Goal: Task Accomplishment & Management: Manage account settings

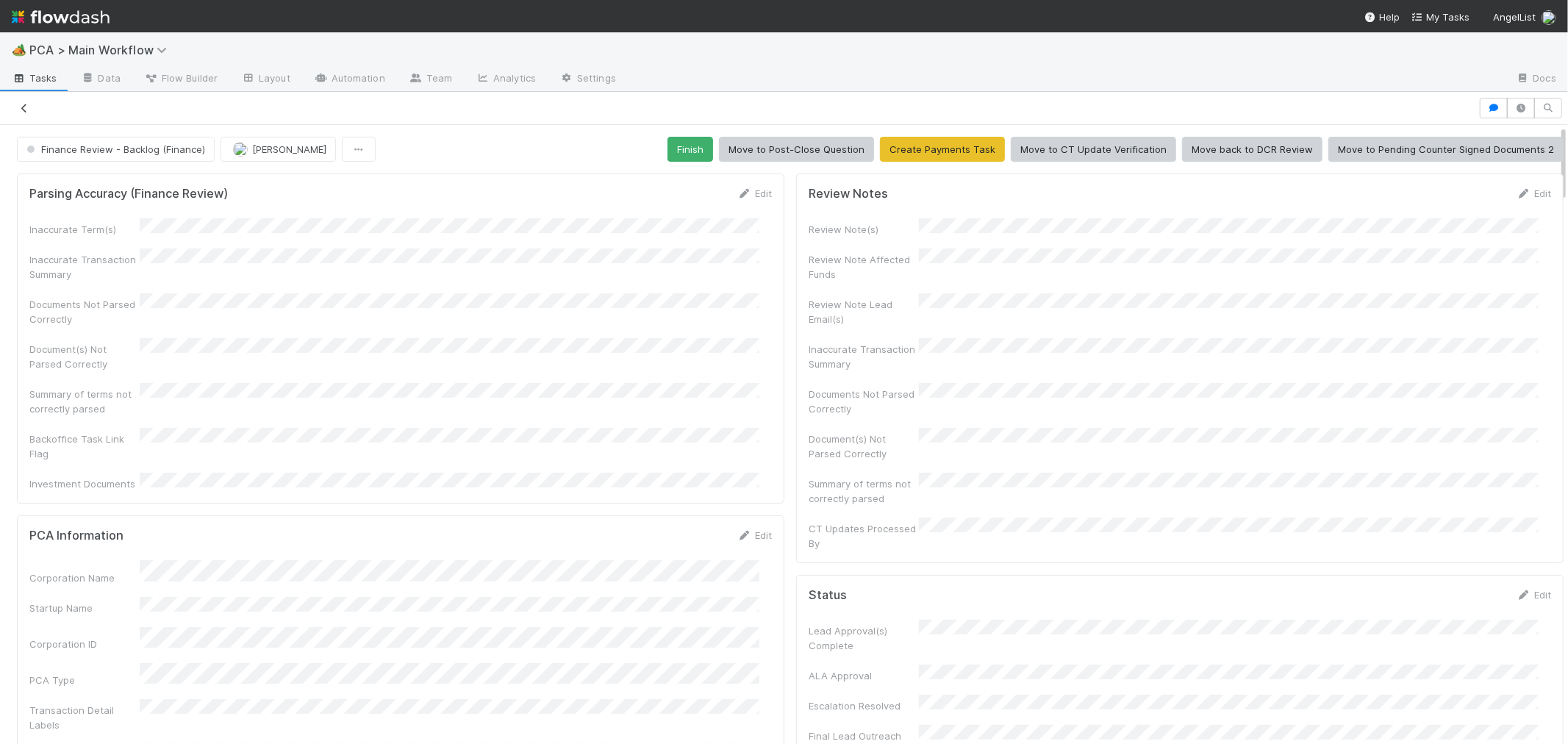
click at [24, 107] on icon at bounding box center [24, 108] width 15 height 10
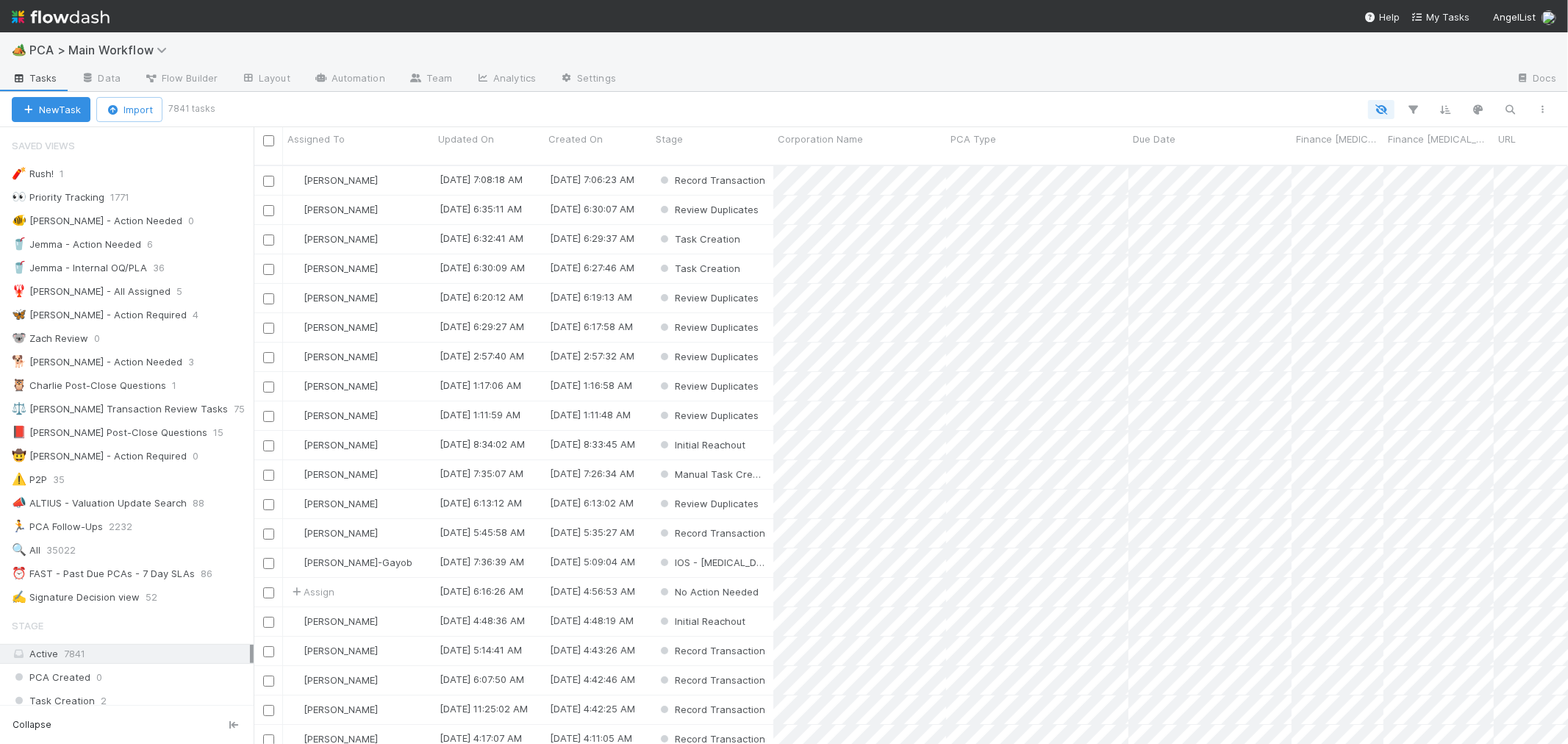
scroll to position [12, 12]
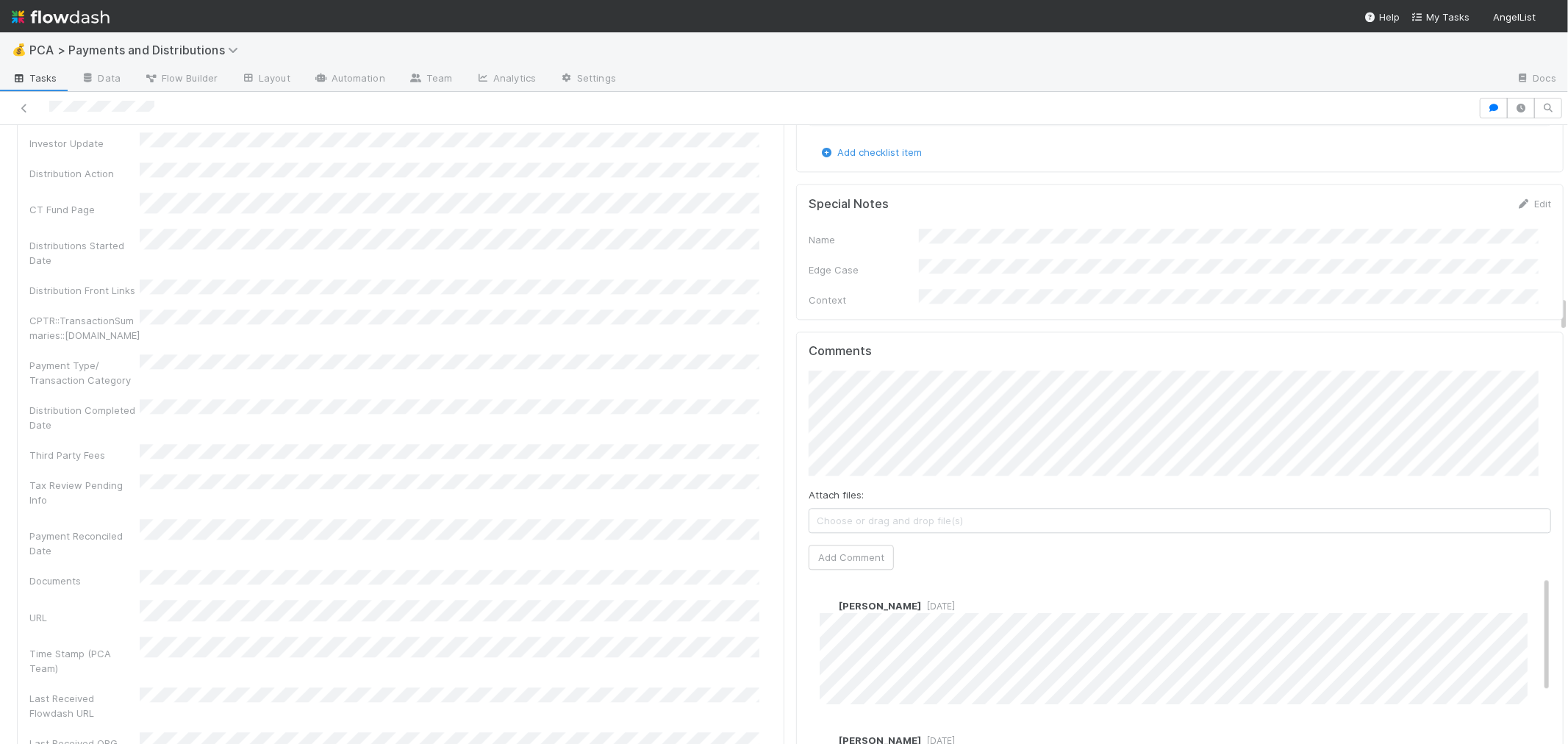
scroll to position [3266, 0]
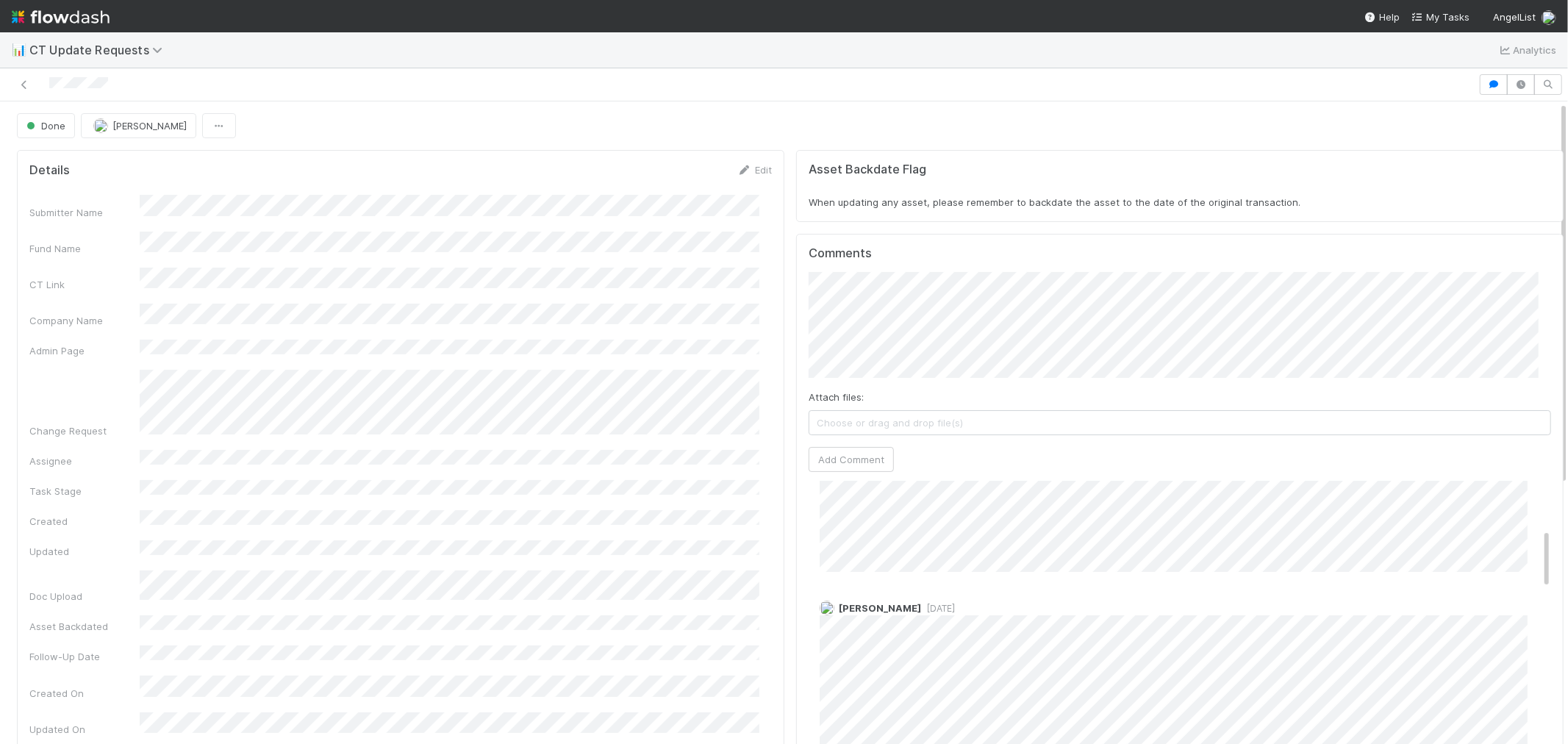
scroll to position [245, 0]
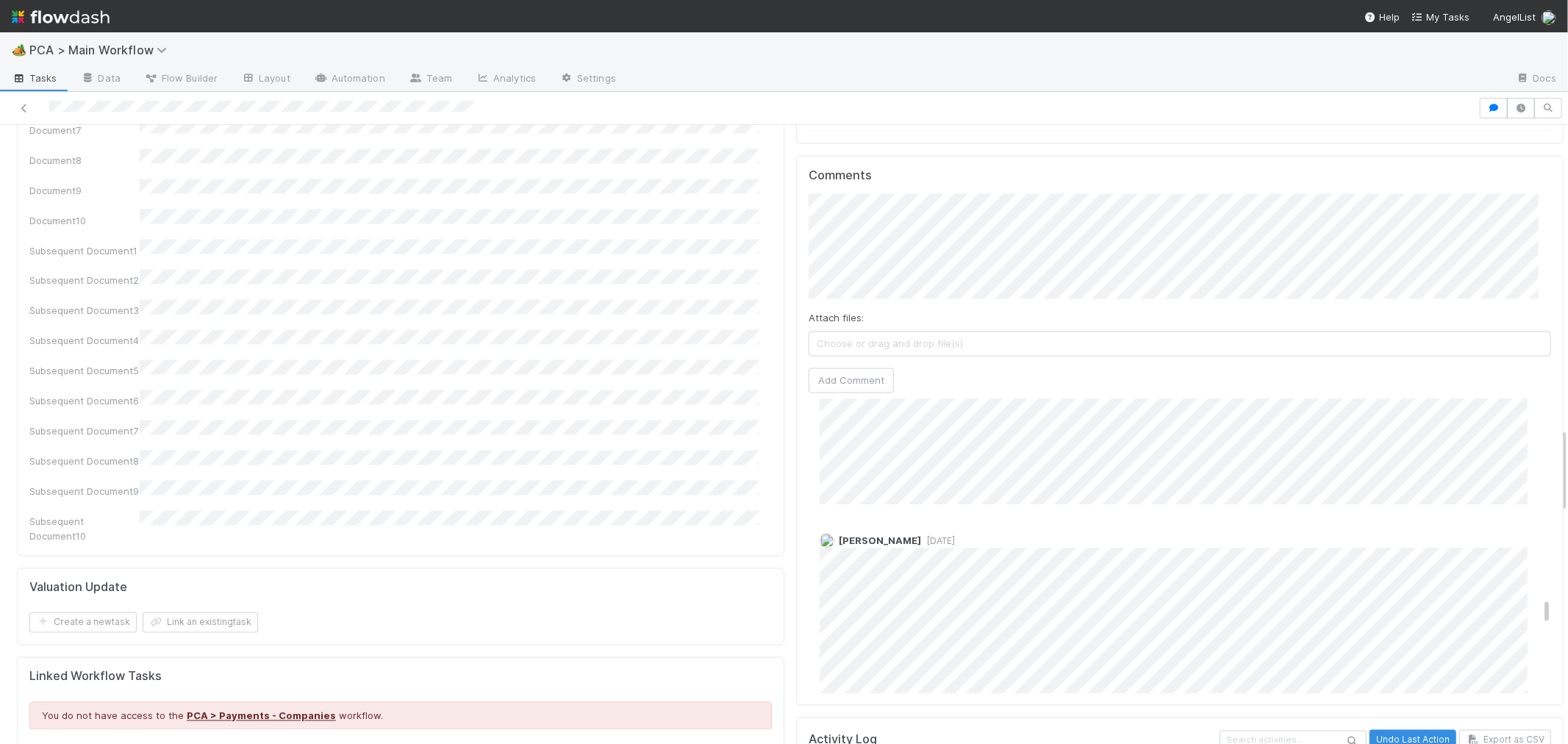
scroll to position [4001, 0]
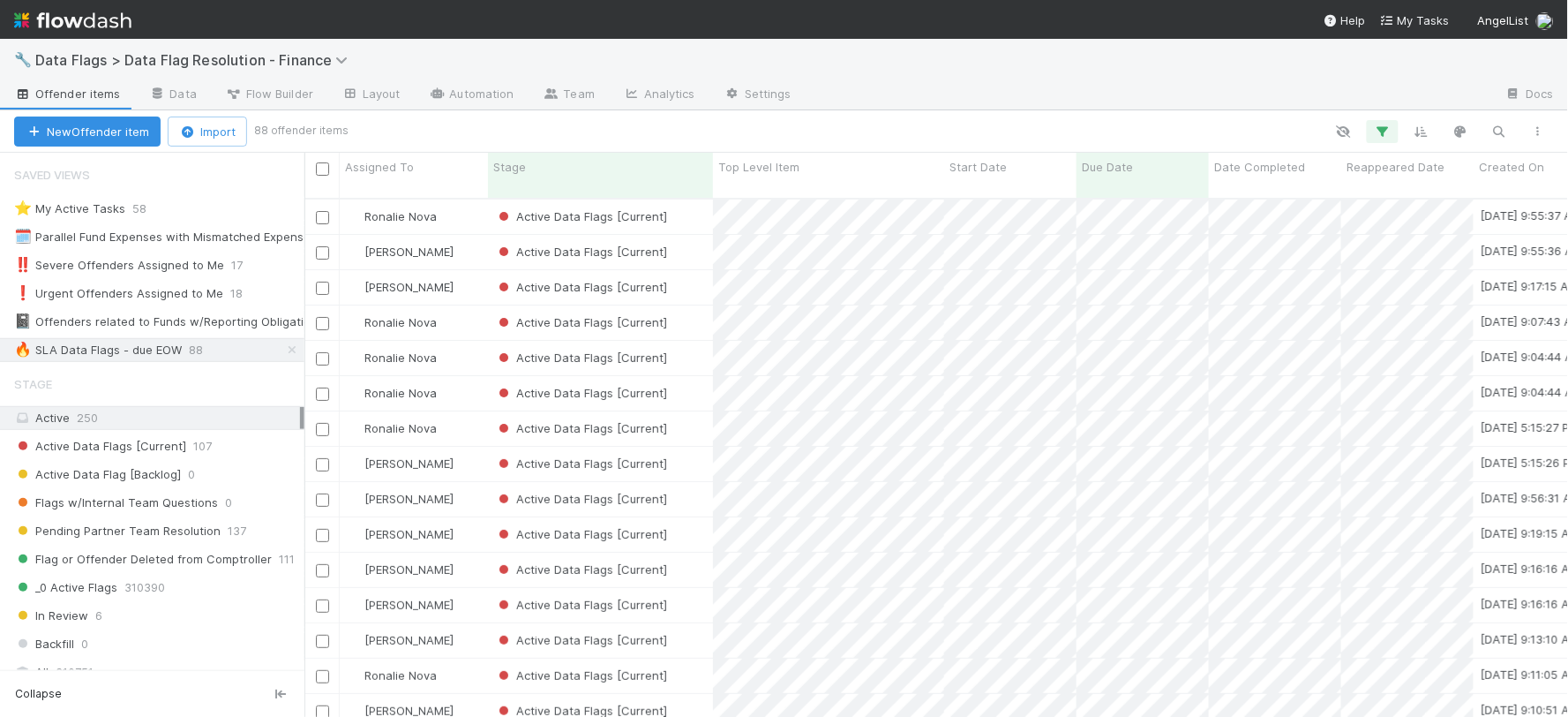
scroll to position [518, 1249]
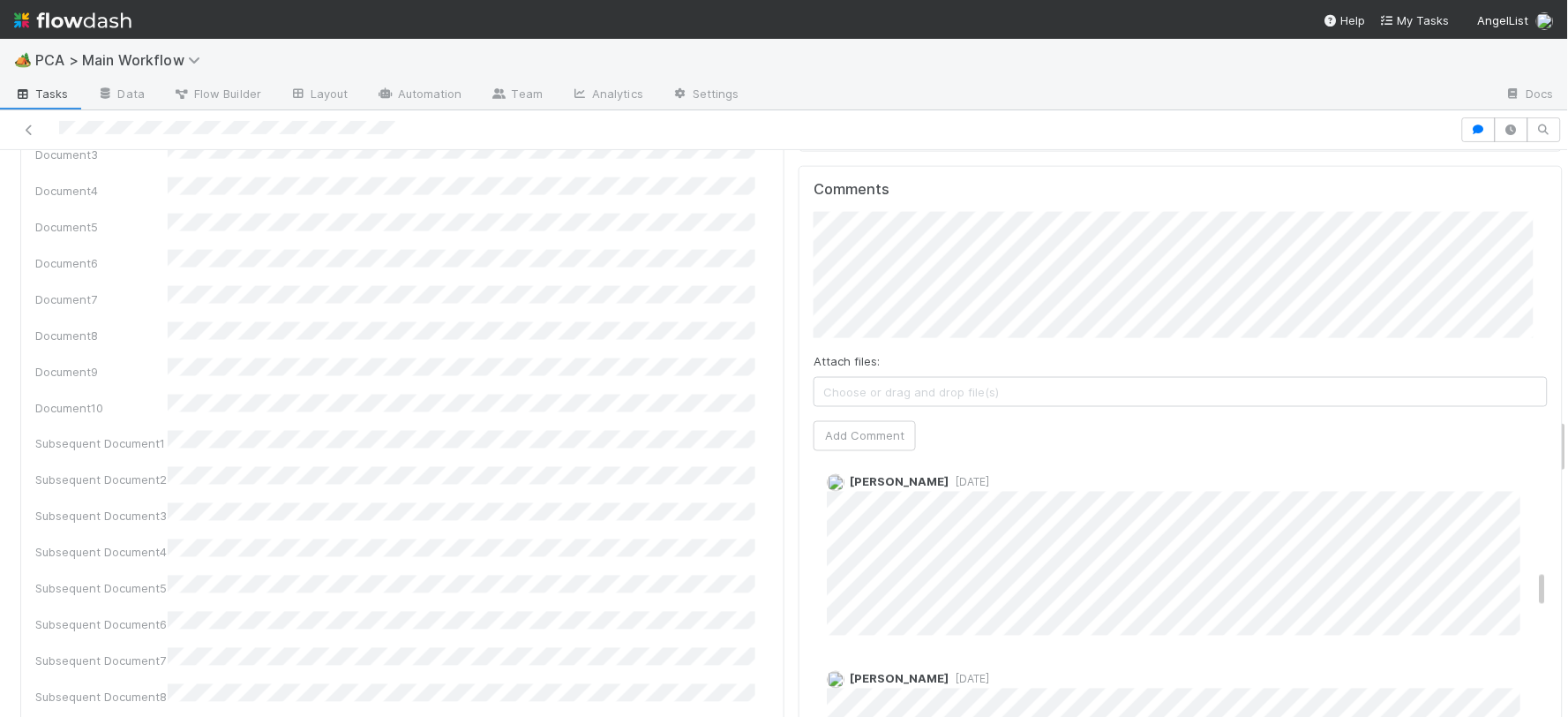
scroll to position [2648, 0]
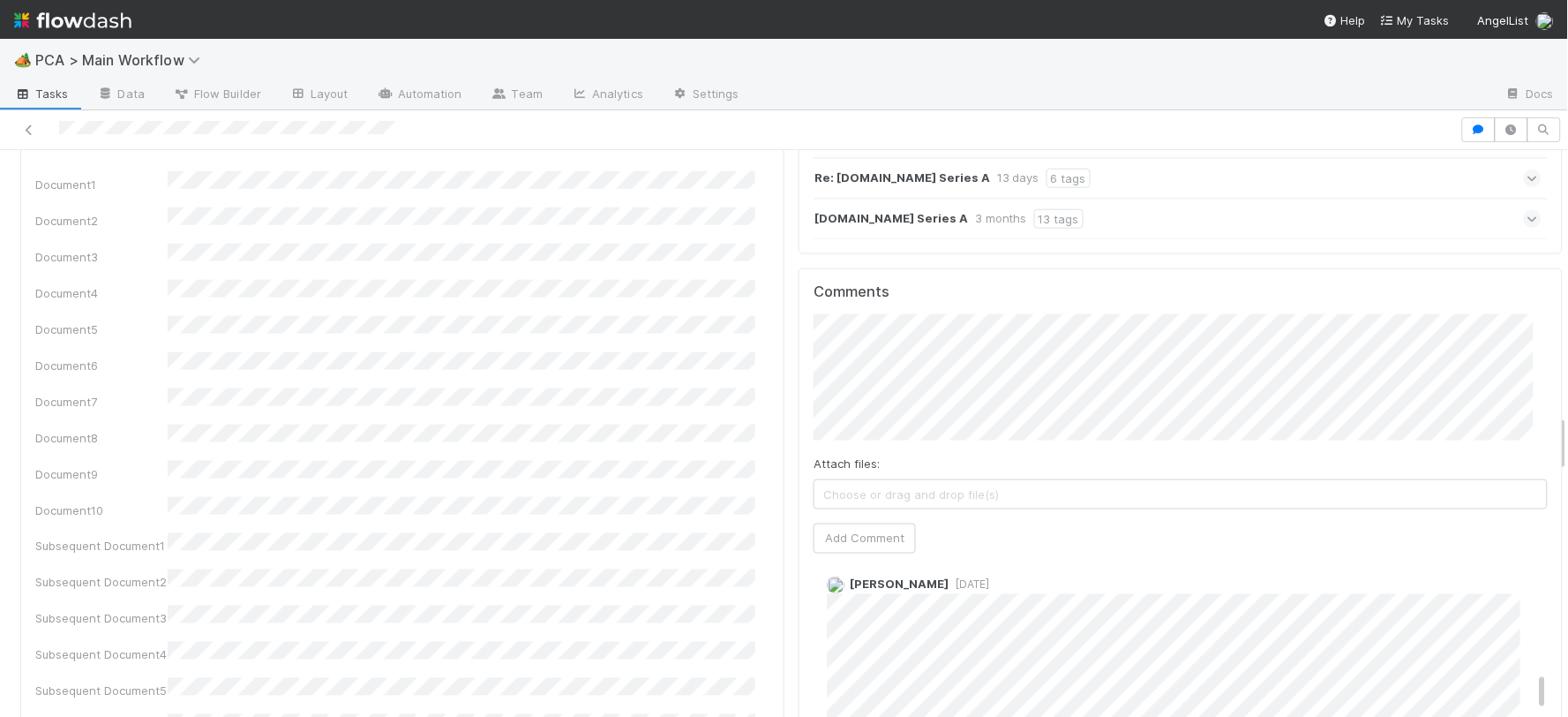
click at [833, 480] on span "Choose or drag and drop file(s)" at bounding box center [1181, 494] width 733 height 28
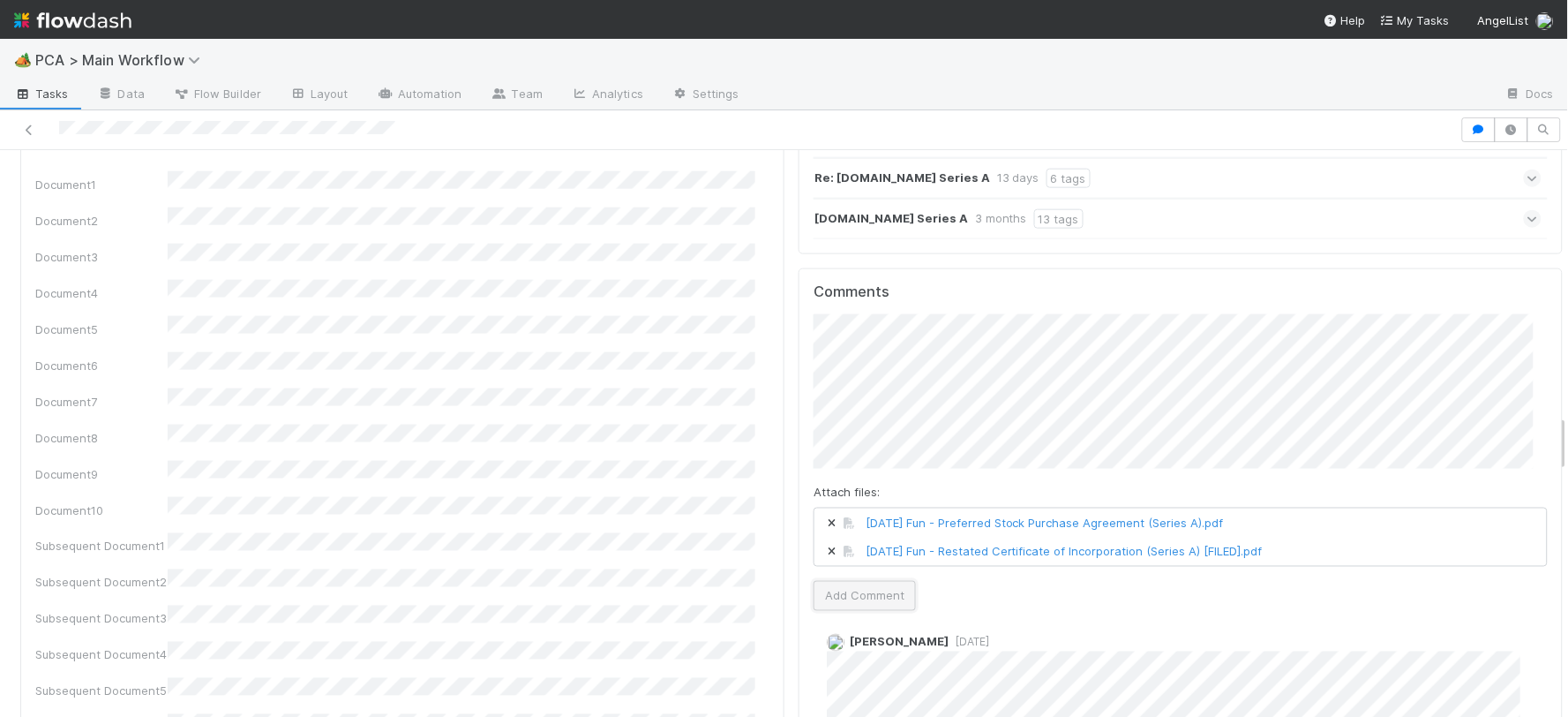
click at [876, 581] on button "Add Comment" at bounding box center [865, 596] width 102 height 30
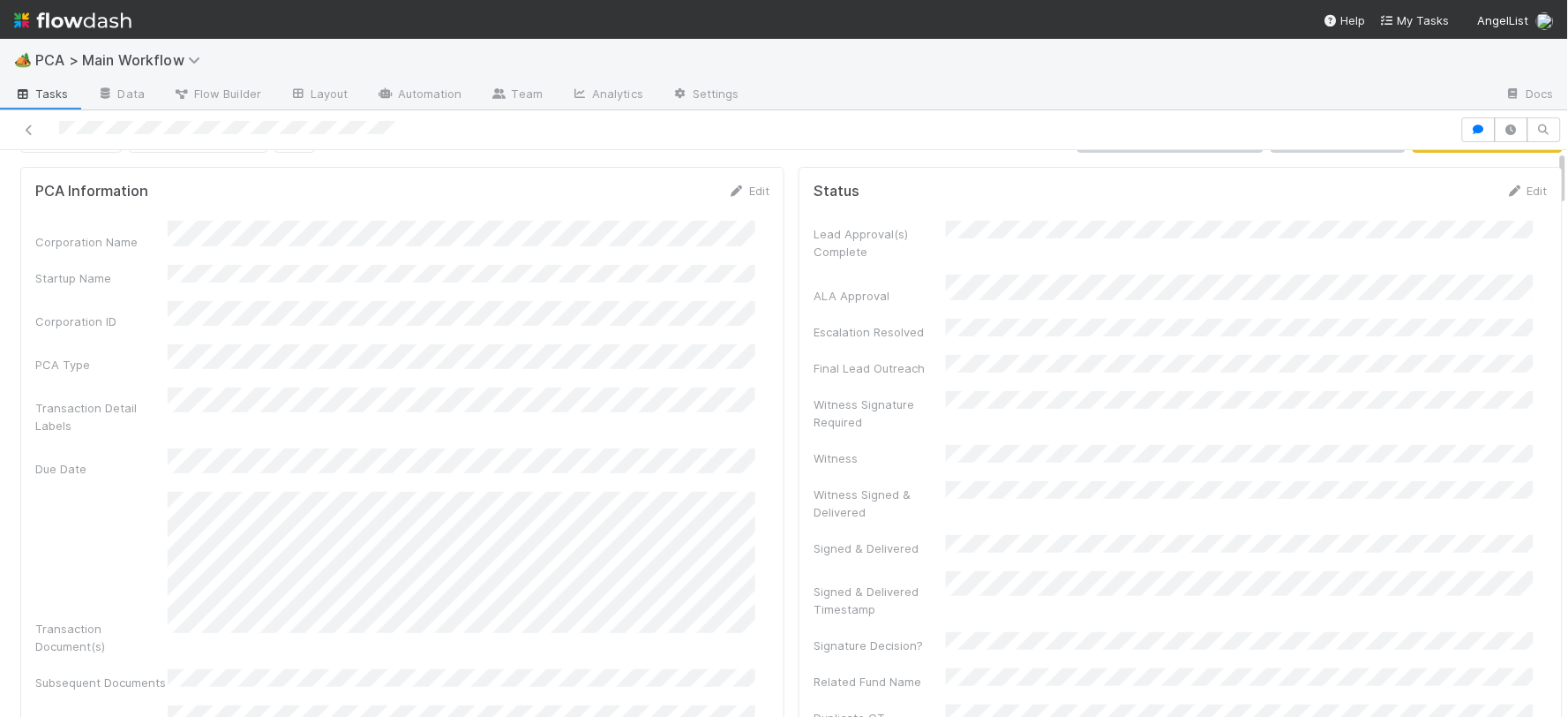
scroll to position [0, 0]
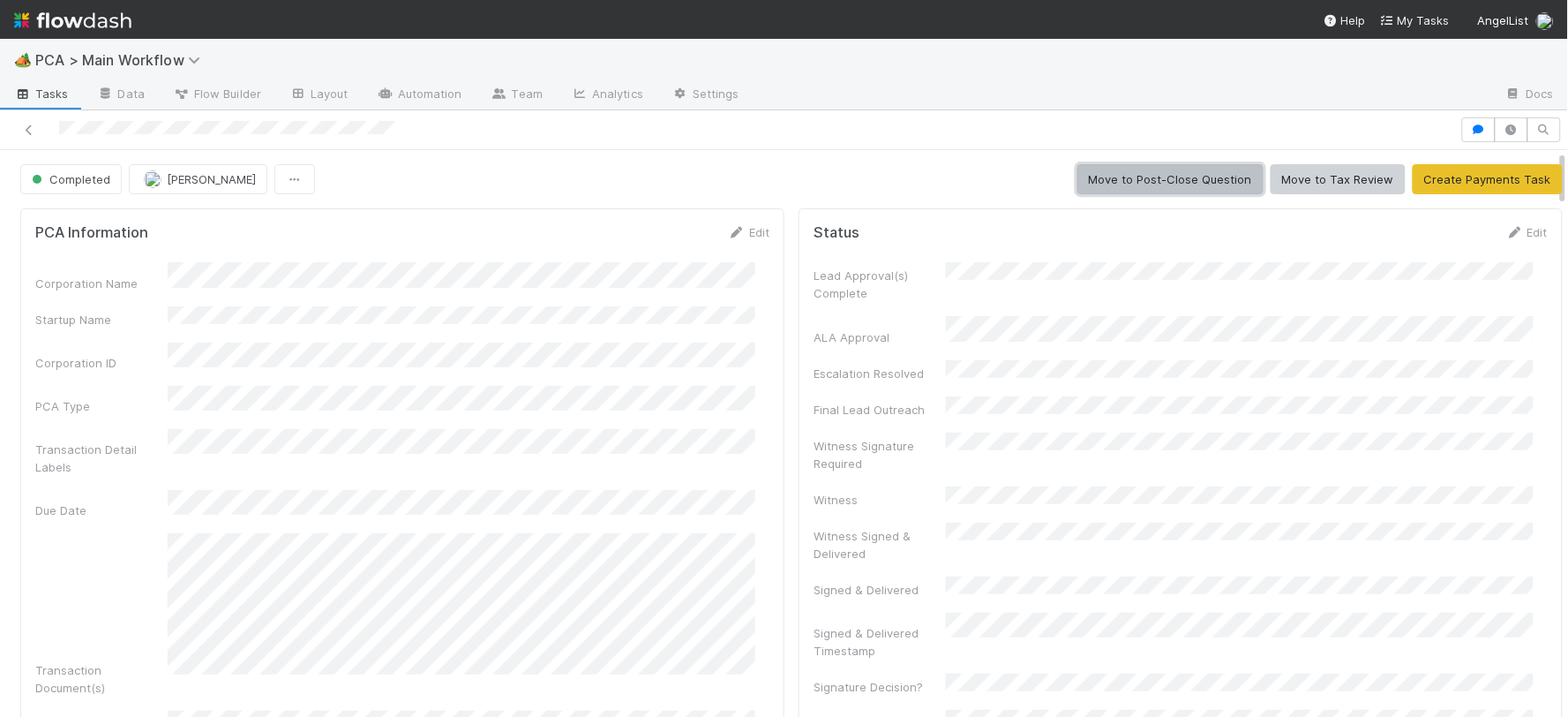
click at [1162, 183] on button "Move to Post-Close Question" at bounding box center [1171, 179] width 186 height 30
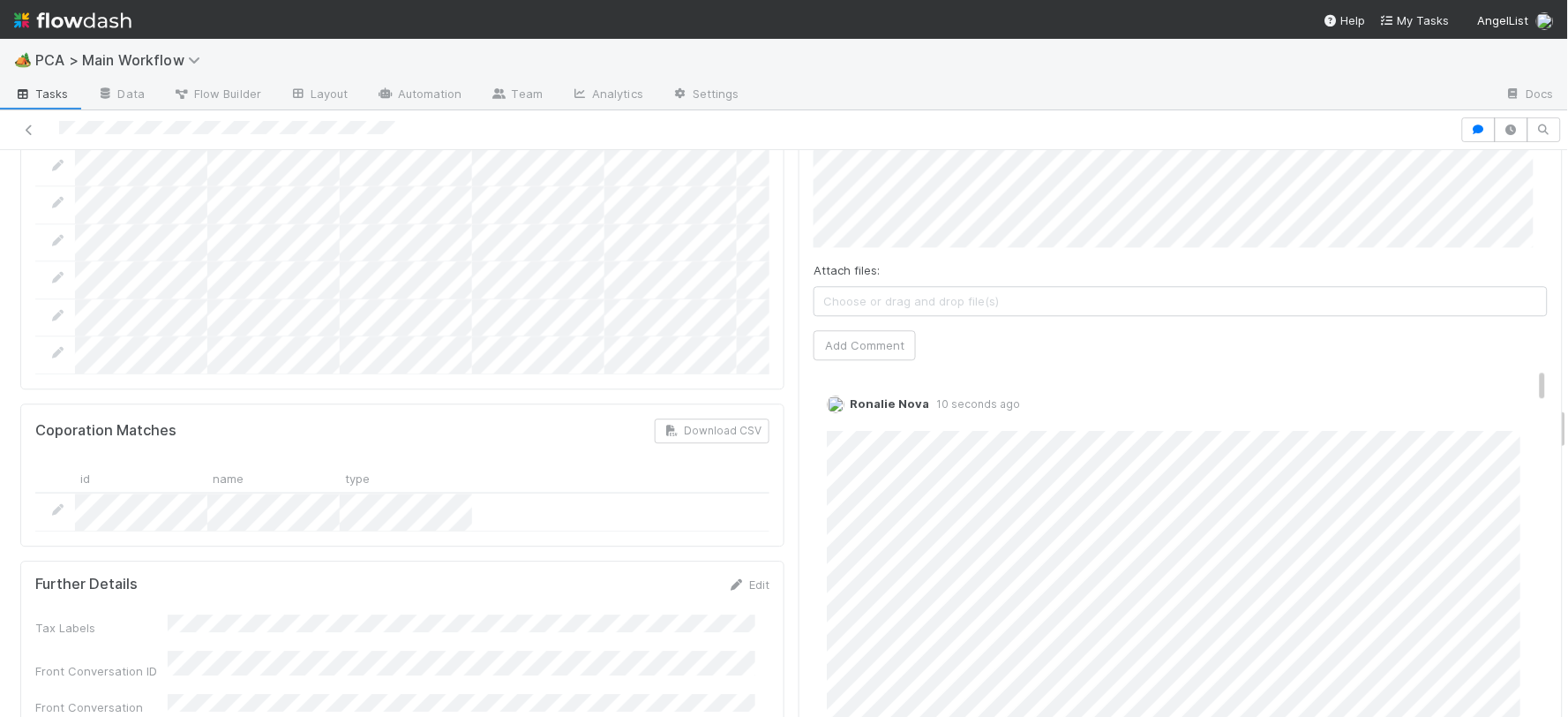
scroll to position [3334, 0]
click at [841, 404] on link "Edit" at bounding box center [851, 411] width 20 height 14
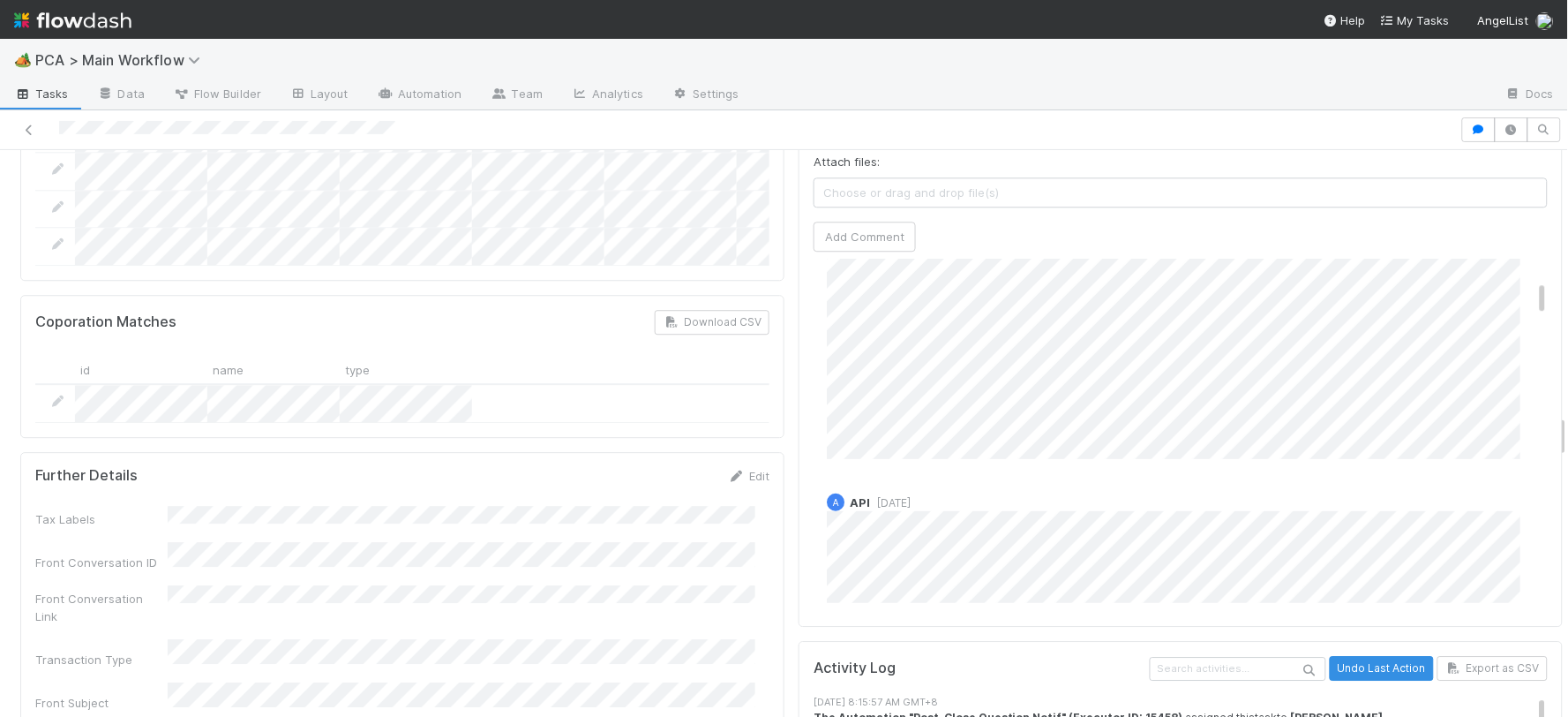
scroll to position [214, 0]
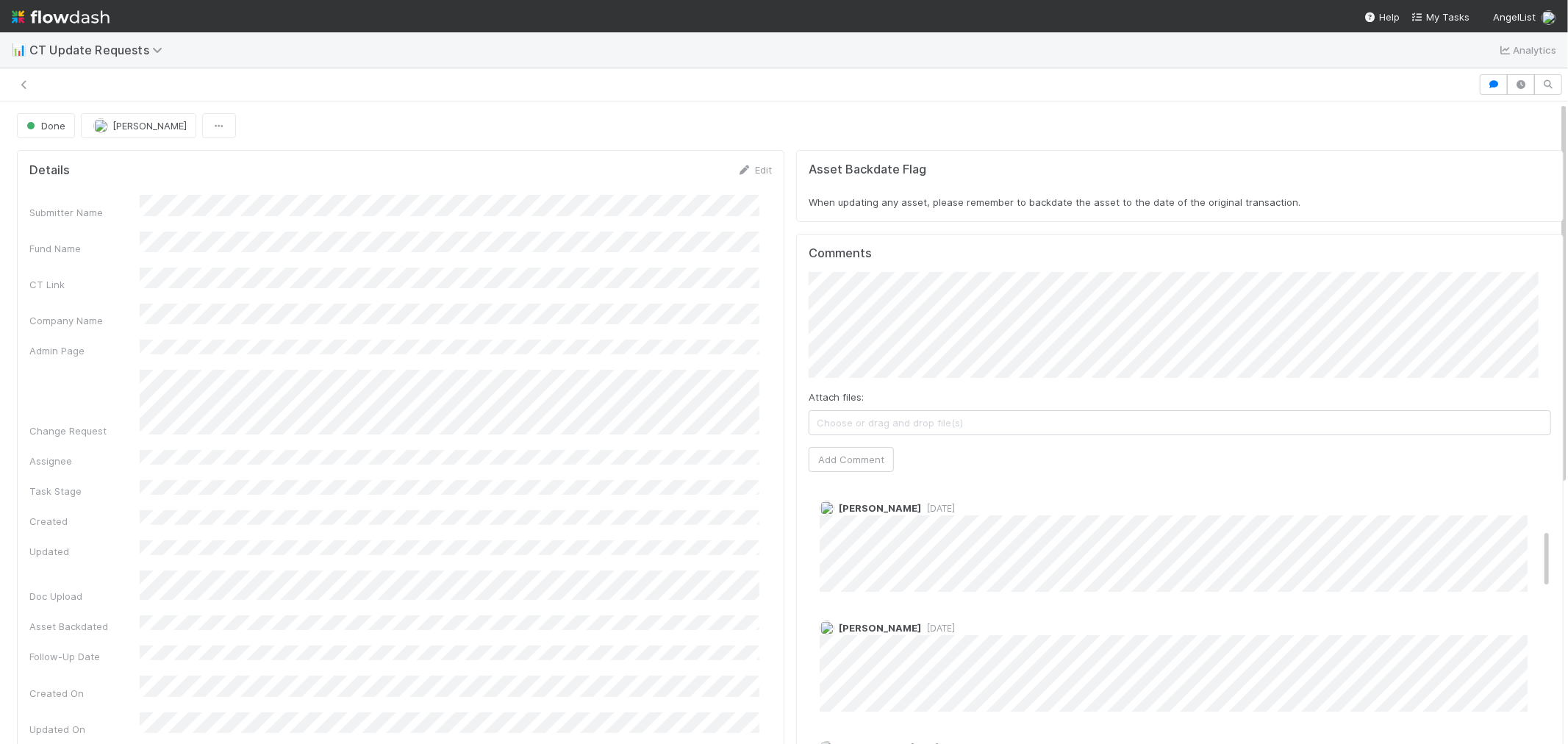
scroll to position [245, 0]
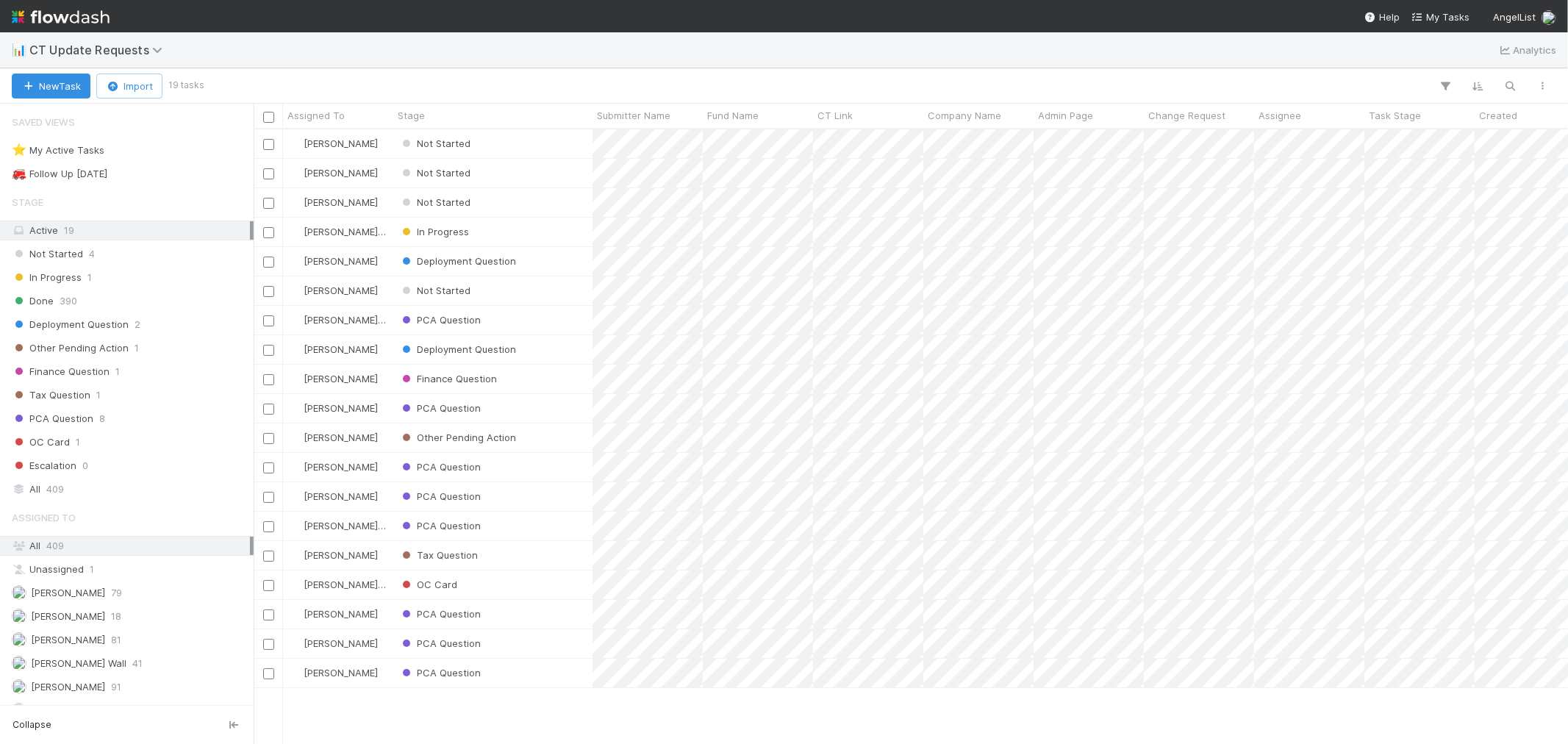
scroll to position [601, 1302]
click at [555, 141] on div "Not Started" at bounding box center [493, 143] width 199 height 29
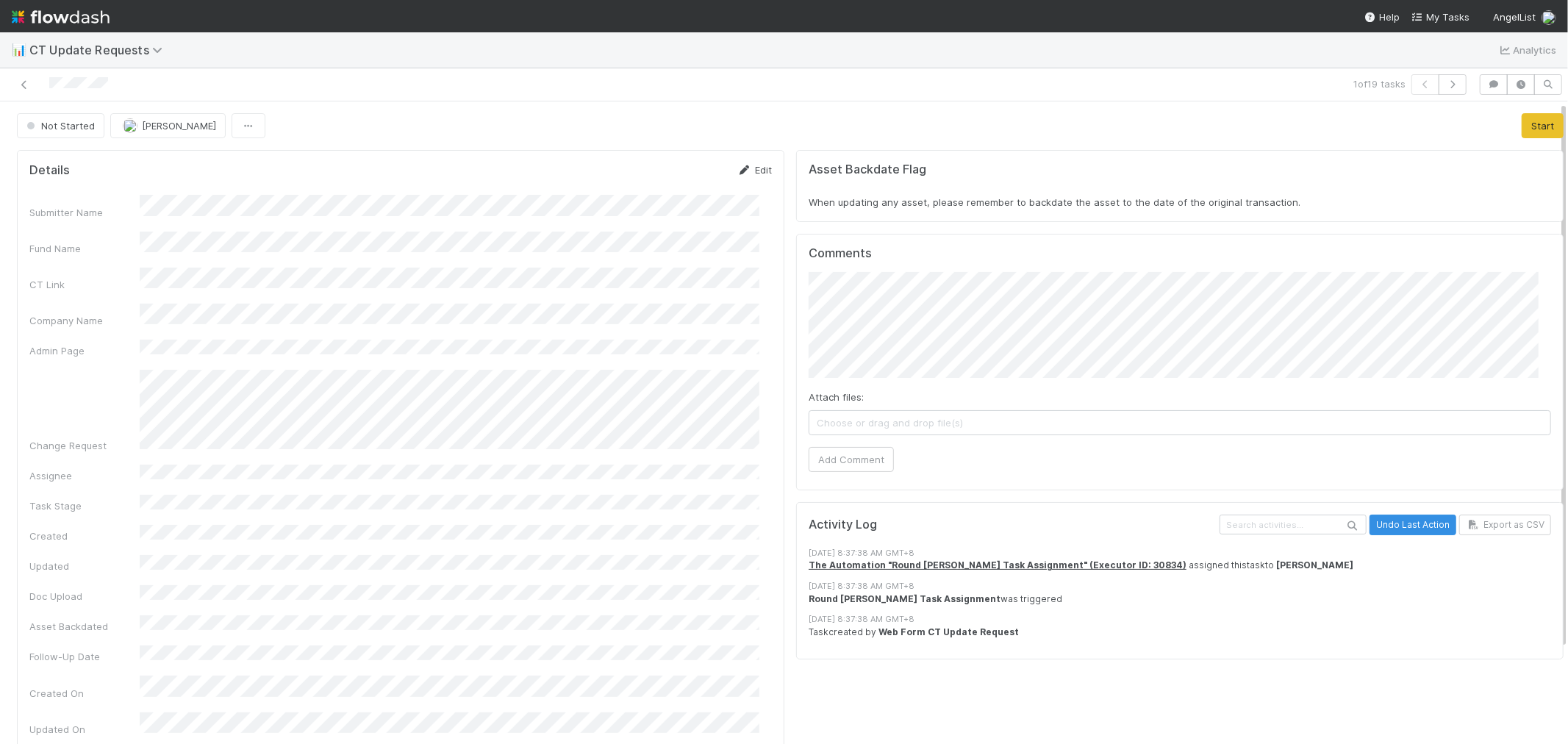
click at [738, 172] on icon at bounding box center [745, 170] width 15 height 10
click at [684, 177] on button "Save" at bounding box center [694, 175] width 42 height 25
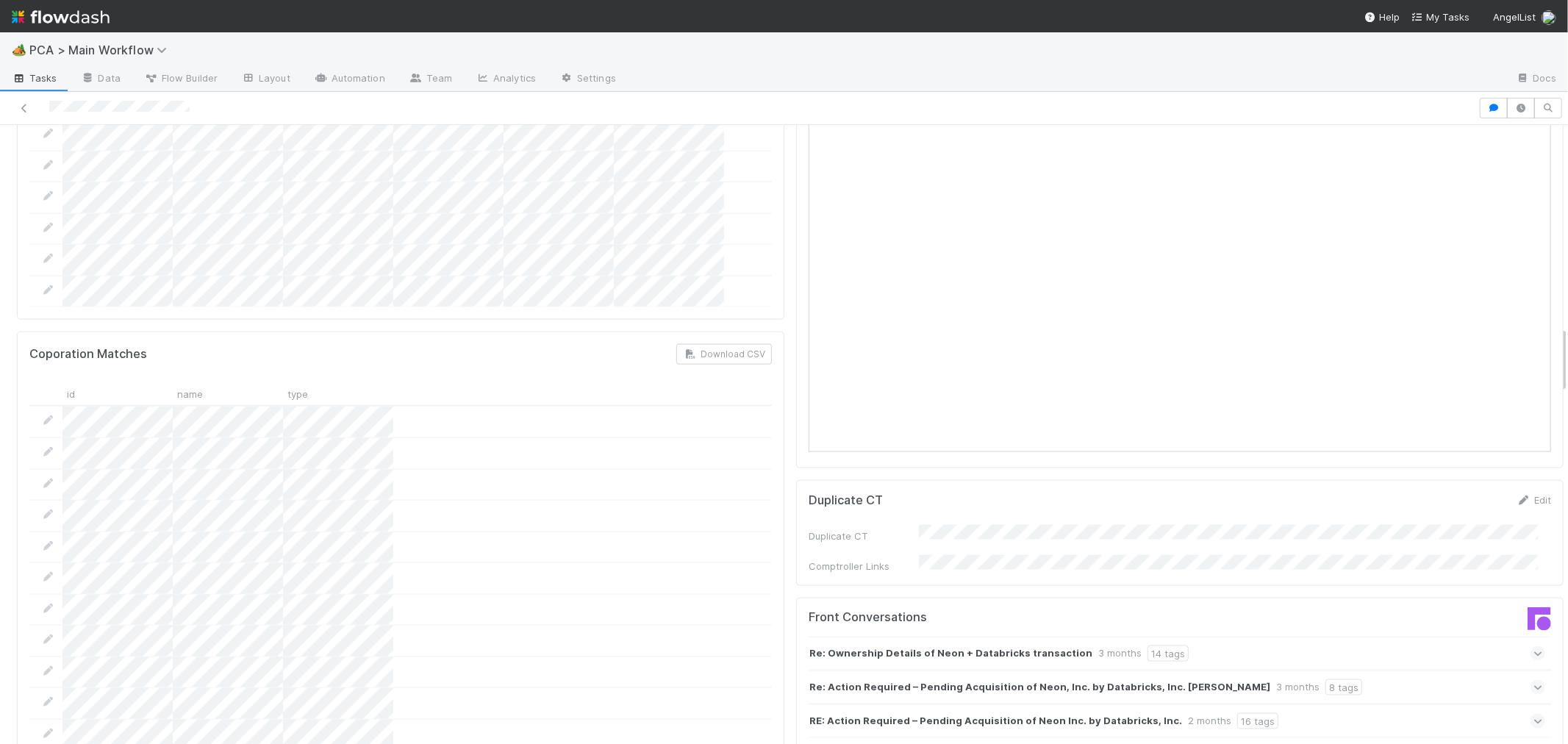
scroll to position [1878, 0]
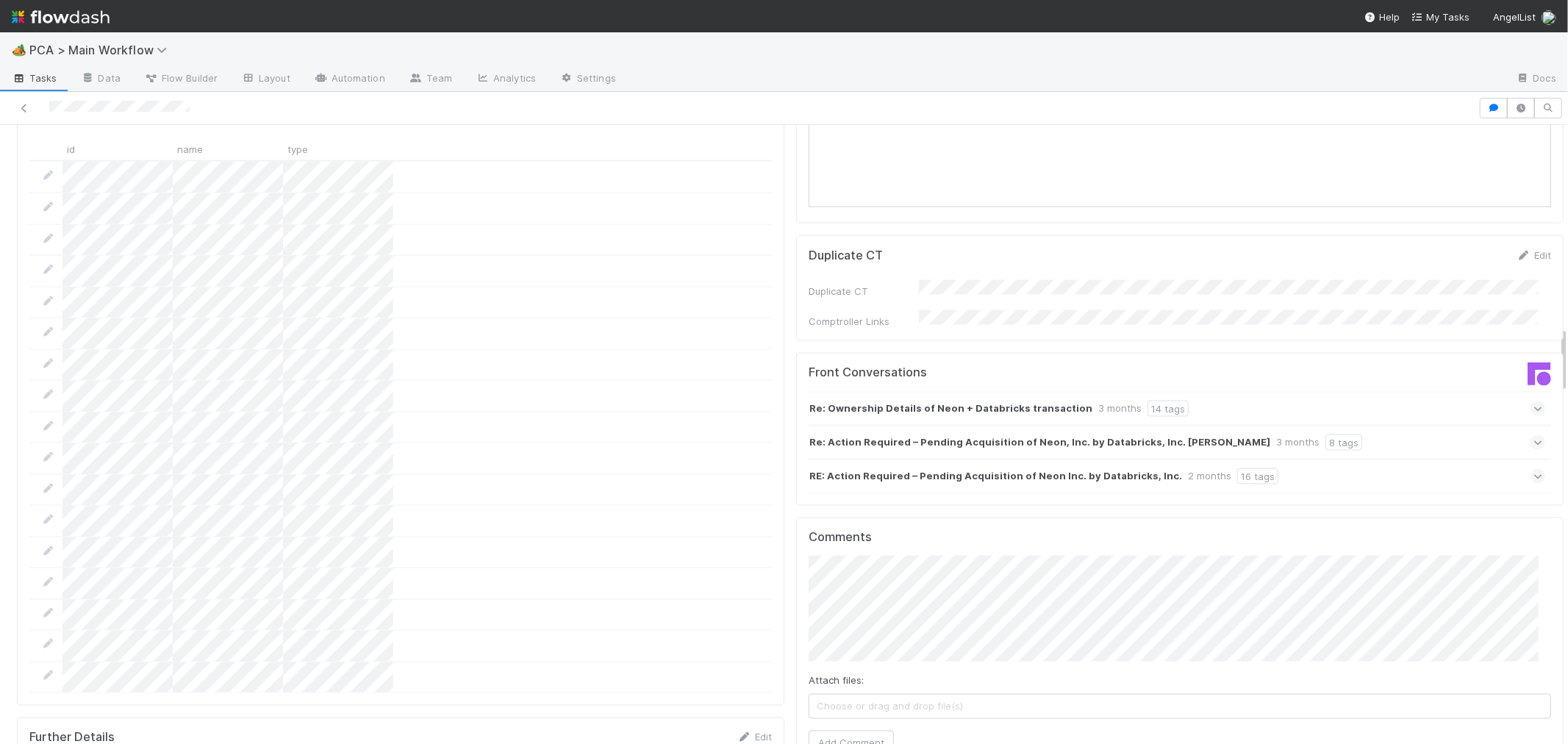
click at [1336, 459] on div "RE: Action Required – Pending Acquisition of Neon Inc. by Databricks, Inc. 2 mo…" at bounding box center [1177, 476] width 737 height 34
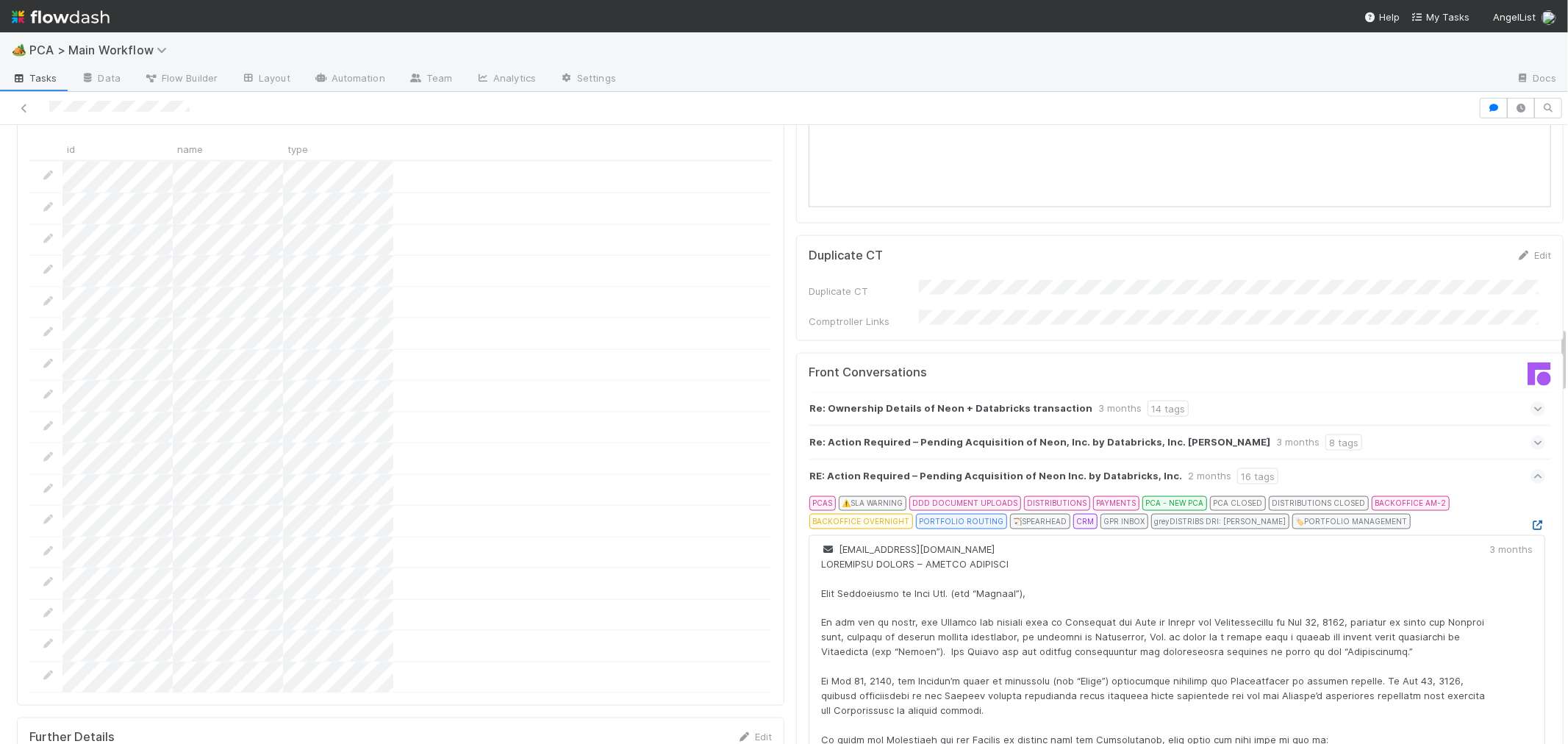
click at [1530, 521] on icon at bounding box center [1538, 525] width 15 height 10
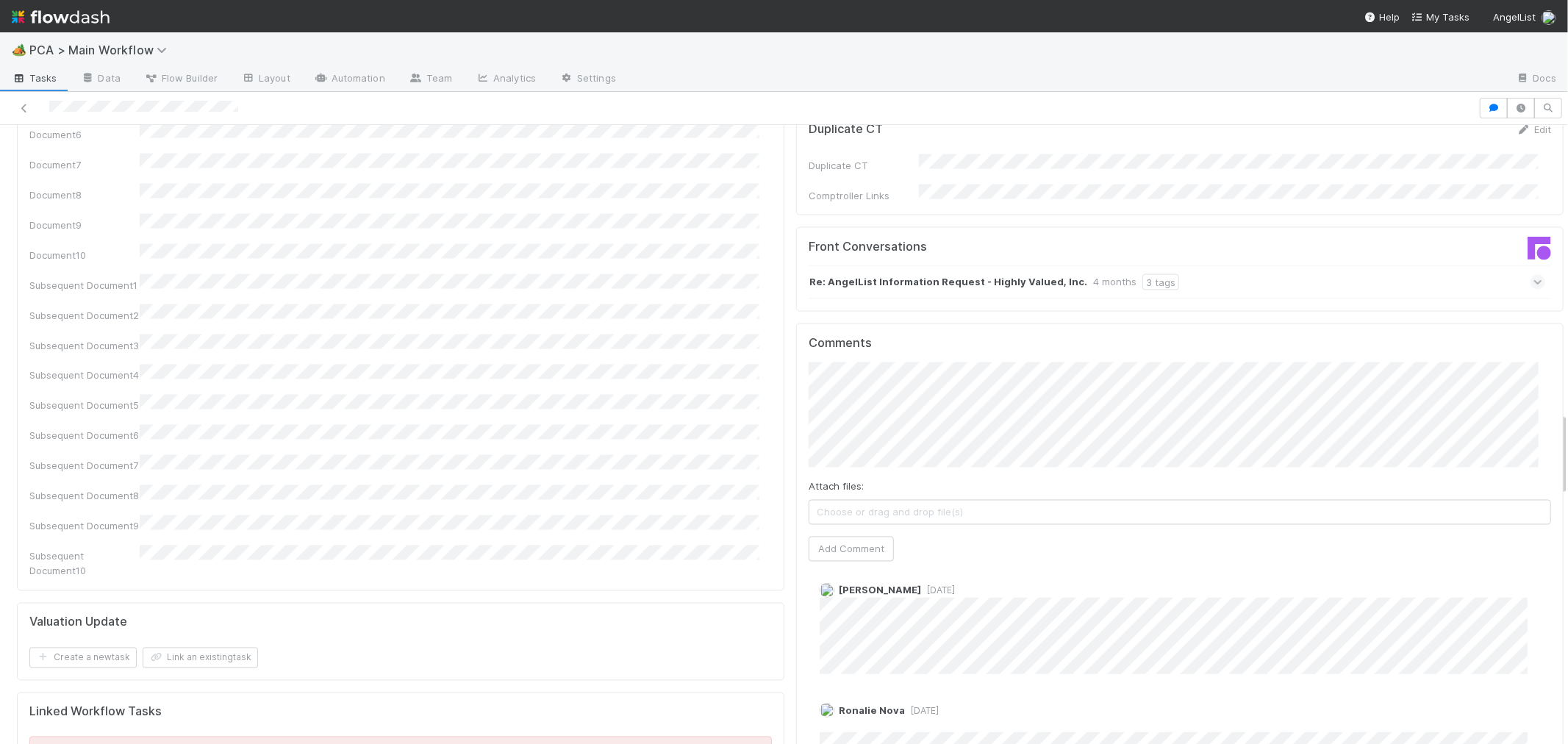
scroll to position [980, 0]
click at [844, 537] on button "Add Comment" at bounding box center [852, 549] width 85 height 25
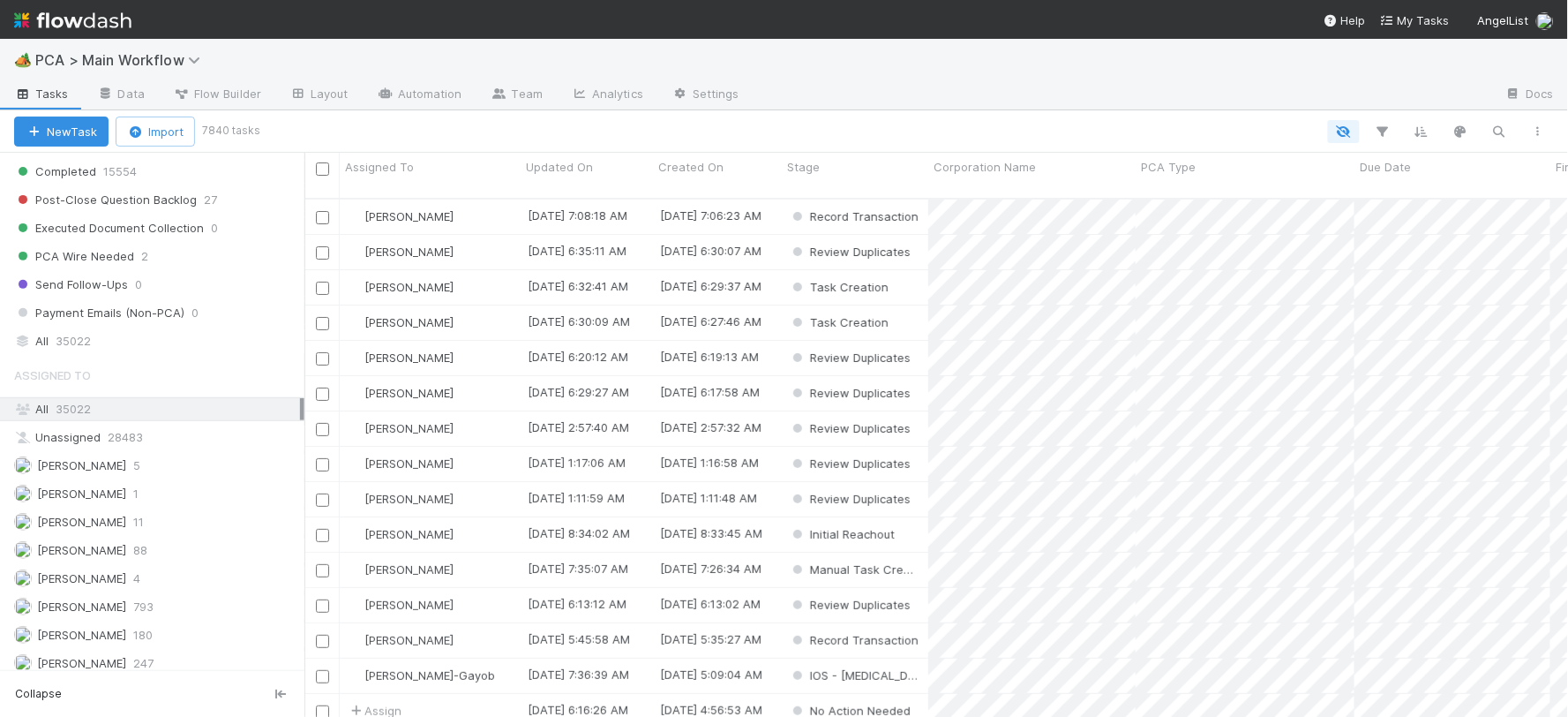
scroll to position [1961, 0]
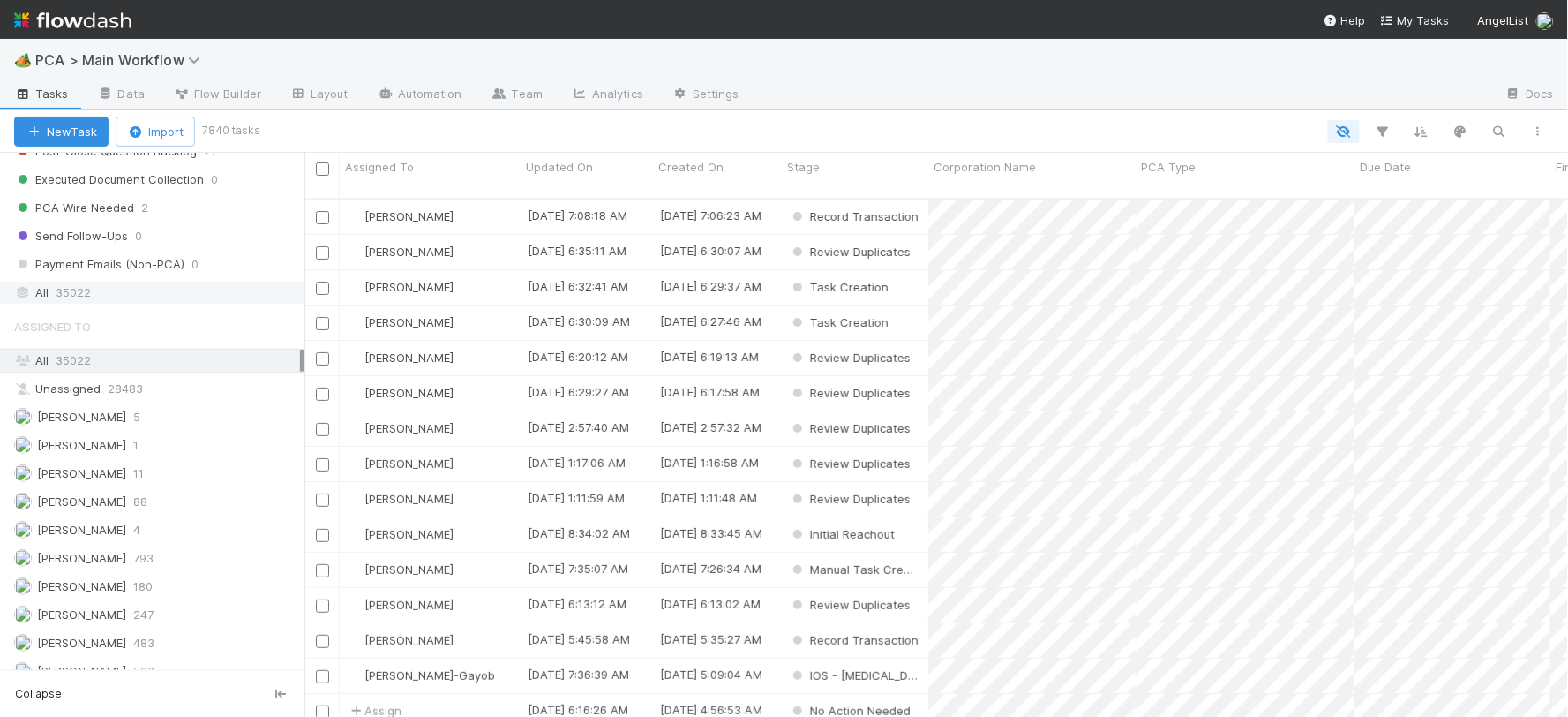
click at [66, 304] on span "35022" at bounding box center [73, 292] width 35 height 22
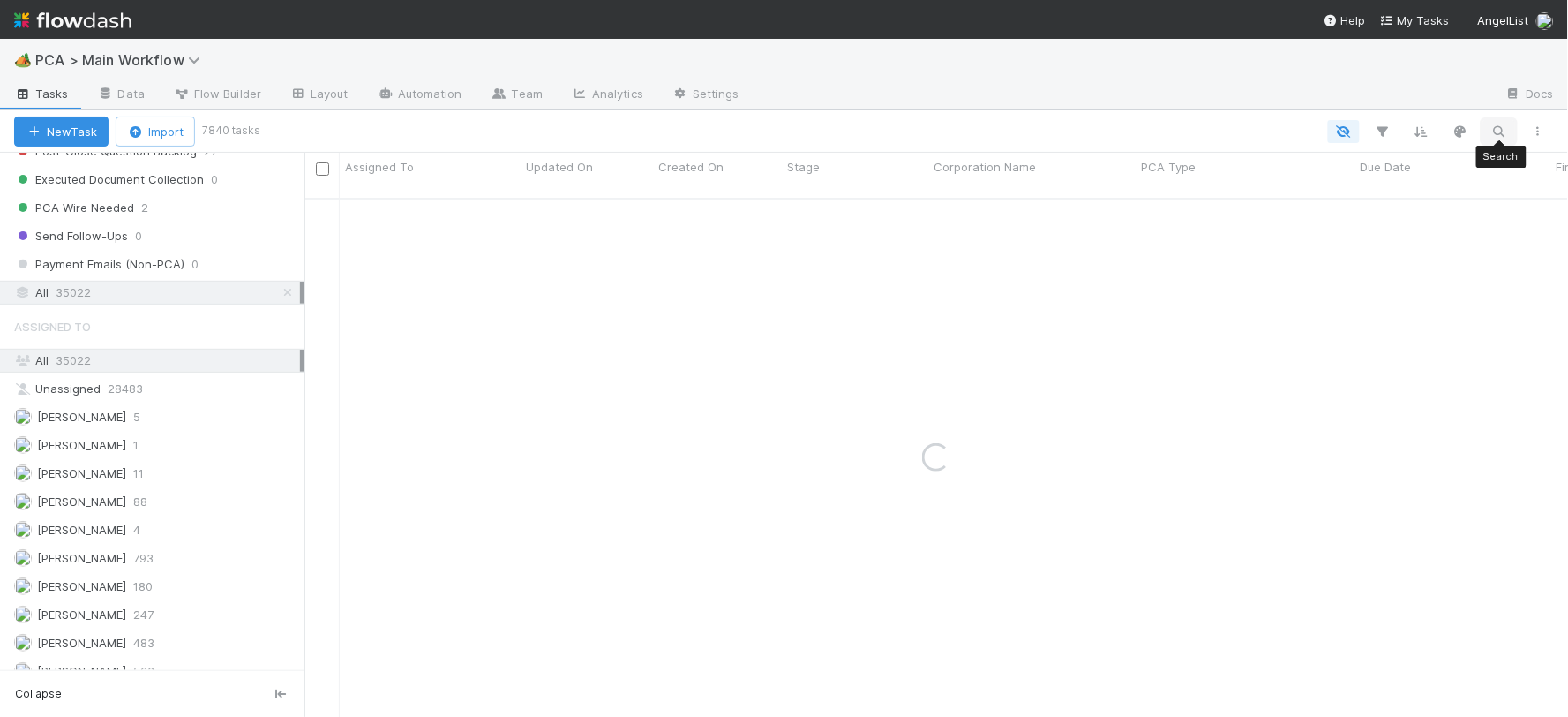
click at [1498, 124] on icon "button" at bounding box center [1499, 132] width 18 height 16
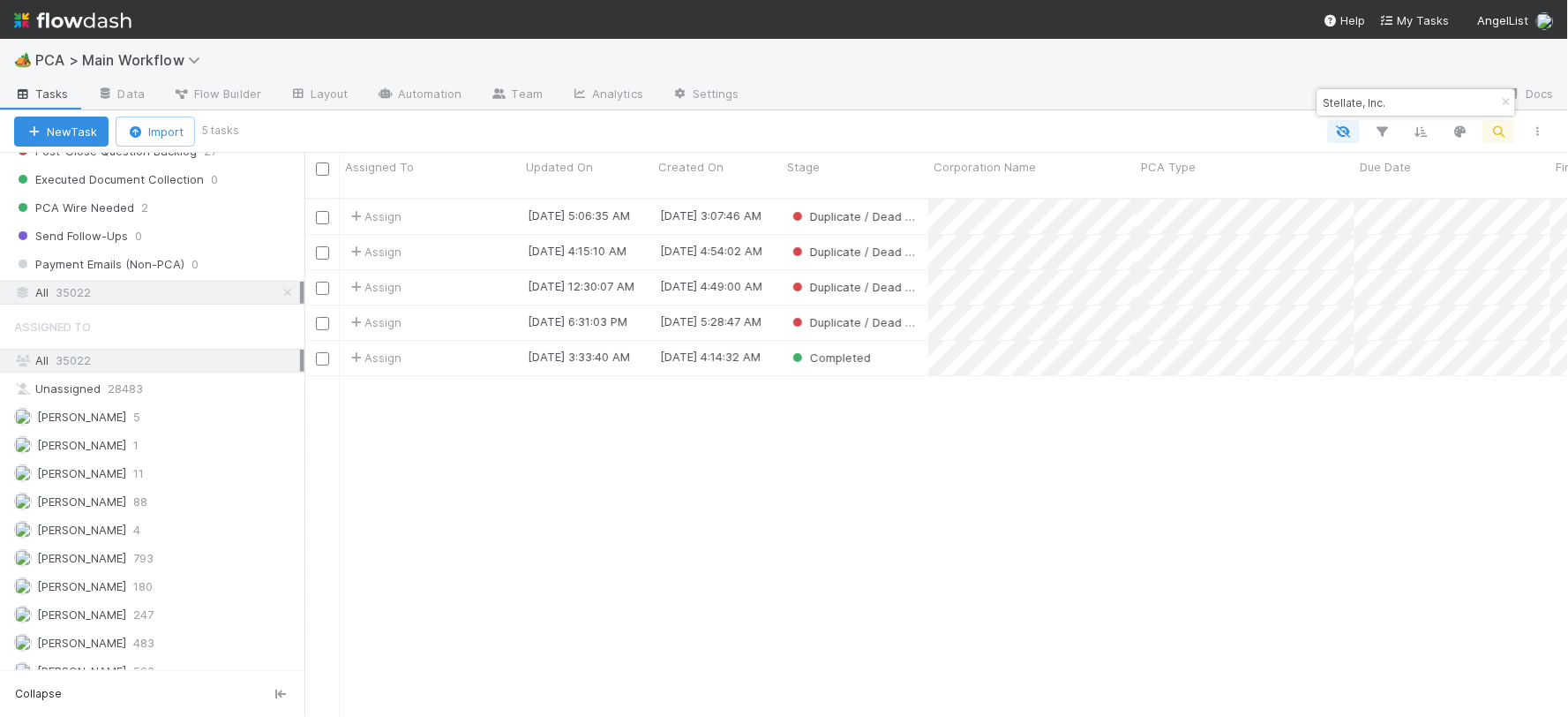
scroll to position [518, 1249]
type input "Stellate, Inc."
click at [473, 207] on div "Assign" at bounding box center [430, 216] width 181 height 34
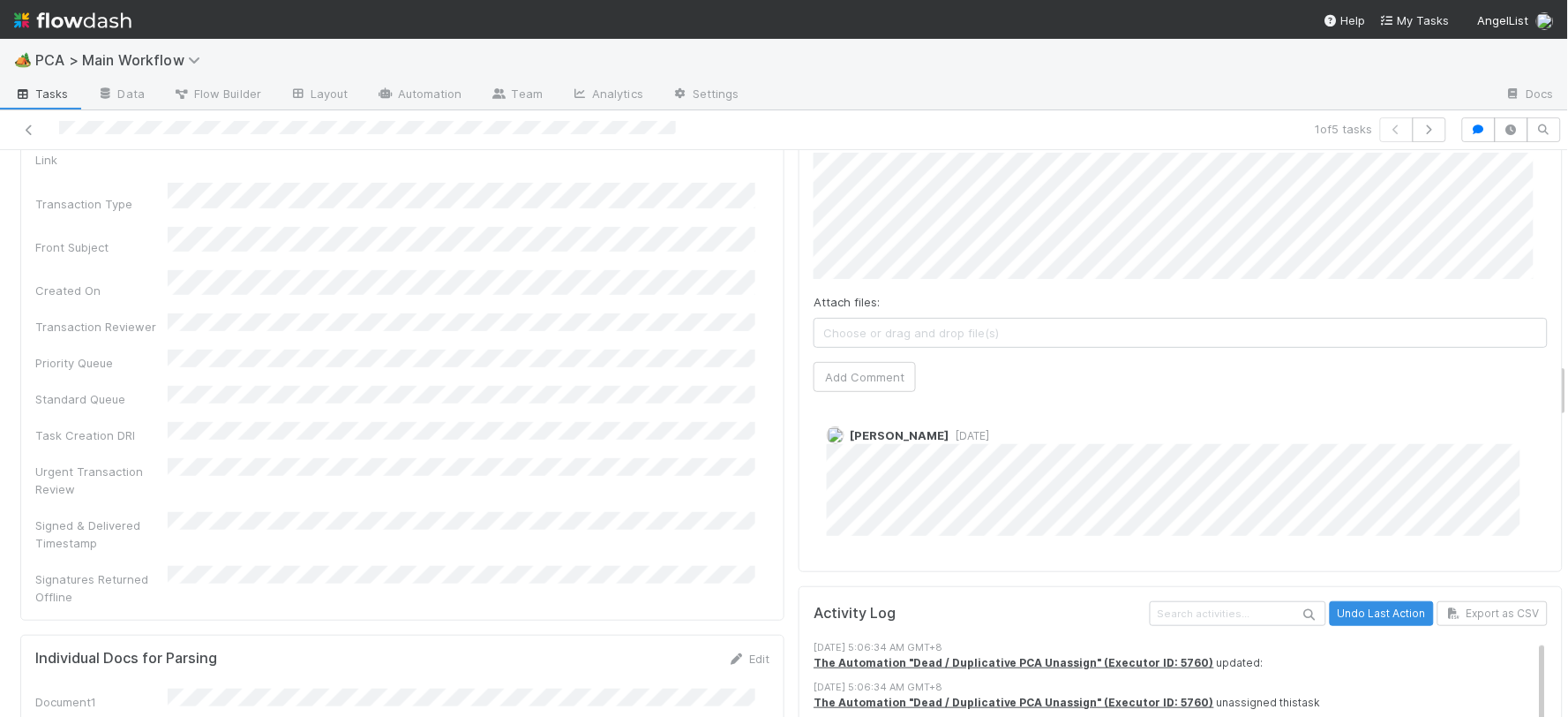
scroll to position [2157, 0]
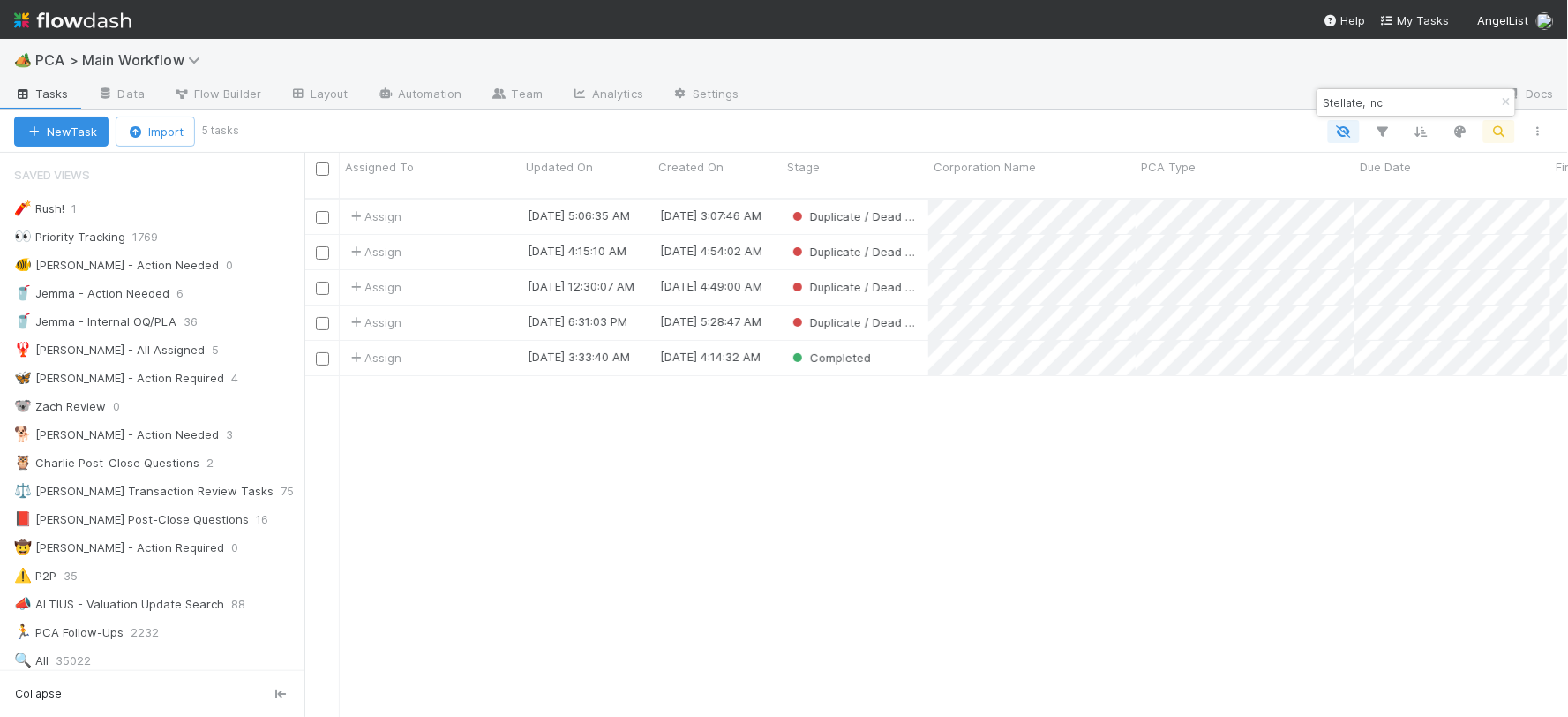
scroll to position [15, 15]
click at [75, 28] on img at bounding box center [72, 20] width 117 height 30
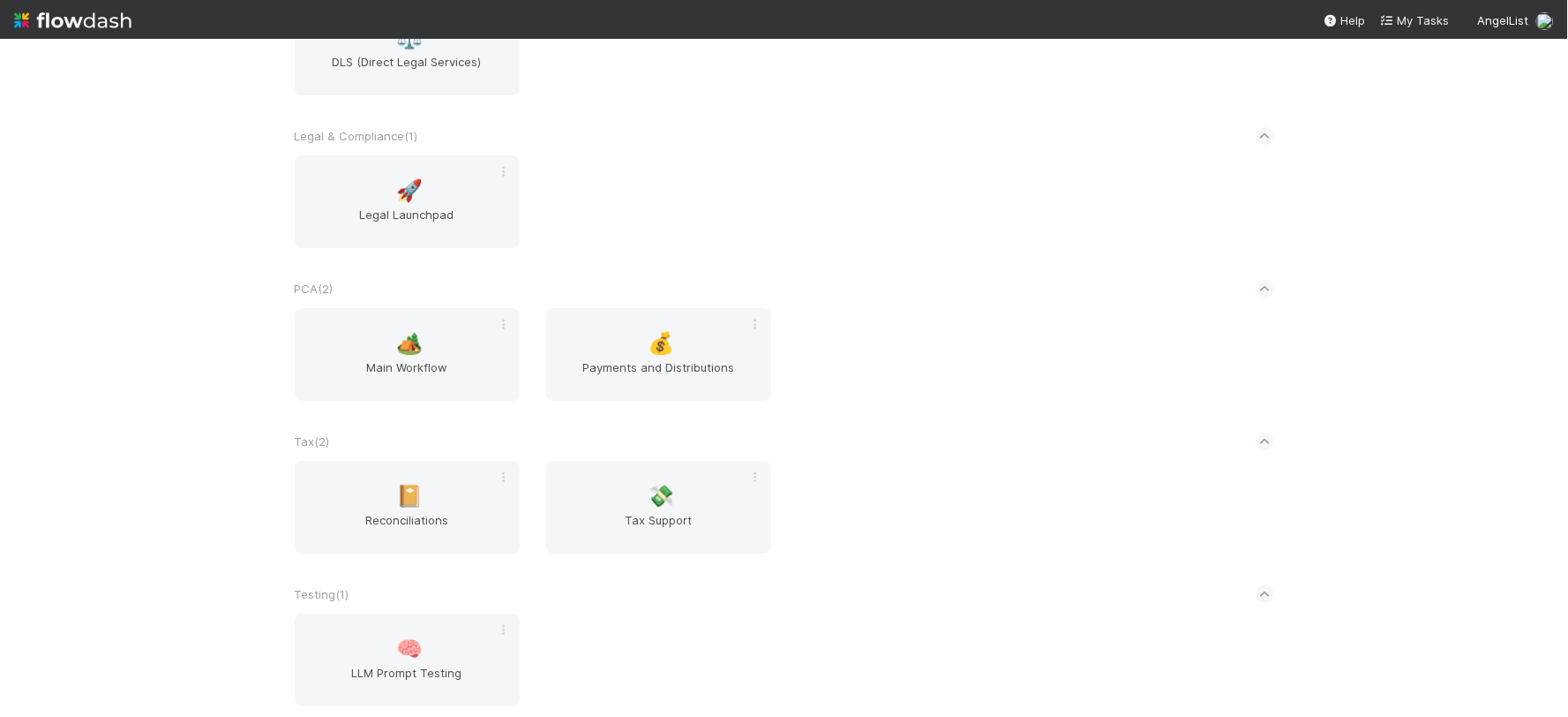
scroll to position [1765, 0]
click at [373, 362] on span "Main Workflow" at bounding box center [407, 374] width 211 height 35
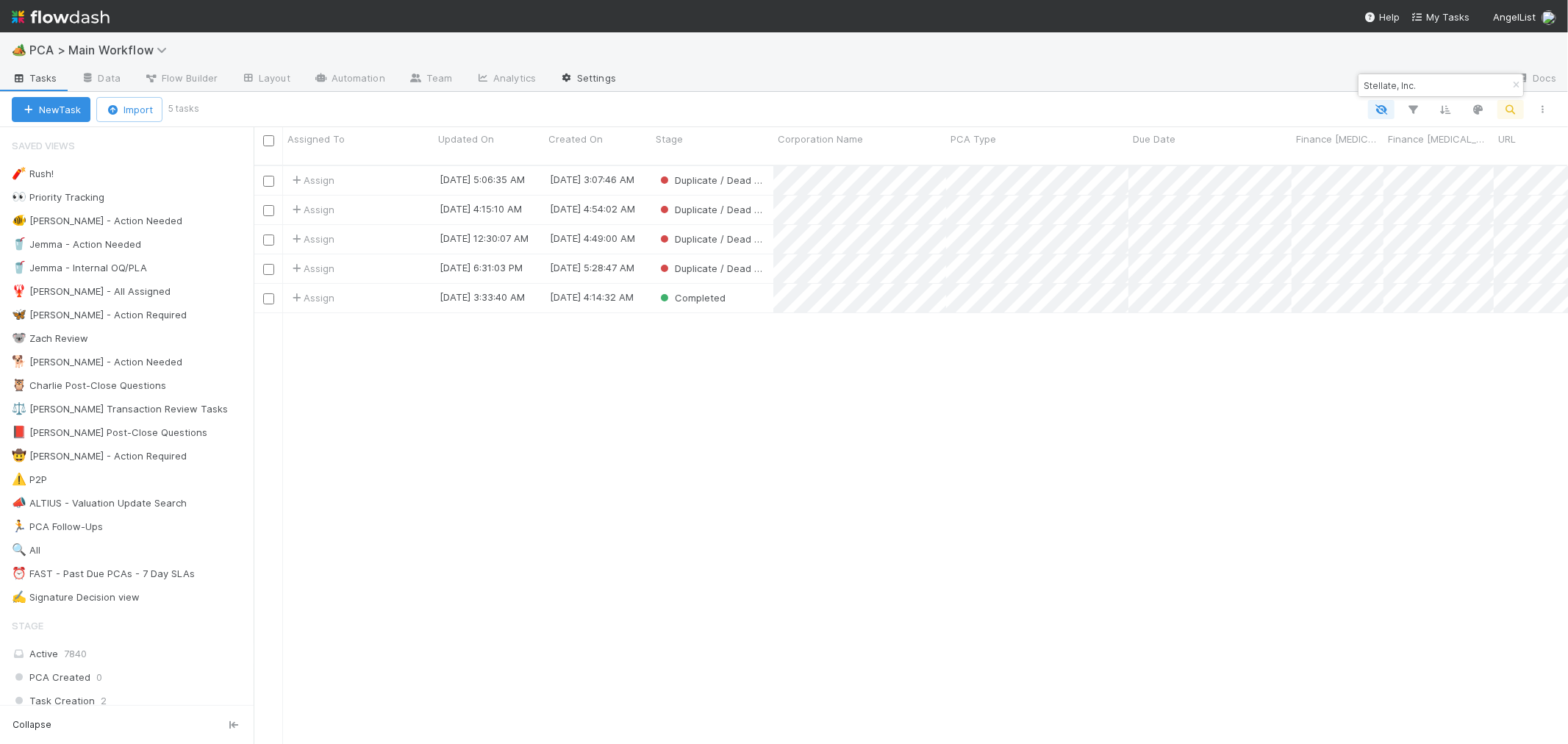
scroll to position [579, 1302]
drag, startPoint x: 1518, startPoint y: 86, endPoint x: 1360, endPoint y: 77, distance: 158.3
click at [1305, 85] on icon "button" at bounding box center [1516, 85] width 15 height 9
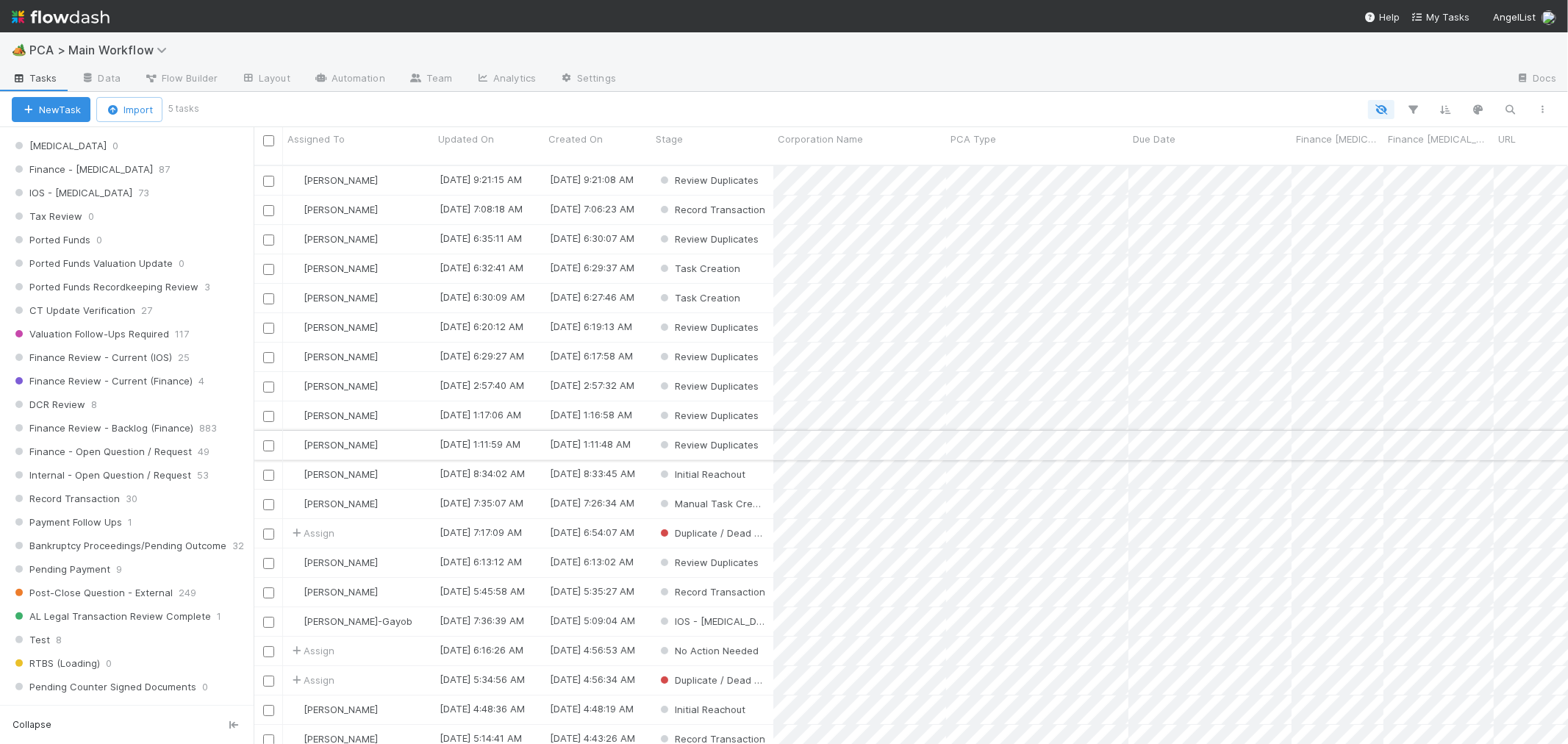
scroll to position [987, 0]
click at [170, 406] on div "DCR Review 8" at bounding box center [132, 396] width 242 height 18
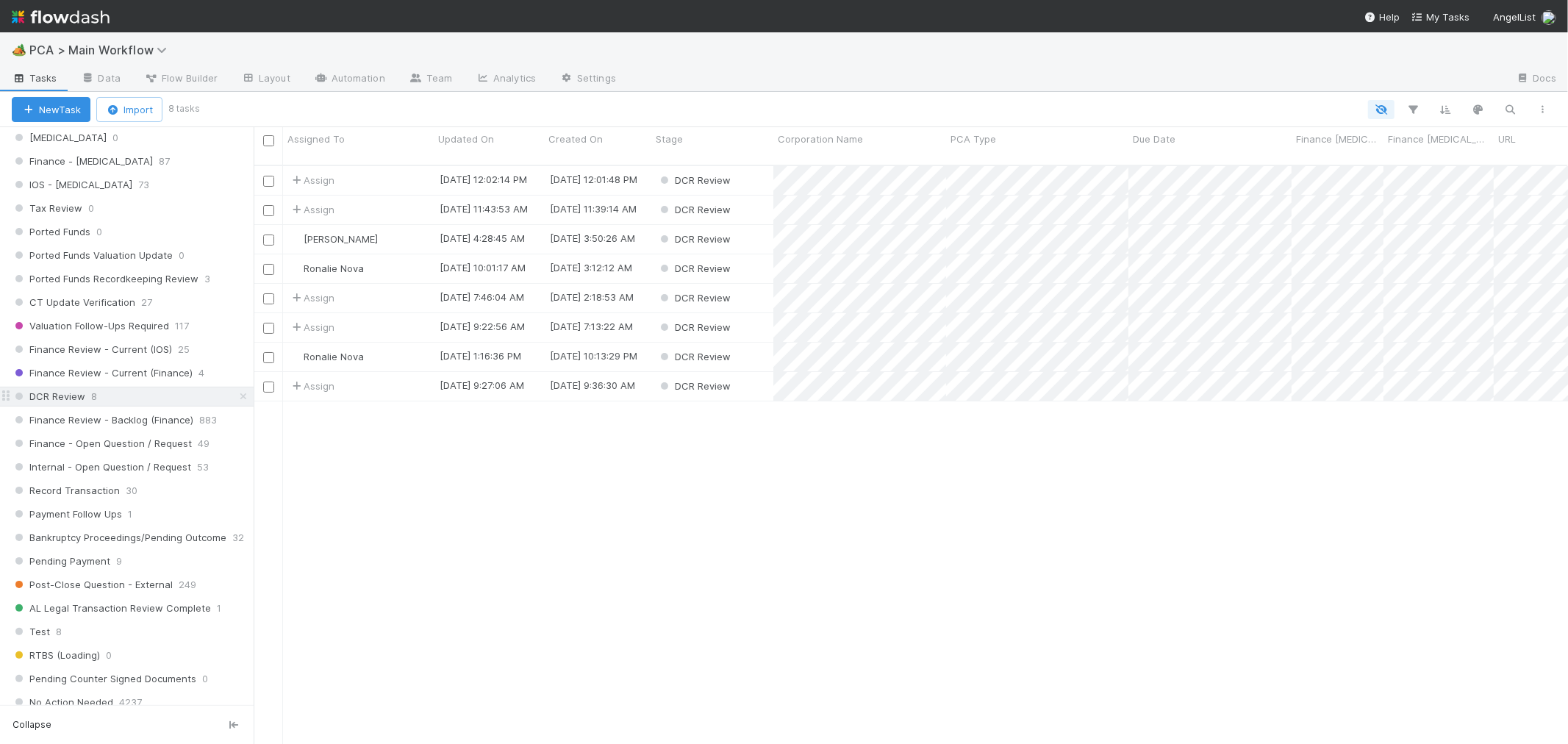
scroll to position [579, 1302]
click at [407, 258] on div "Ronalie Nova" at bounding box center [358, 268] width 151 height 29
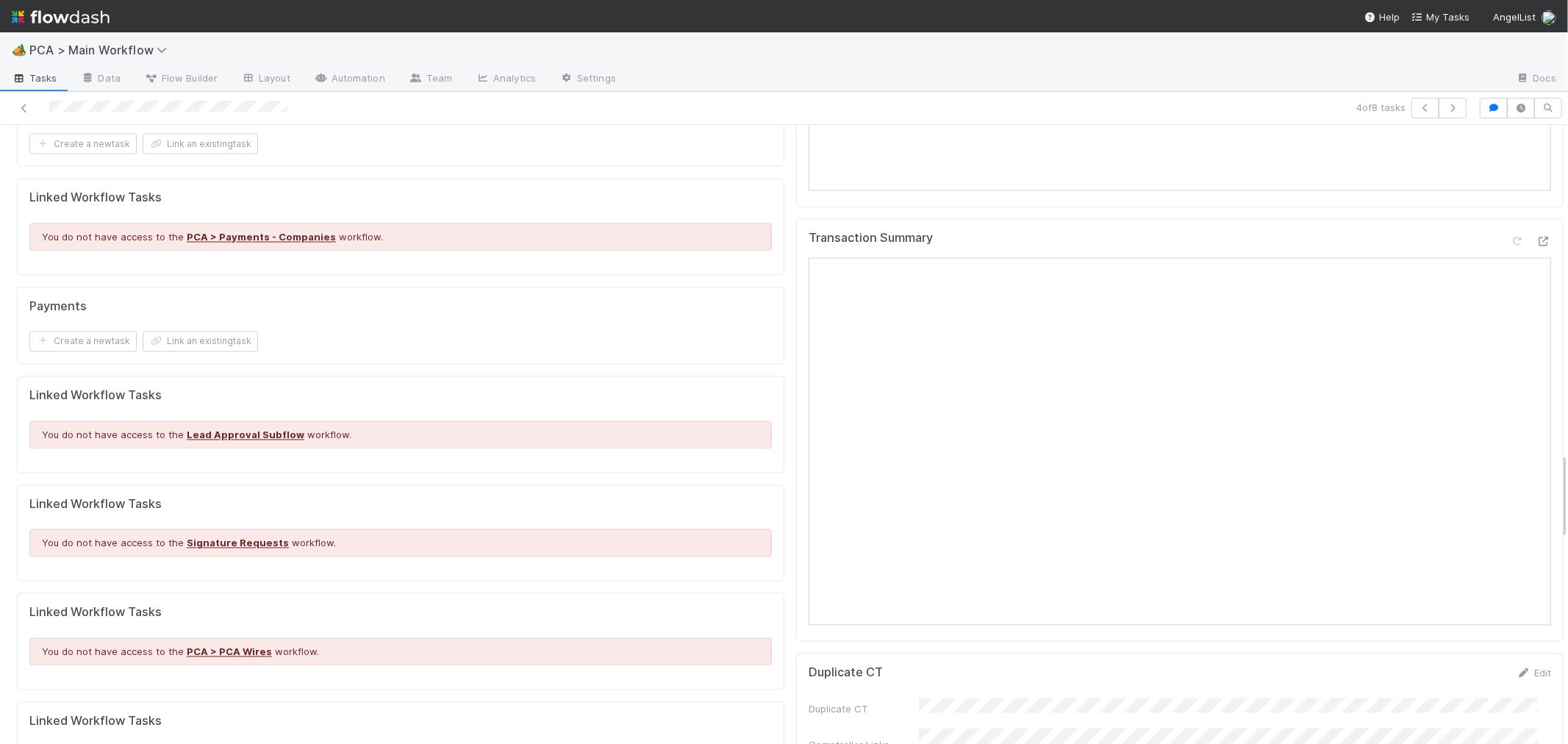
scroll to position [2122, 0]
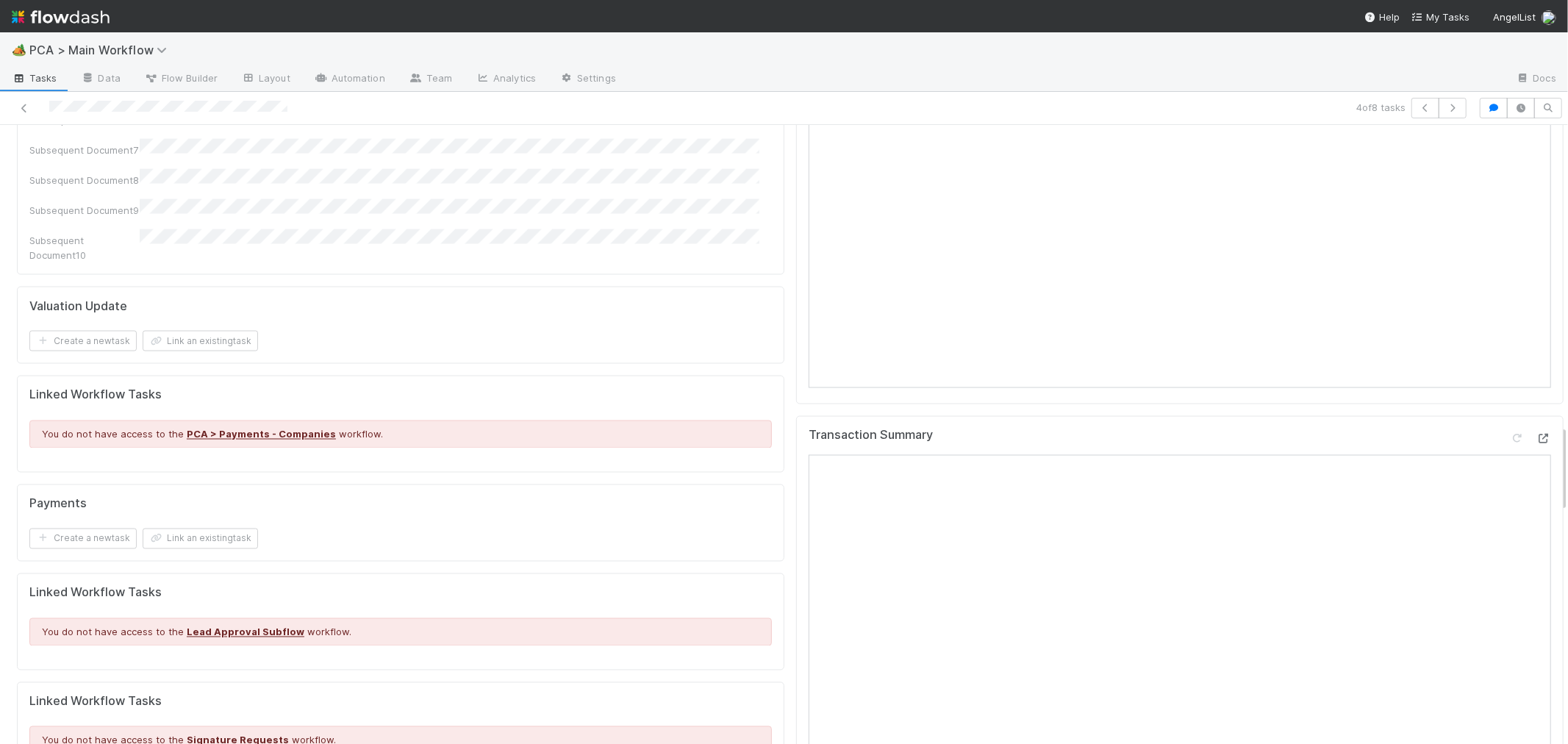
click at [1305, 434] on icon at bounding box center [1544, 439] width 15 height 10
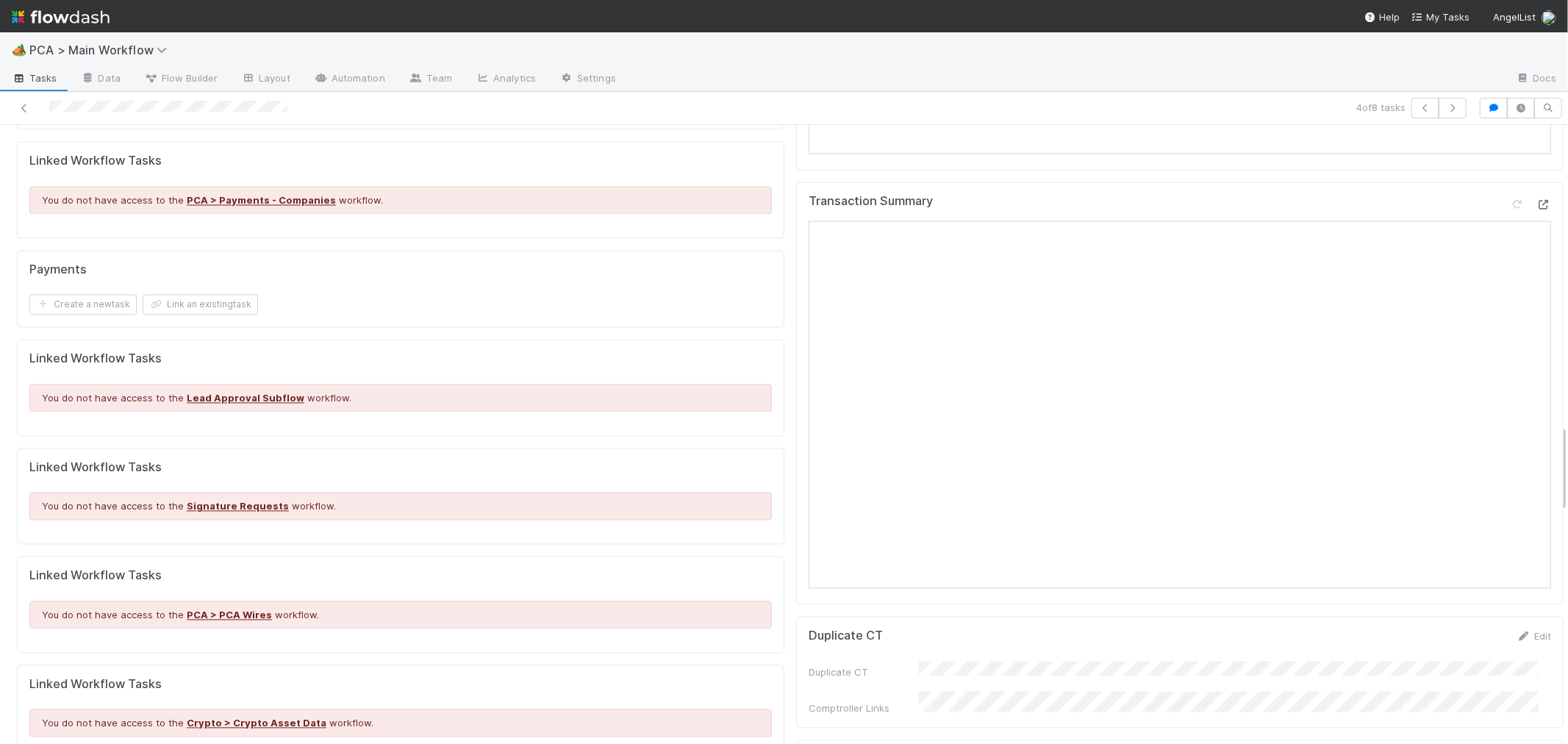
scroll to position [2613, 0]
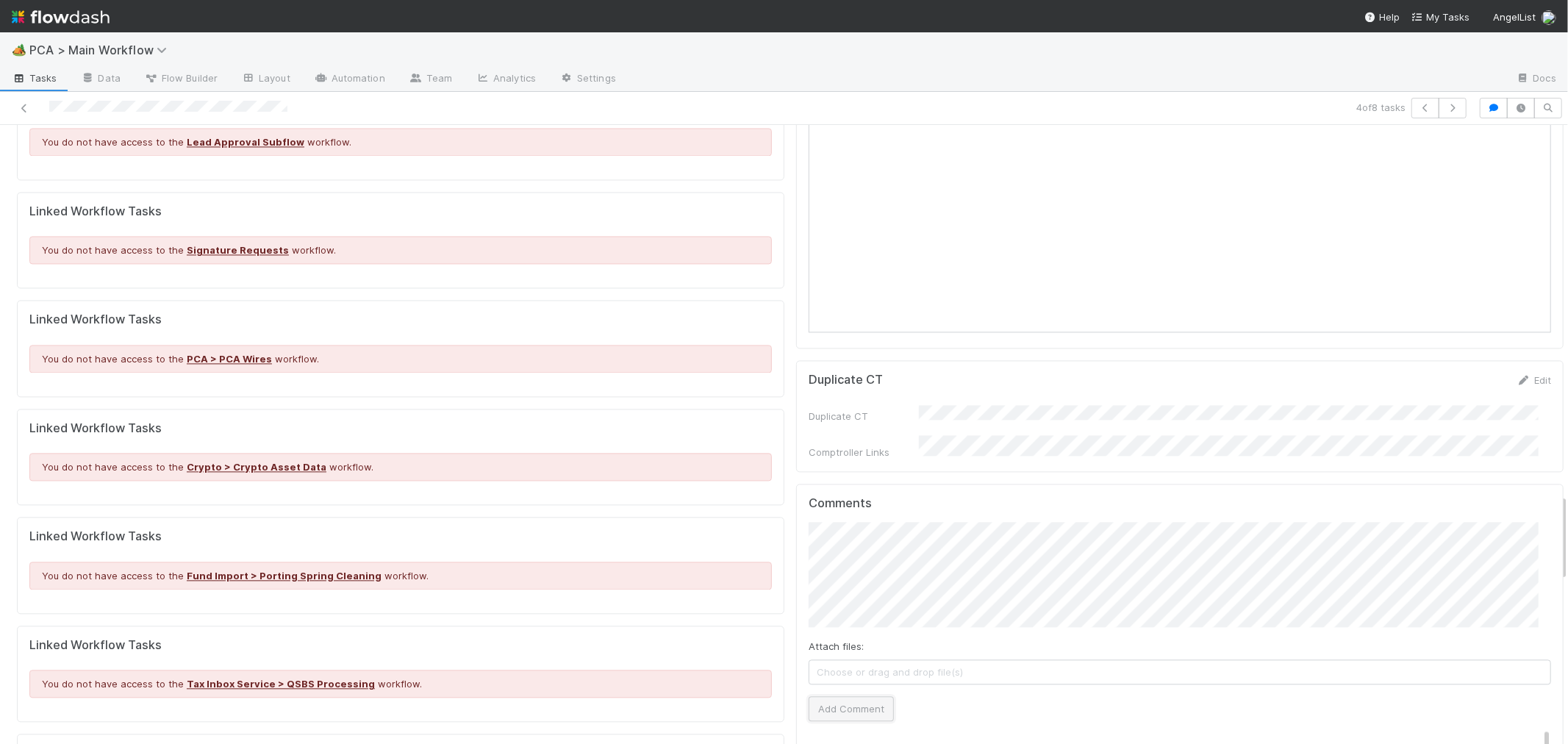
click at [847, 596] on button "Add Comment" at bounding box center [852, 709] width 85 height 25
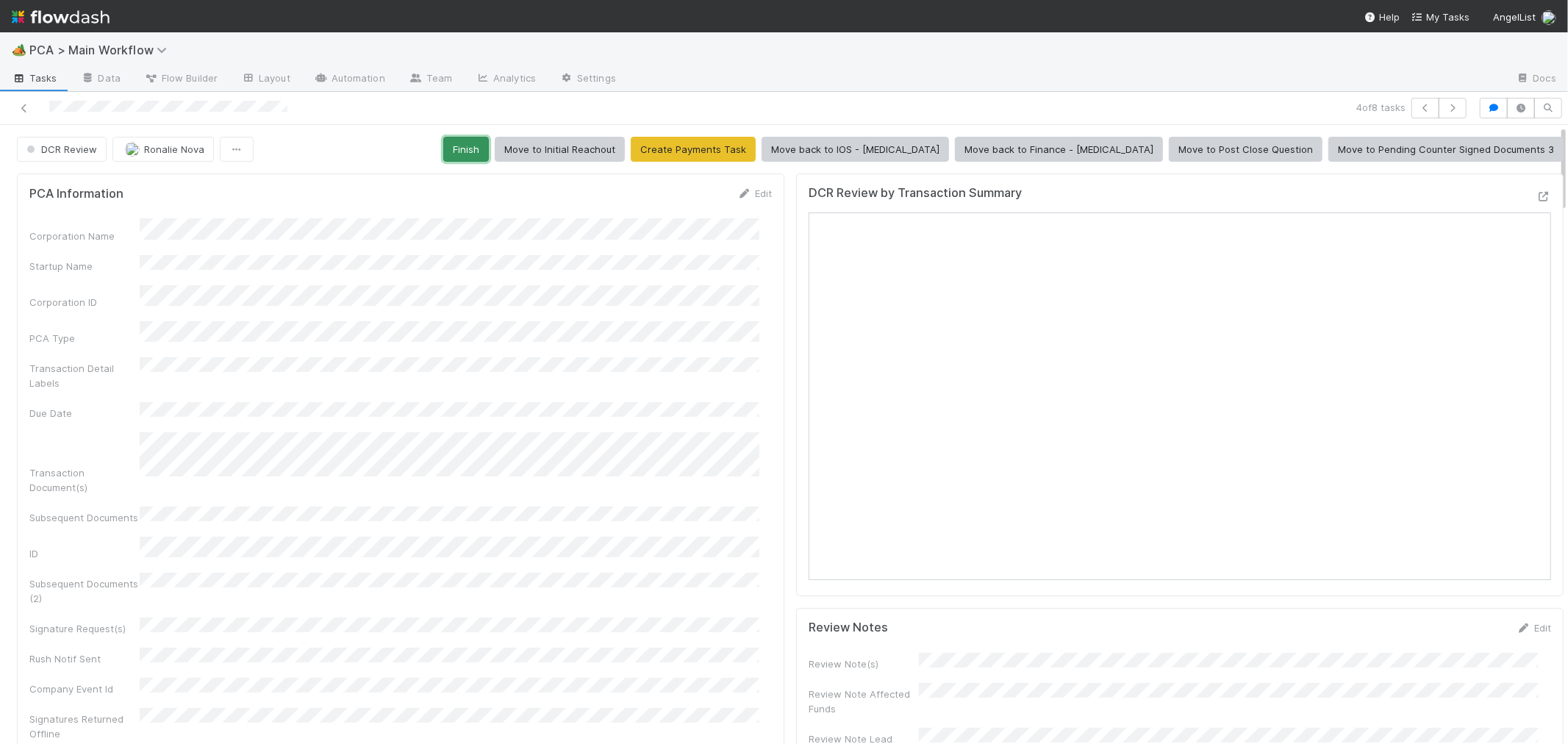
drag, startPoint x: 574, startPoint y: 140, endPoint x: 313, endPoint y: 212, distance: 270.7
click at [489, 140] on button "Finish" at bounding box center [466, 149] width 46 height 25
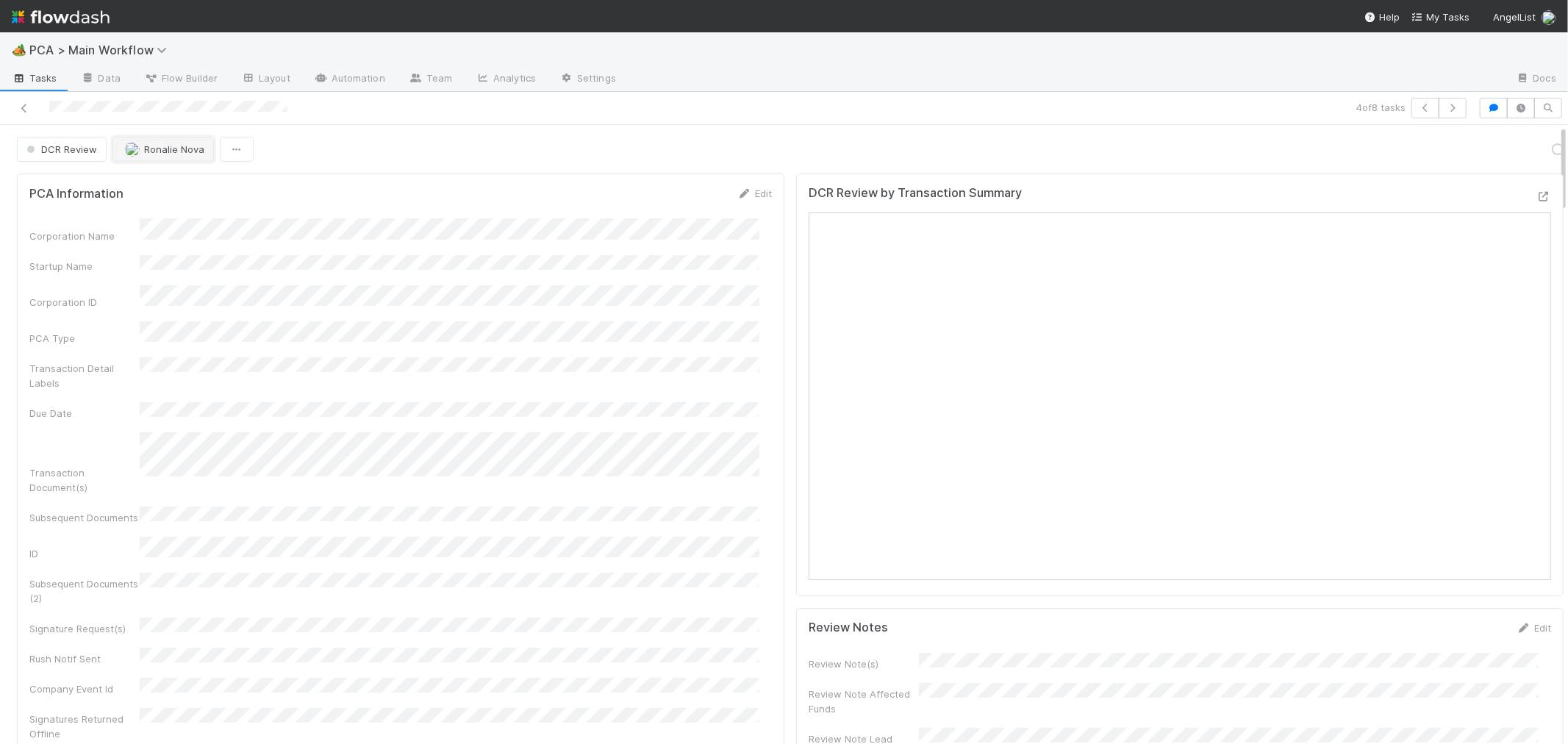
click at [175, 153] on span "Ronalie Nova" at bounding box center [174, 149] width 60 height 12
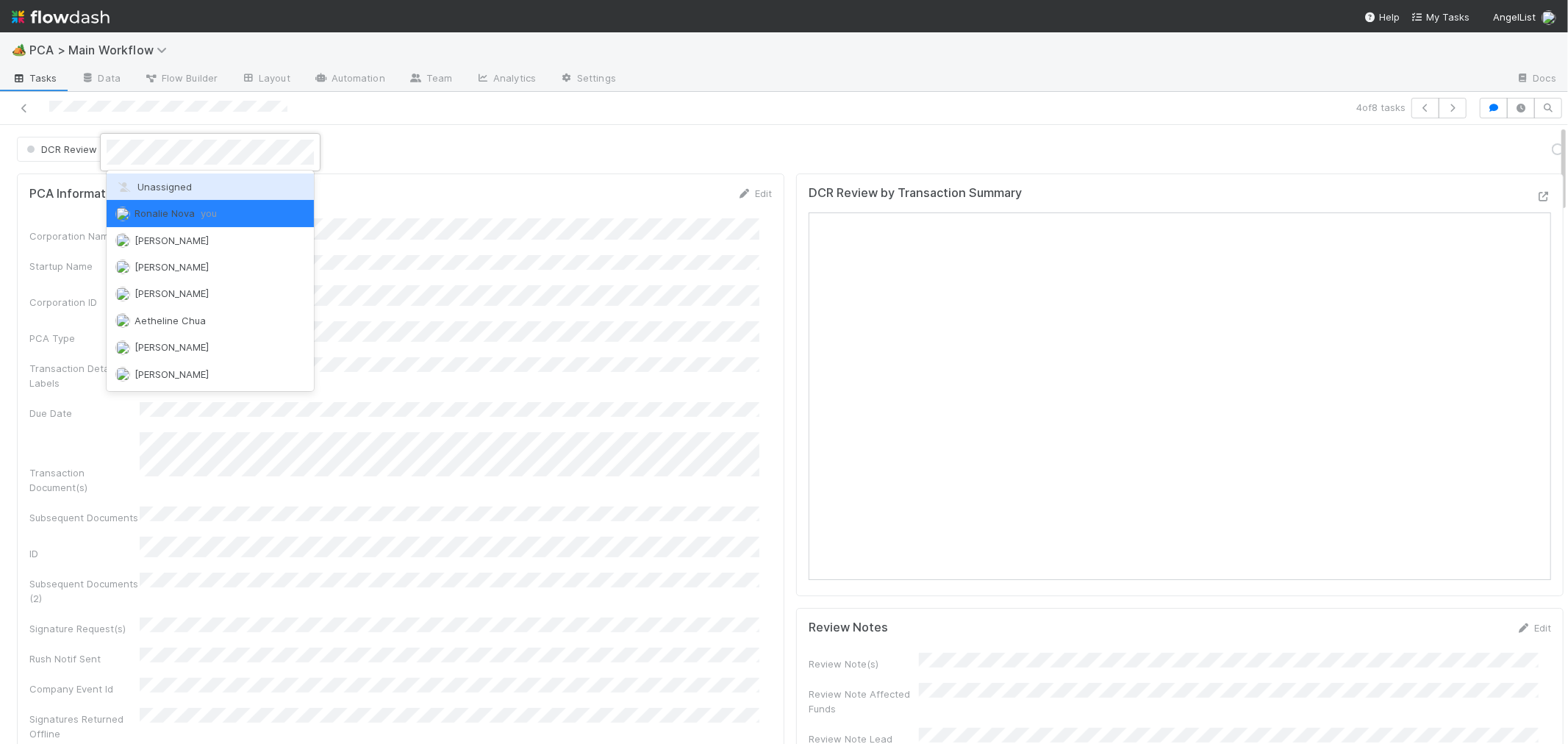
click at [186, 188] on span "Unassigned" at bounding box center [154, 187] width 76 height 12
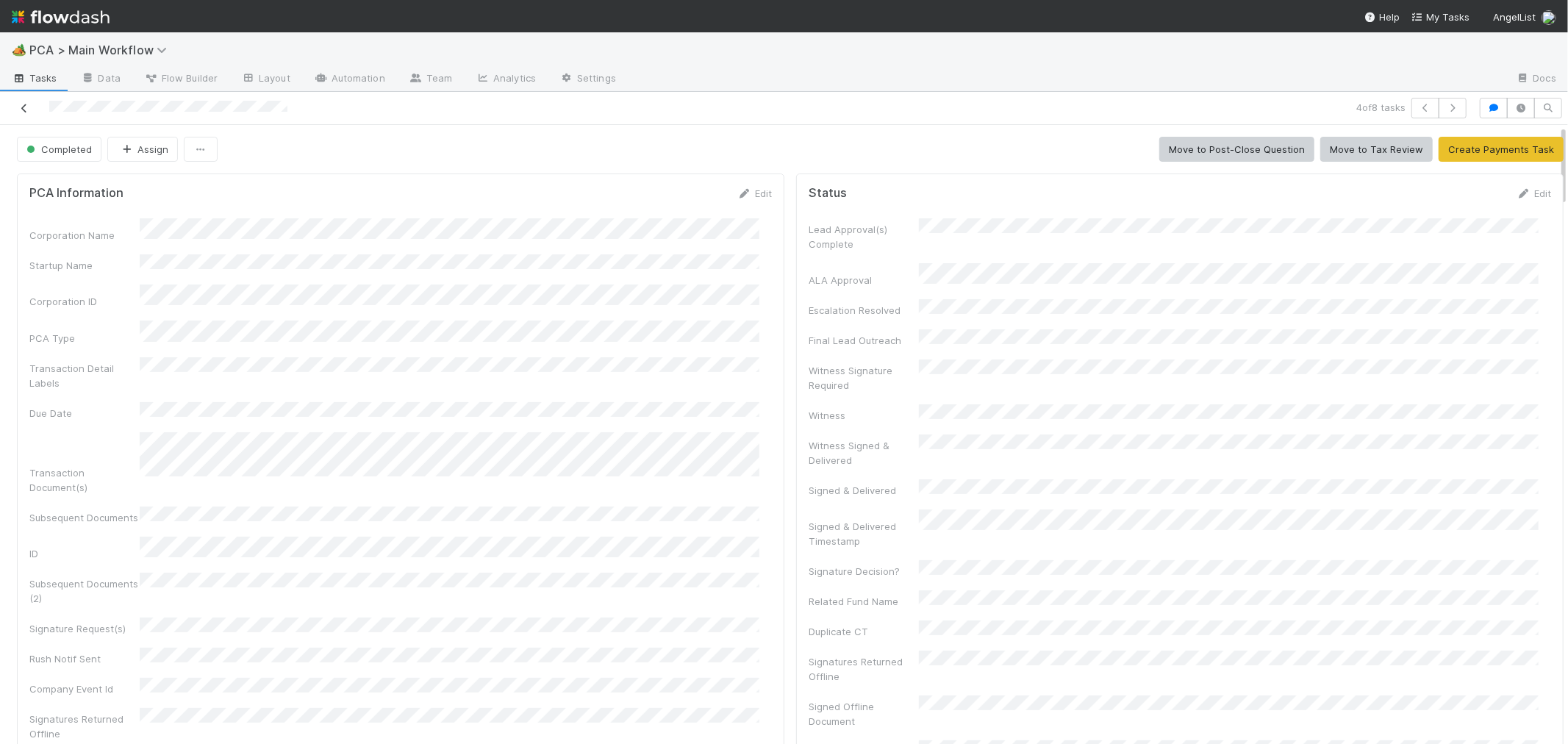
click at [26, 104] on icon at bounding box center [24, 108] width 15 height 10
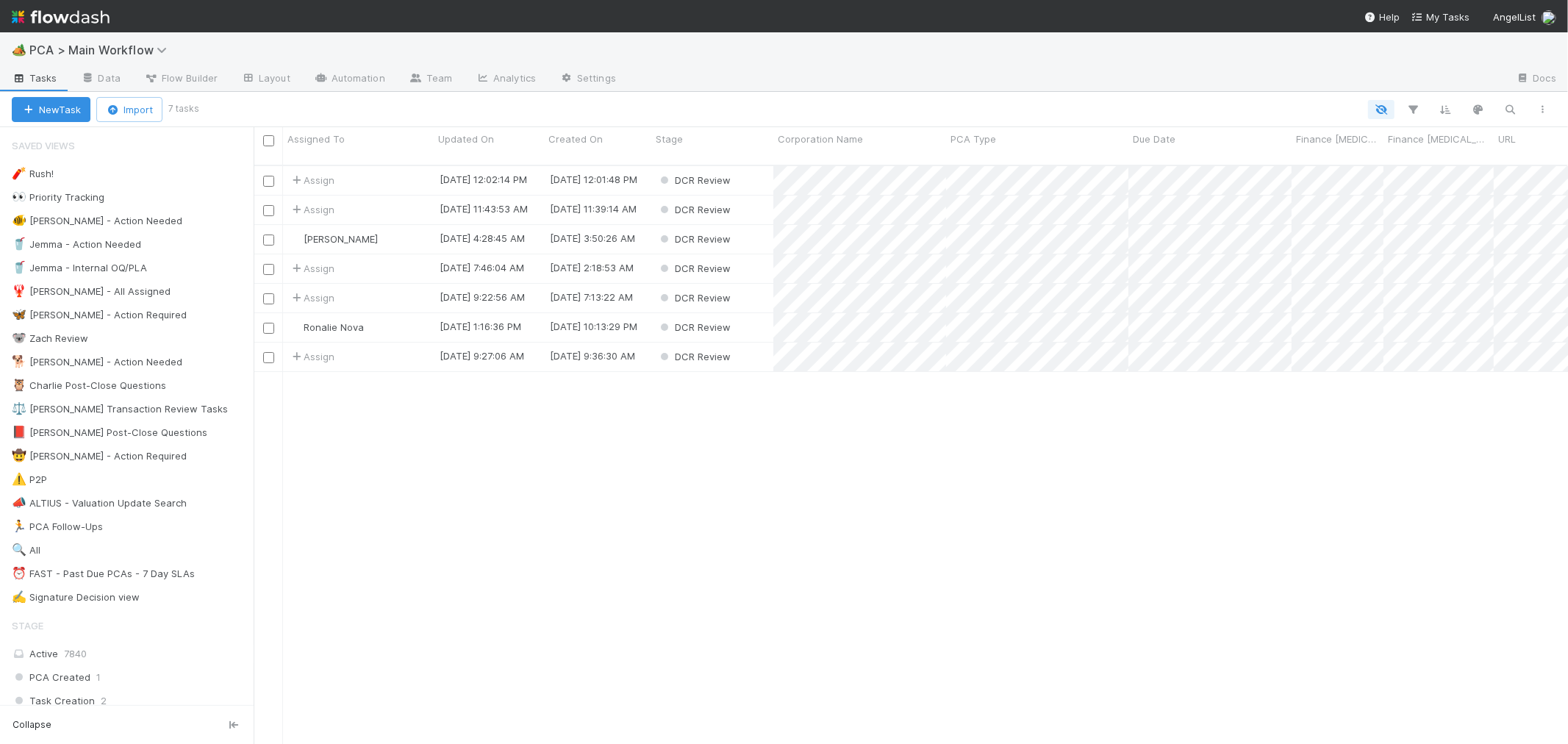
scroll to position [579, 1302]
click at [758, 313] on div "DCR Review" at bounding box center [713, 327] width 122 height 29
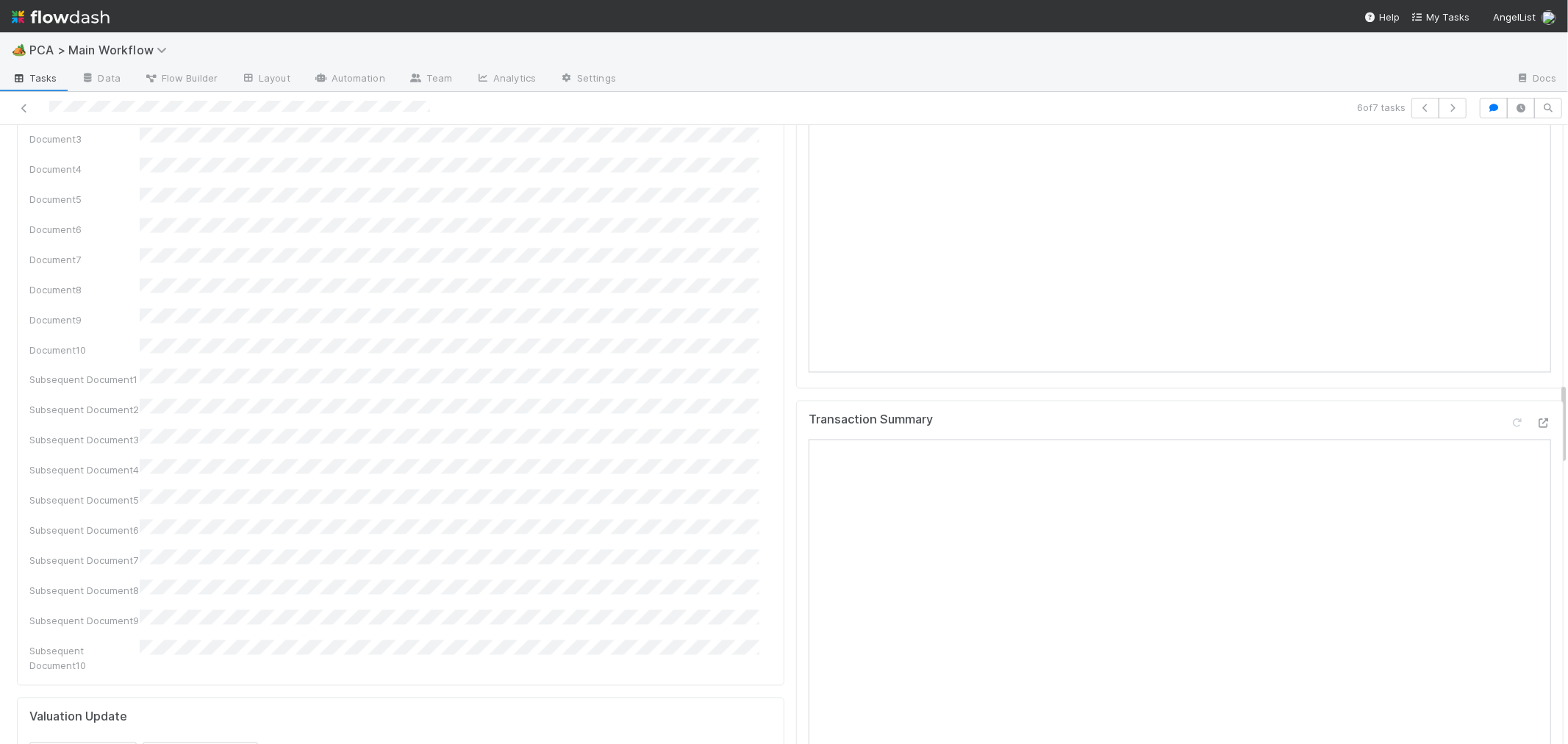
scroll to position [1878, 0]
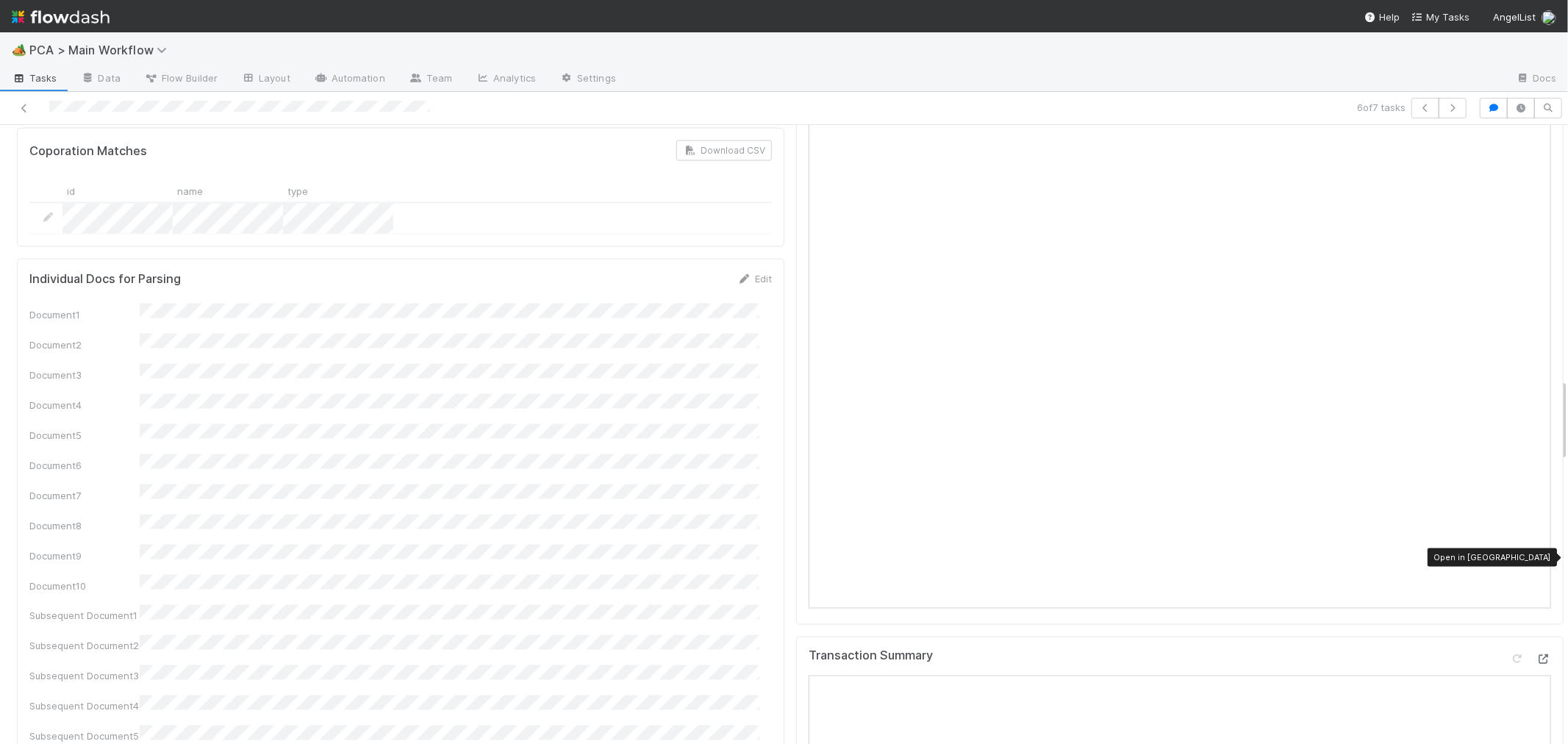
click at [1305, 596] on icon at bounding box center [1544, 659] width 15 height 10
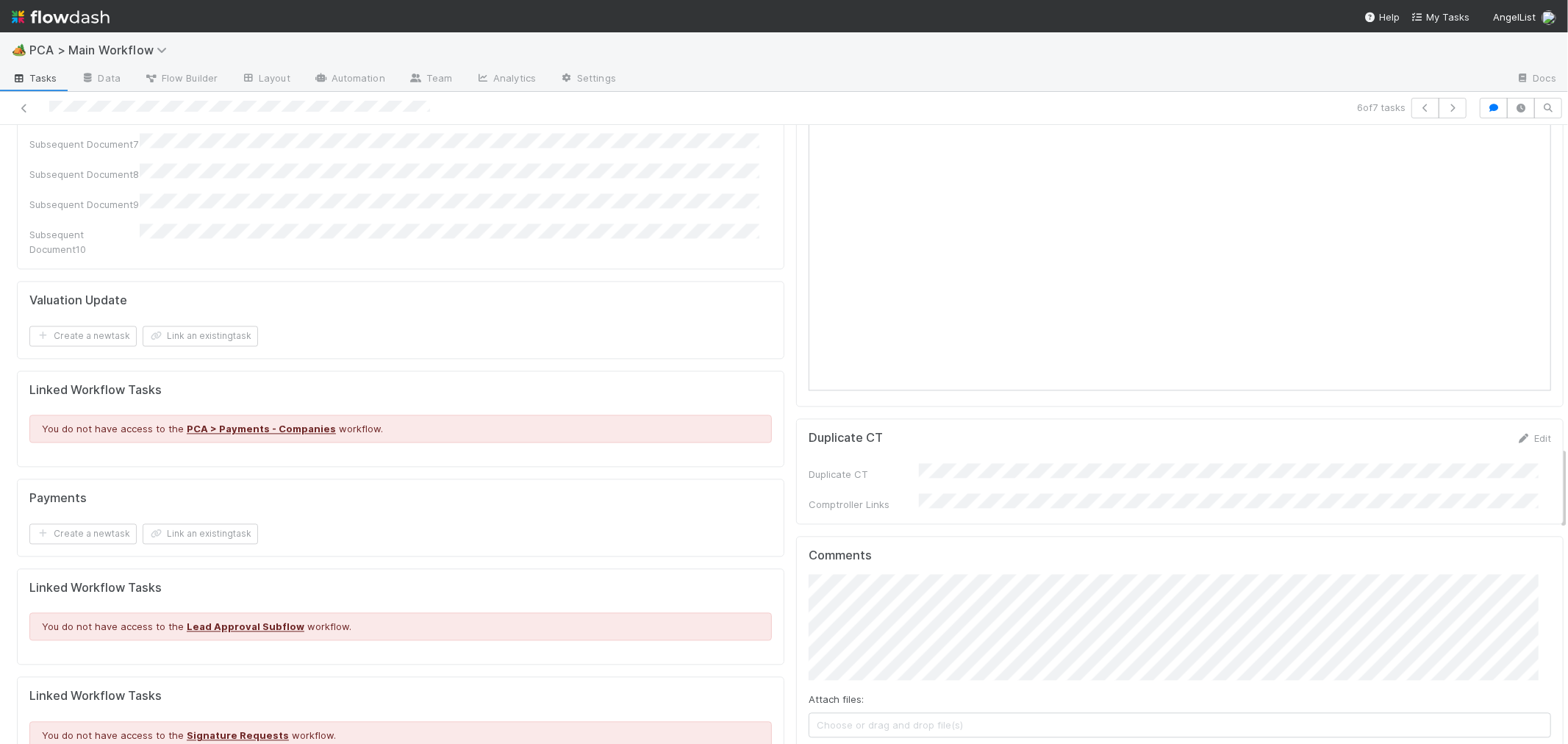
scroll to position [2776, 0]
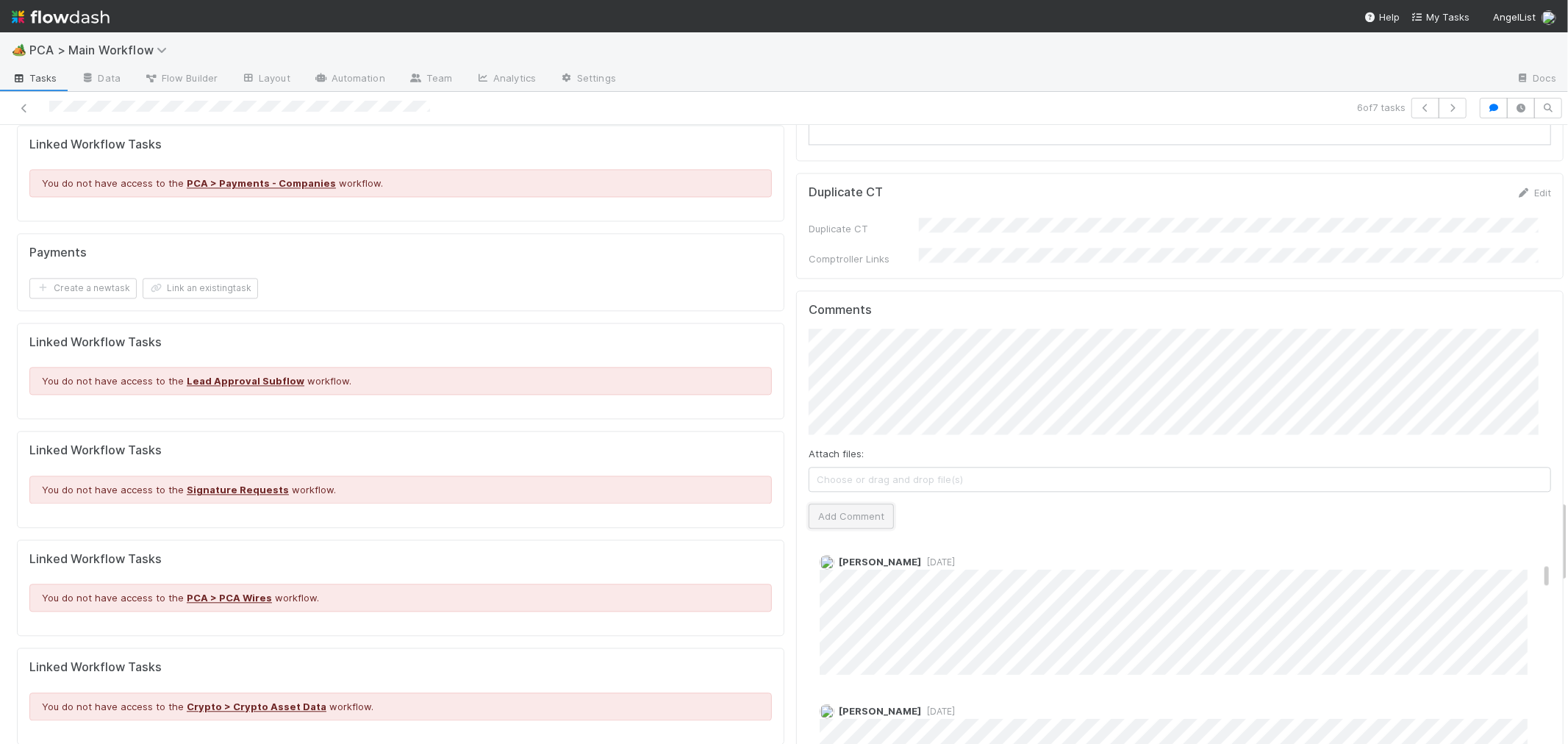
click at [856, 504] on button "Add Comment" at bounding box center [852, 516] width 85 height 25
click at [975, 543] on div "Roselyn de Villa 2 days ago" at bounding box center [1186, 609] width 755 height 132
click at [26, 106] on icon at bounding box center [24, 108] width 15 height 10
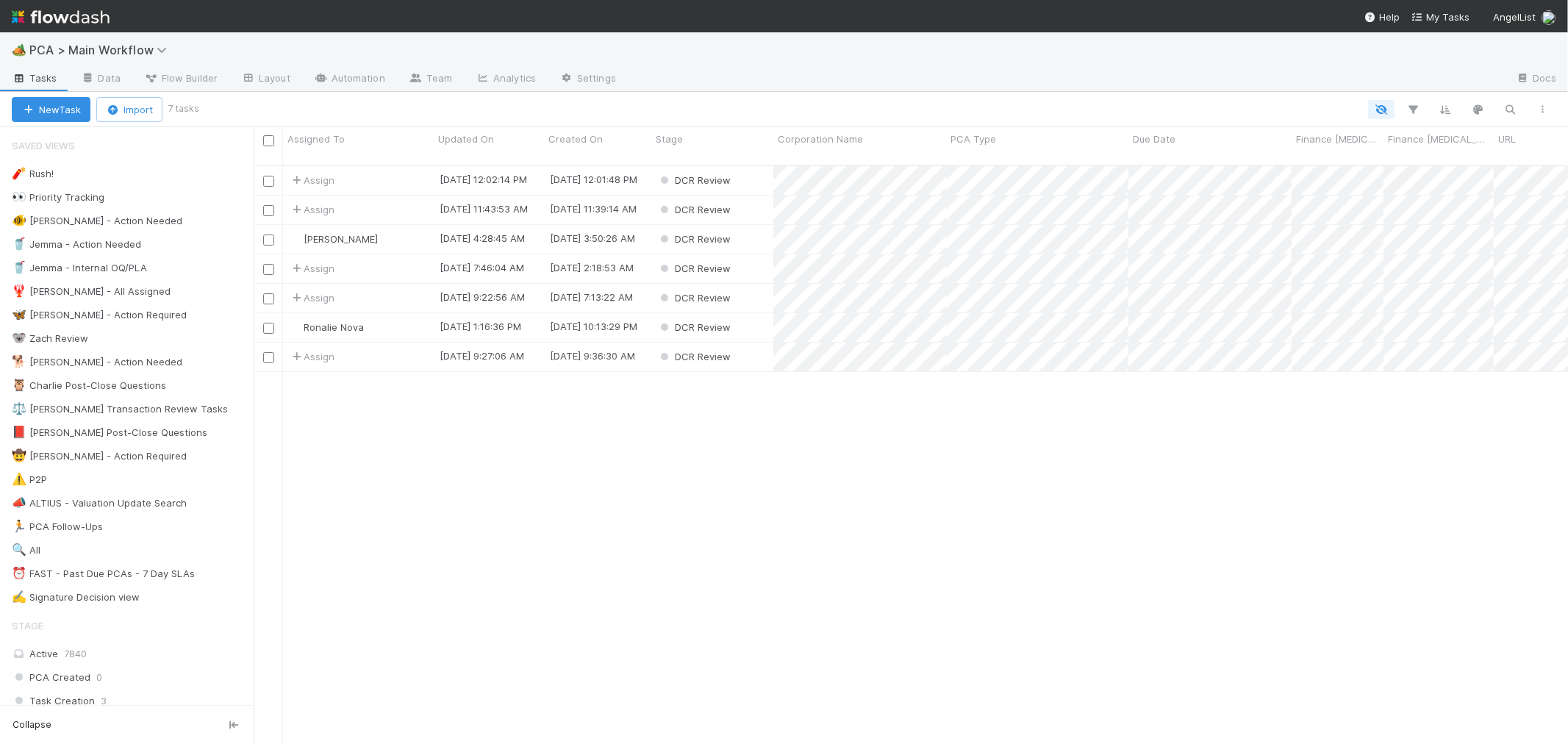
scroll to position [579, 1302]
click at [762, 313] on div "DCR Review" at bounding box center [713, 327] width 122 height 29
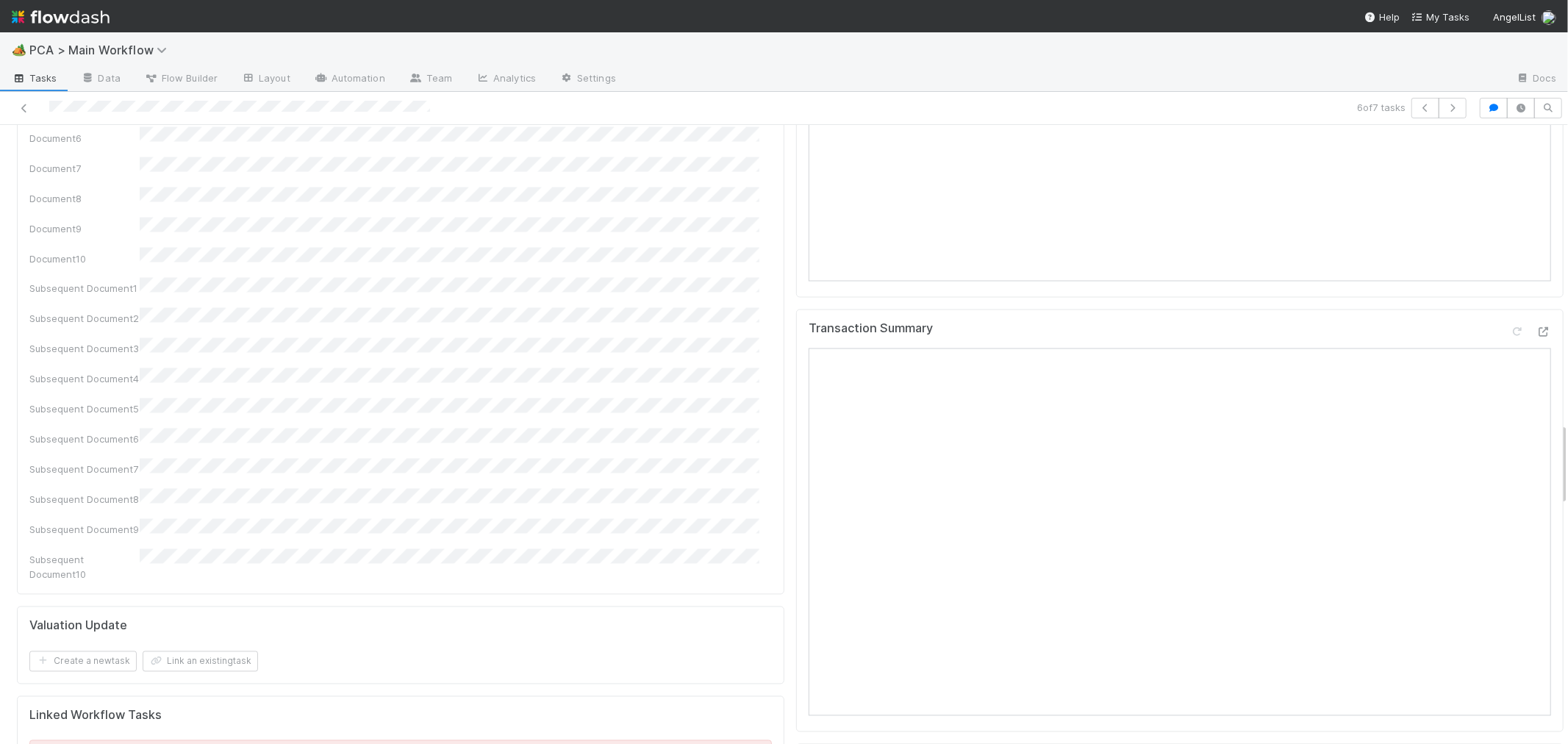
scroll to position [2694, 0]
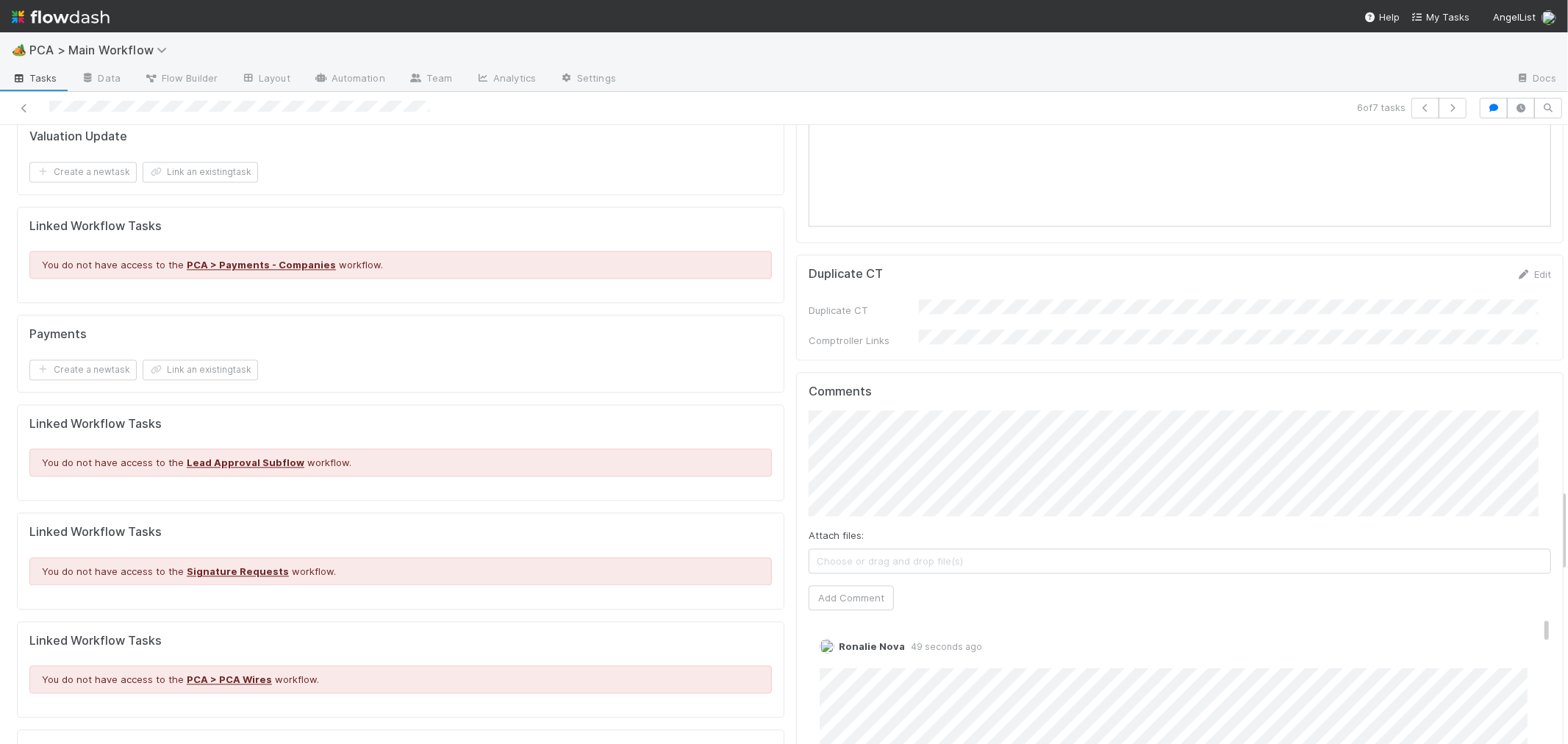
click at [601, 360] on div "Create a new task Link an existing task" at bounding box center [401, 370] width 743 height 21
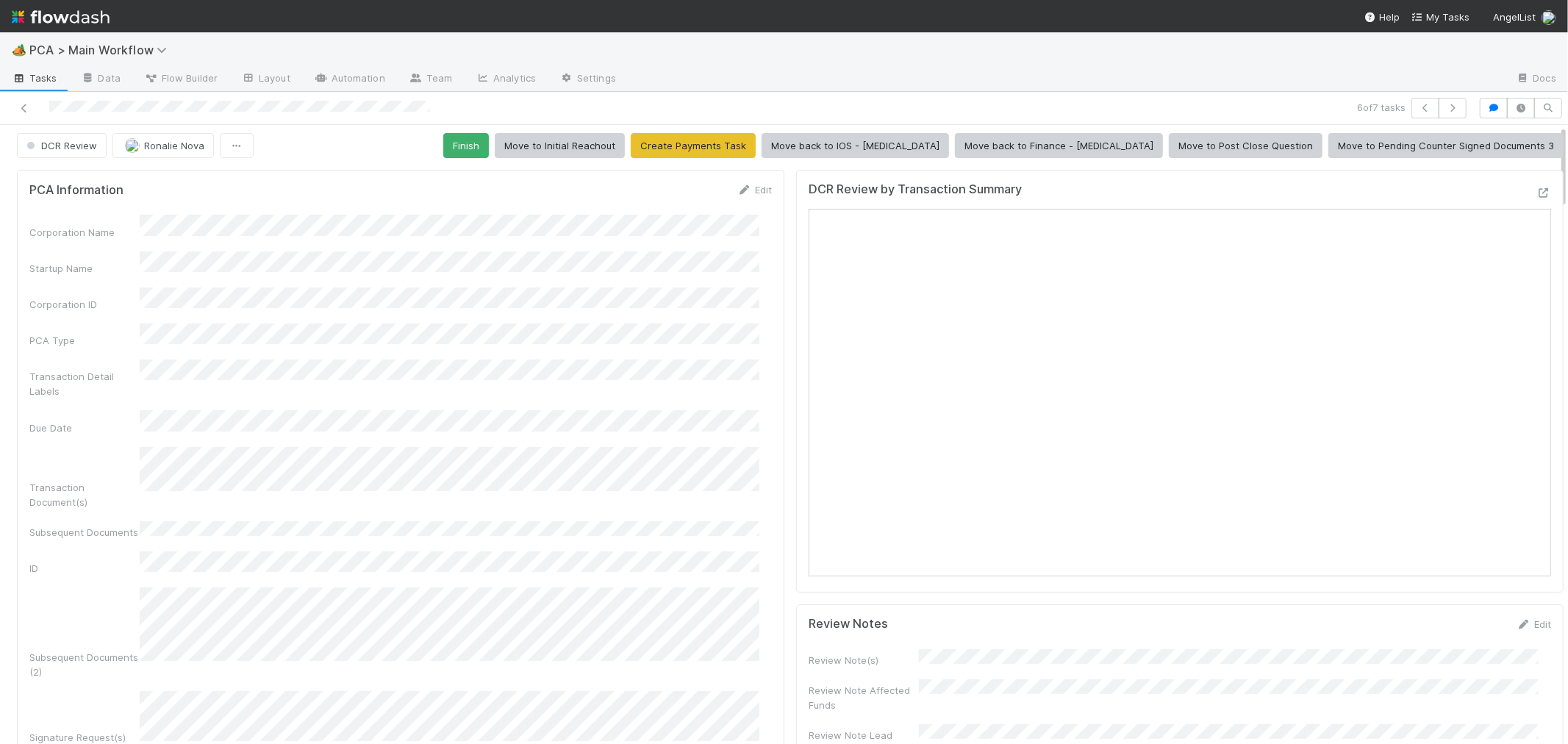
scroll to position [0, 0]
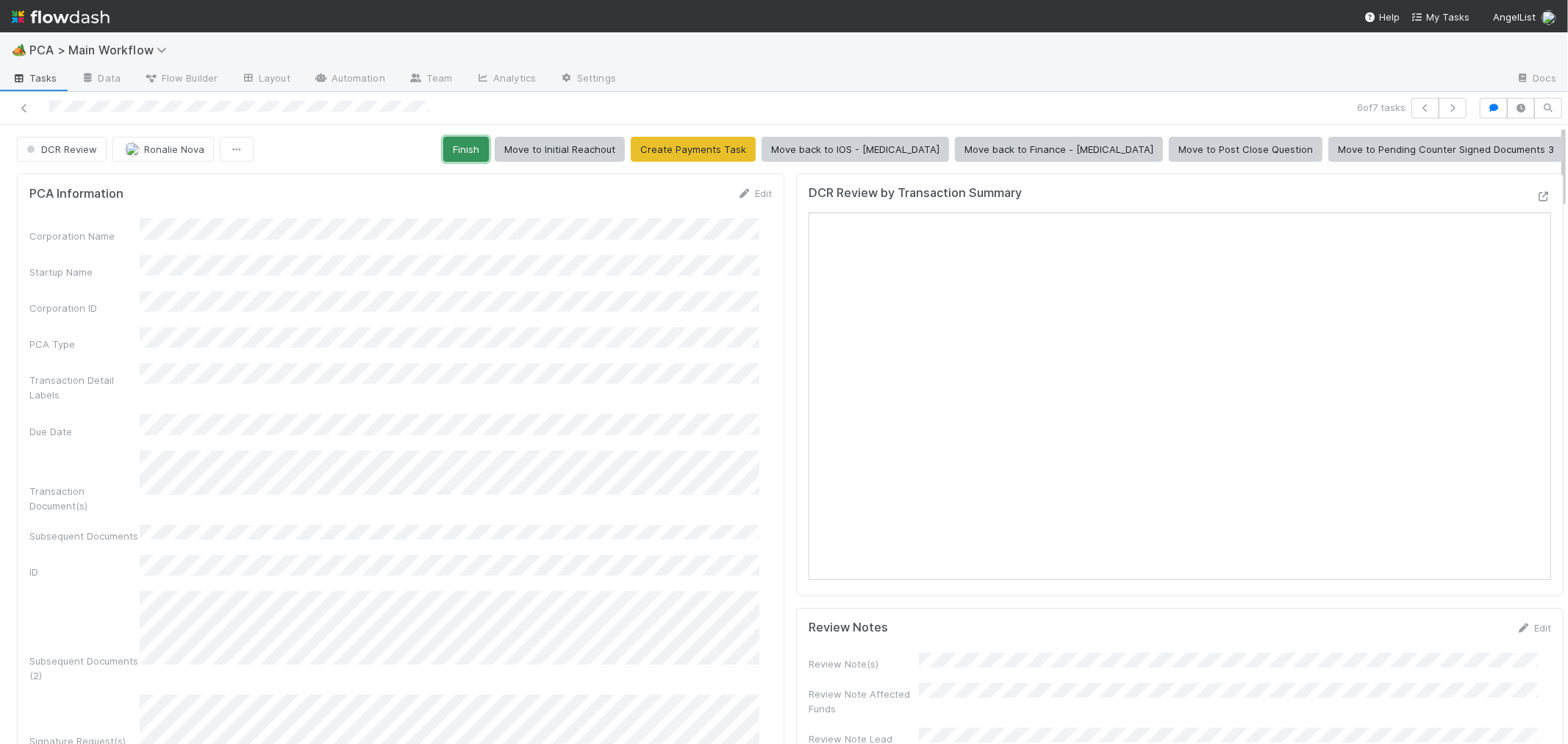
click at [489, 153] on button "Finish" at bounding box center [466, 149] width 46 height 25
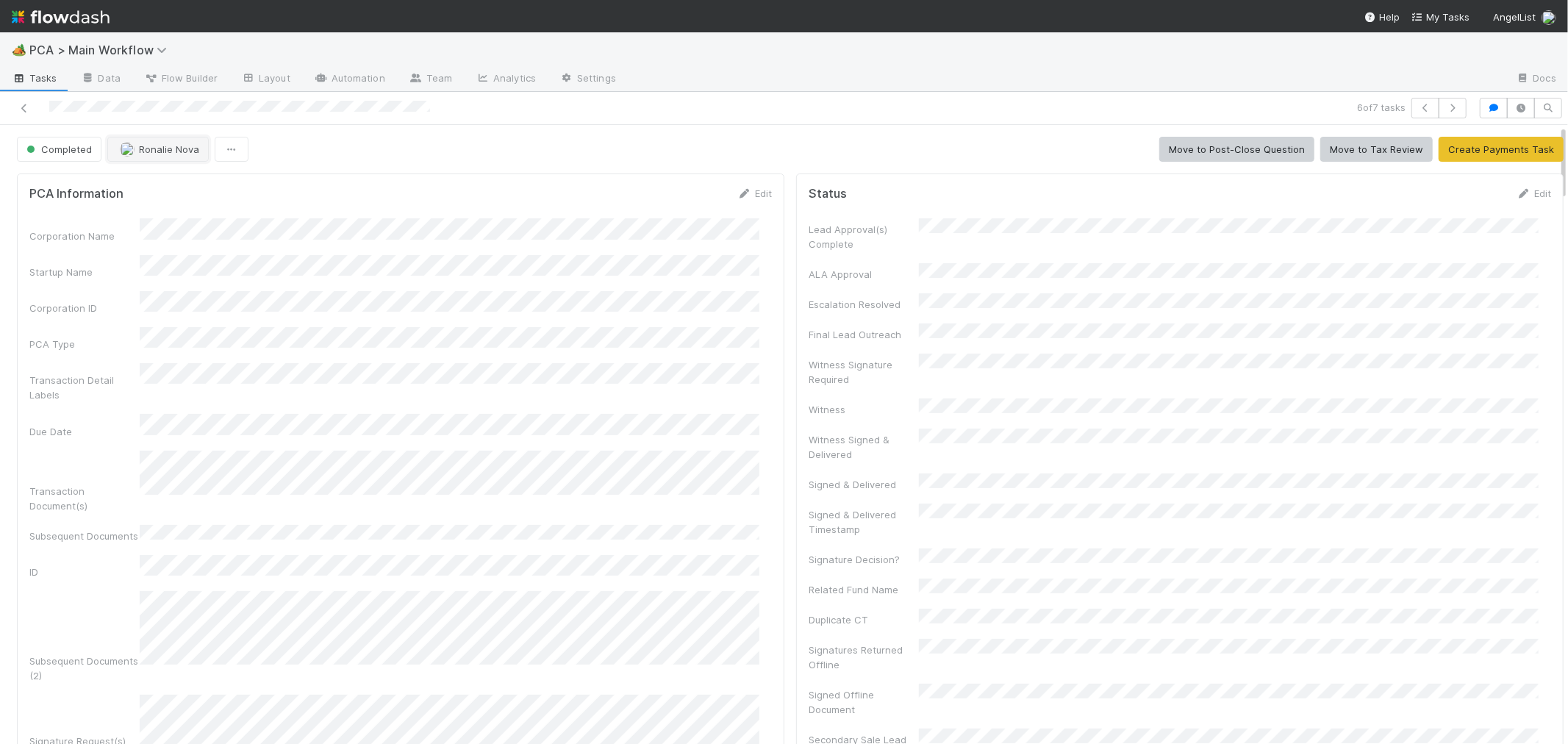
click at [175, 155] on button "Ronalie Nova" at bounding box center [158, 149] width 101 height 25
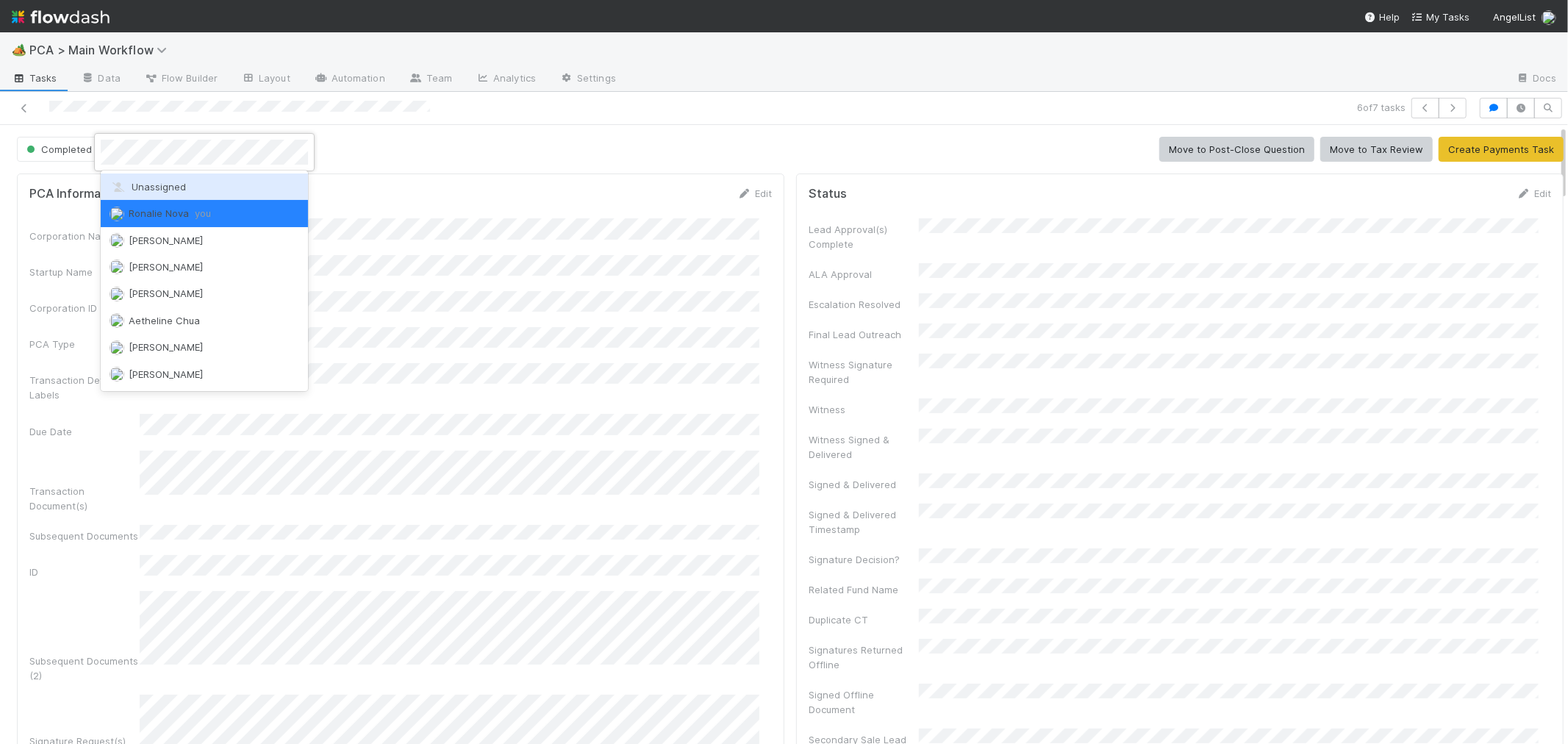
click at [175, 193] on div "Unassigned" at bounding box center [204, 187] width 207 height 26
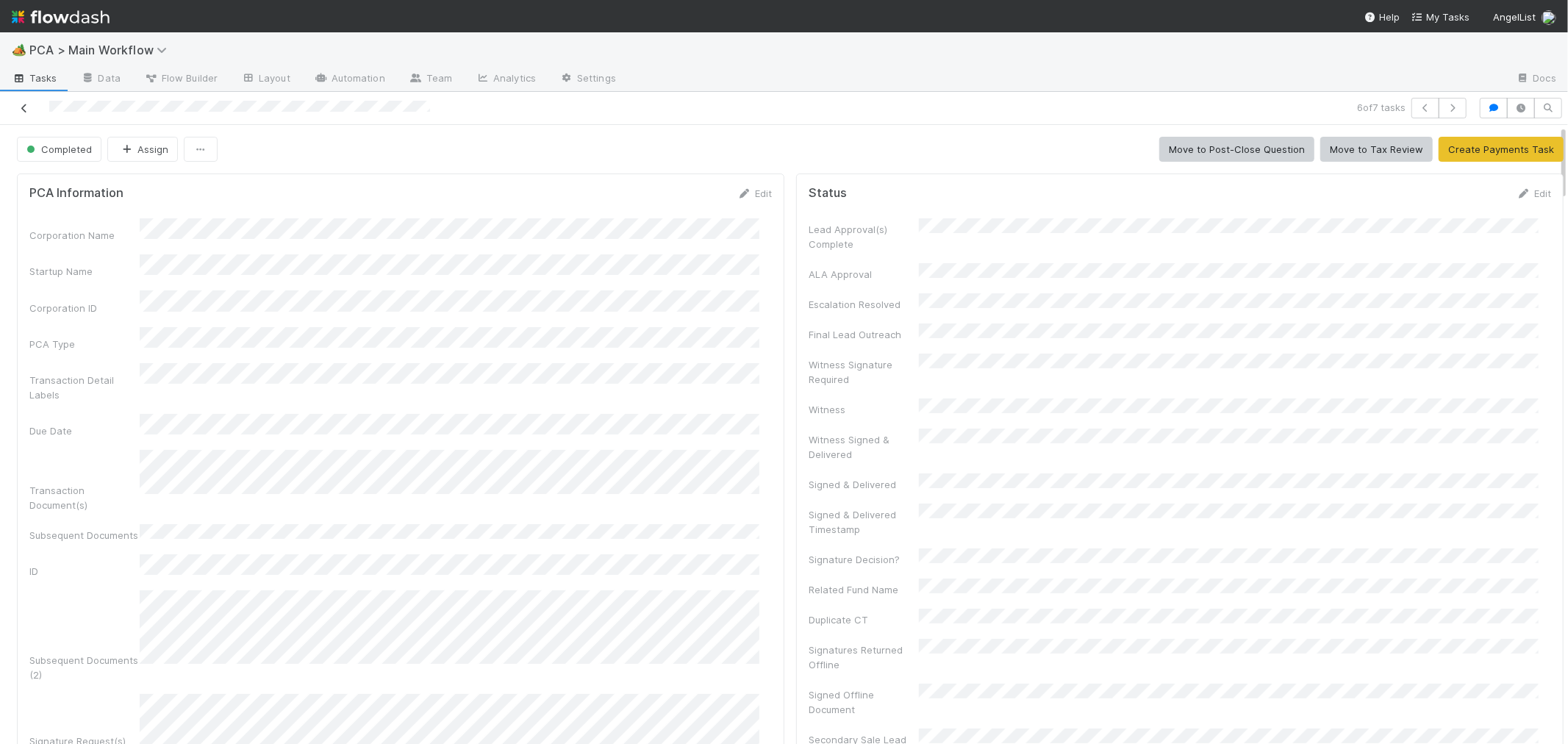
click at [27, 108] on icon at bounding box center [24, 108] width 15 height 10
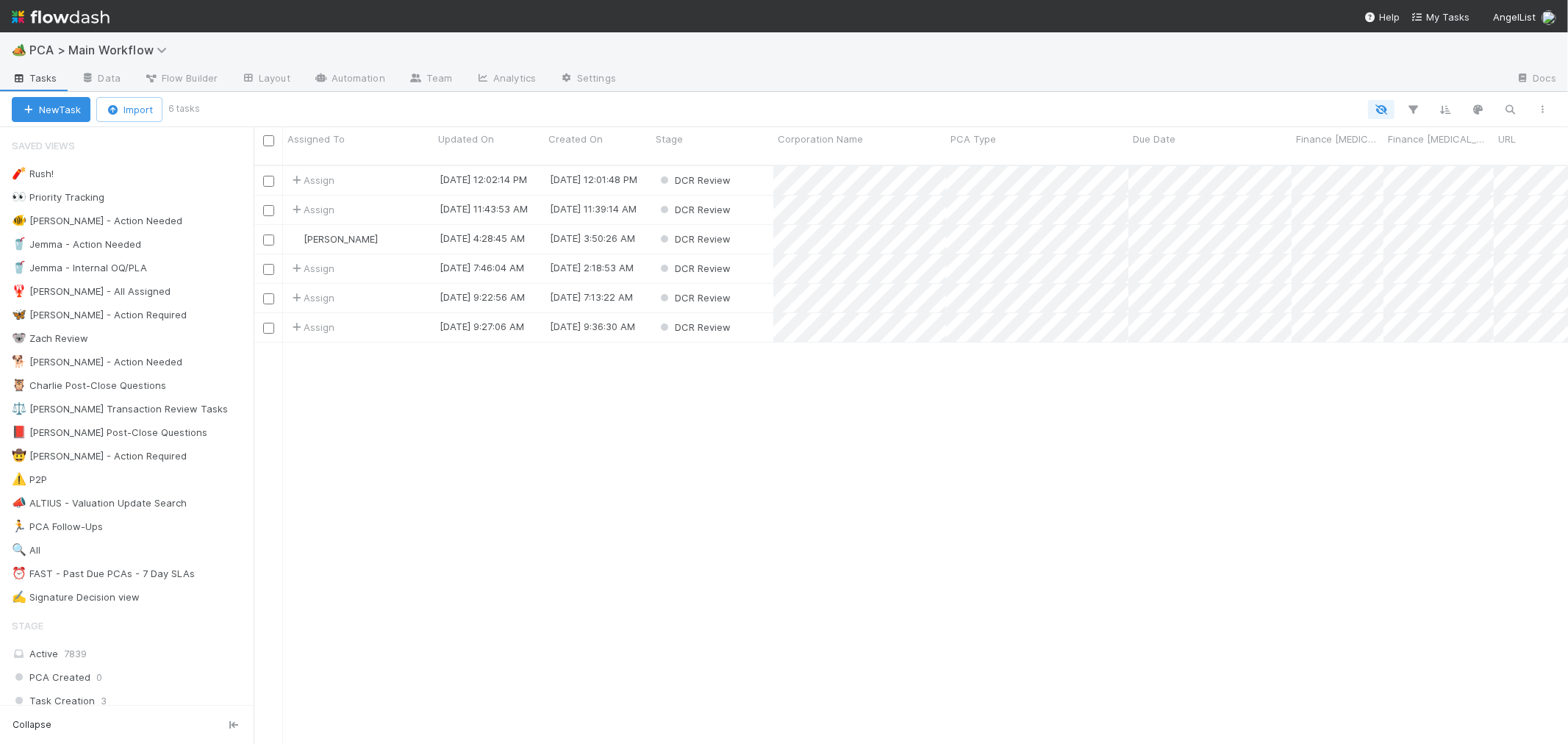
scroll to position [579, 1302]
click at [725, 481] on div "Assign 8/15/25, 12:02:14 PM 8/15/25, 12:01:48 PM DCR Review 0 0 0 0 Assign 8/15…" at bounding box center [910, 461] width 1314 height 590
click at [410, 284] on div "Assign" at bounding box center [358, 298] width 151 height 29
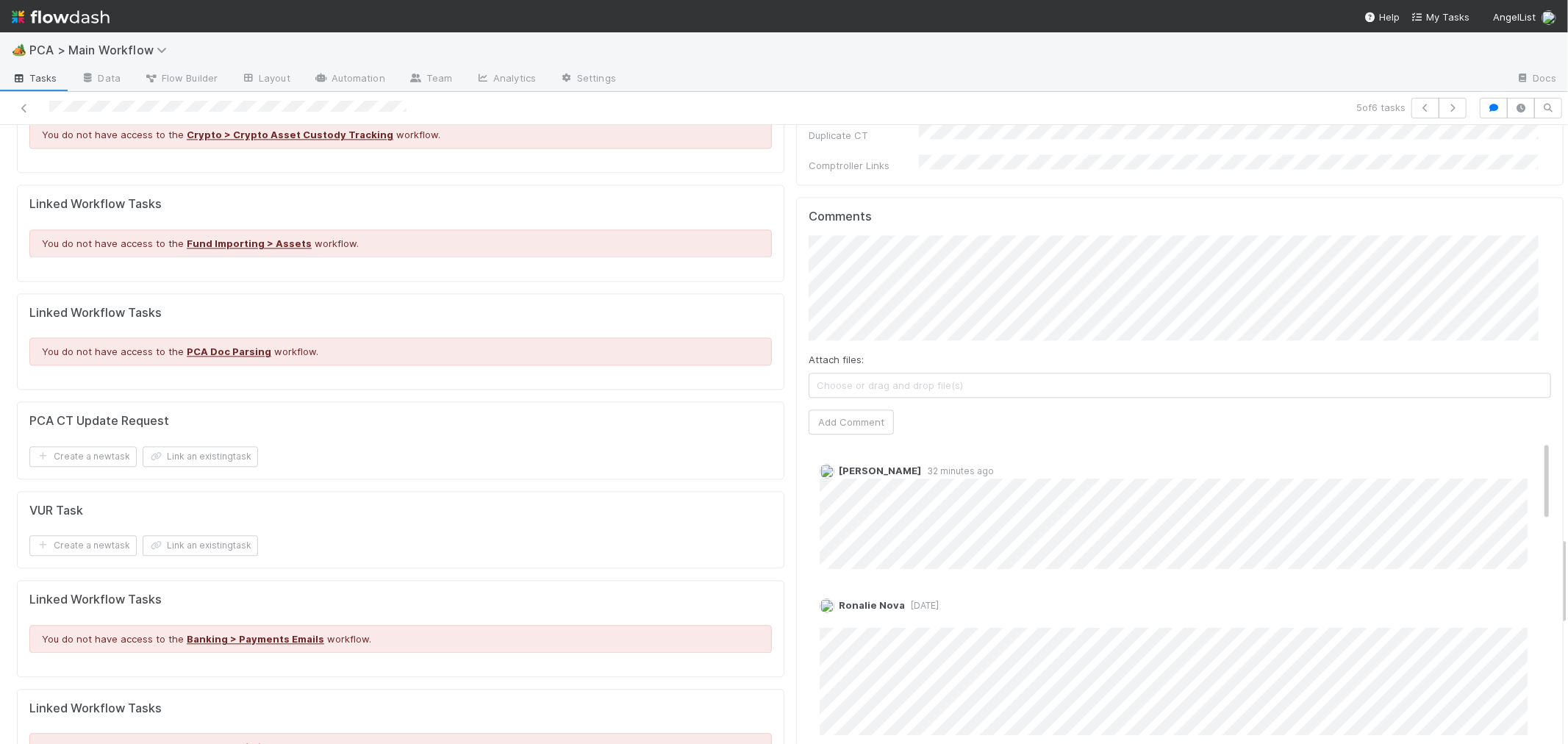
scroll to position [2858, 0]
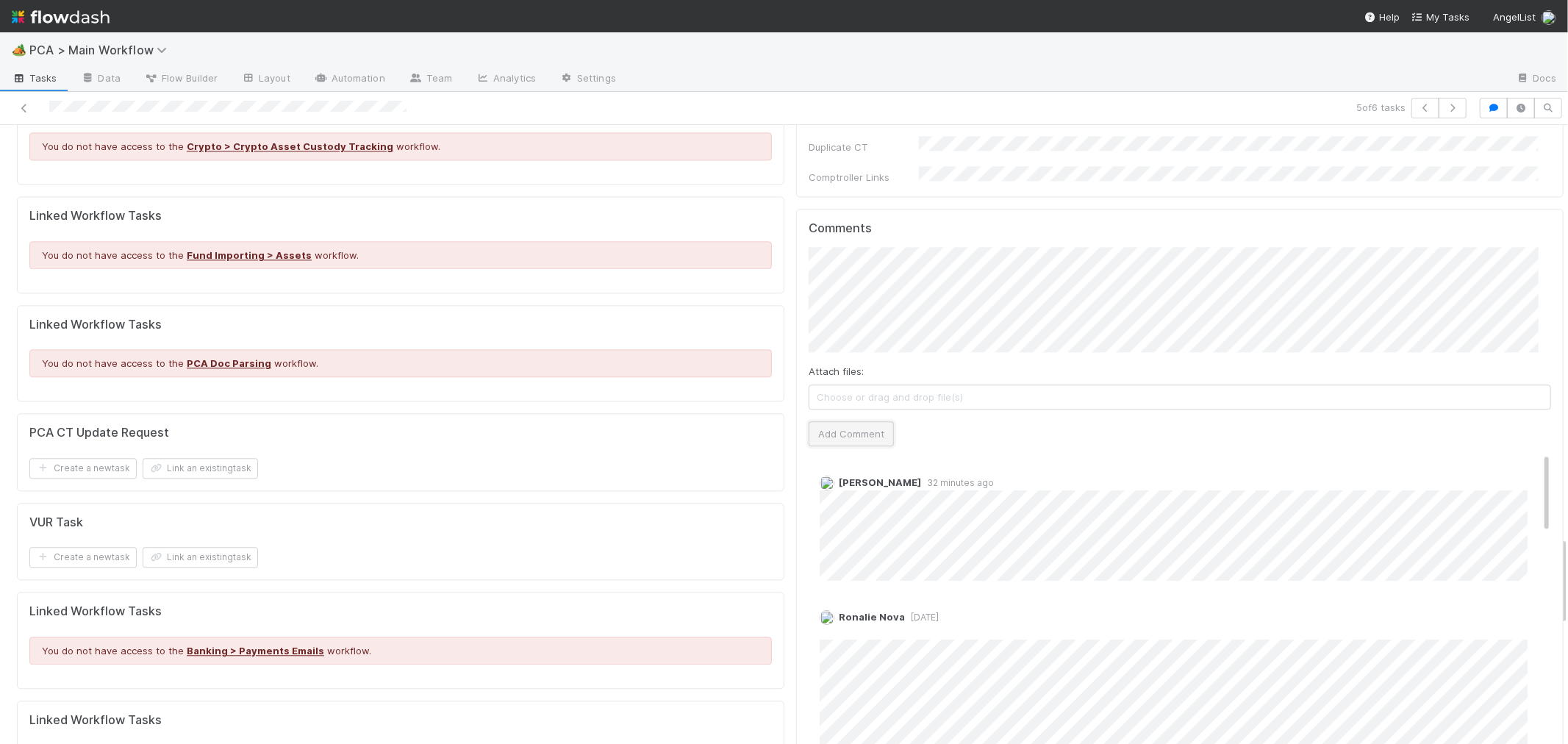
click at [861, 421] on button "Add Comment" at bounding box center [852, 434] width 85 height 25
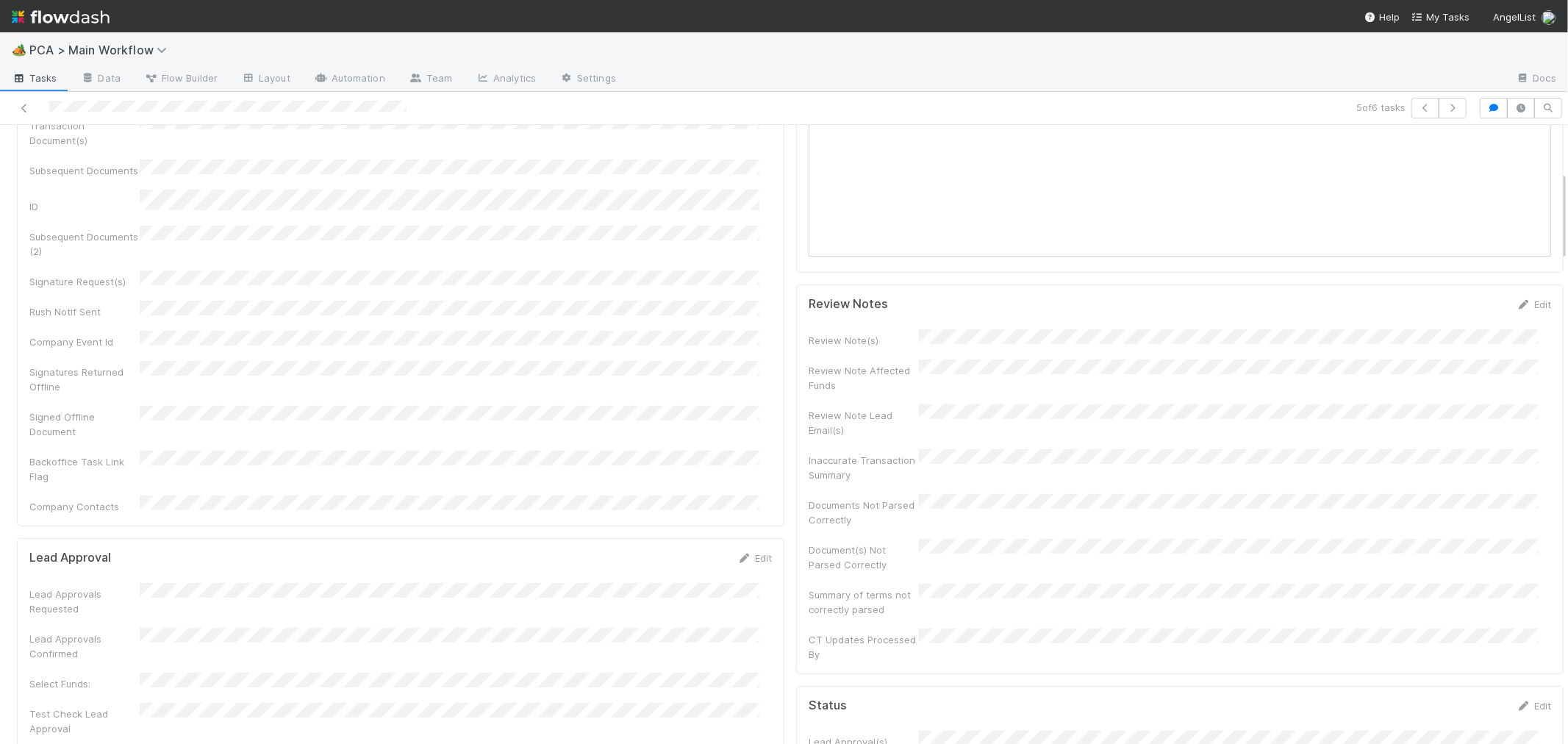
scroll to position [0, 0]
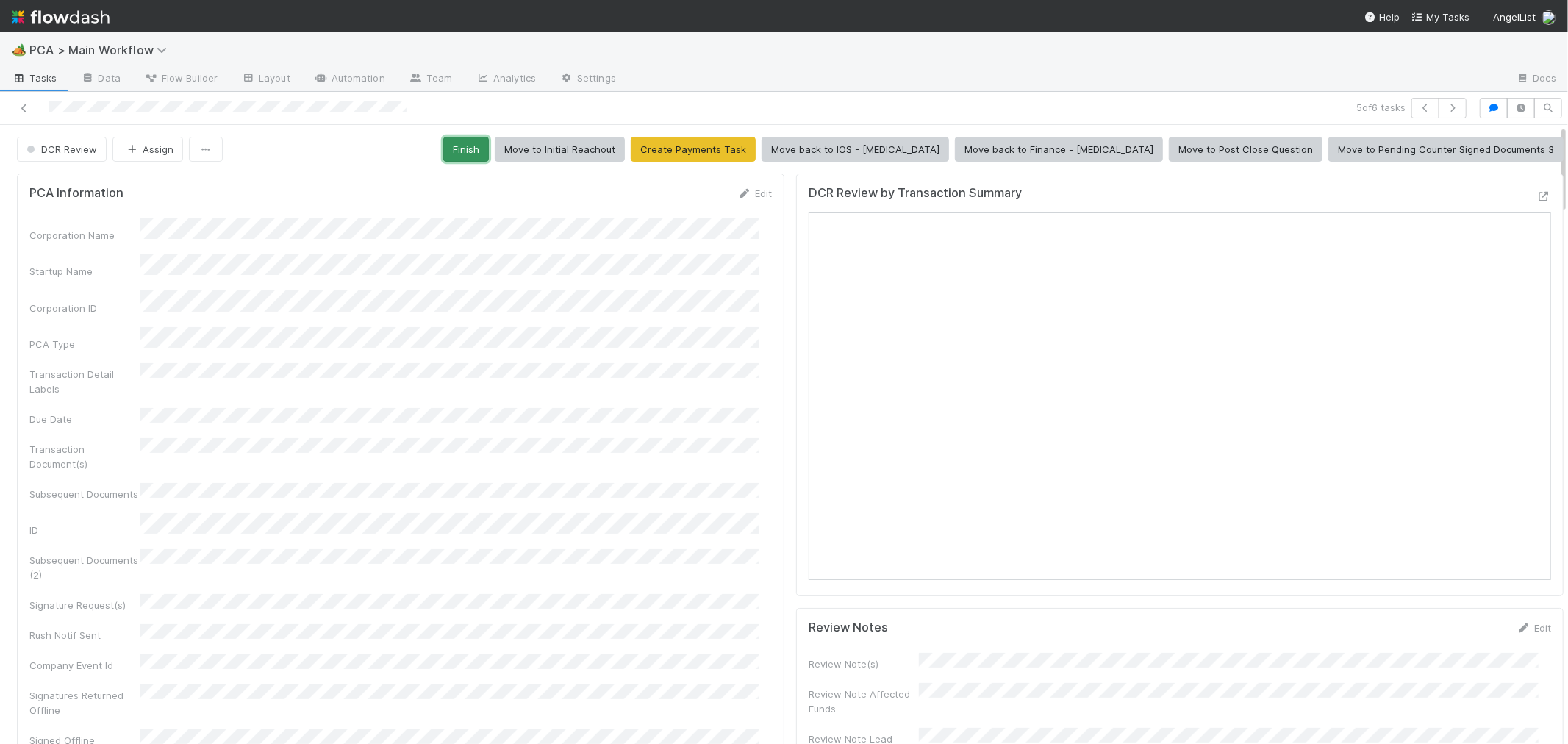
click at [489, 144] on button "Finish" at bounding box center [466, 149] width 46 height 25
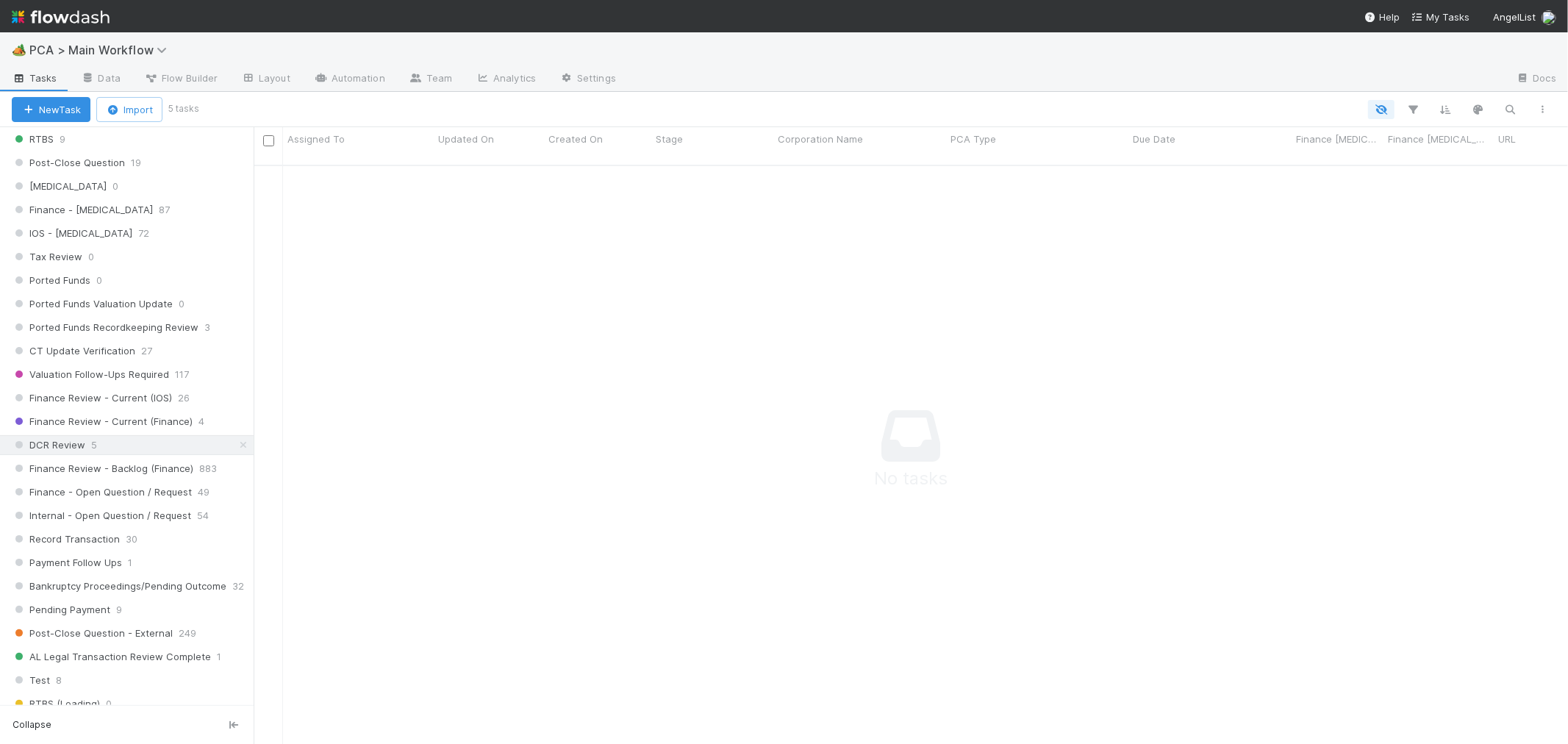
scroll to position [817, 0]
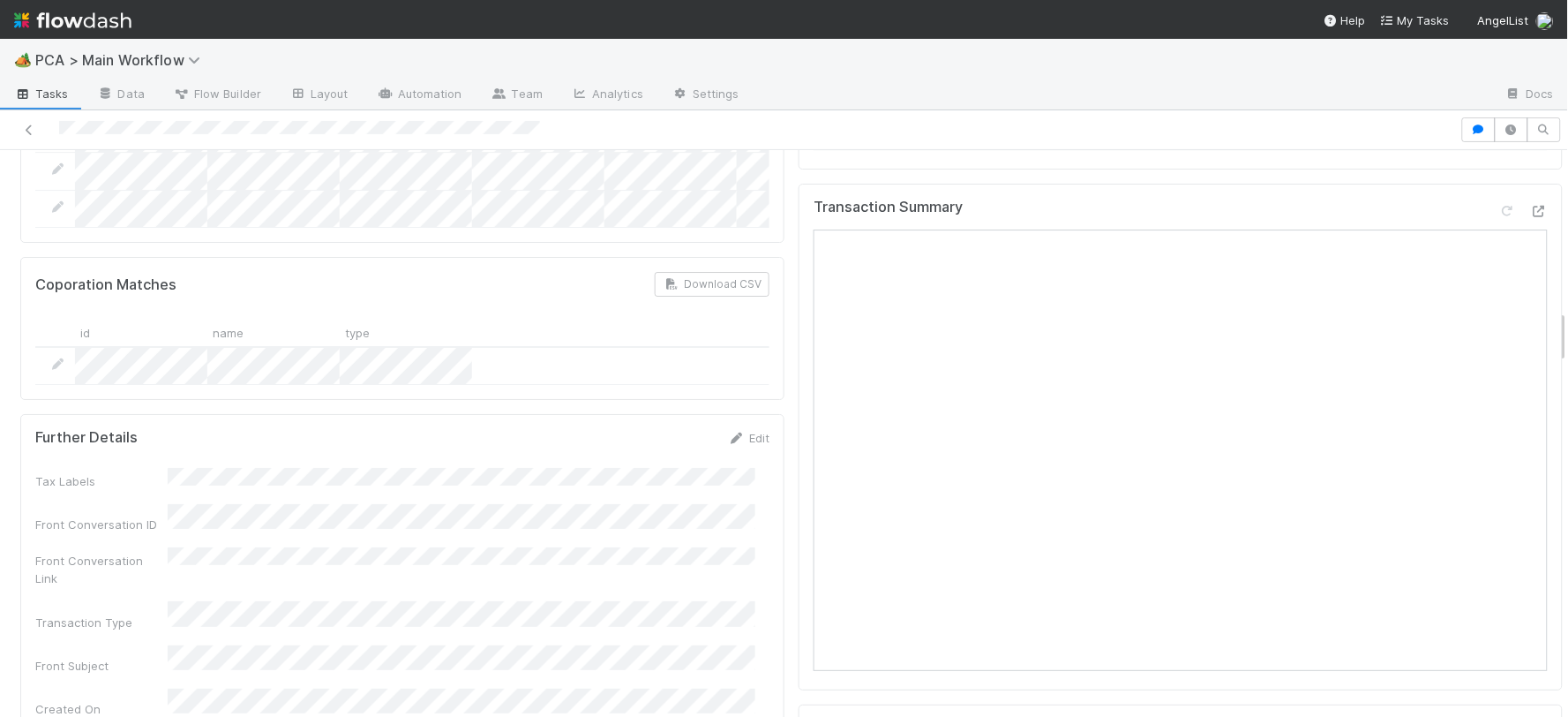
scroll to position [1666, 0]
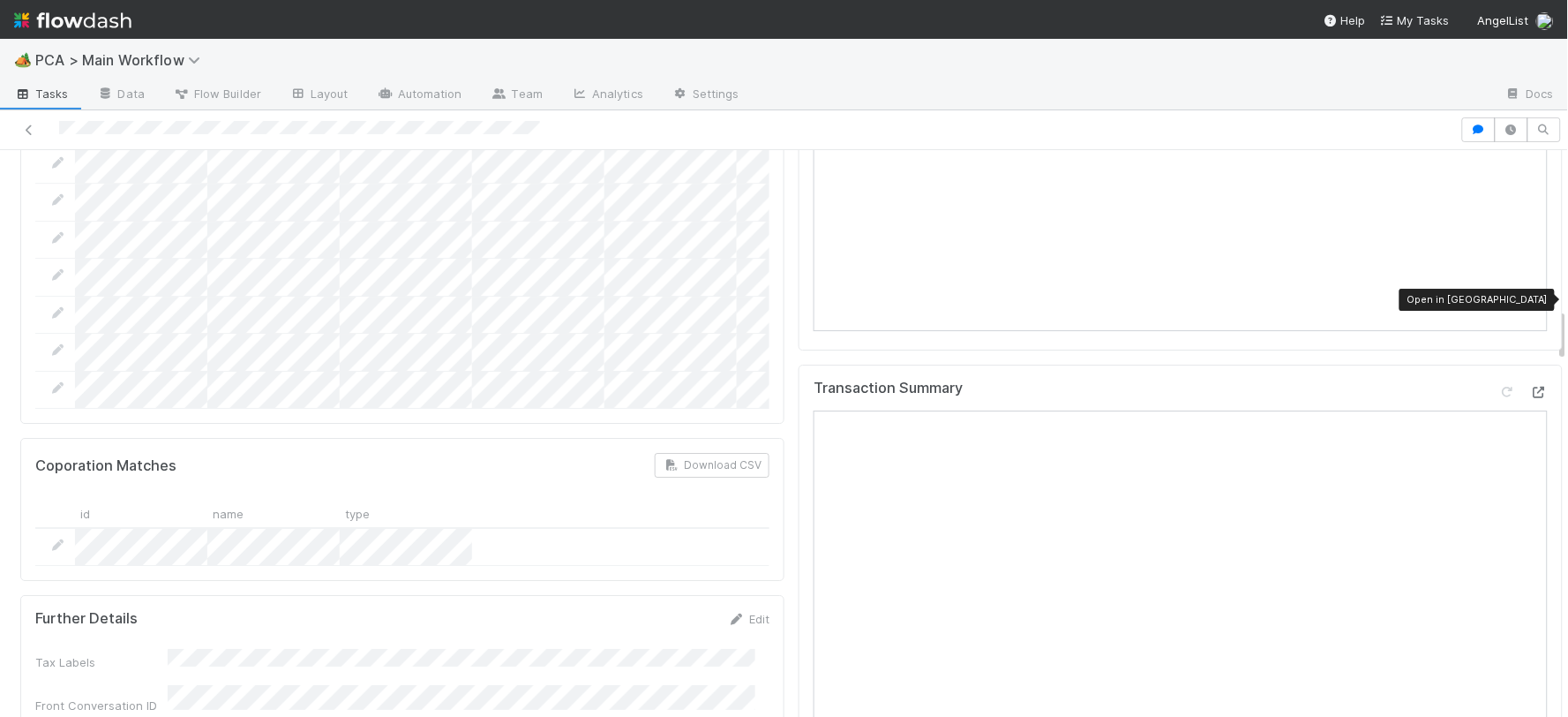
click at [1530, 387] on icon at bounding box center [1539, 392] width 18 height 11
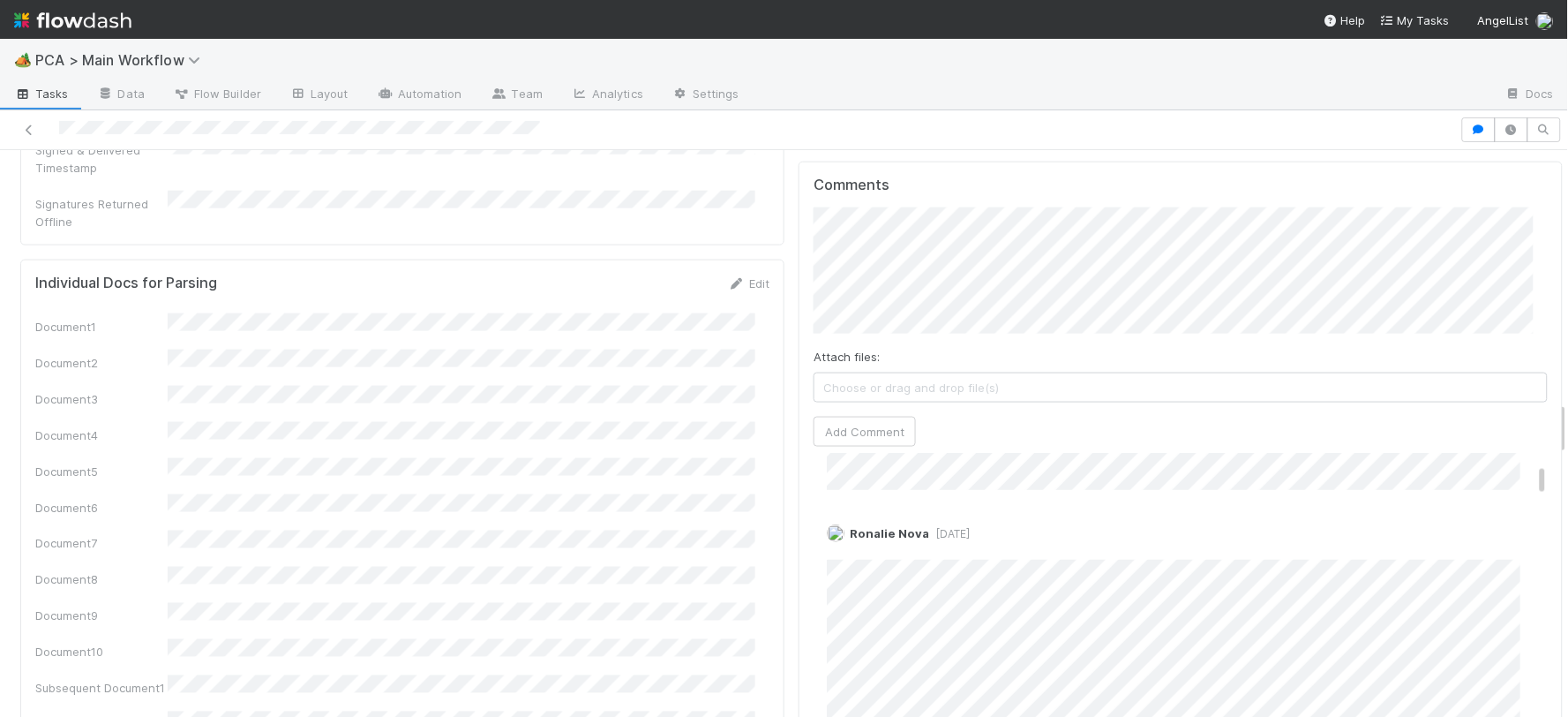
scroll to position [392, 0]
click at [955, 543] on span "[DATE]" at bounding box center [950, 549] width 41 height 13
click at [1459, 67] on div "🏕️ PCA > Main Workflow" at bounding box center [784, 60] width 1568 height 42
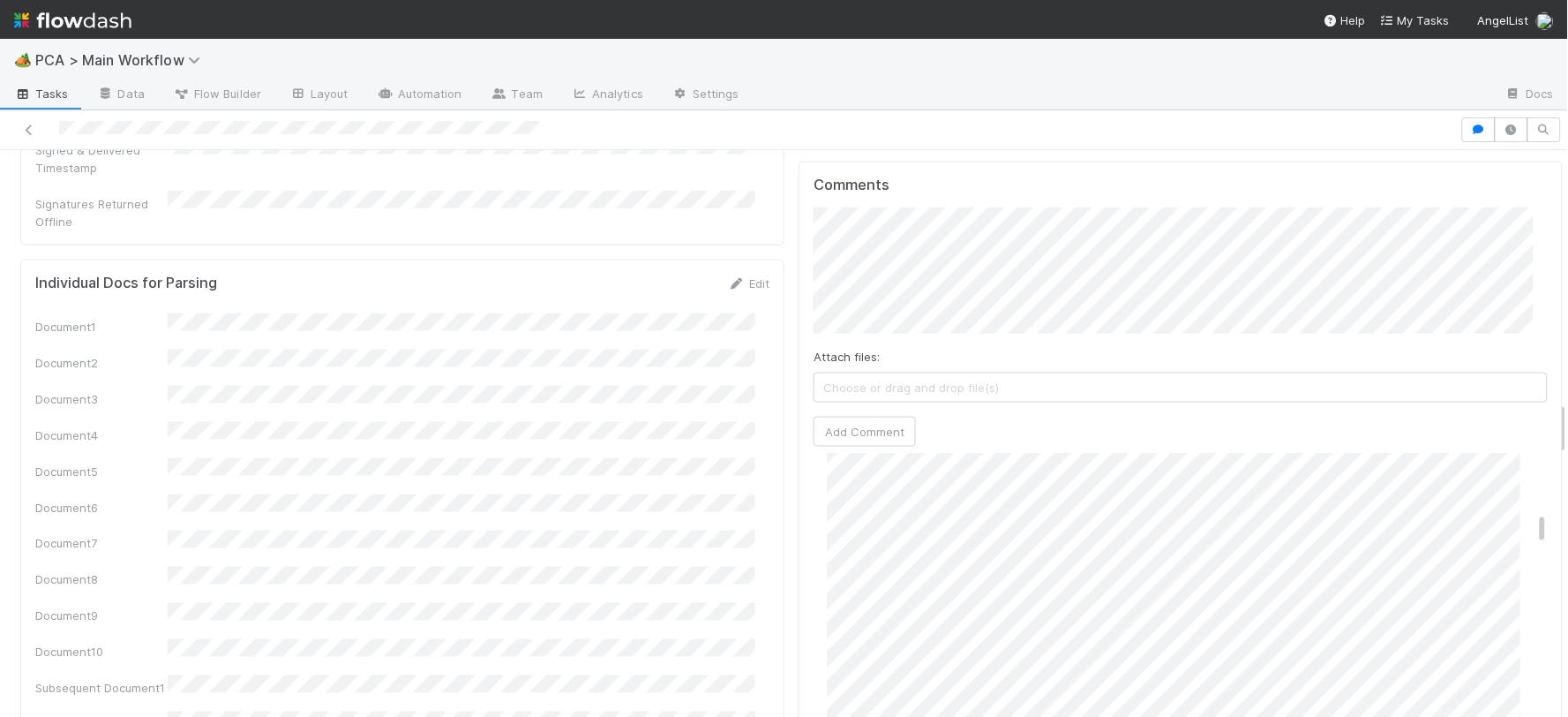
scroll to position [2844, 0]
click at [1441, 449] on div "Michael Binck 4 months ago" at bounding box center [1188, 630] width 750 height 363
click at [1442, 342] on div "Attach files: Choose or drag and drop file(s) Add Comment" at bounding box center [1181, 327] width 735 height 239
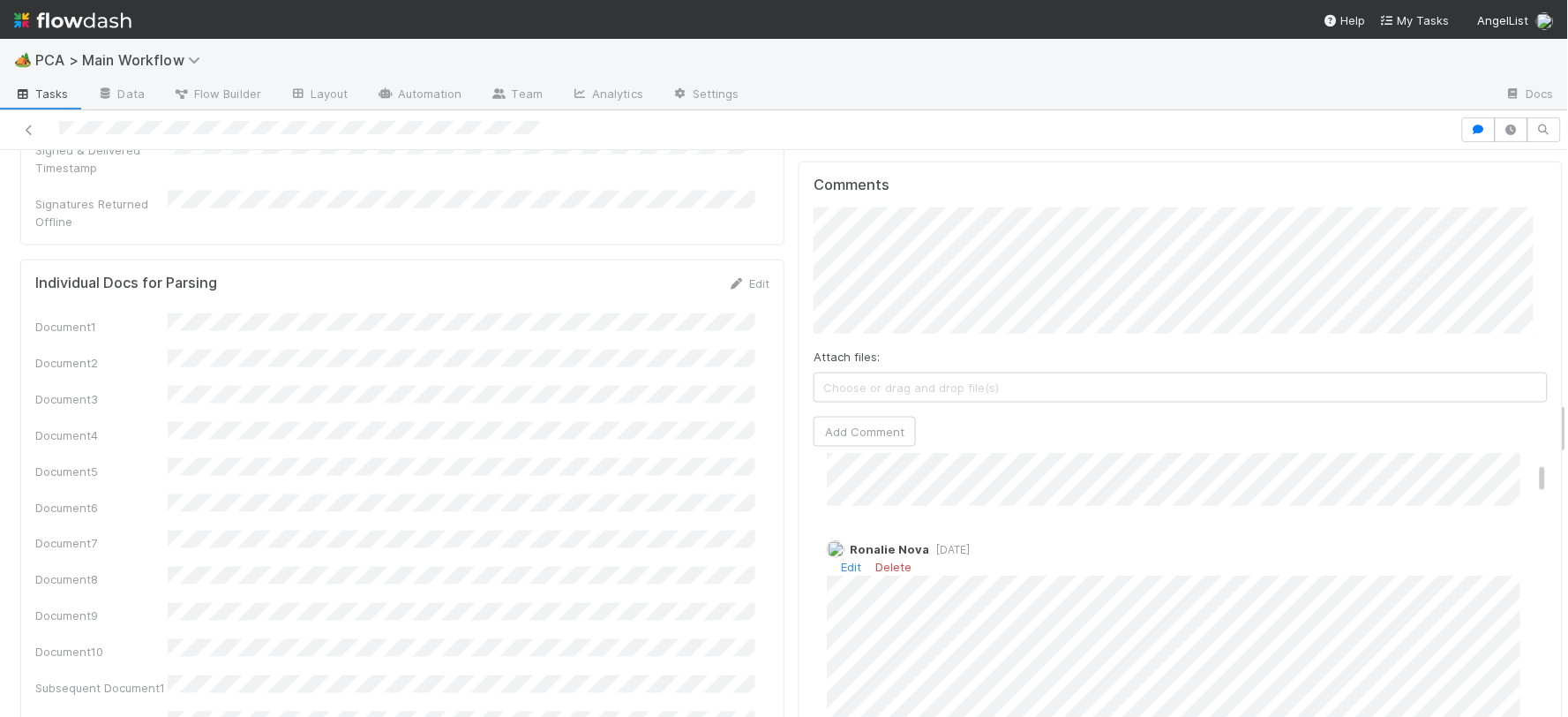
click at [933, 543] on span "1 month ago" at bounding box center [950, 549] width 41 height 13
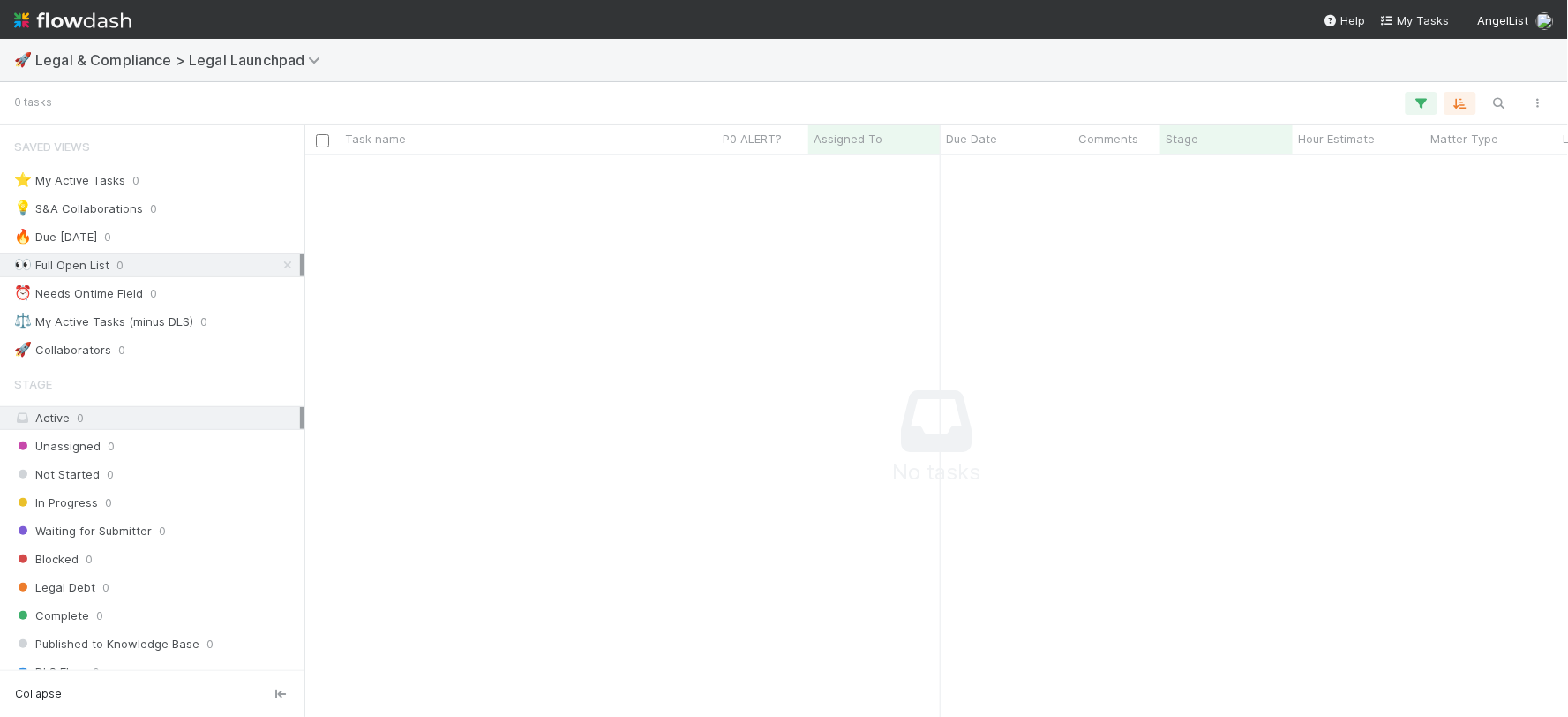
scroll to position [15, 14]
click at [1426, 104] on icon "button" at bounding box center [1421, 103] width 18 height 16
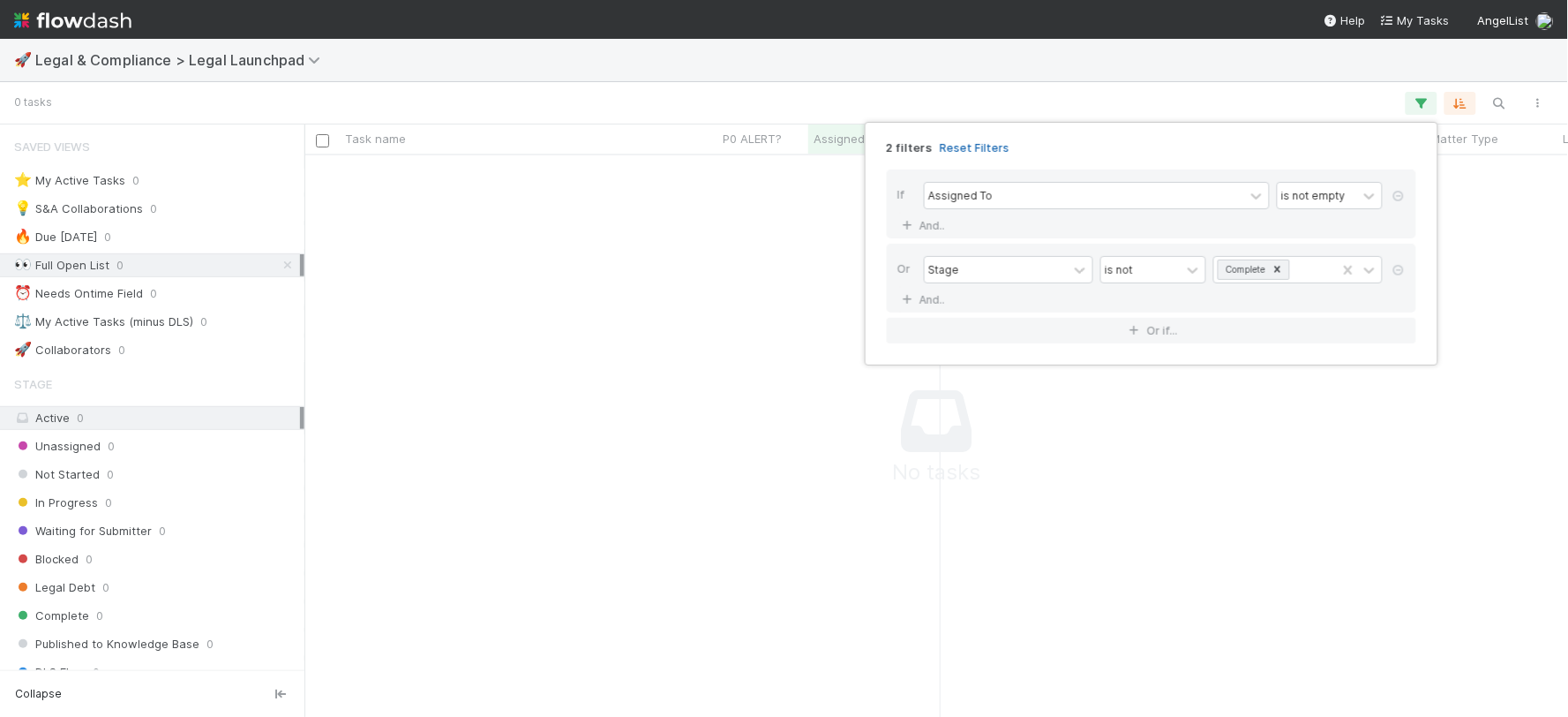
click at [986, 148] on link "Reset Filters" at bounding box center [975, 147] width 70 height 15
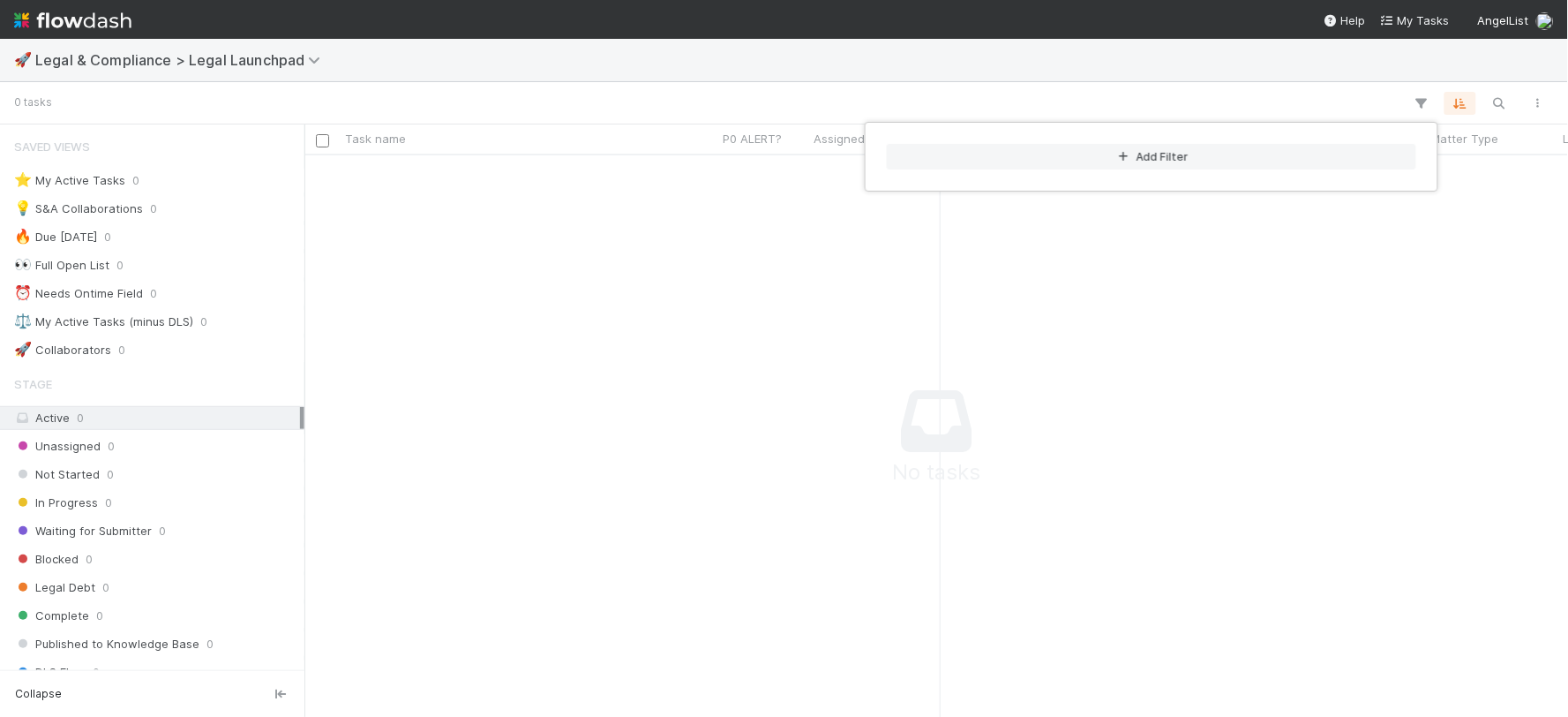
scroll to position [532, 1234]
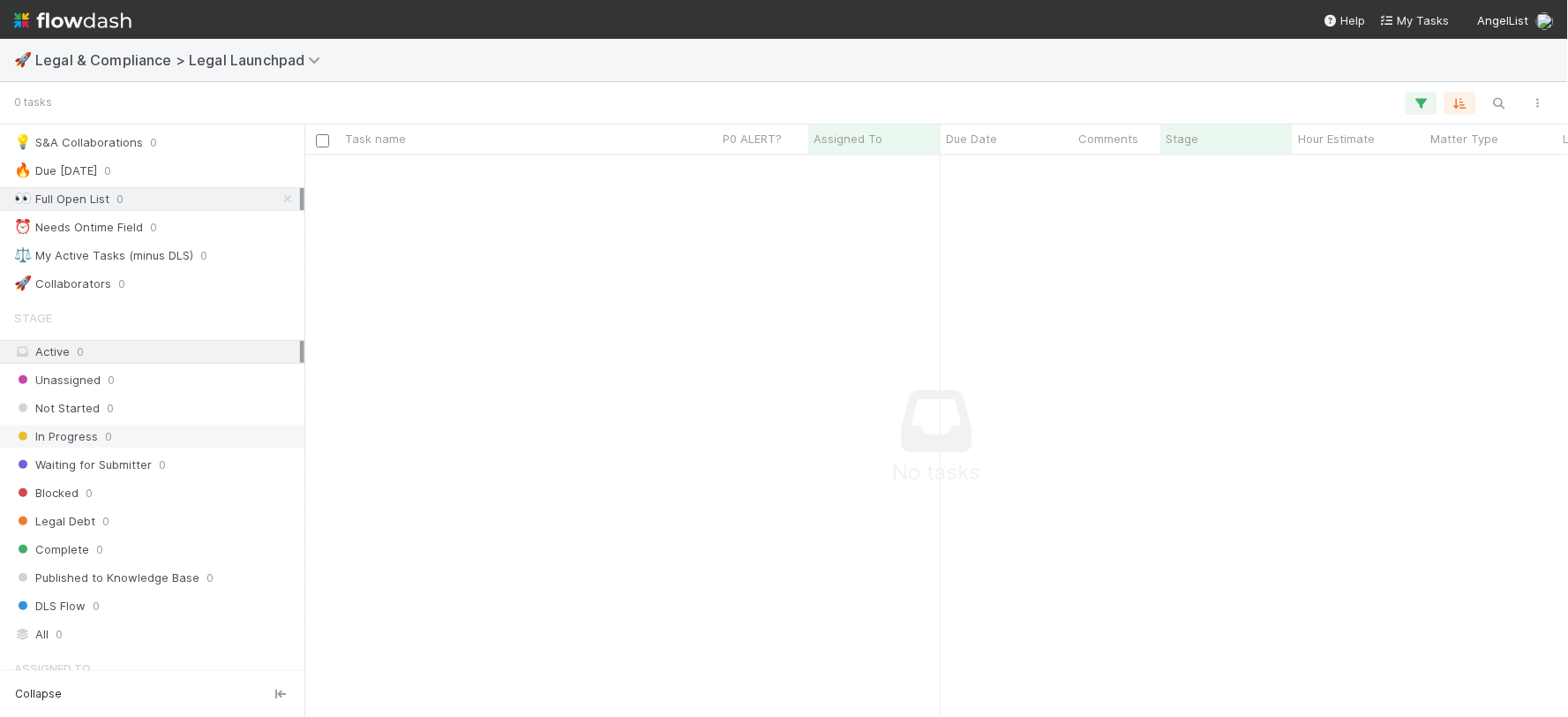
scroll to position [147, 0]
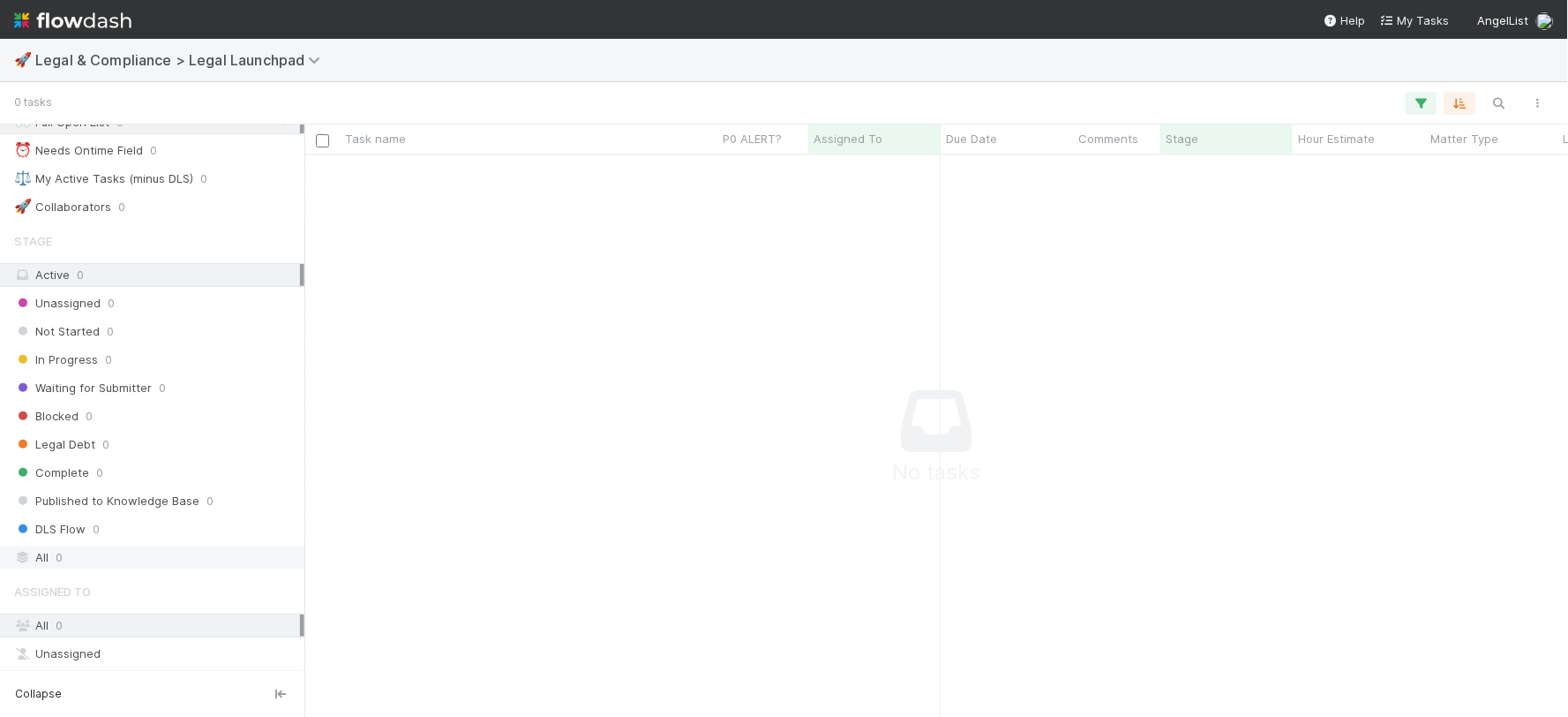
click at [115, 563] on div "All 0" at bounding box center [157, 557] width 286 height 22
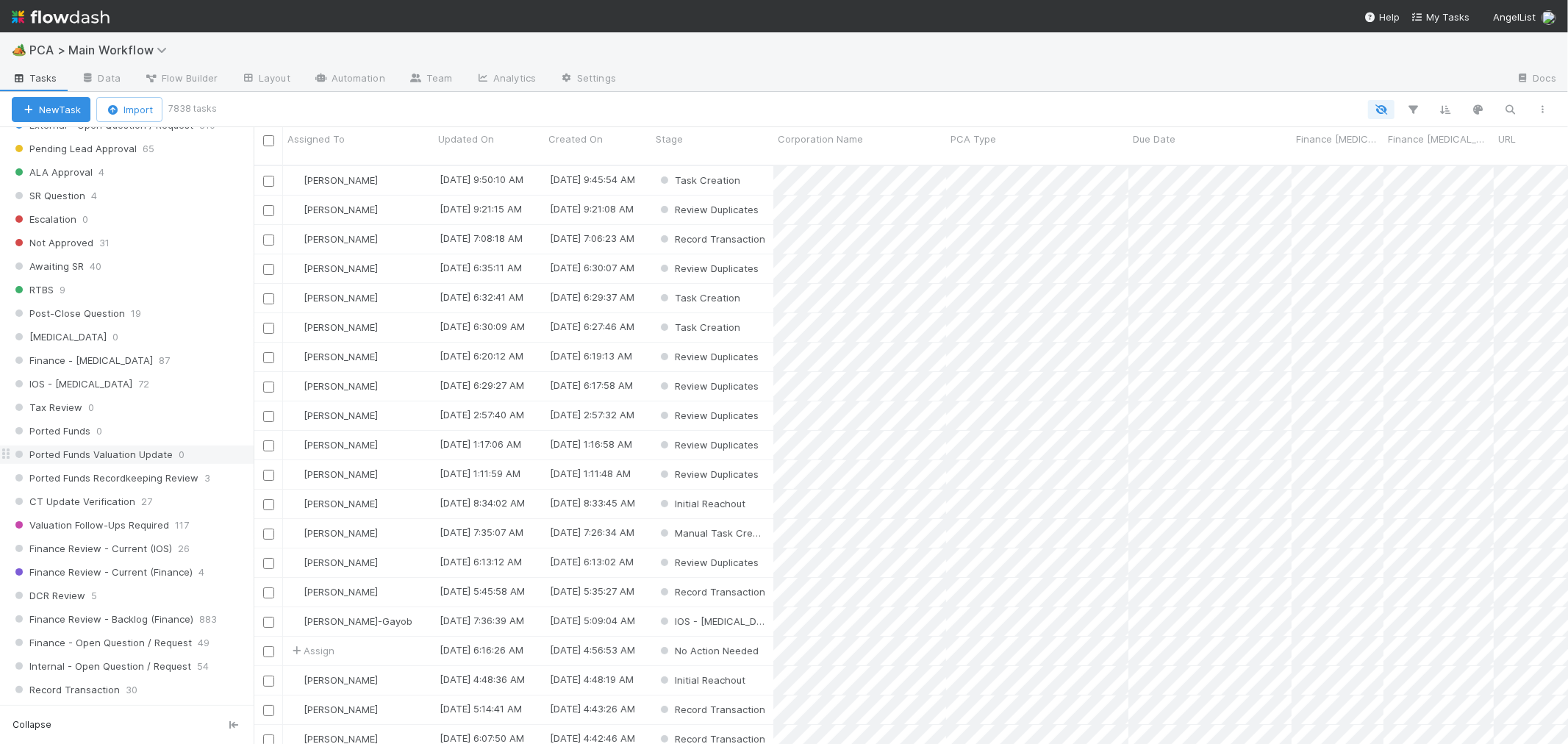
scroll to position [980, 0]
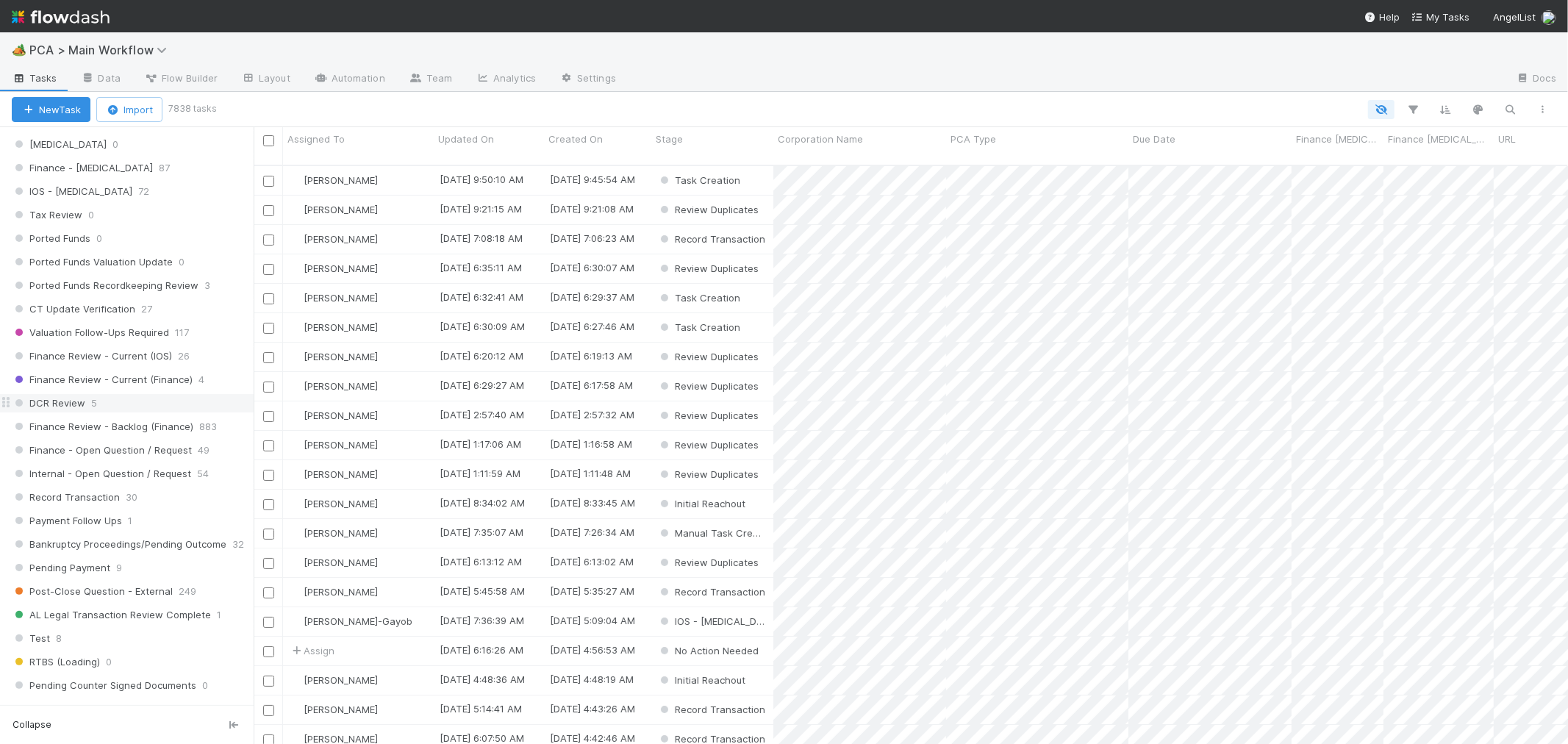
click at [162, 406] on div "DCR Review 5" at bounding box center [132, 403] width 242 height 18
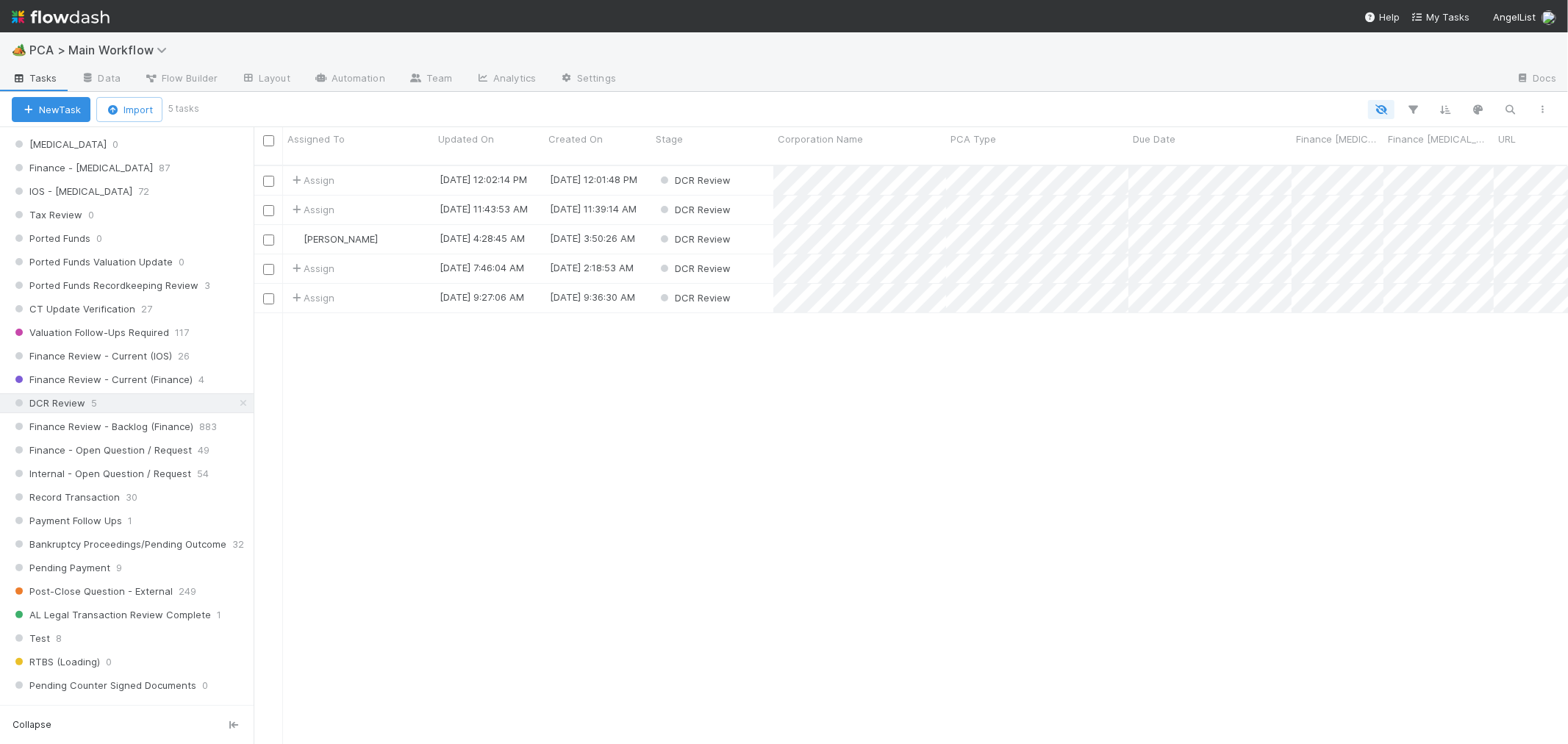
scroll to position [579, 1302]
click at [759, 226] on div "DCR Review" at bounding box center [713, 239] width 122 height 29
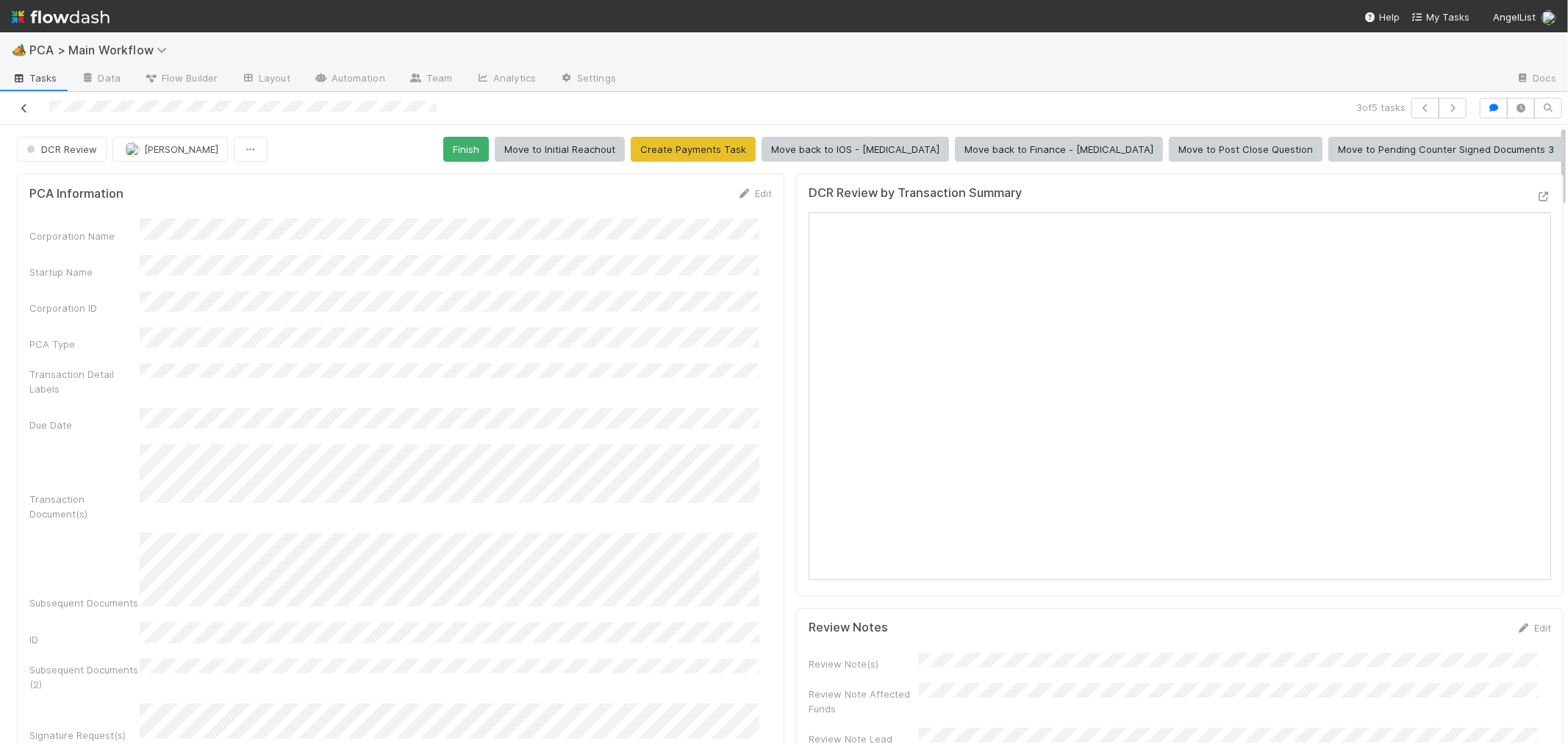
click at [24, 107] on icon at bounding box center [24, 108] width 15 height 10
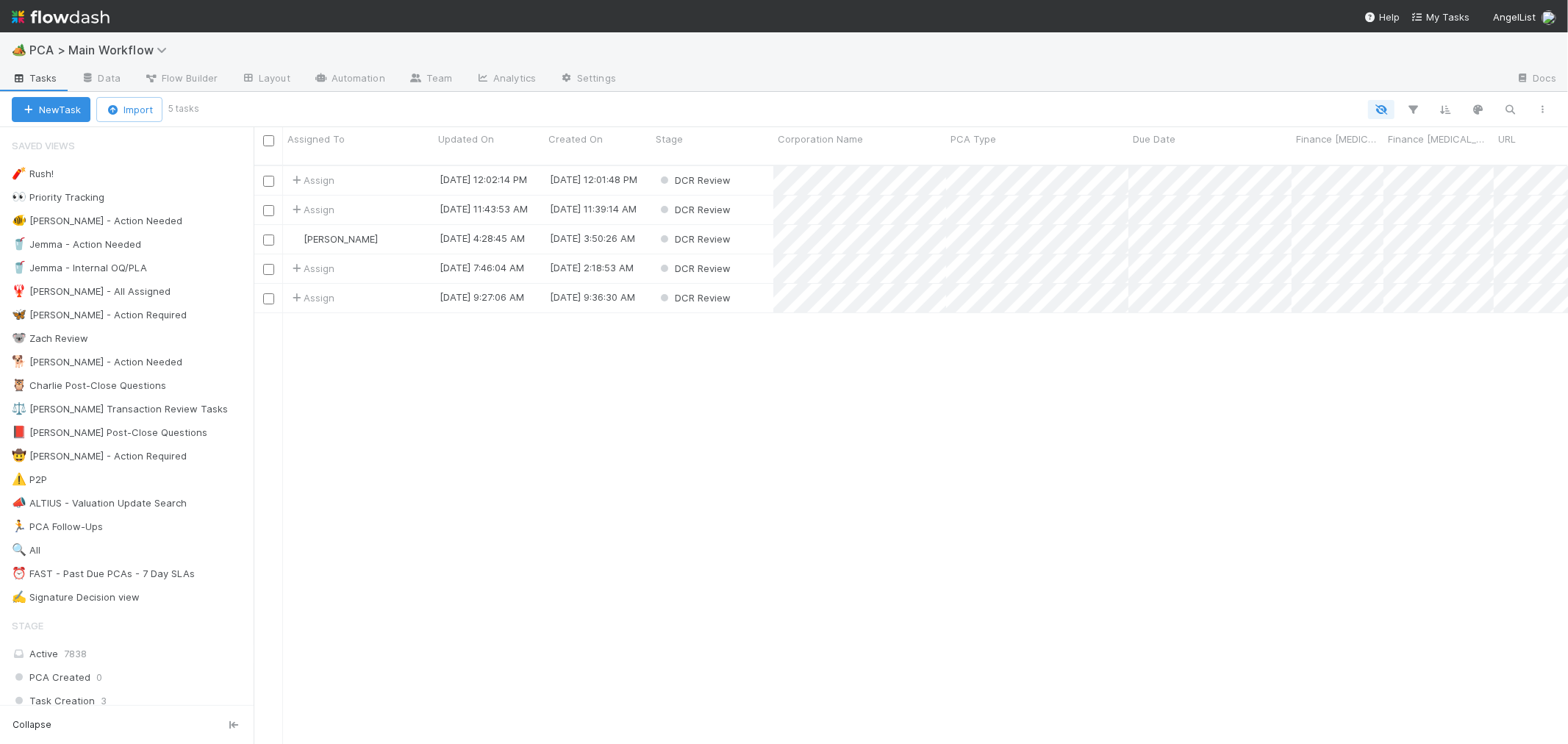
scroll to position [579, 1302]
click at [320, 173] on span "Assign" at bounding box center [312, 180] width 46 height 15
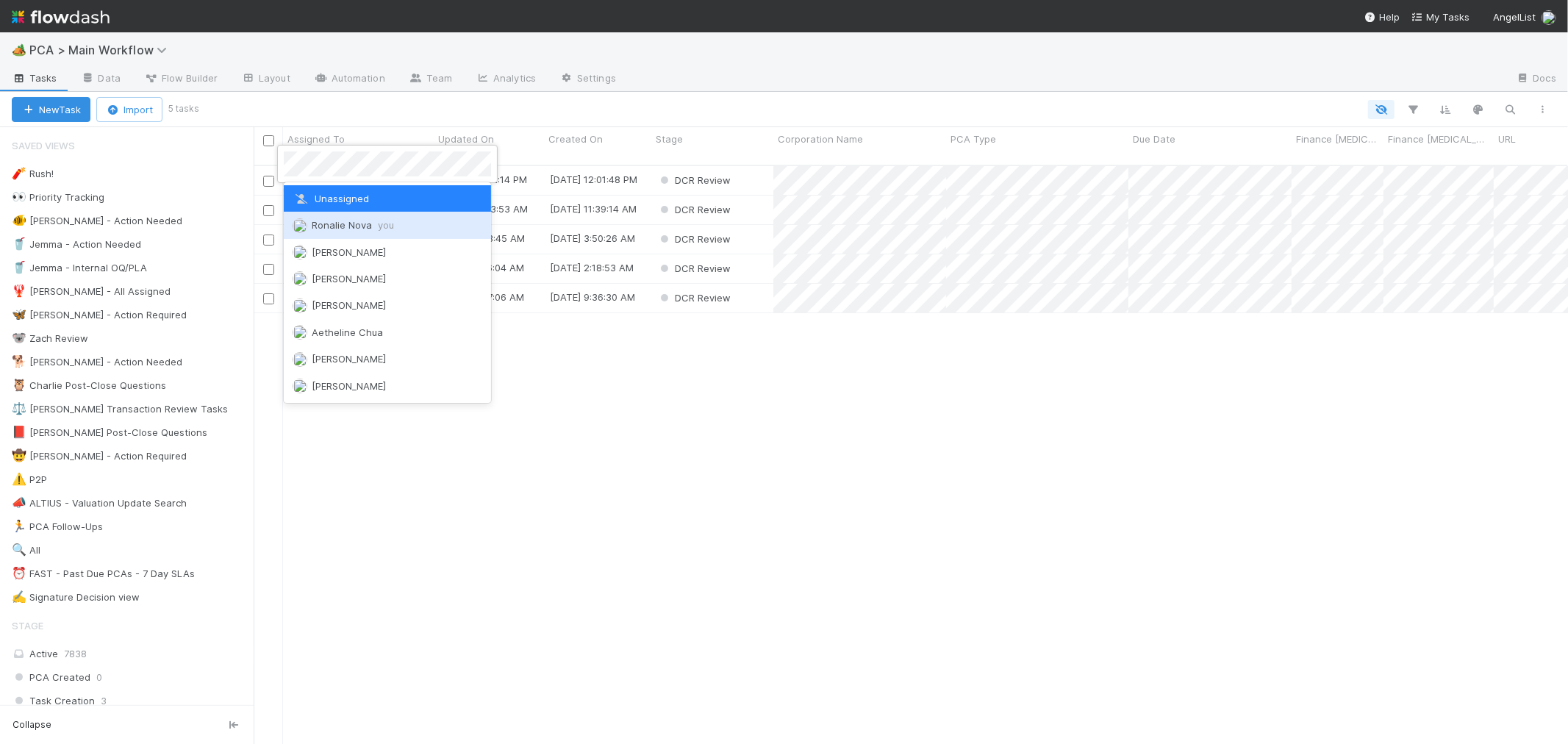
click at [350, 223] on span "Ronalie Nova you" at bounding box center [353, 225] width 82 height 12
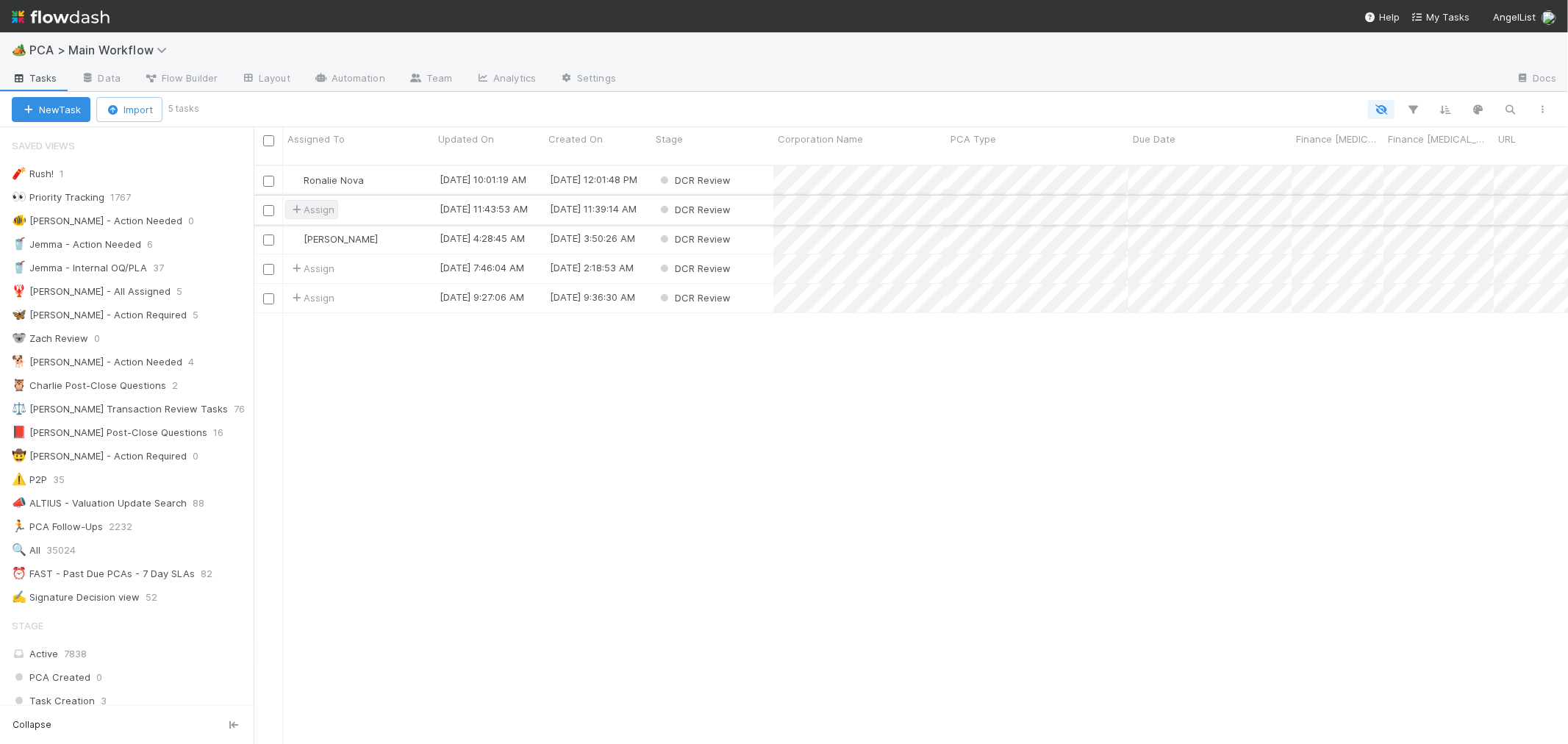
click at [321, 202] on span "Assign" at bounding box center [312, 210] width 46 height 15
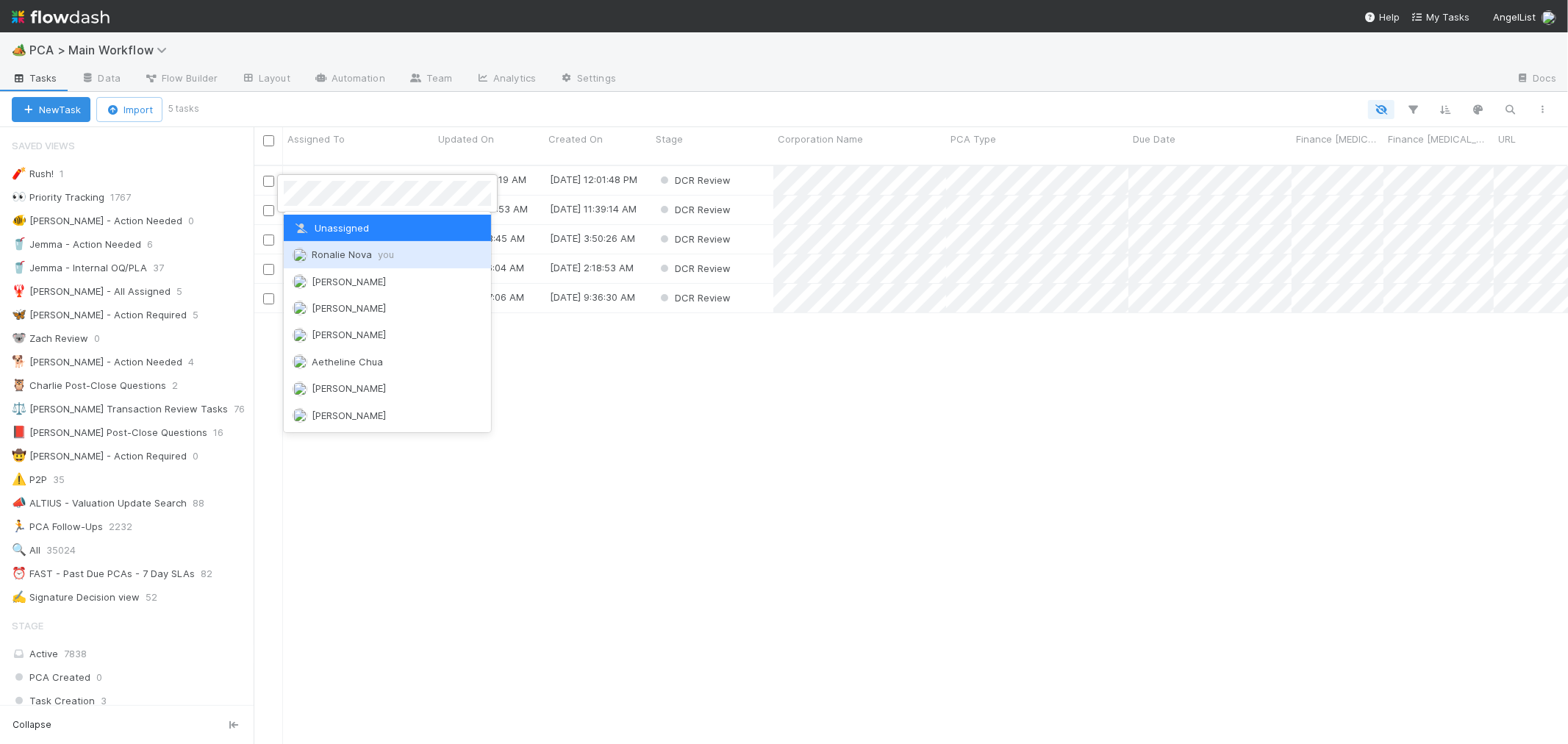
click at [329, 251] on span "Ronalie Nova you" at bounding box center [353, 254] width 82 height 12
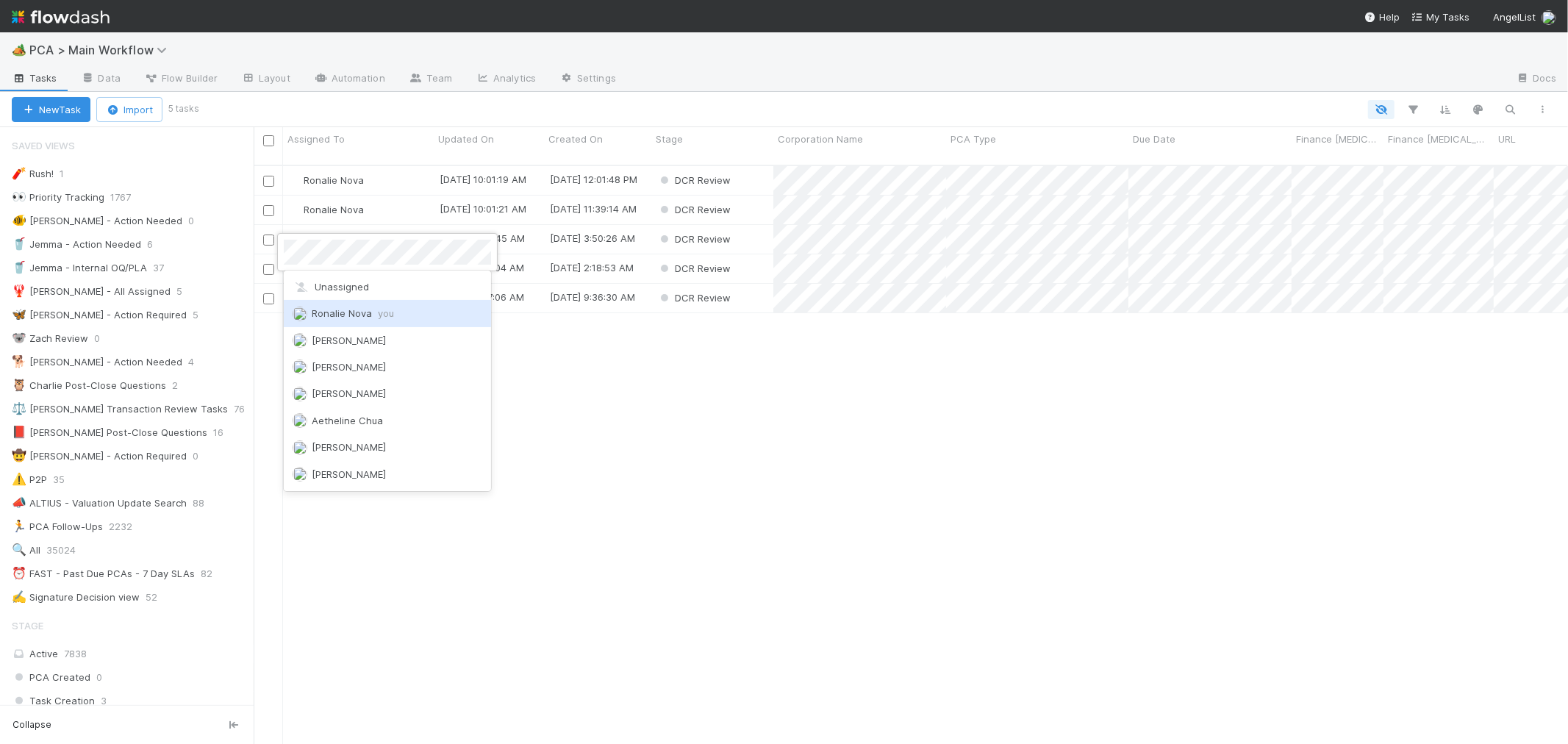
click at [354, 310] on span "Ronalie Nova you" at bounding box center [353, 313] width 82 height 12
click at [338, 337] on span "Ronalie Nova you" at bounding box center [353, 343] width 82 height 12
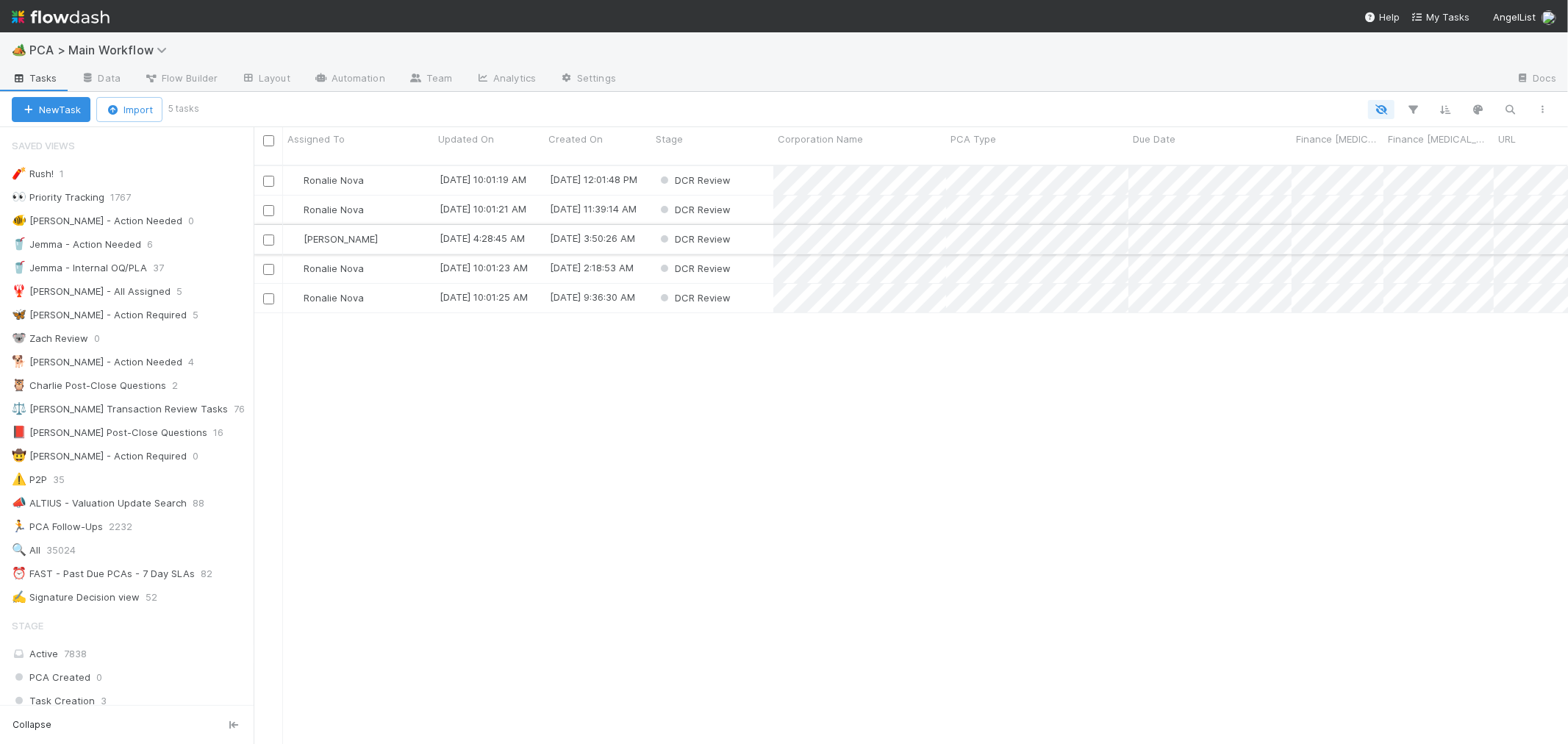
click at [402, 226] on div "[PERSON_NAME]" at bounding box center [358, 239] width 151 height 29
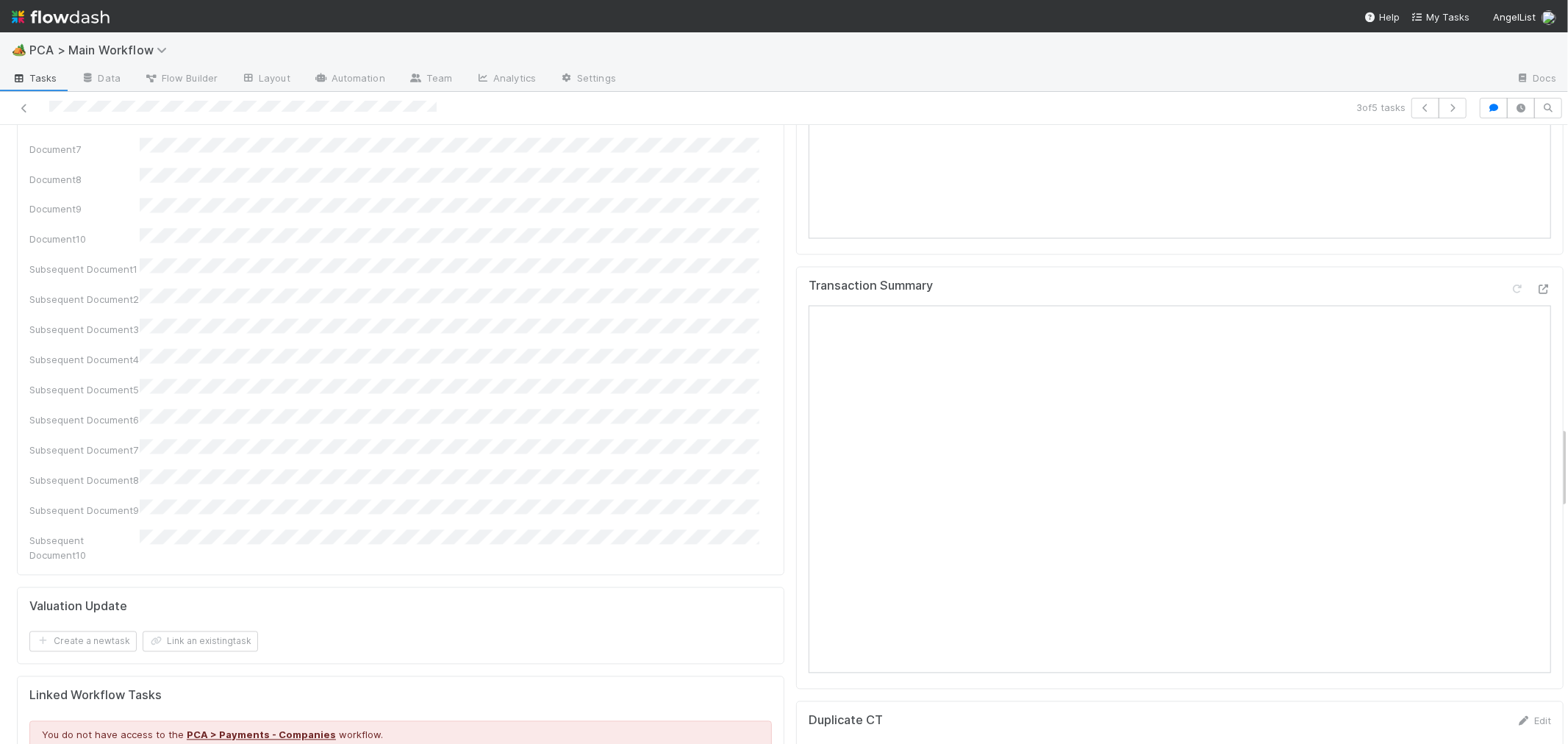
scroll to position [1959, 0]
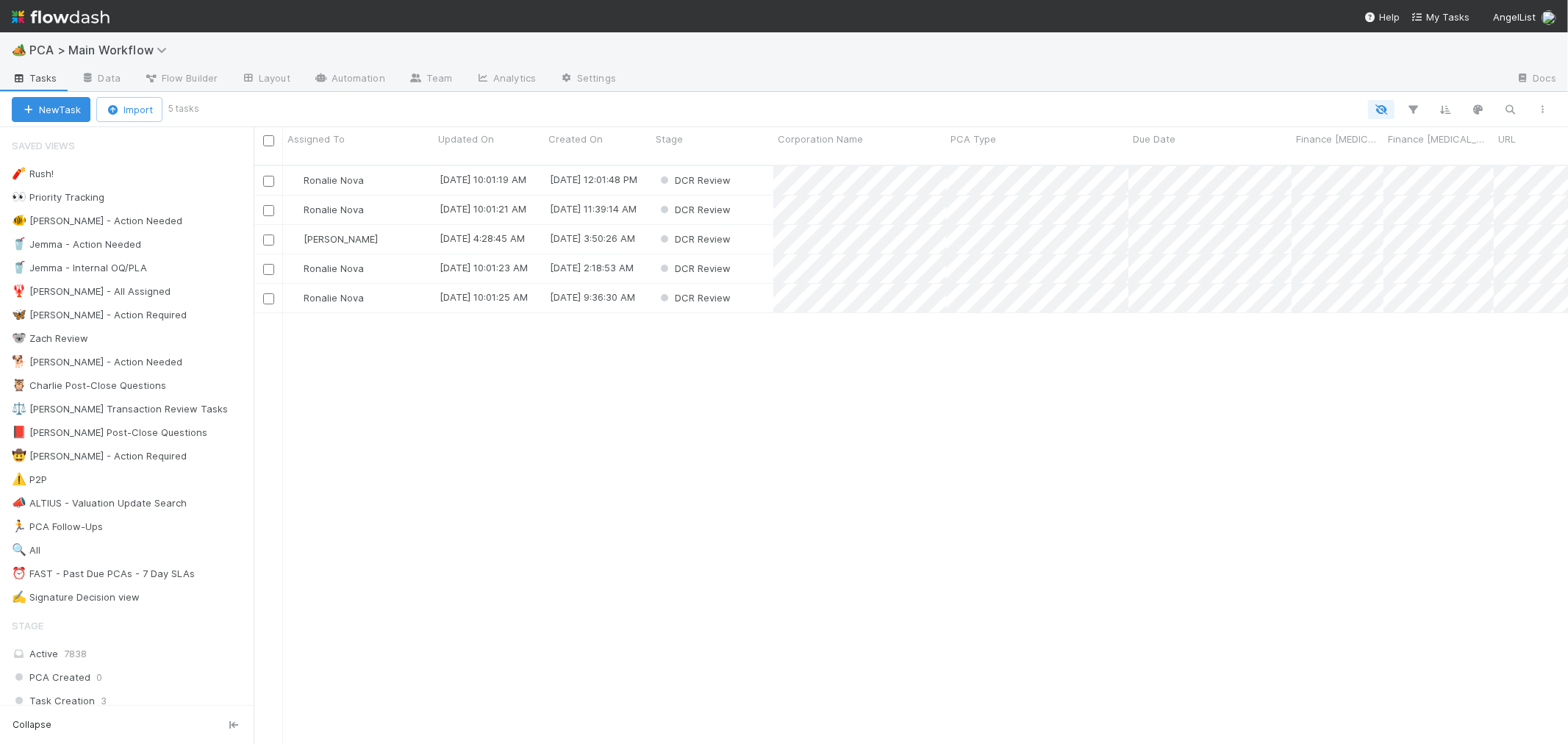
scroll to position [579, 1302]
click at [748, 169] on div "DCR Review" at bounding box center [713, 180] width 122 height 29
click at [749, 198] on div "DCR Review" at bounding box center [713, 210] width 122 height 29
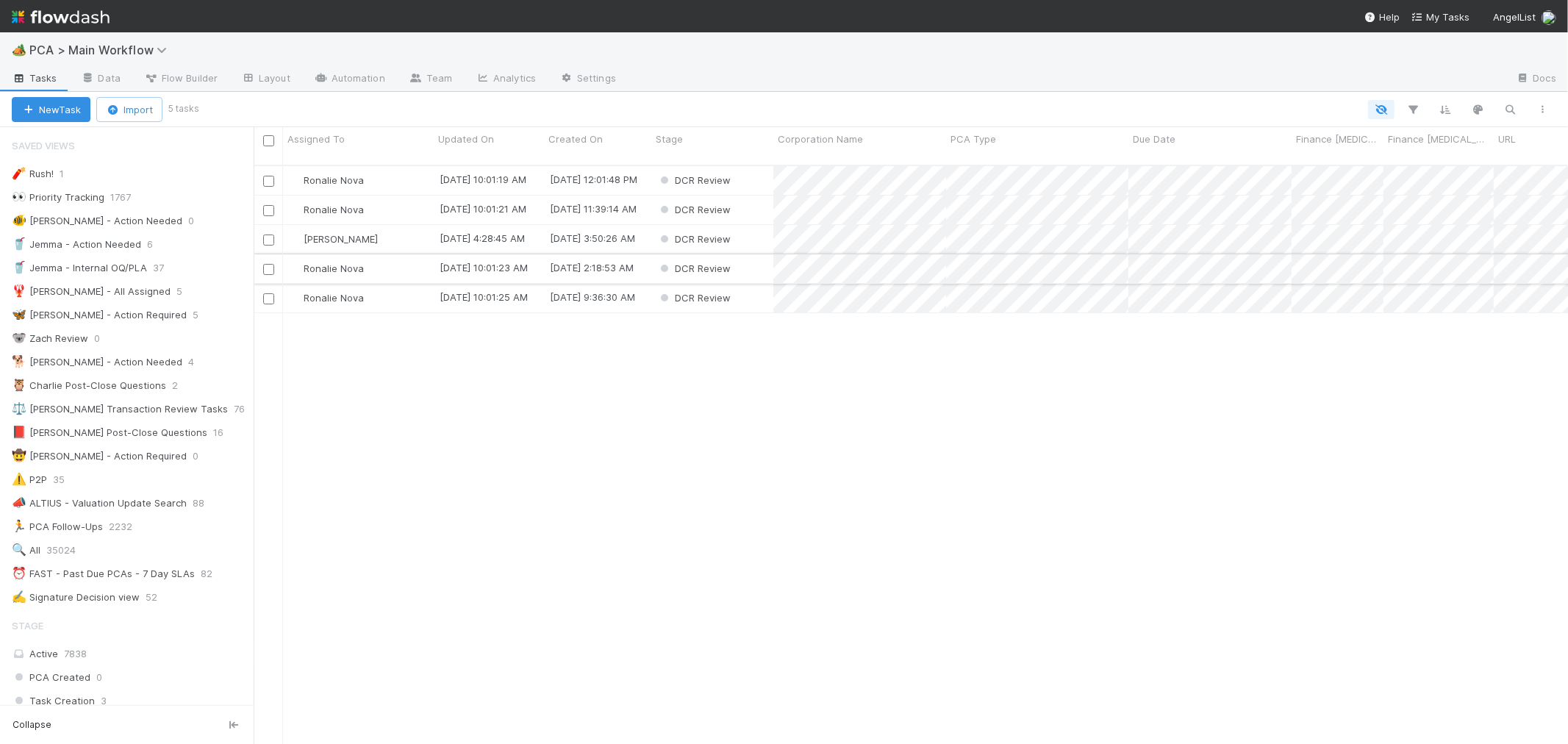
click at [752, 254] on div "DCR Review" at bounding box center [713, 268] width 122 height 29
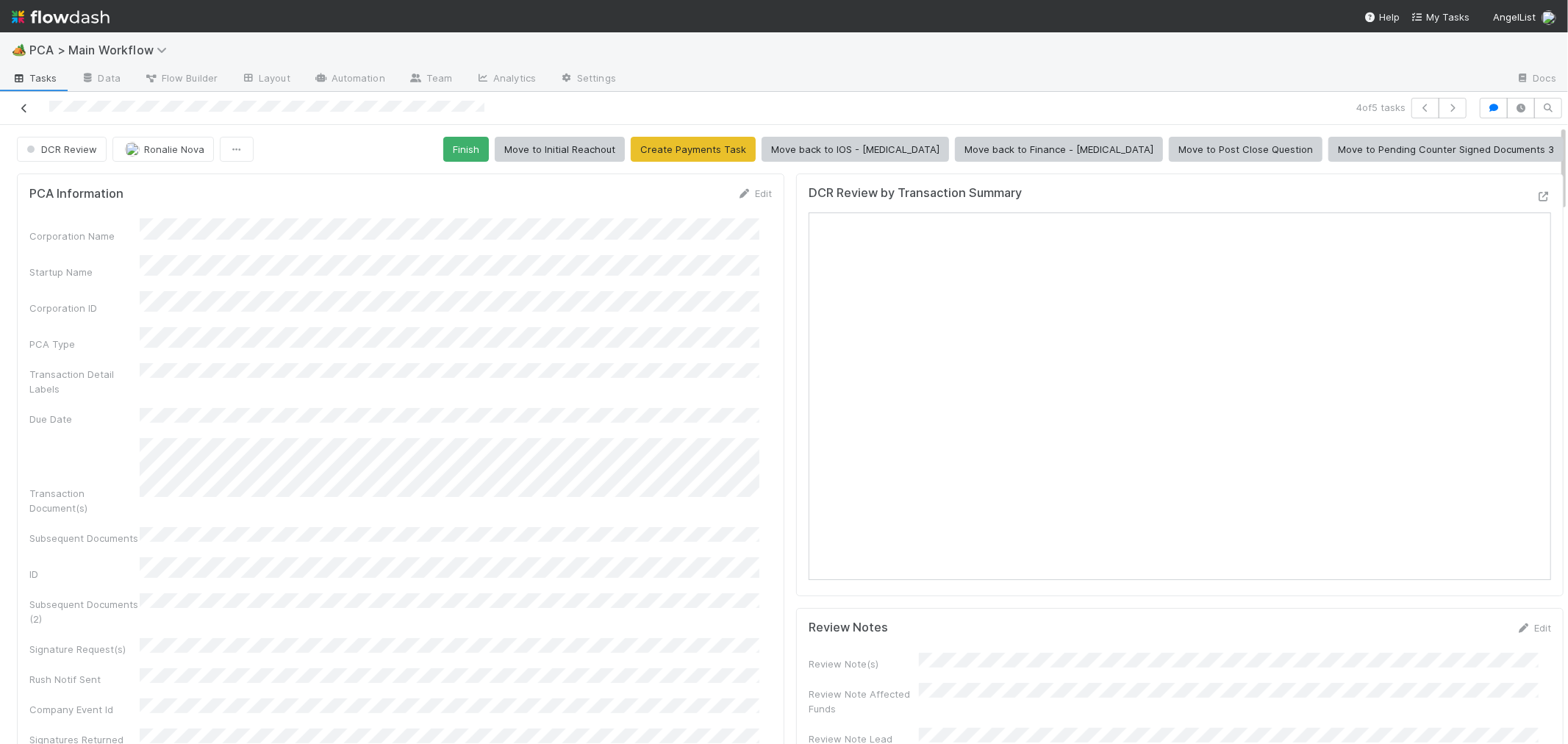
click at [24, 104] on icon at bounding box center [24, 108] width 15 height 10
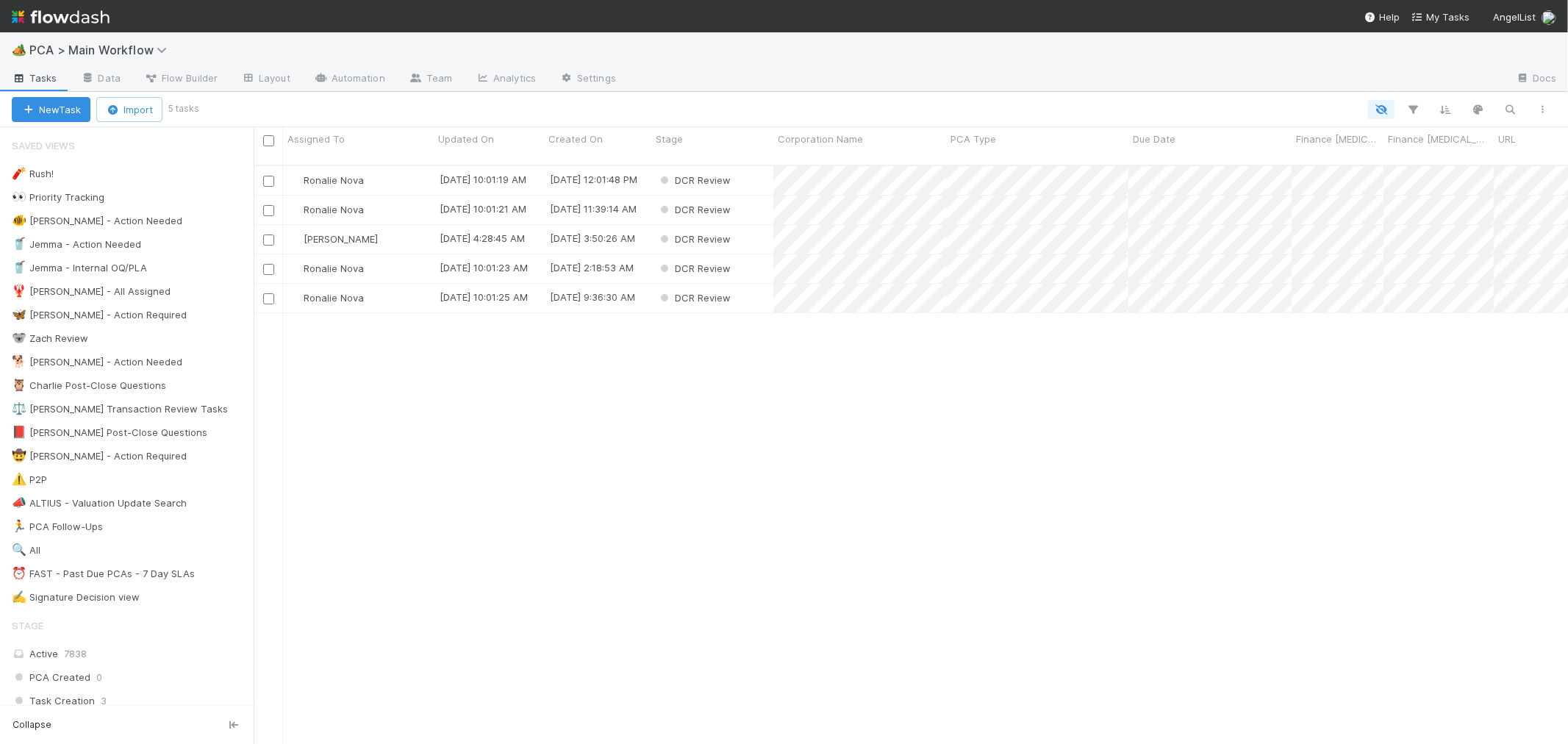
scroll to position [12, 12]
click at [743, 225] on div "DCR Review" at bounding box center [713, 239] width 122 height 29
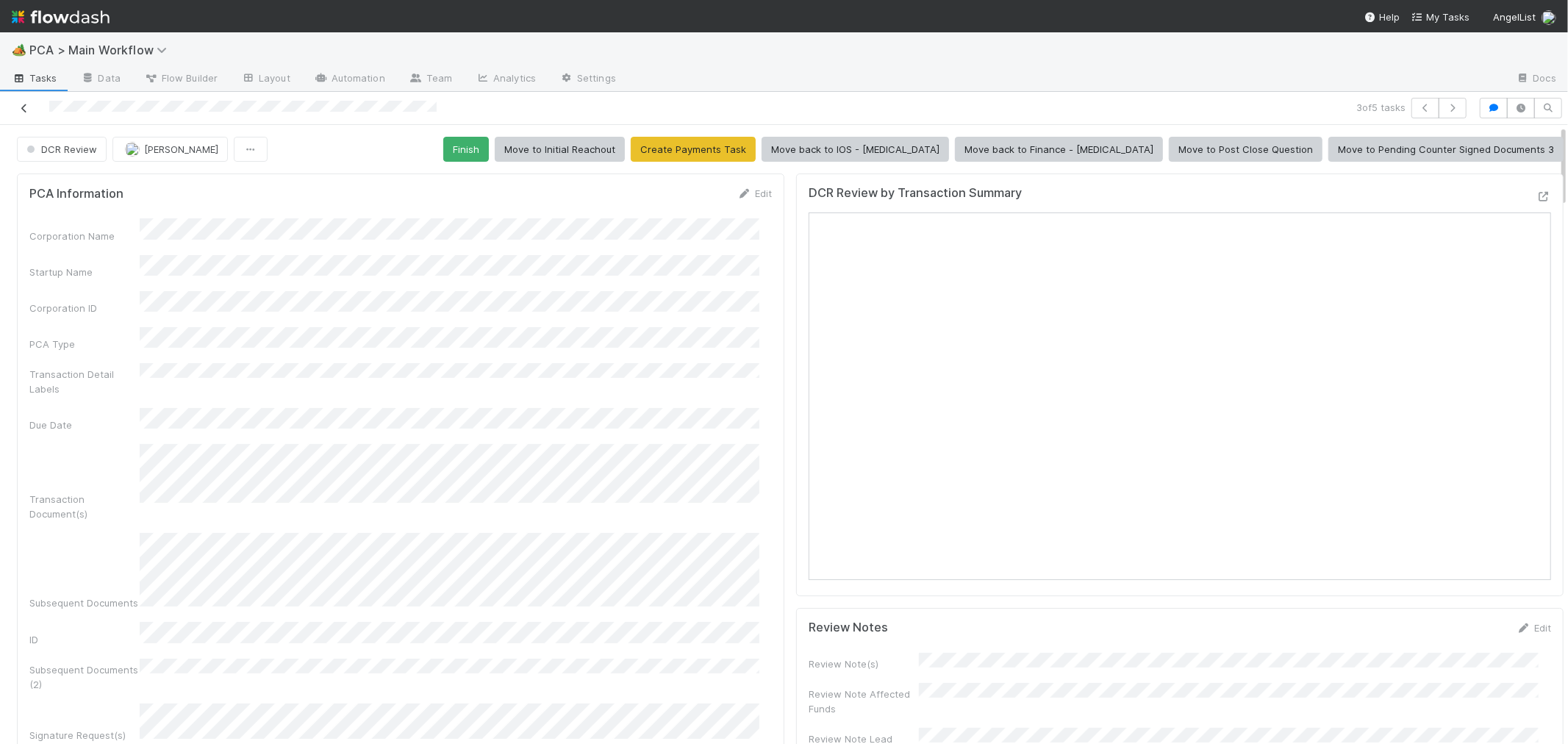
click at [22, 107] on icon at bounding box center [24, 108] width 15 height 10
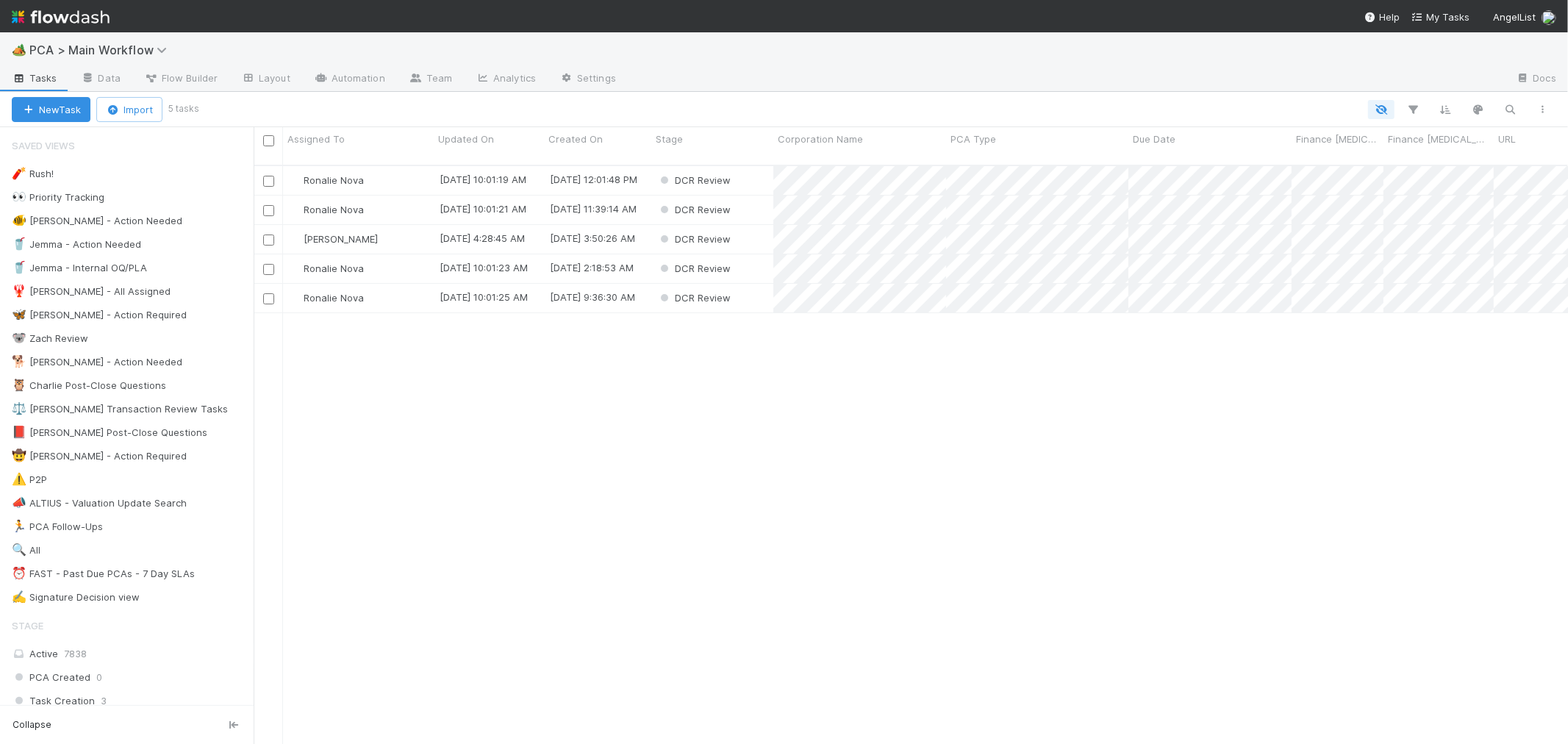
scroll to position [579, 1302]
click at [758, 284] on div "DCR Review" at bounding box center [713, 298] width 122 height 29
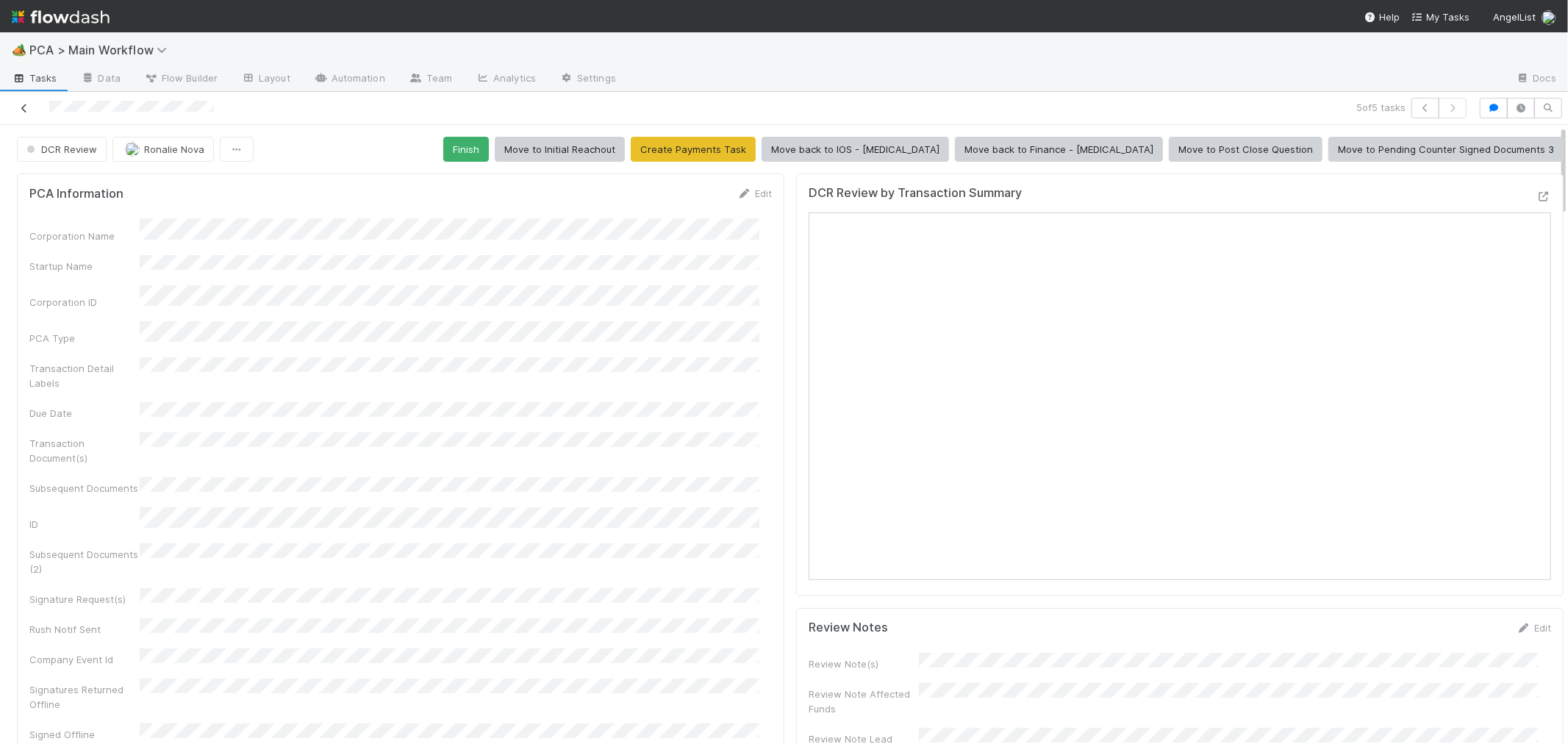
click at [20, 109] on icon at bounding box center [24, 108] width 15 height 10
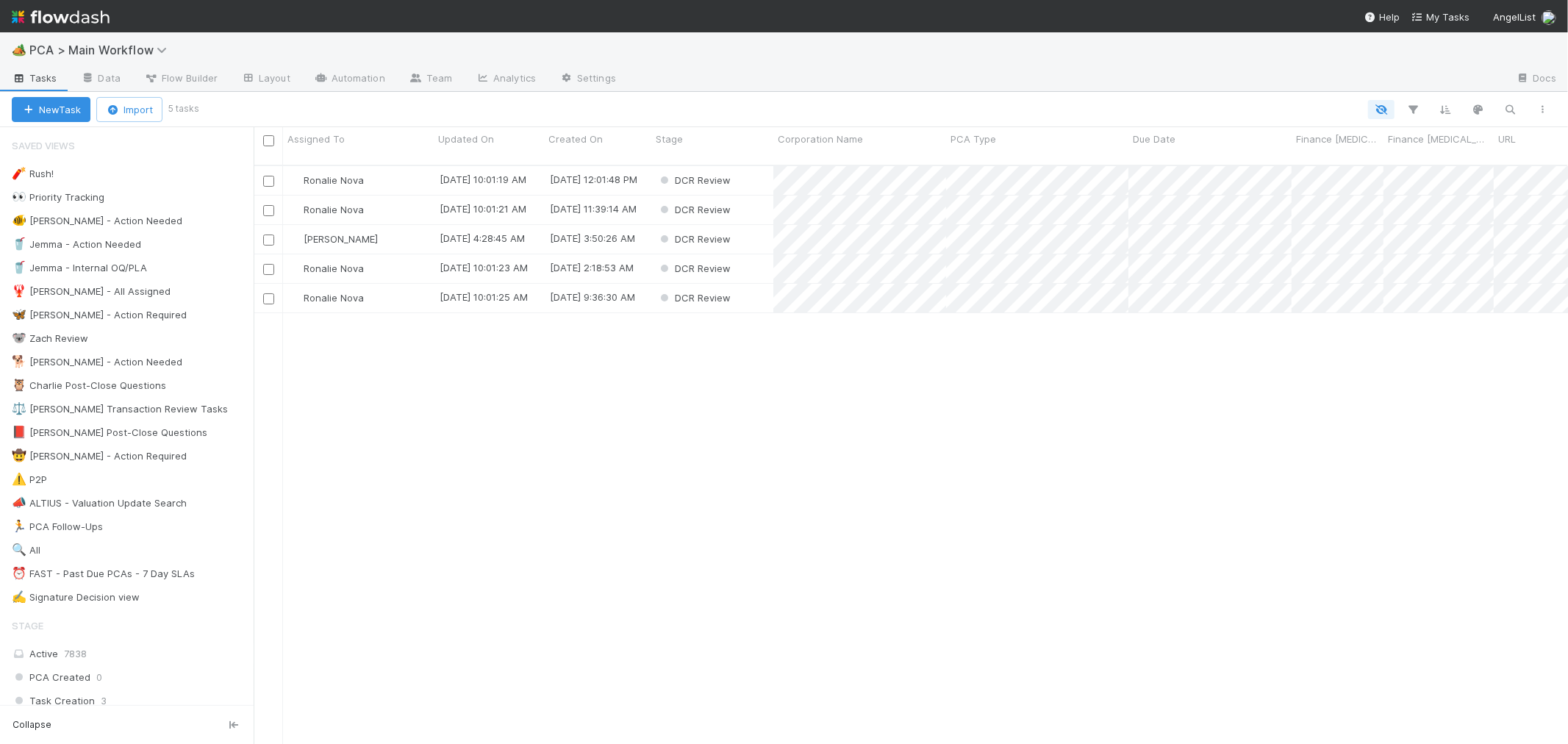
scroll to position [579, 1302]
click at [755, 225] on div "DCR Review" at bounding box center [713, 239] width 122 height 29
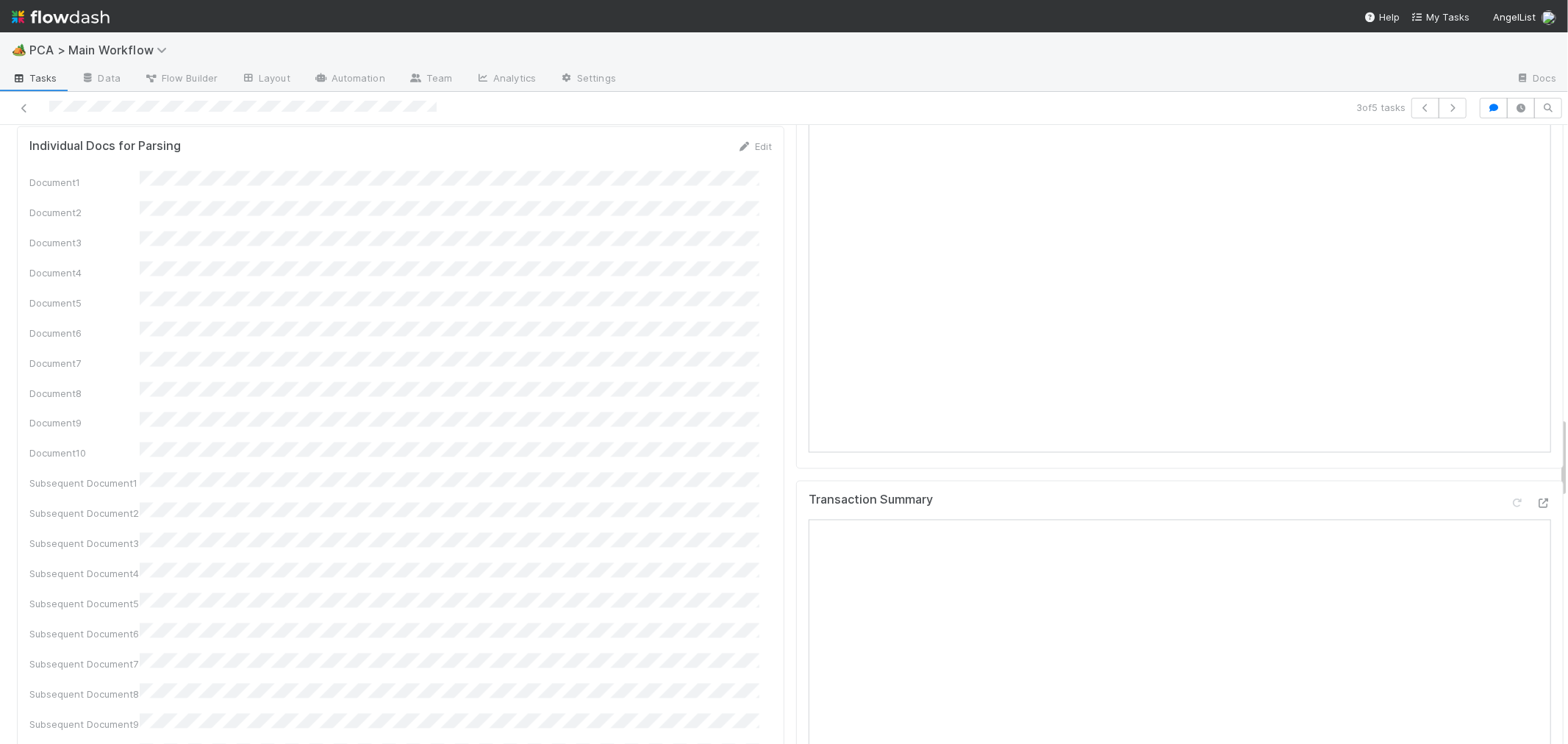
scroll to position [2205, 0]
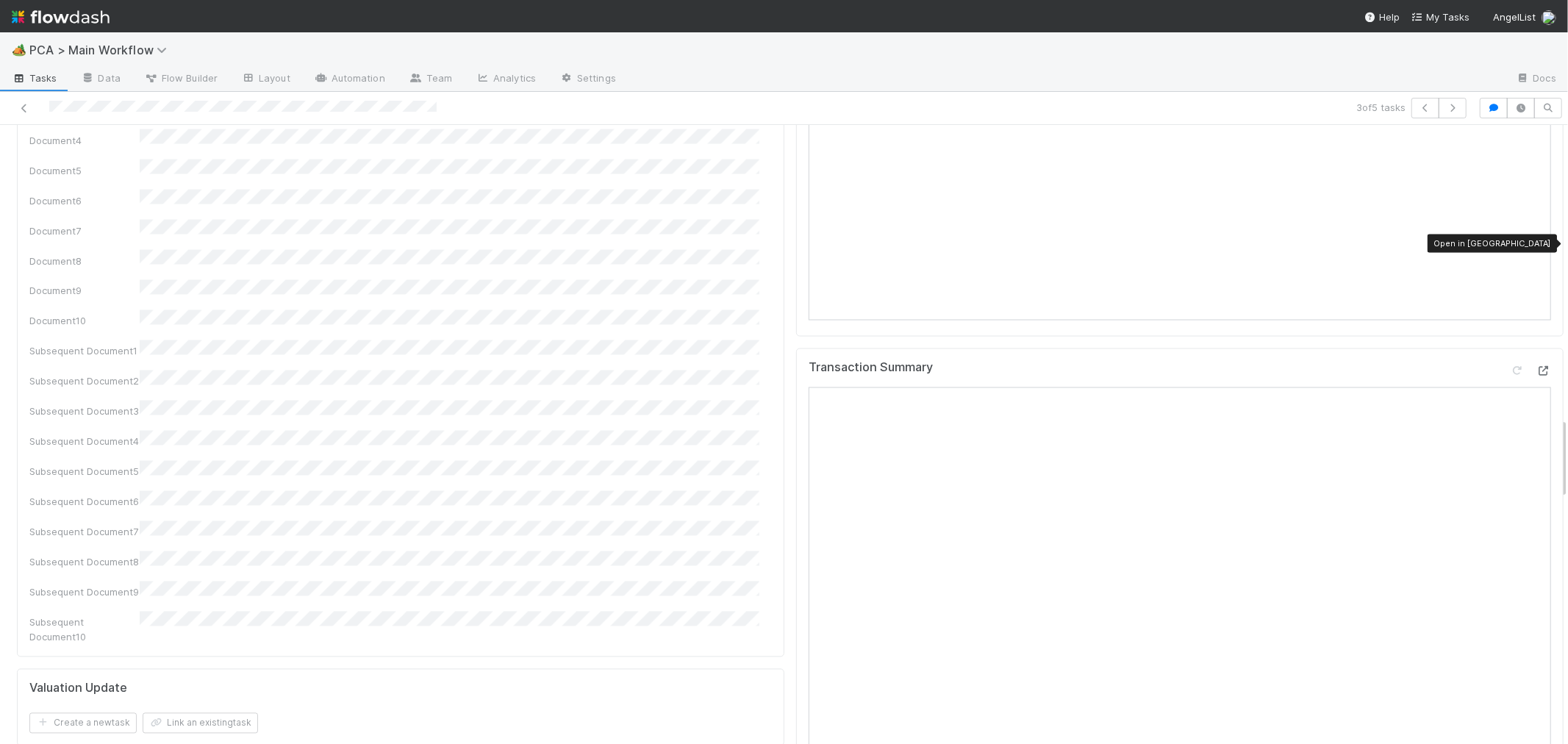
click at [1536, 367] on icon at bounding box center [1544, 371] width 15 height 10
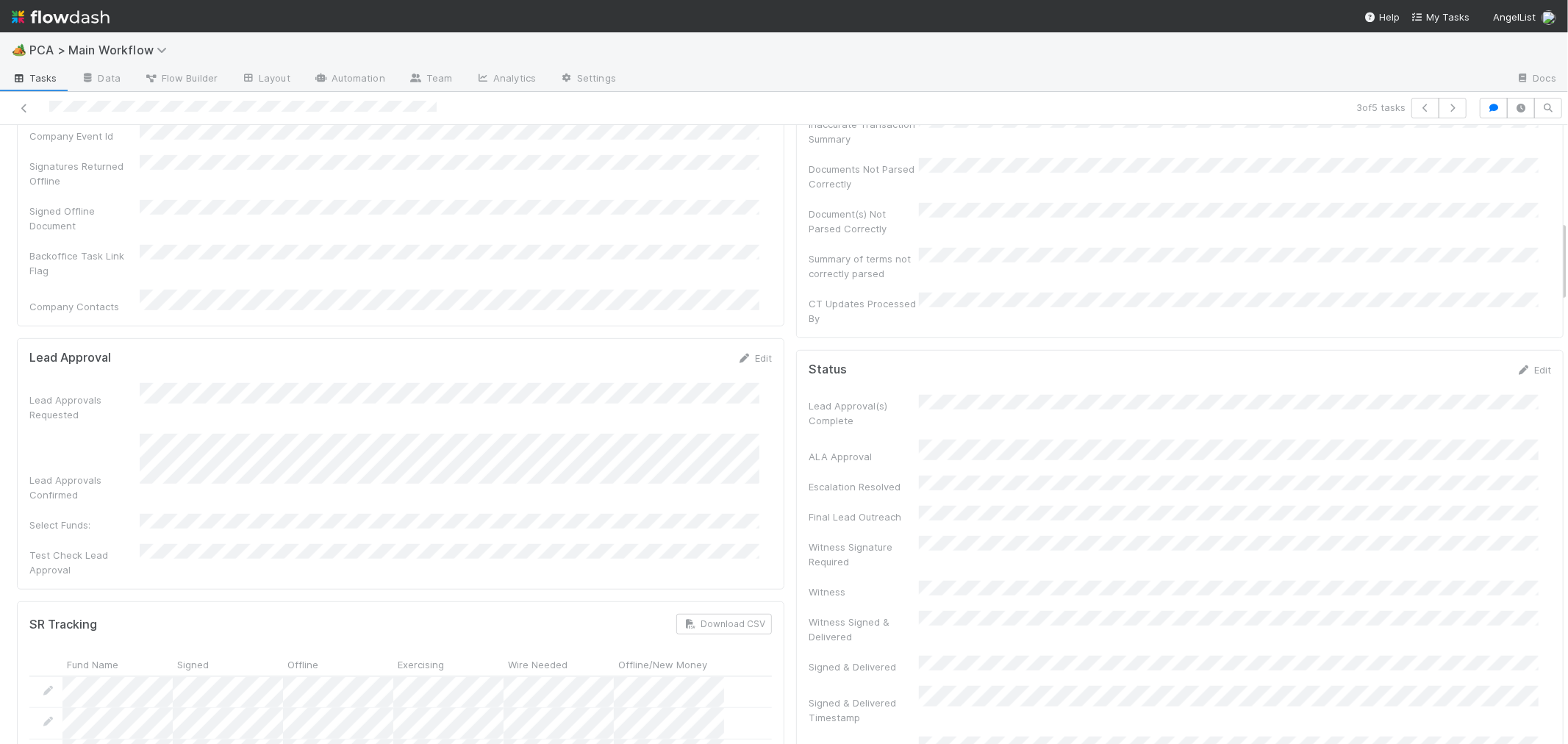
scroll to position [490, 0]
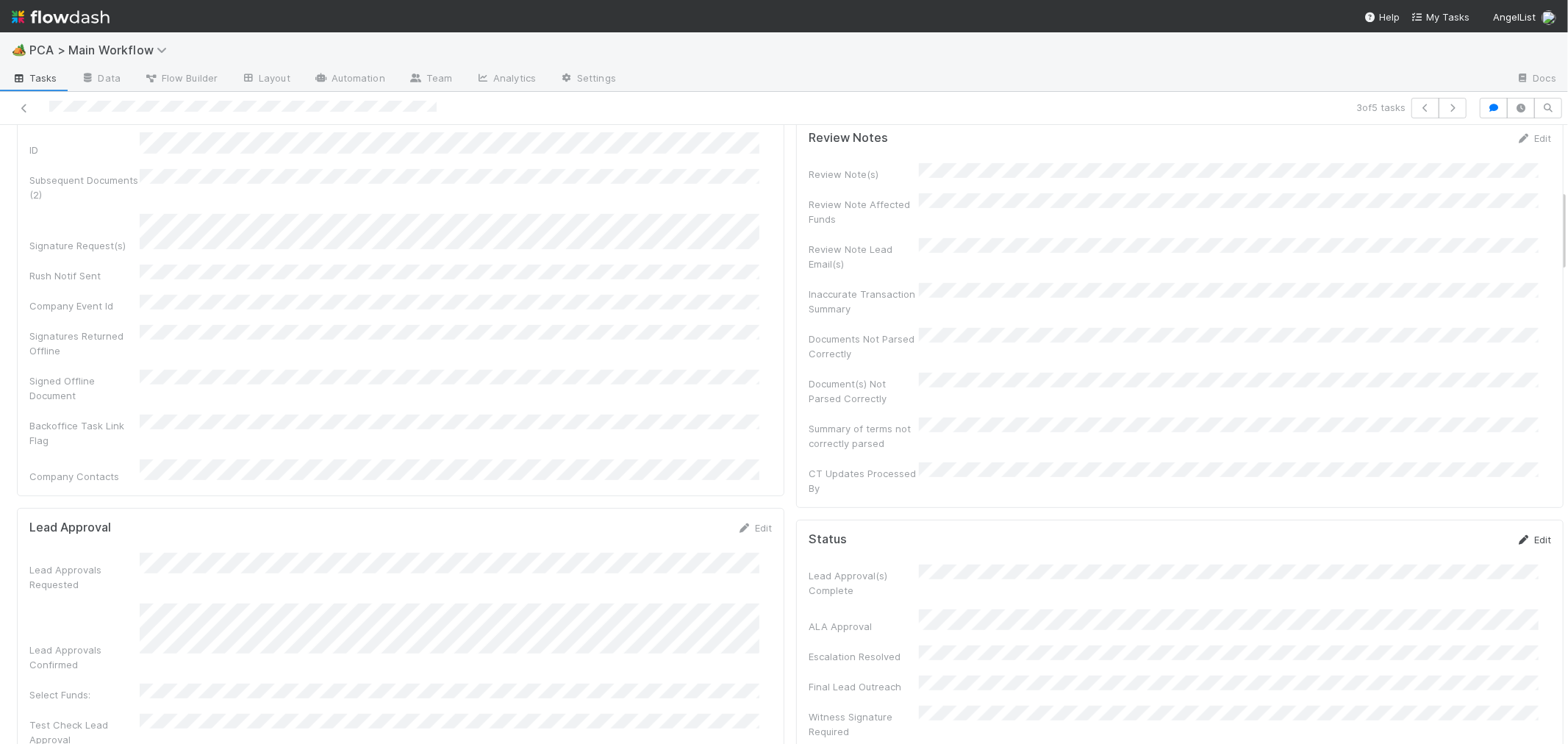
click at [1517, 534] on link "Edit" at bounding box center [1533, 540] width 35 height 12
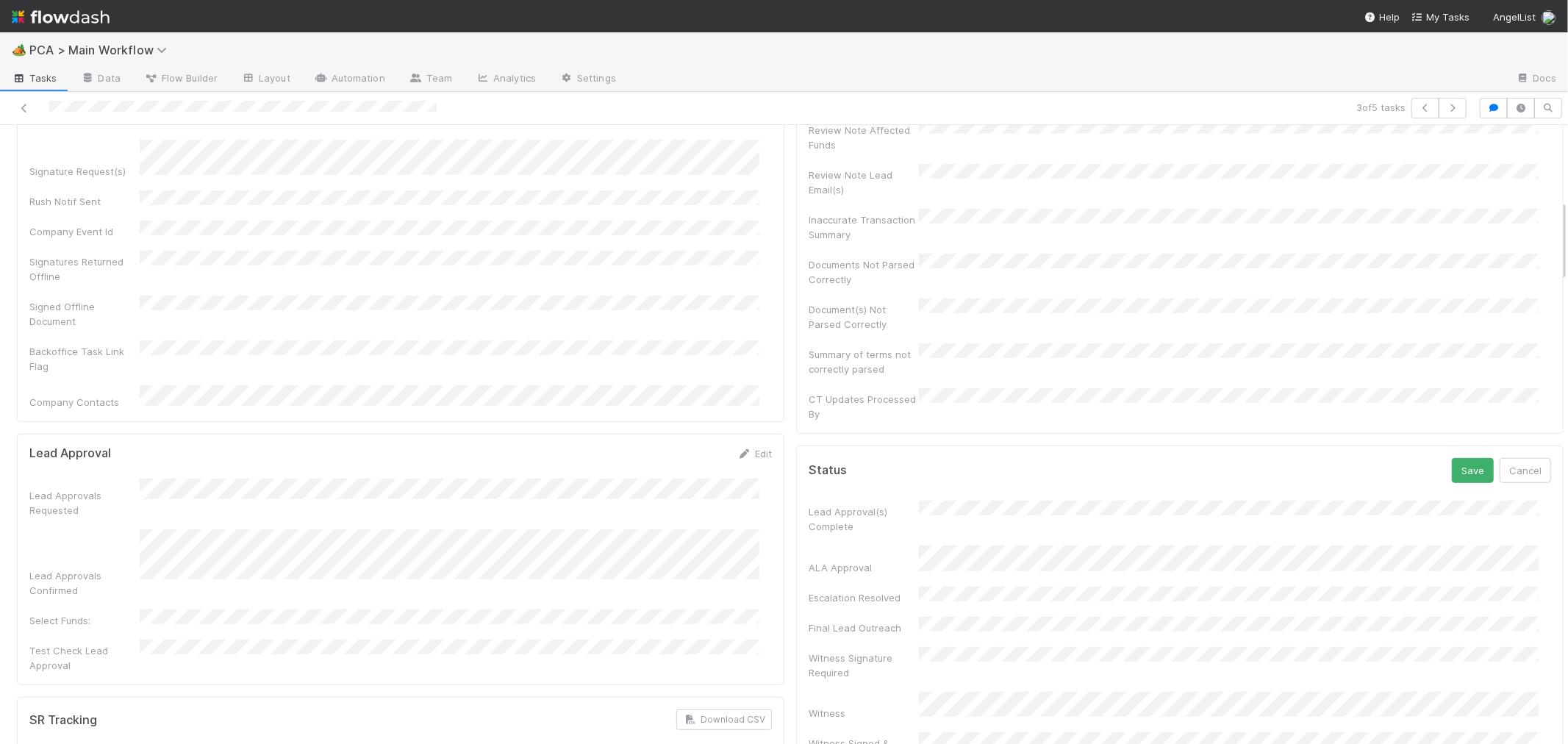
scroll to position [735, 0]
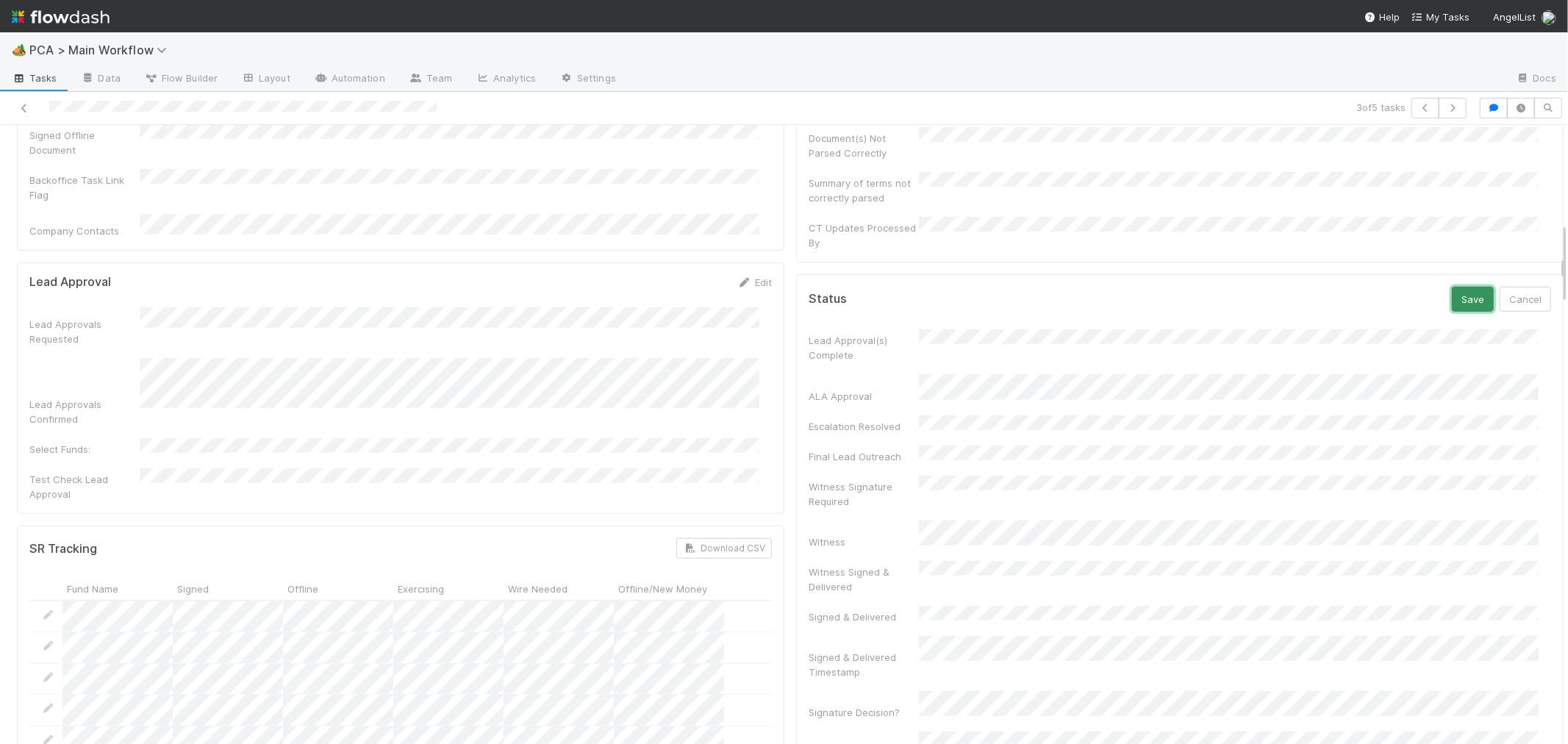
click at [1452, 287] on button "Save" at bounding box center [1472, 299] width 42 height 25
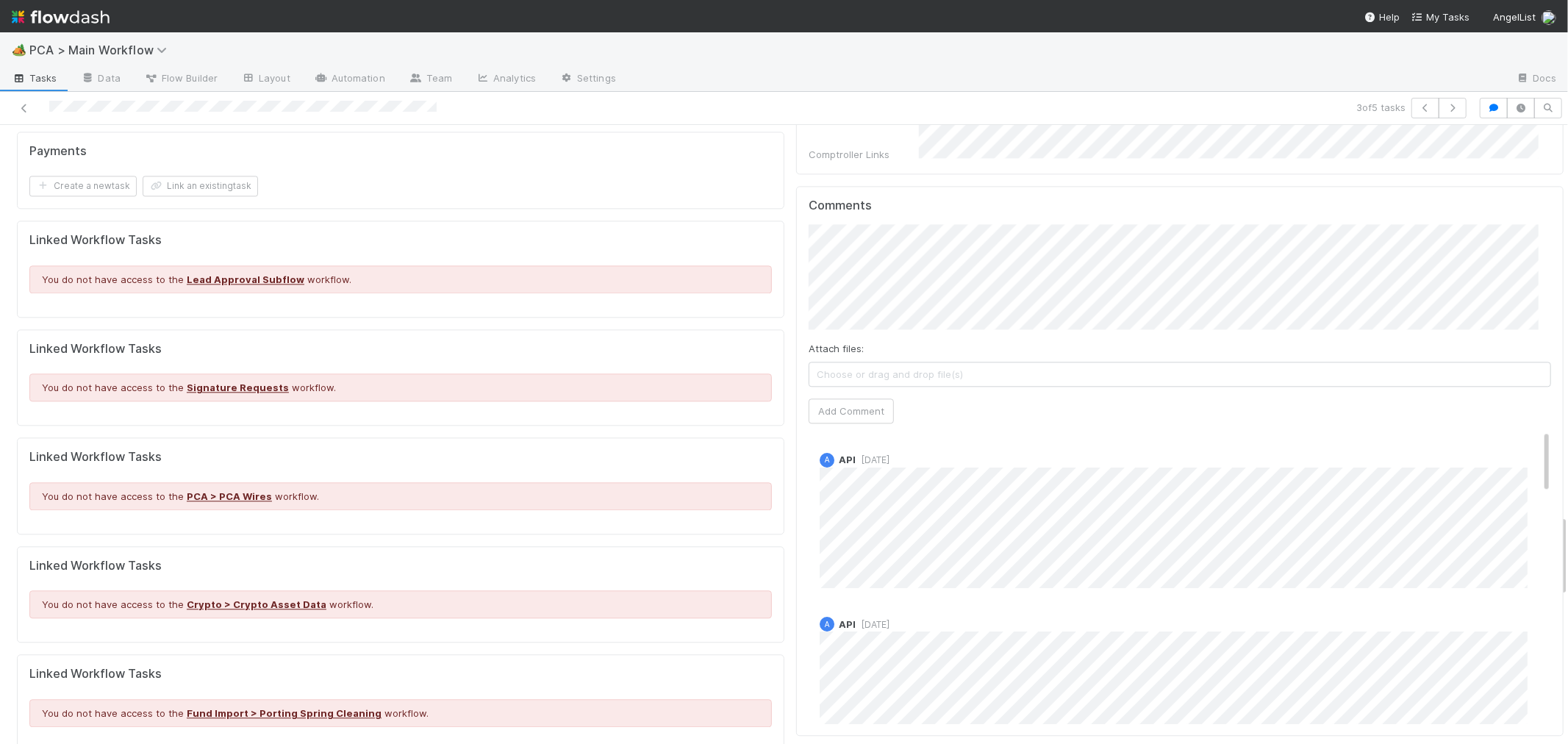
scroll to position [2930, 0]
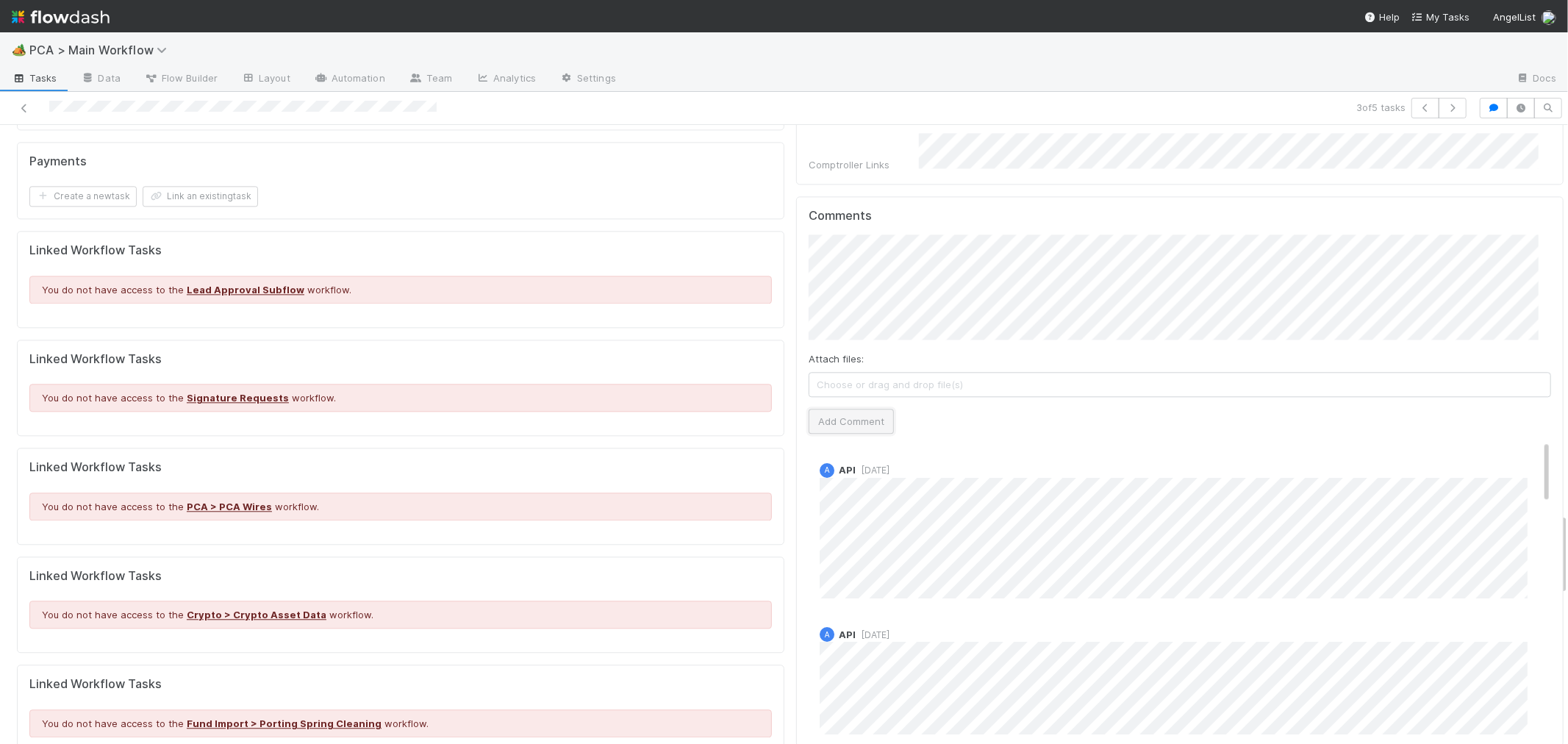
click at [852, 409] on button "Add Comment" at bounding box center [852, 421] width 85 height 25
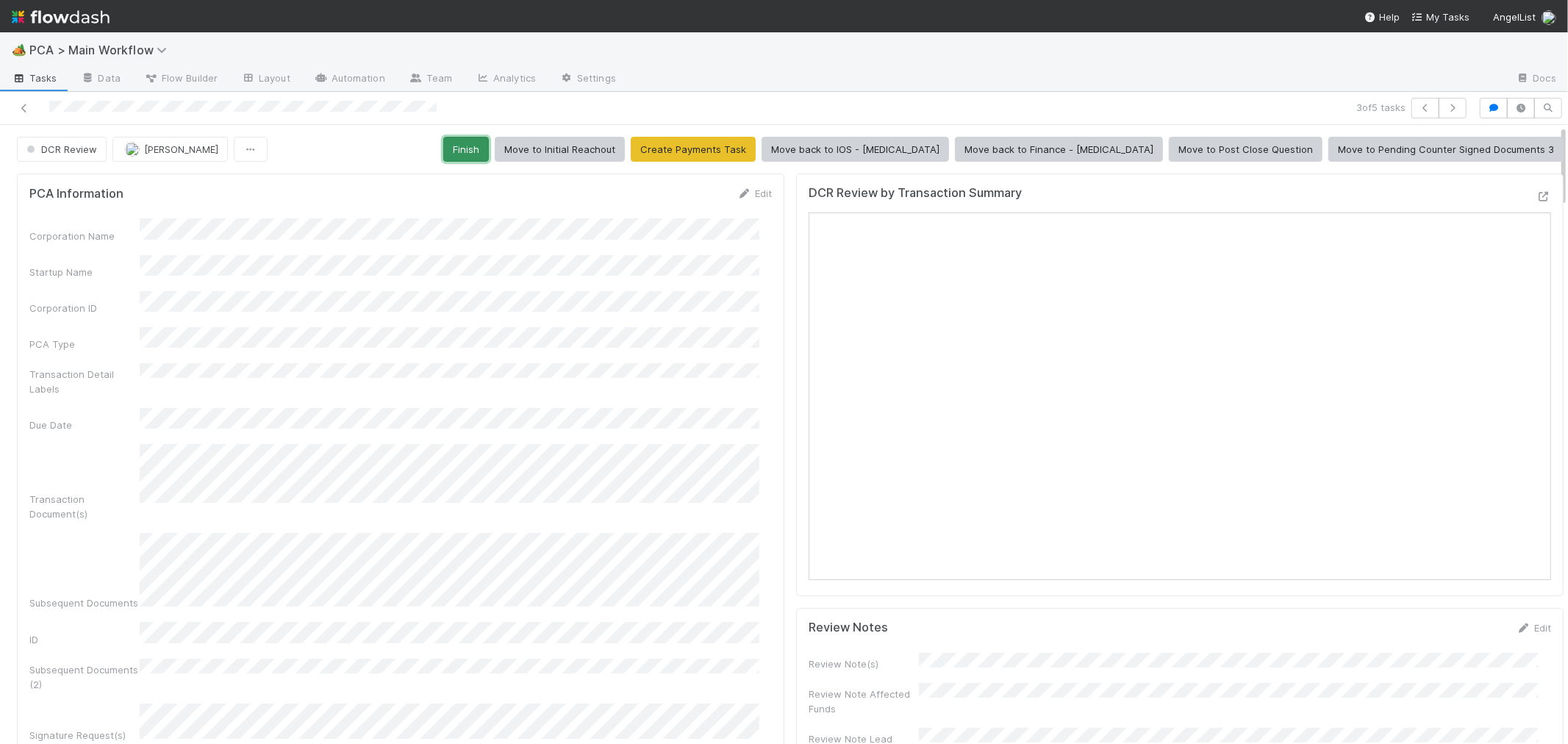
drag, startPoint x: 575, startPoint y: 151, endPoint x: 391, endPoint y: 190, distance: 188.1
click at [489, 150] on button "Finish" at bounding box center [466, 149] width 46 height 25
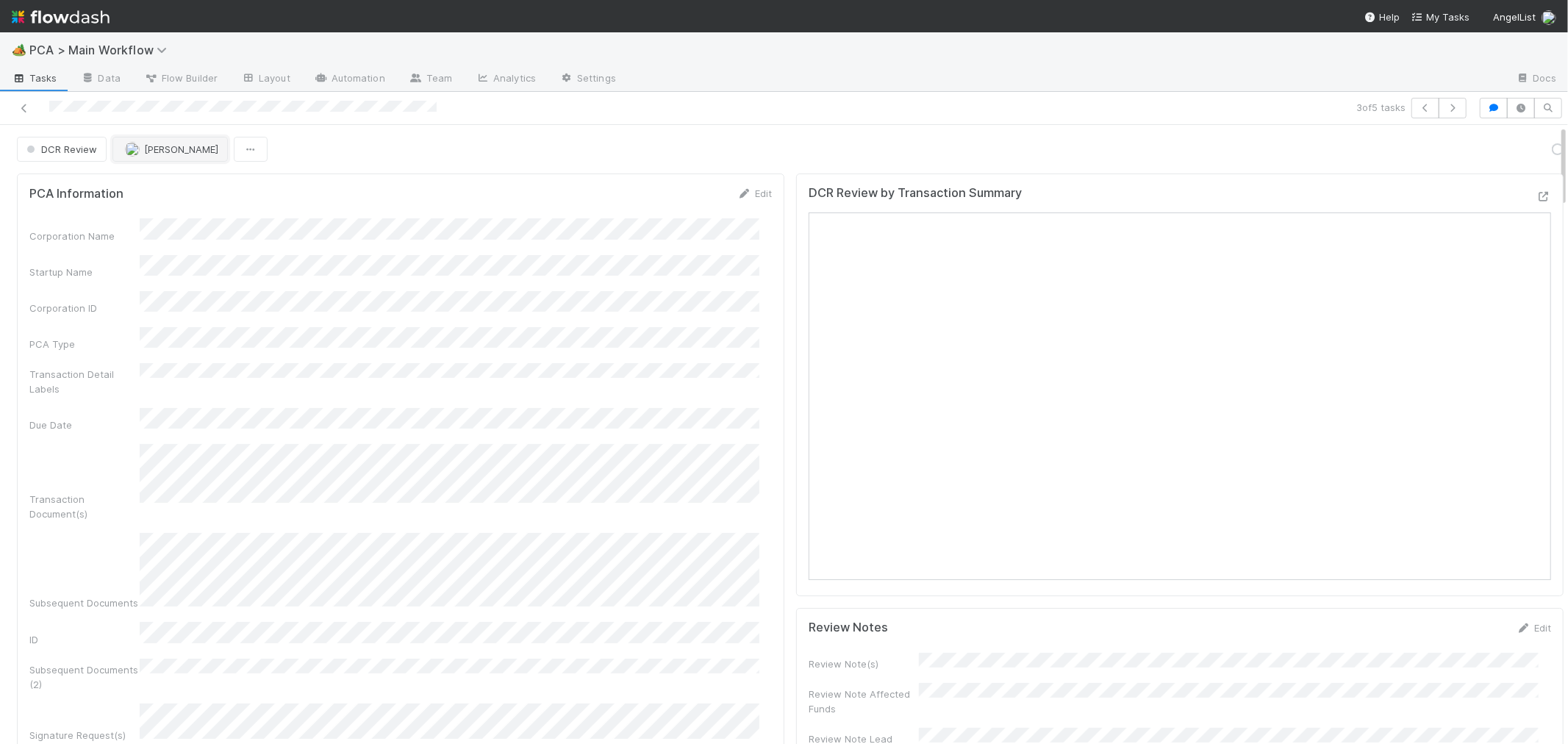
click at [193, 156] on button "[PERSON_NAME]" at bounding box center [170, 149] width 115 height 25
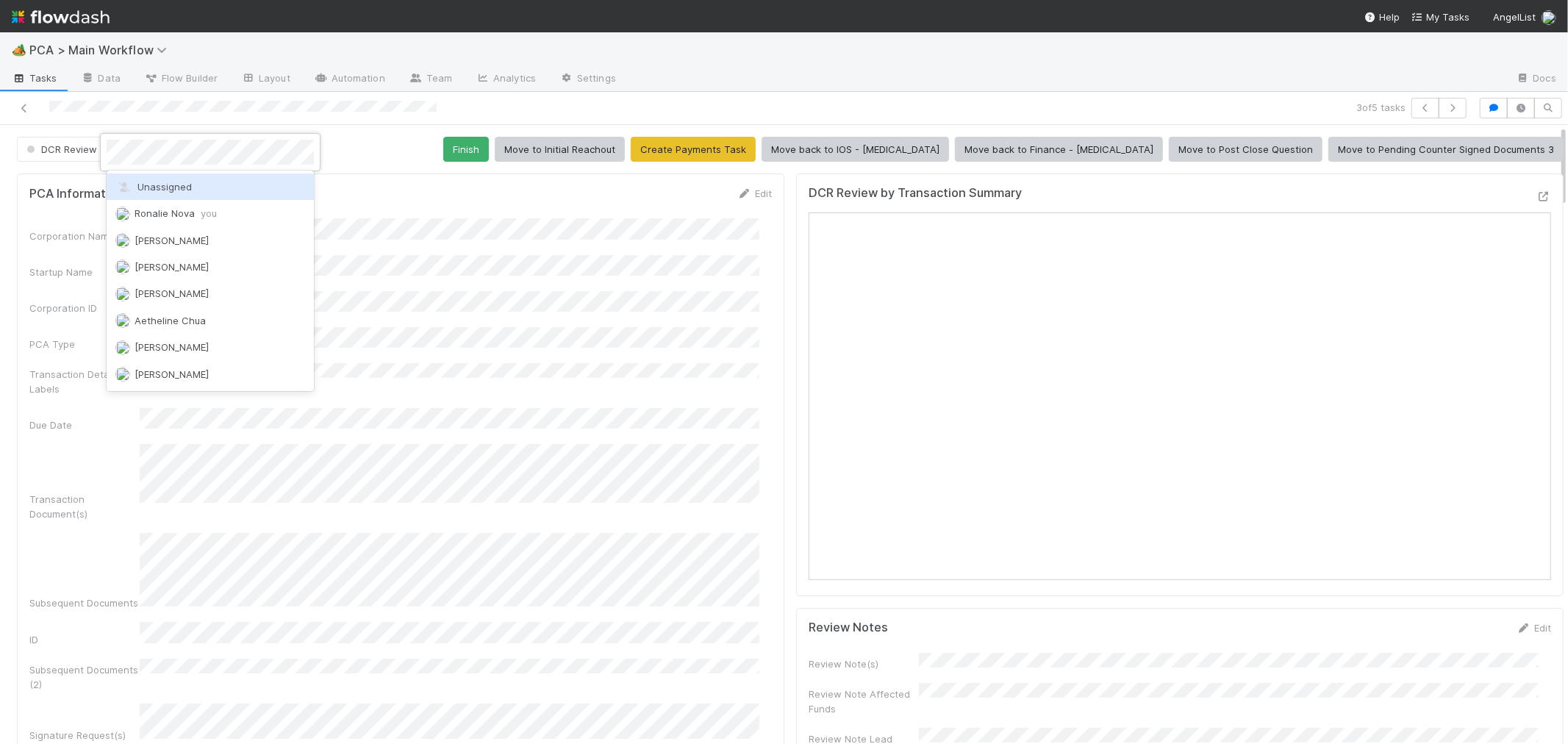
click at [288, 190] on div "Unassigned" at bounding box center [210, 187] width 207 height 26
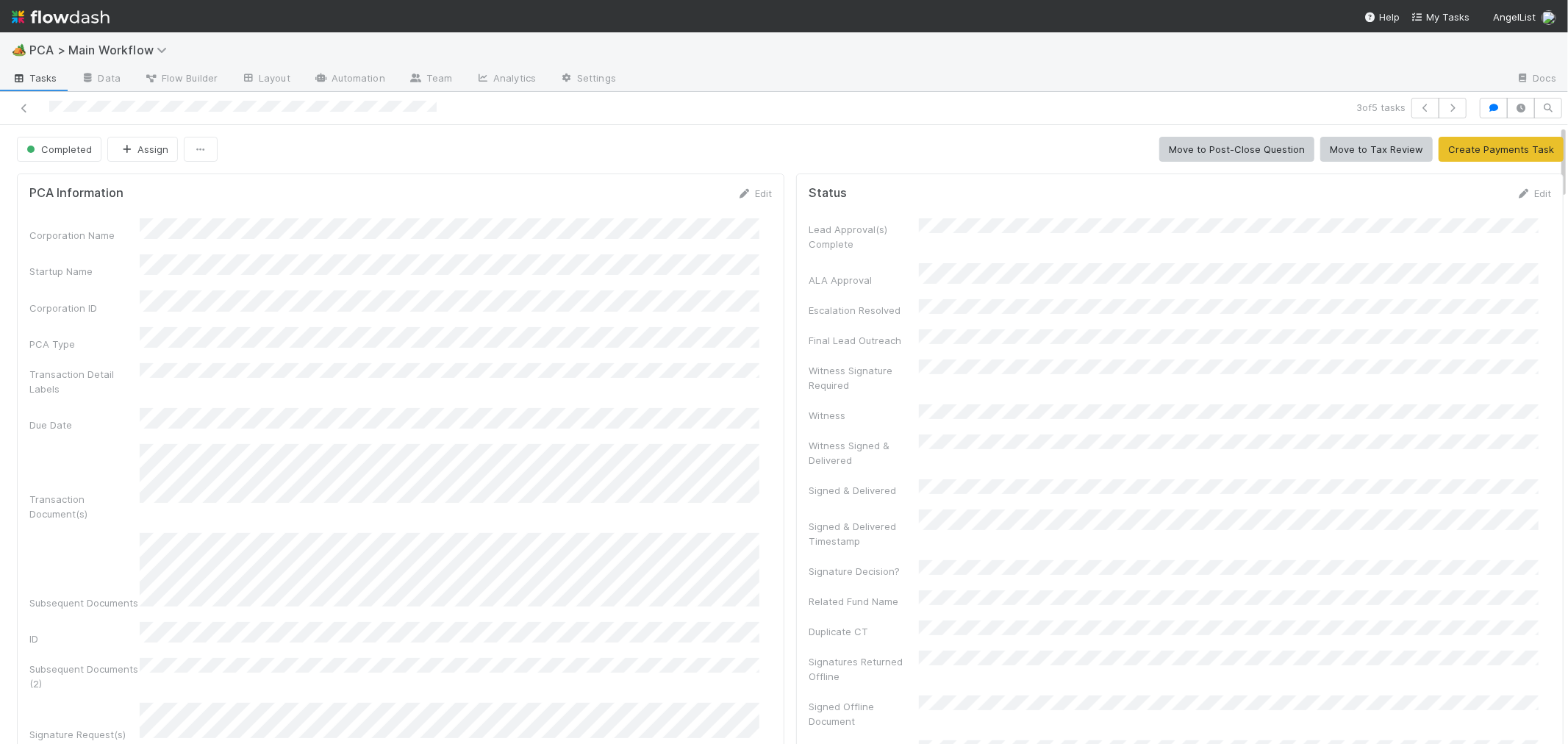
drag, startPoint x: 25, startPoint y: 103, endPoint x: 60, endPoint y: 67, distance: 50.2
click at [27, 101] on link at bounding box center [24, 108] width 15 height 15
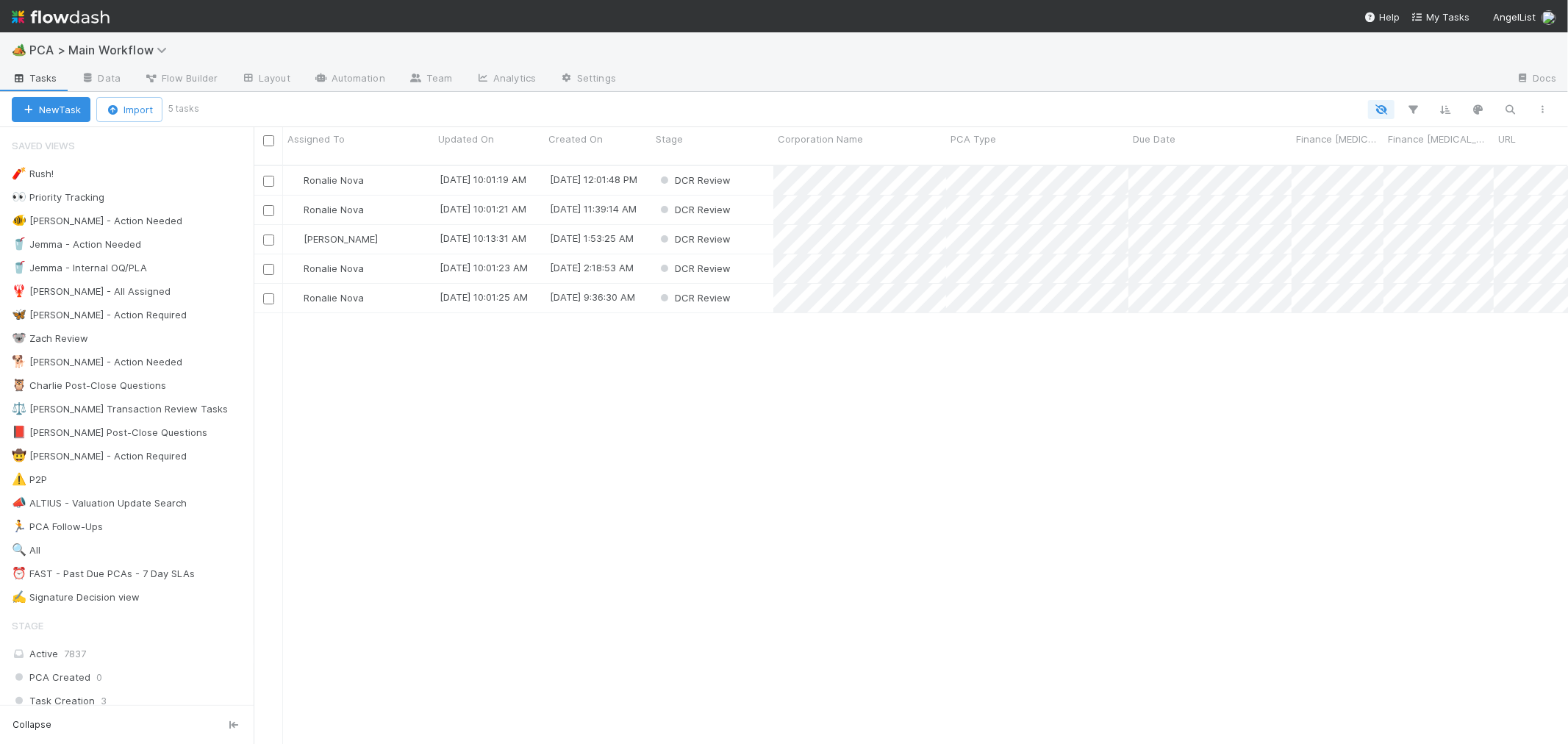
scroll to position [579, 1302]
click at [751, 171] on div "DCR Review" at bounding box center [713, 180] width 122 height 29
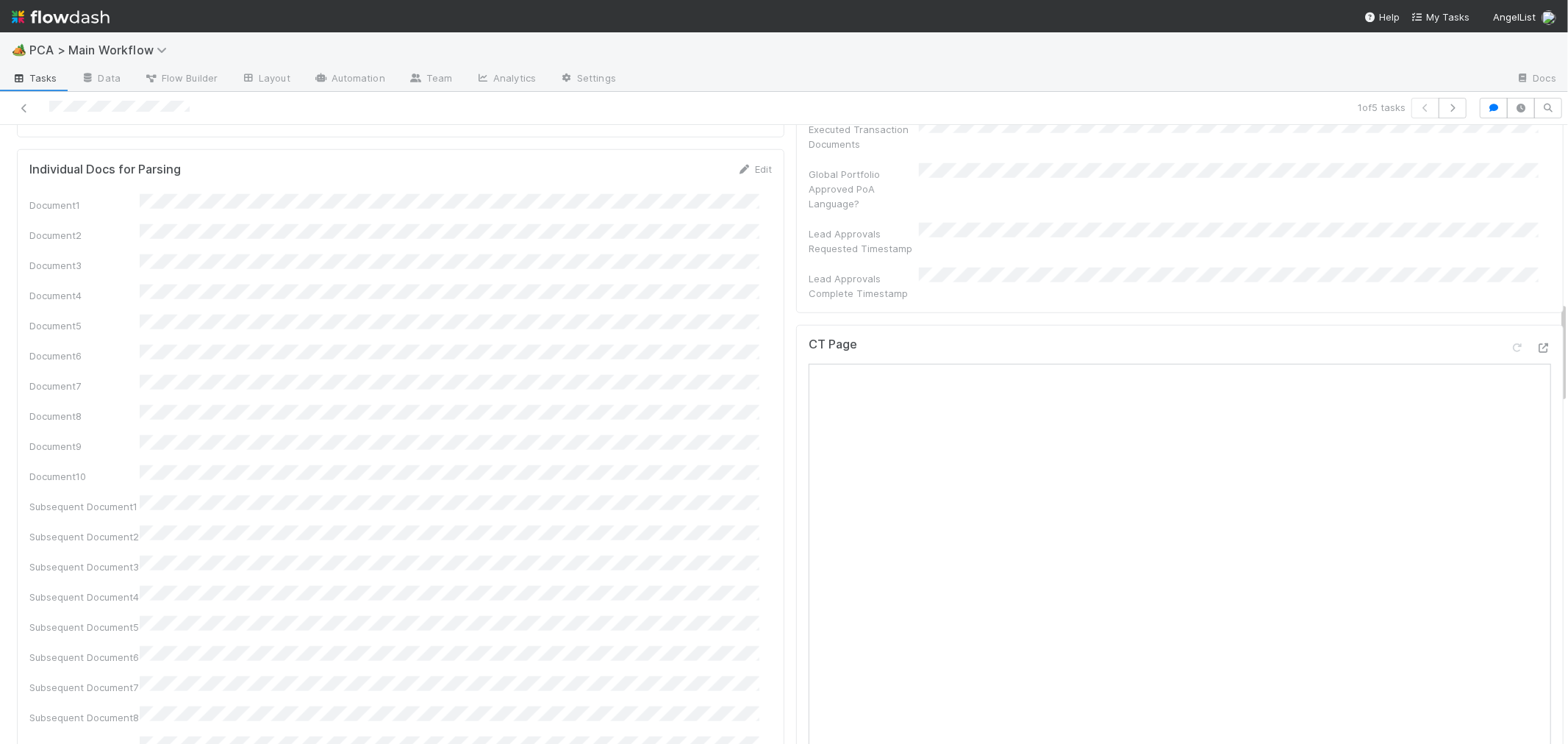
scroll to position [1062, 0]
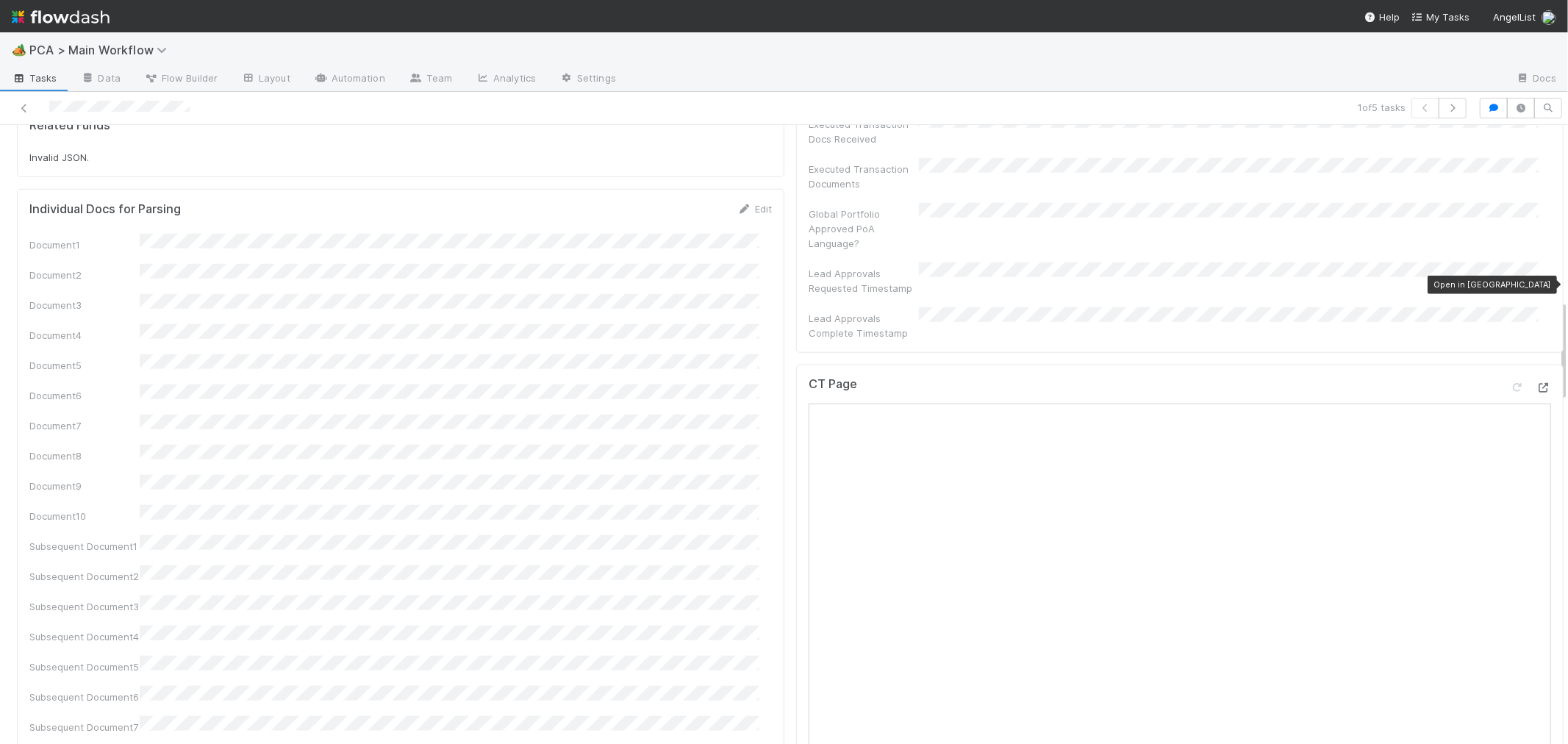
click at [1536, 383] on icon at bounding box center [1544, 387] width 15 height 10
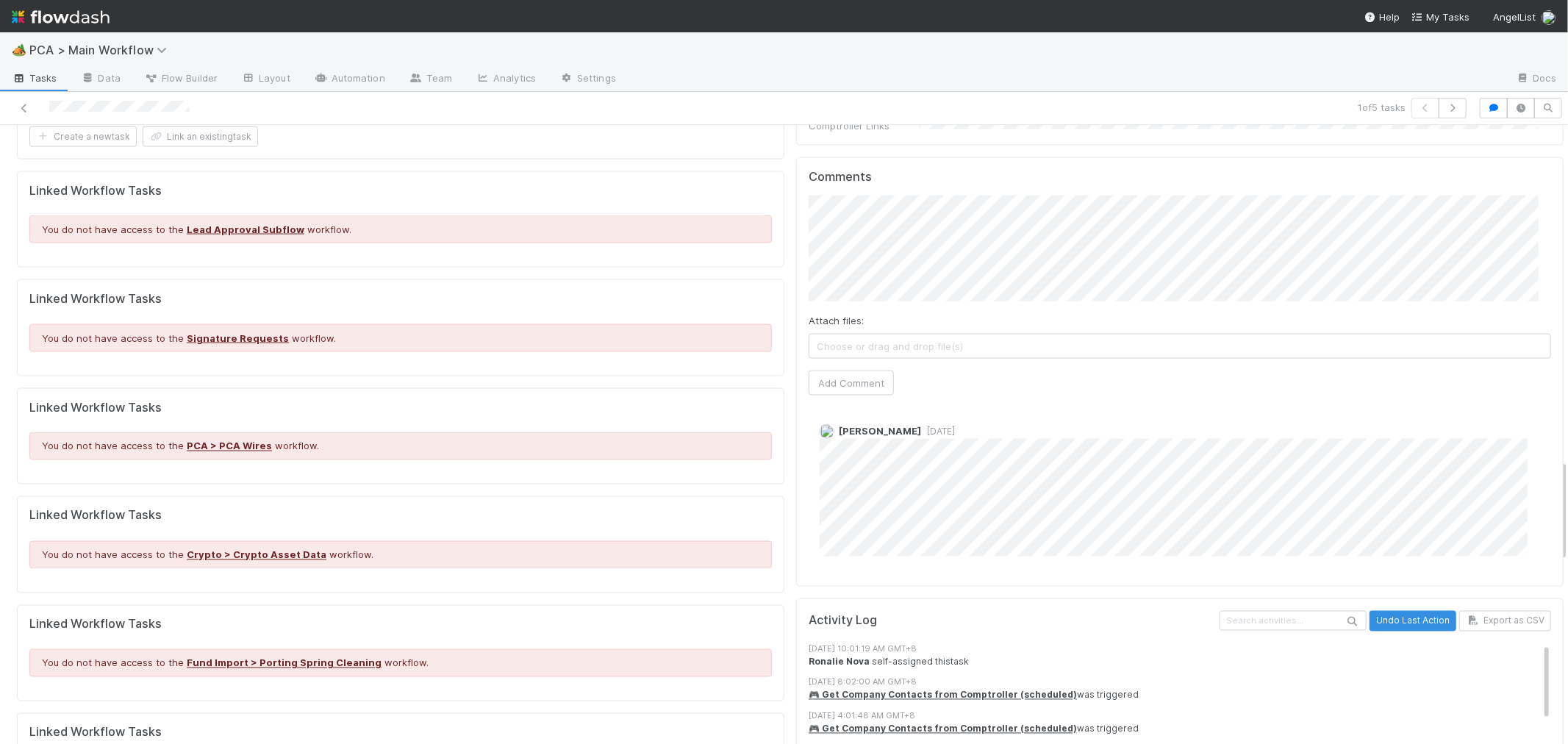
scroll to position [2026, 0]
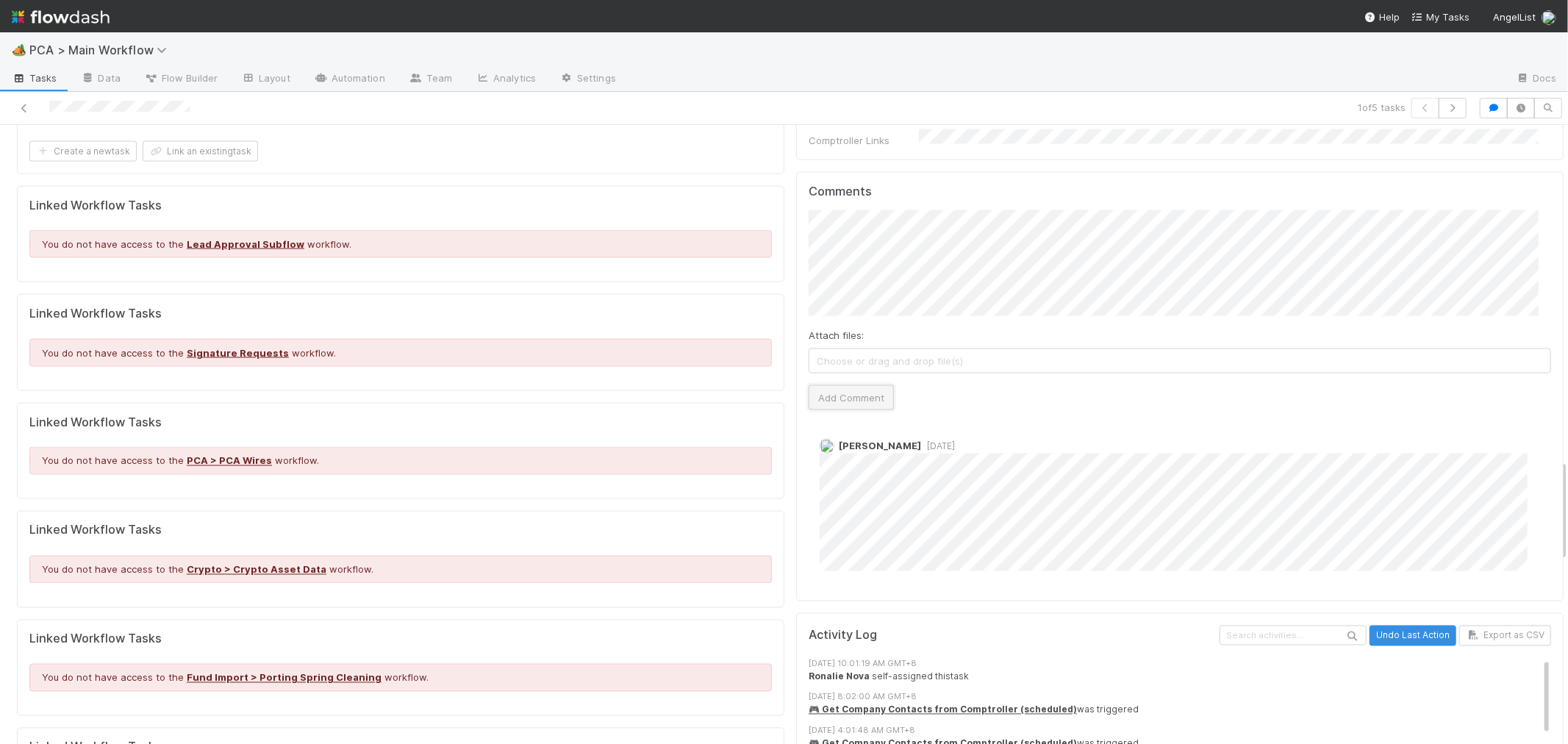
click at [852, 385] on button "Add Comment" at bounding box center [852, 398] width 85 height 25
click at [968, 428] on div "Marlon 2 days ago" at bounding box center [1186, 499] width 755 height 143
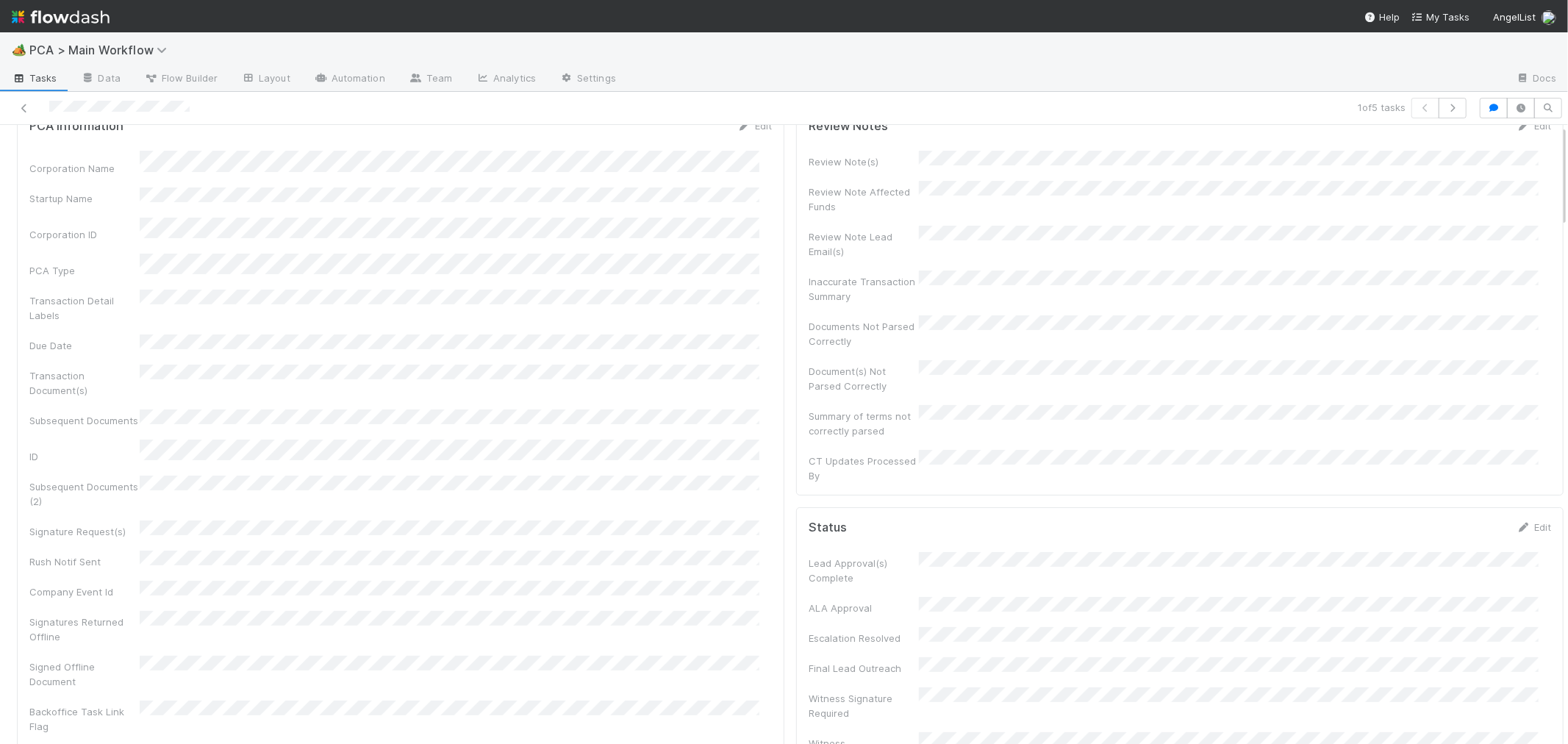
scroll to position [0, 0]
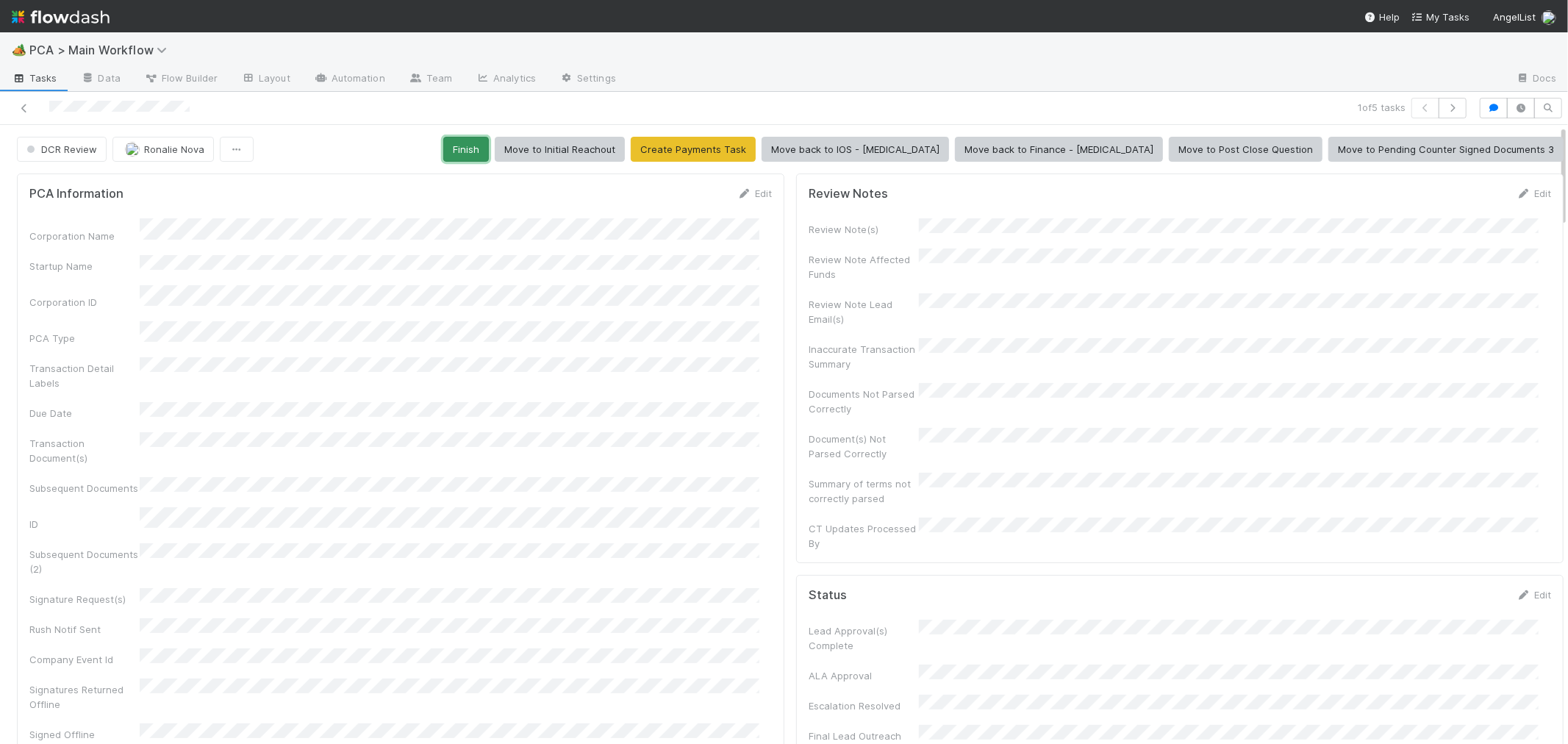
click at [489, 152] on button "Finish" at bounding box center [466, 149] width 46 height 25
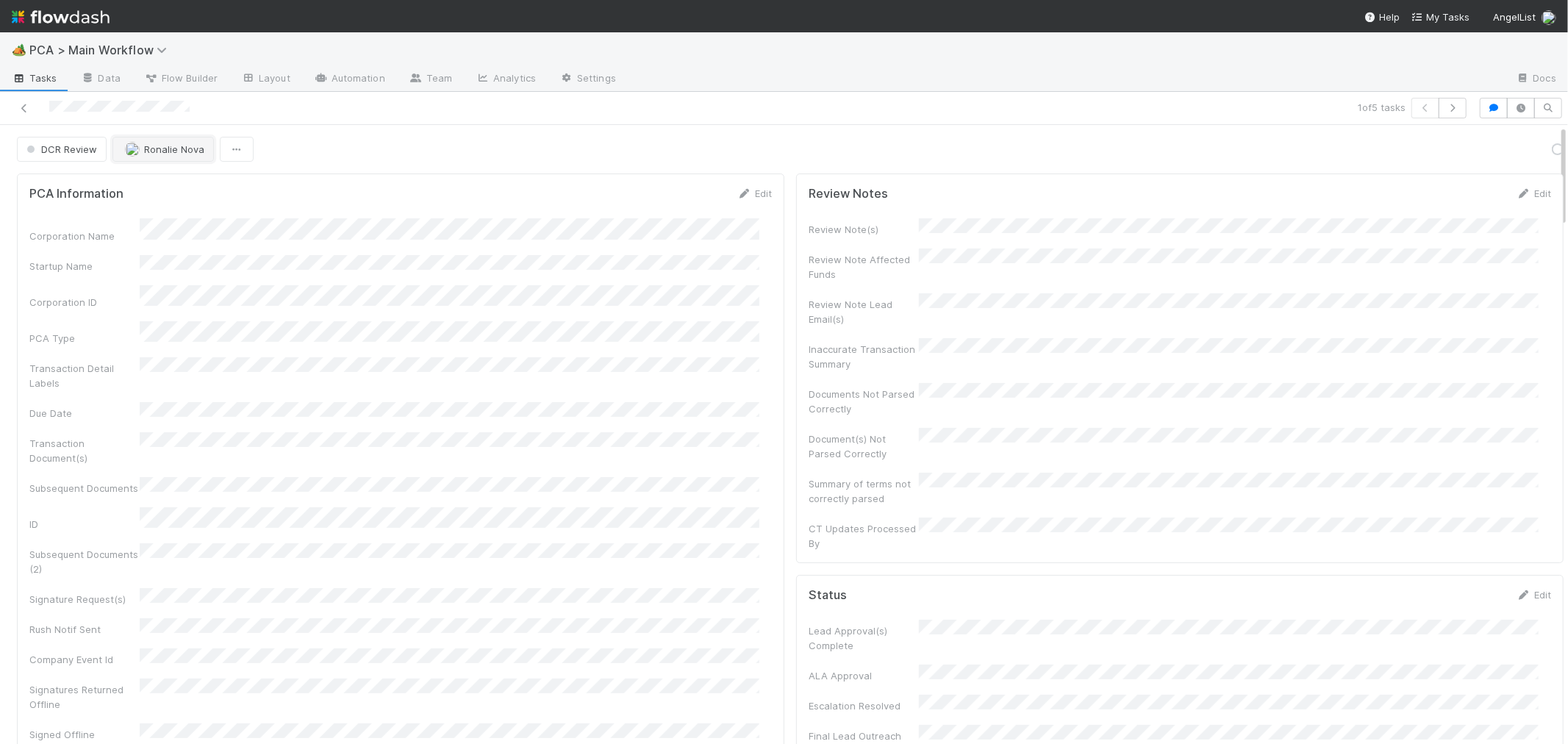
click at [193, 147] on span "Ronalie Nova" at bounding box center [174, 149] width 60 height 12
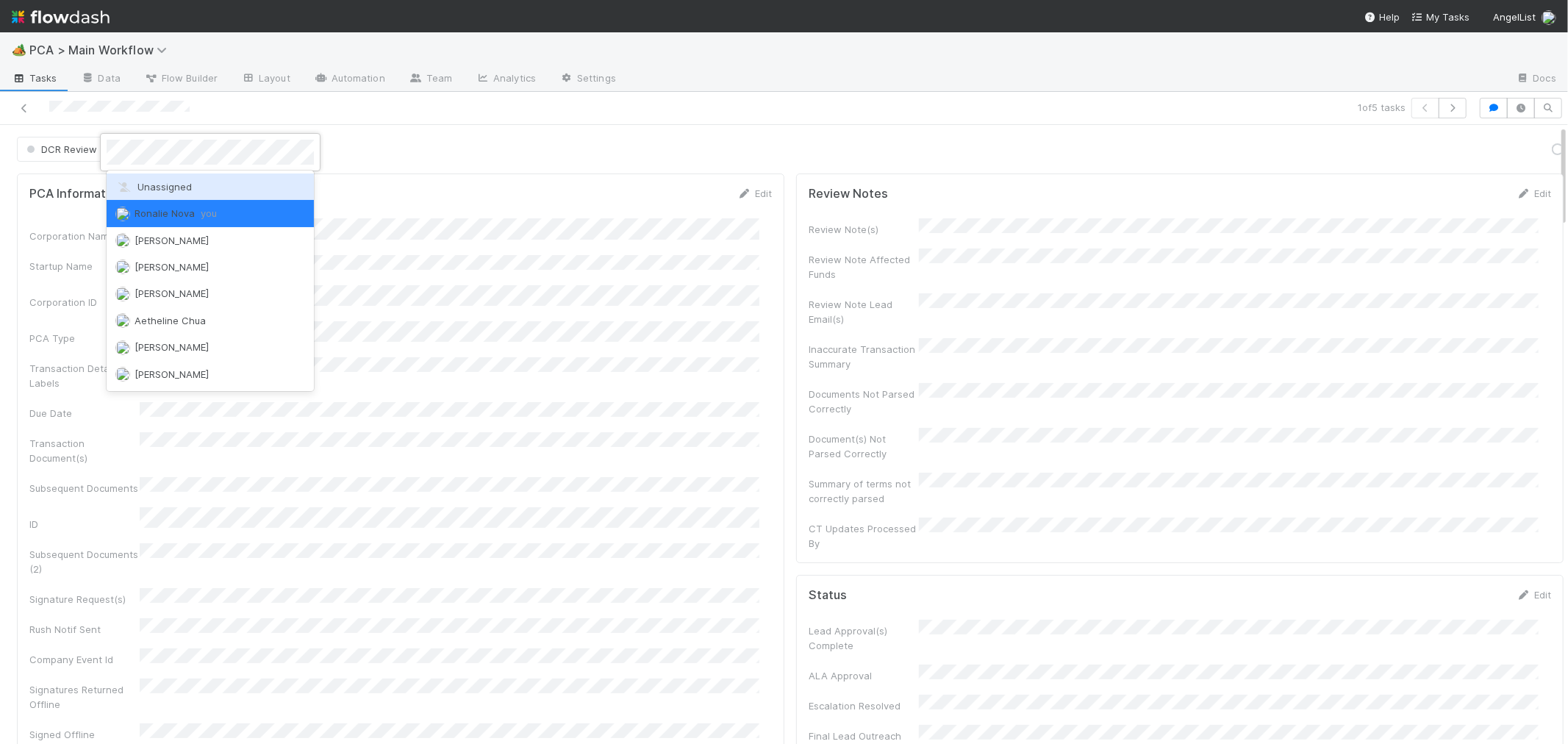
click at [190, 187] on span "Unassigned" at bounding box center [154, 187] width 76 height 12
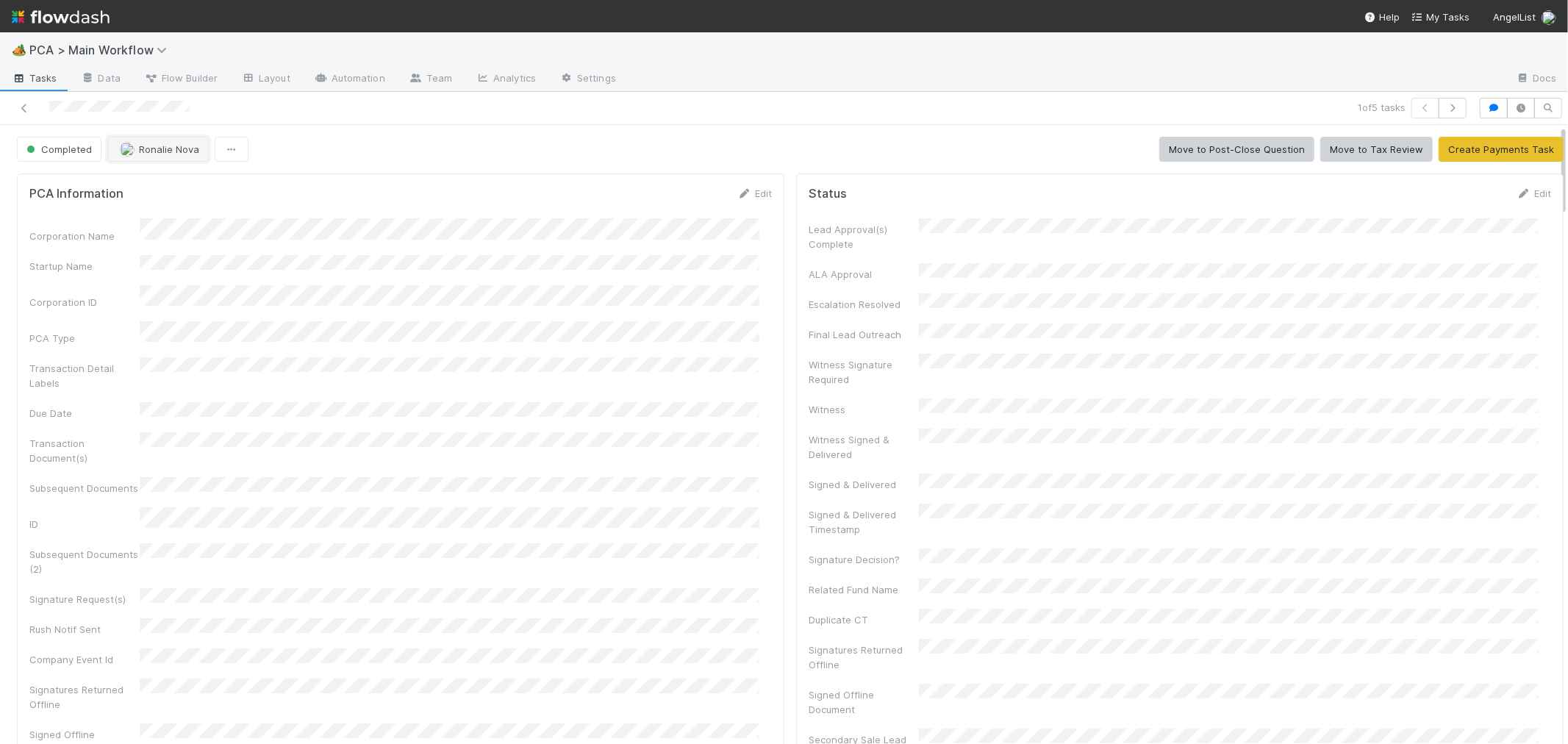
click at [169, 151] on span "Ronalie Nova" at bounding box center [169, 149] width 60 height 12
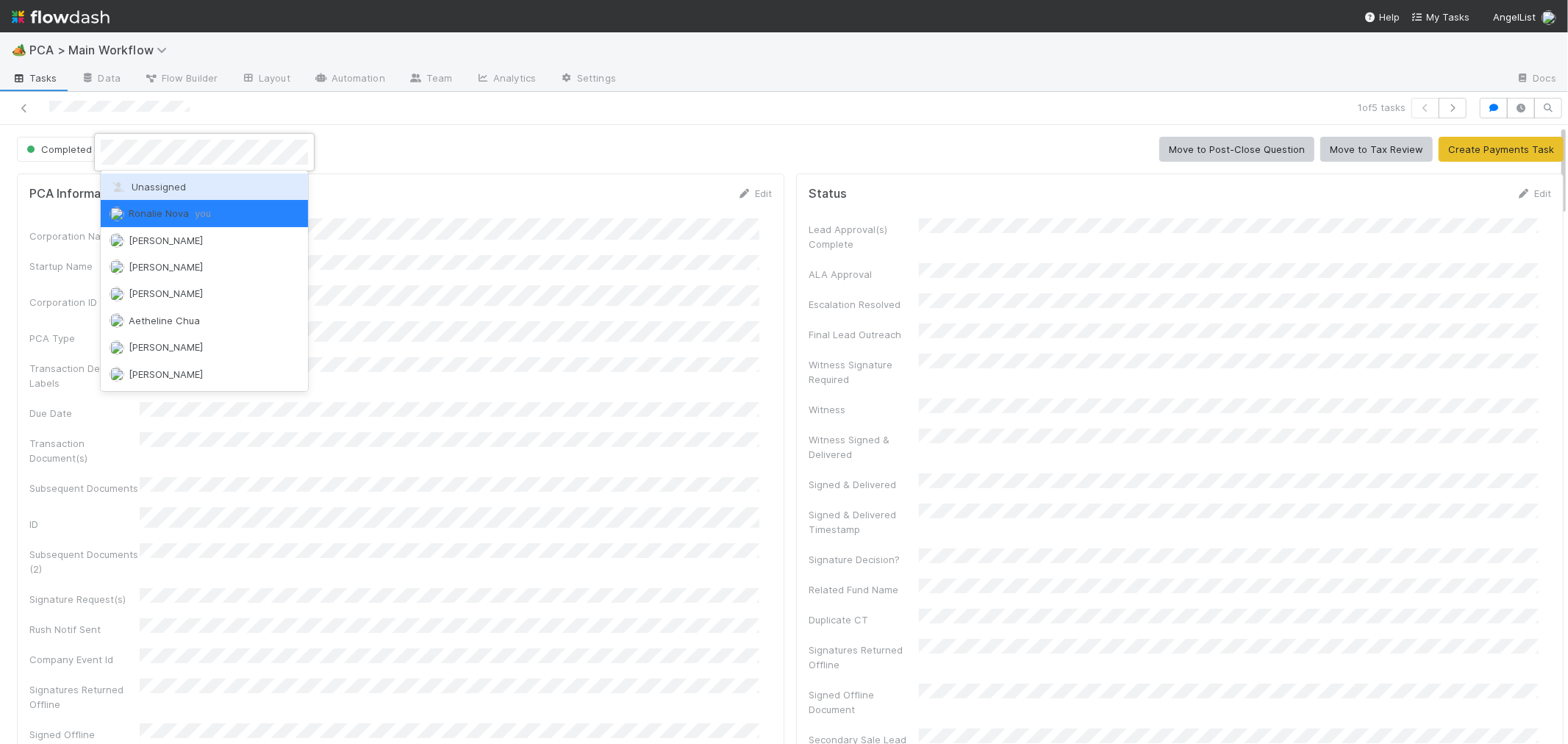
click at [170, 191] on span "Unassigned" at bounding box center [148, 187] width 76 height 12
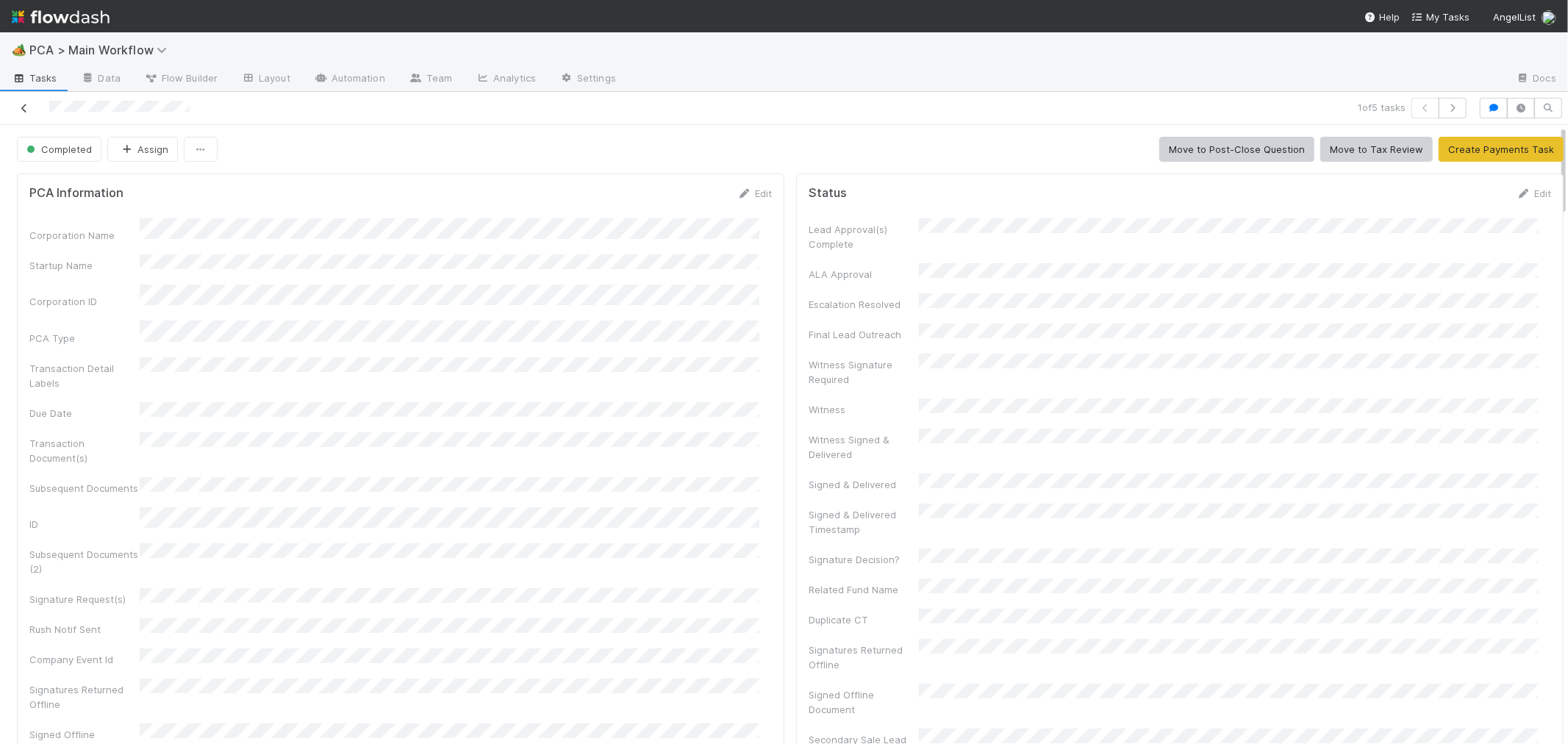
click at [24, 110] on icon at bounding box center [24, 108] width 15 height 10
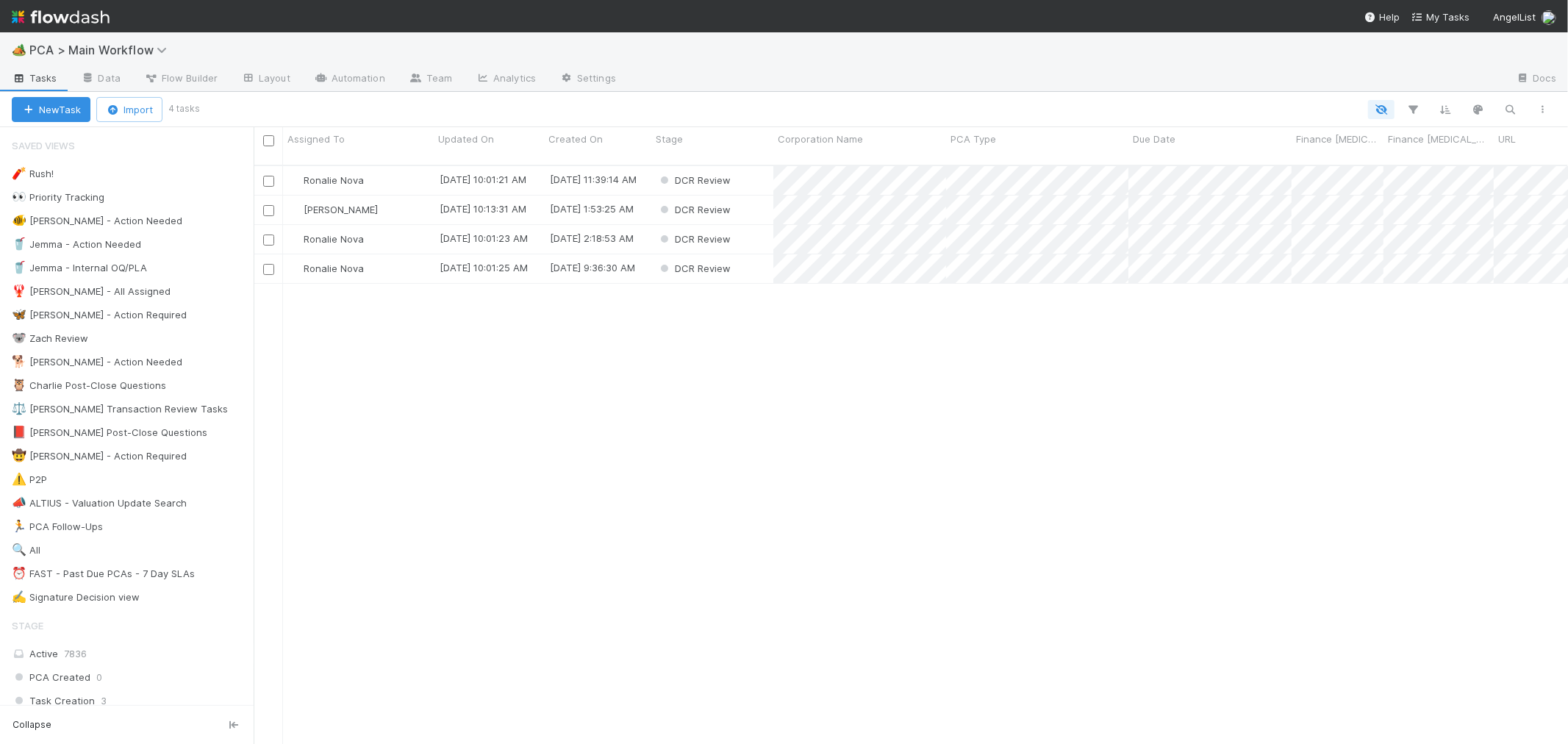
scroll to position [579, 1302]
click at [763, 166] on div "DCR Review" at bounding box center [713, 180] width 122 height 29
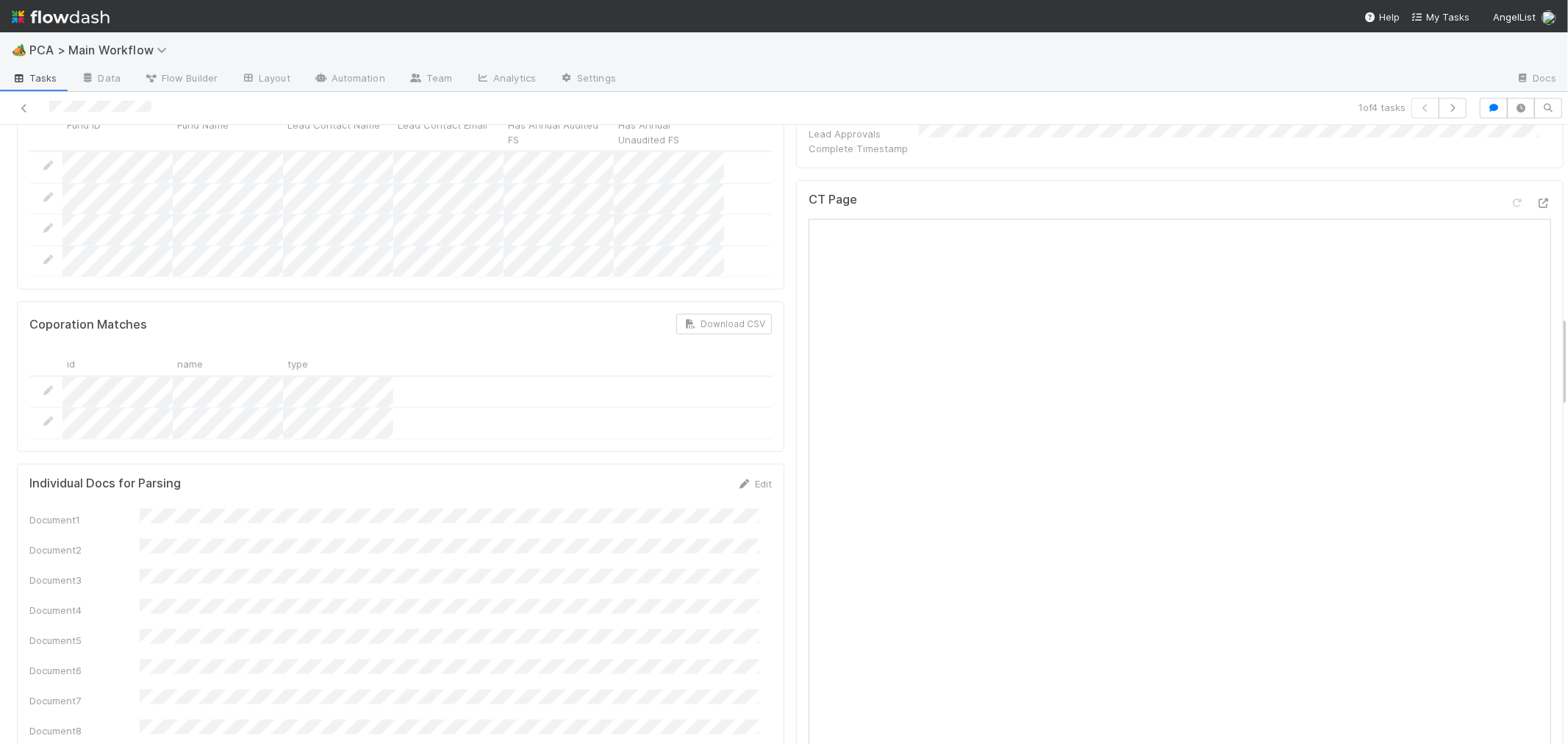
scroll to position [1062, 0]
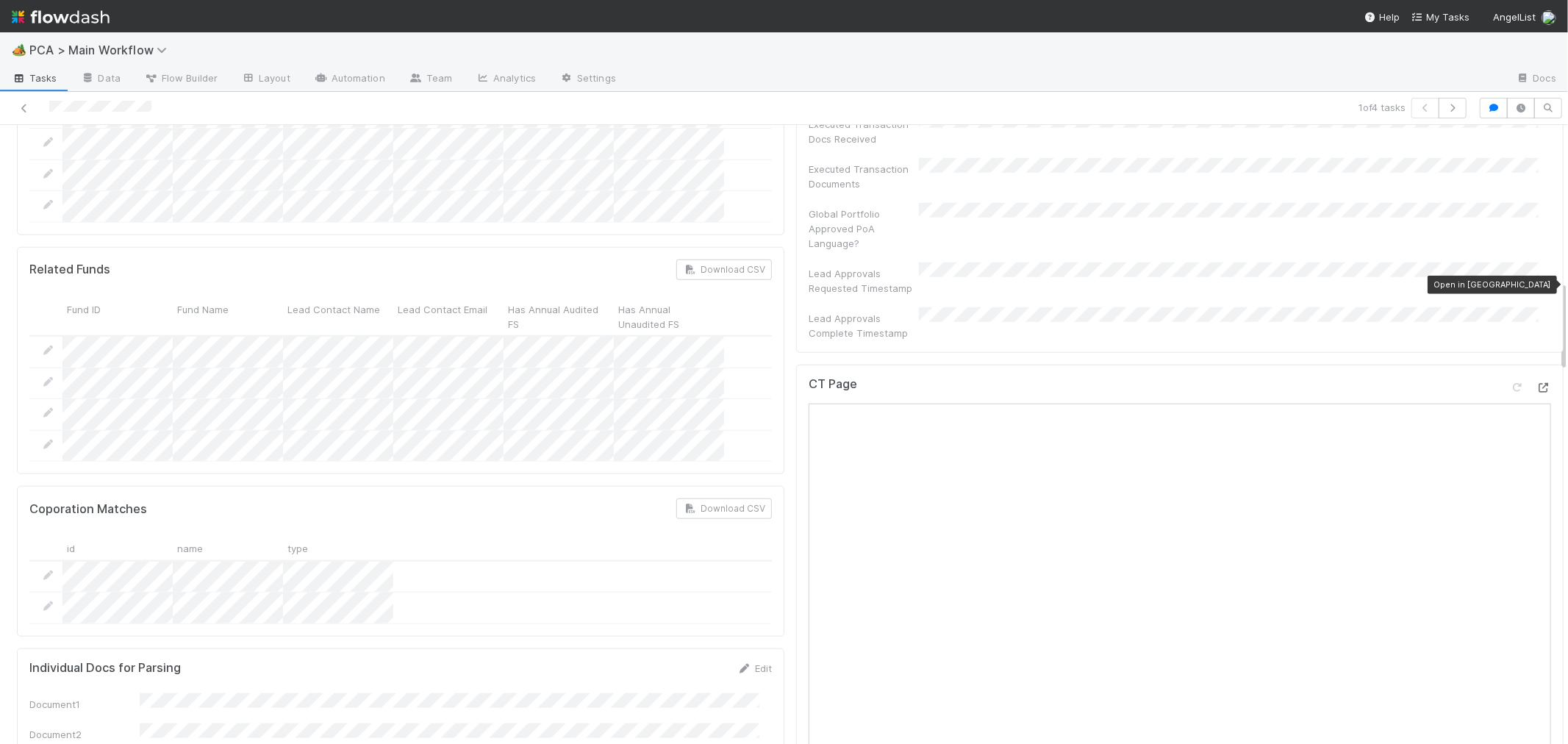
click at [1536, 383] on icon at bounding box center [1544, 387] width 15 height 10
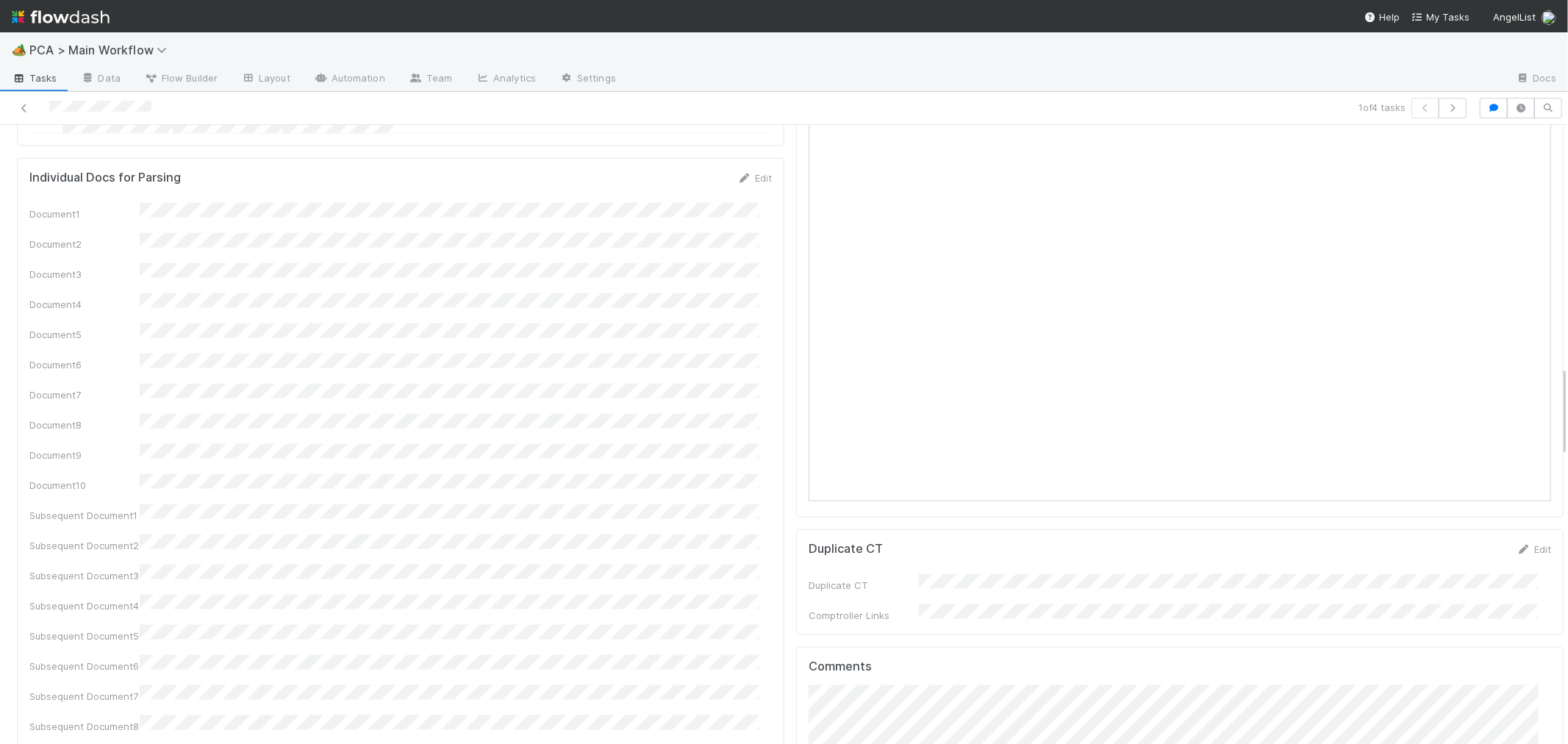
scroll to position [1796, 0]
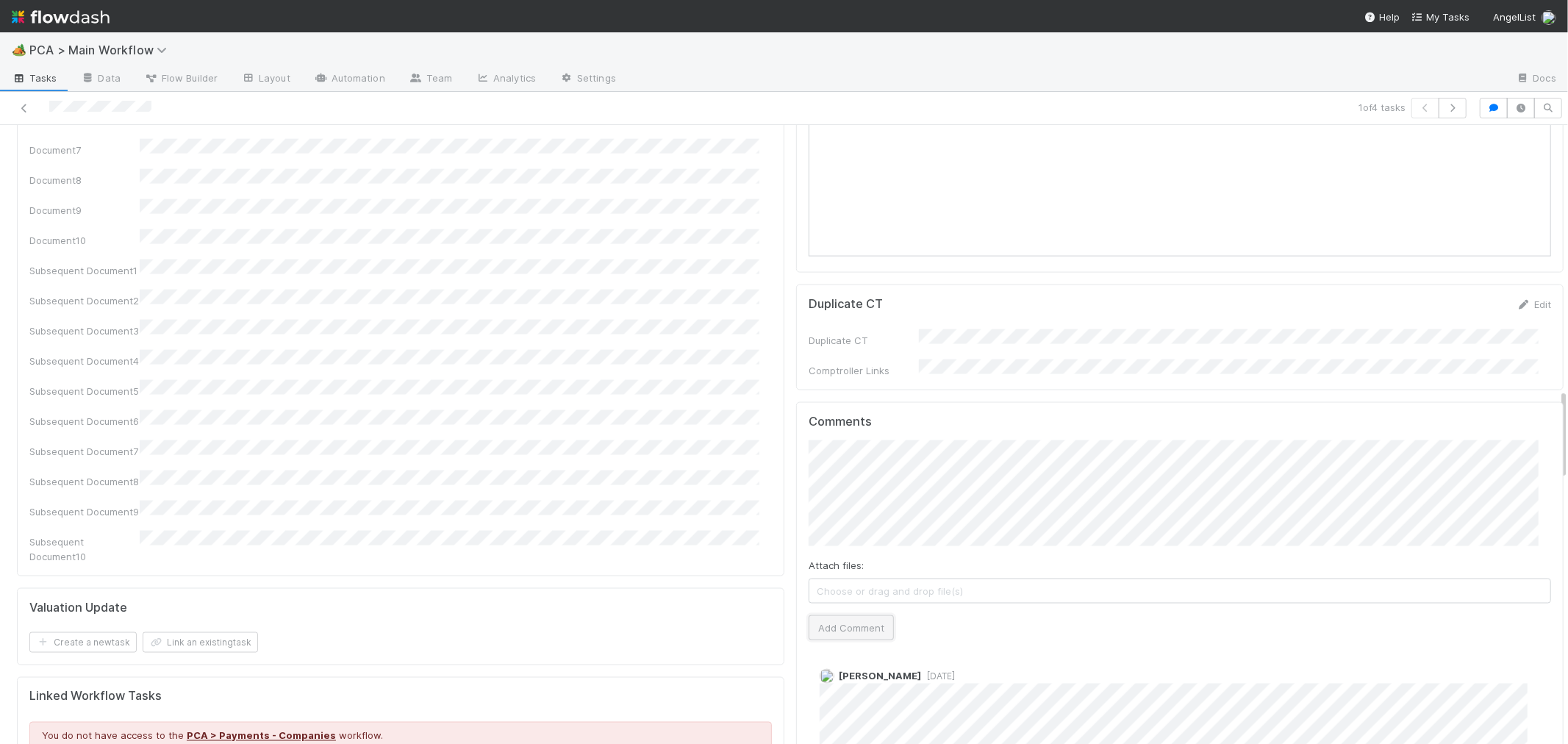
click at [839, 615] on button "Add Comment" at bounding box center [852, 628] width 85 height 25
click at [462, 243] on div "Document1 Document2 Document3 Document4 Document5 Document6 Document7 Document8…" at bounding box center [401, 261] width 743 height 606
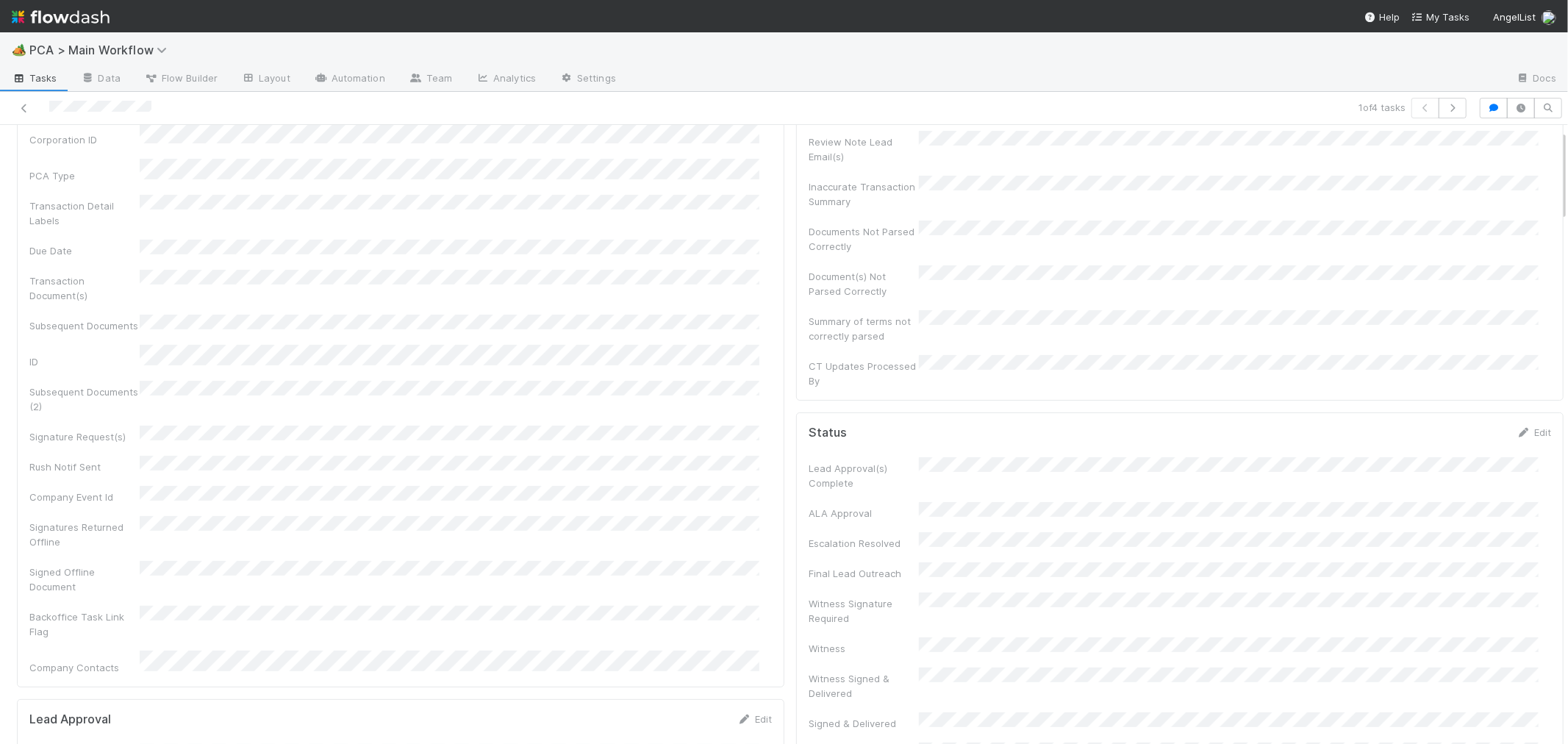
scroll to position [0, 0]
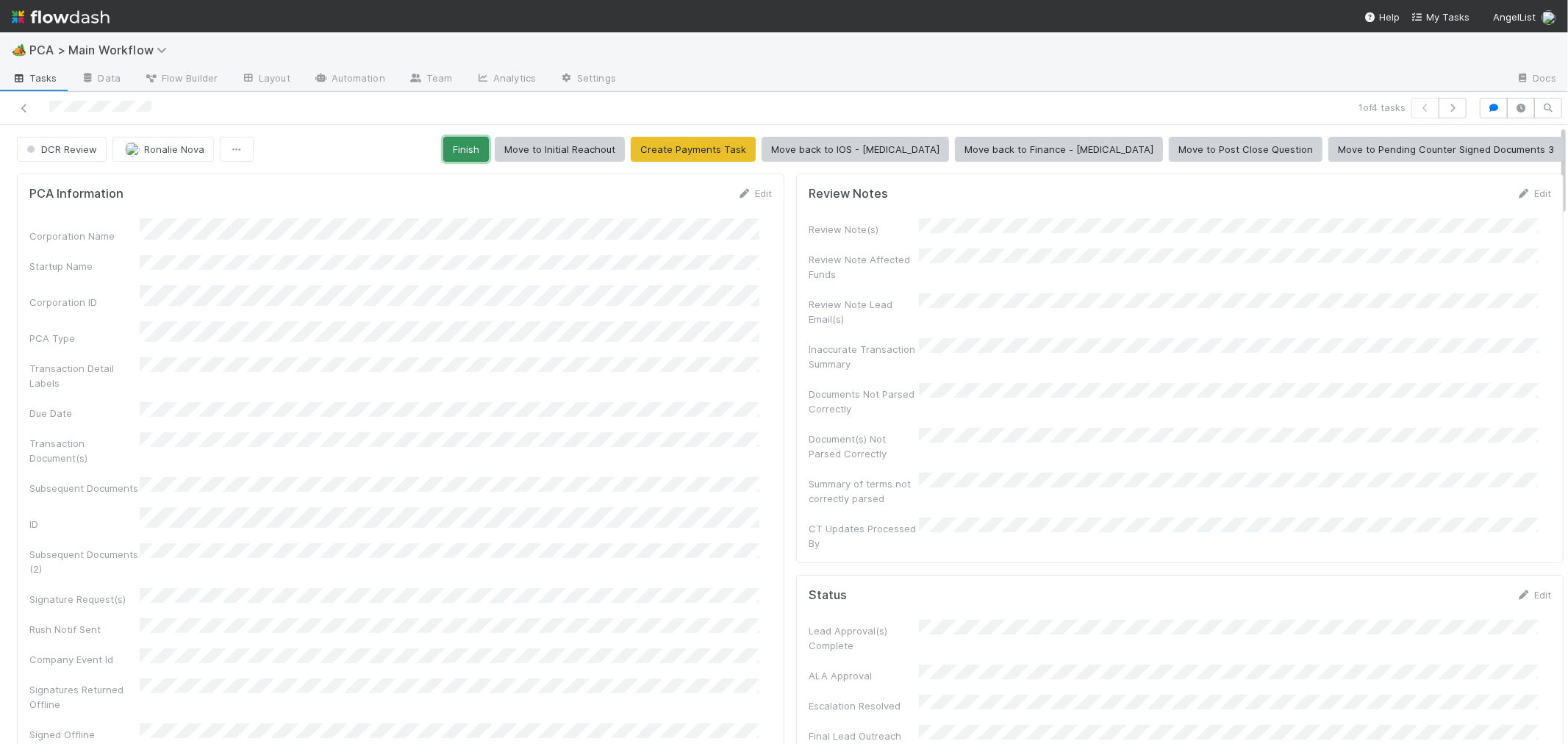
click at [489, 157] on button "Finish" at bounding box center [466, 149] width 46 height 25
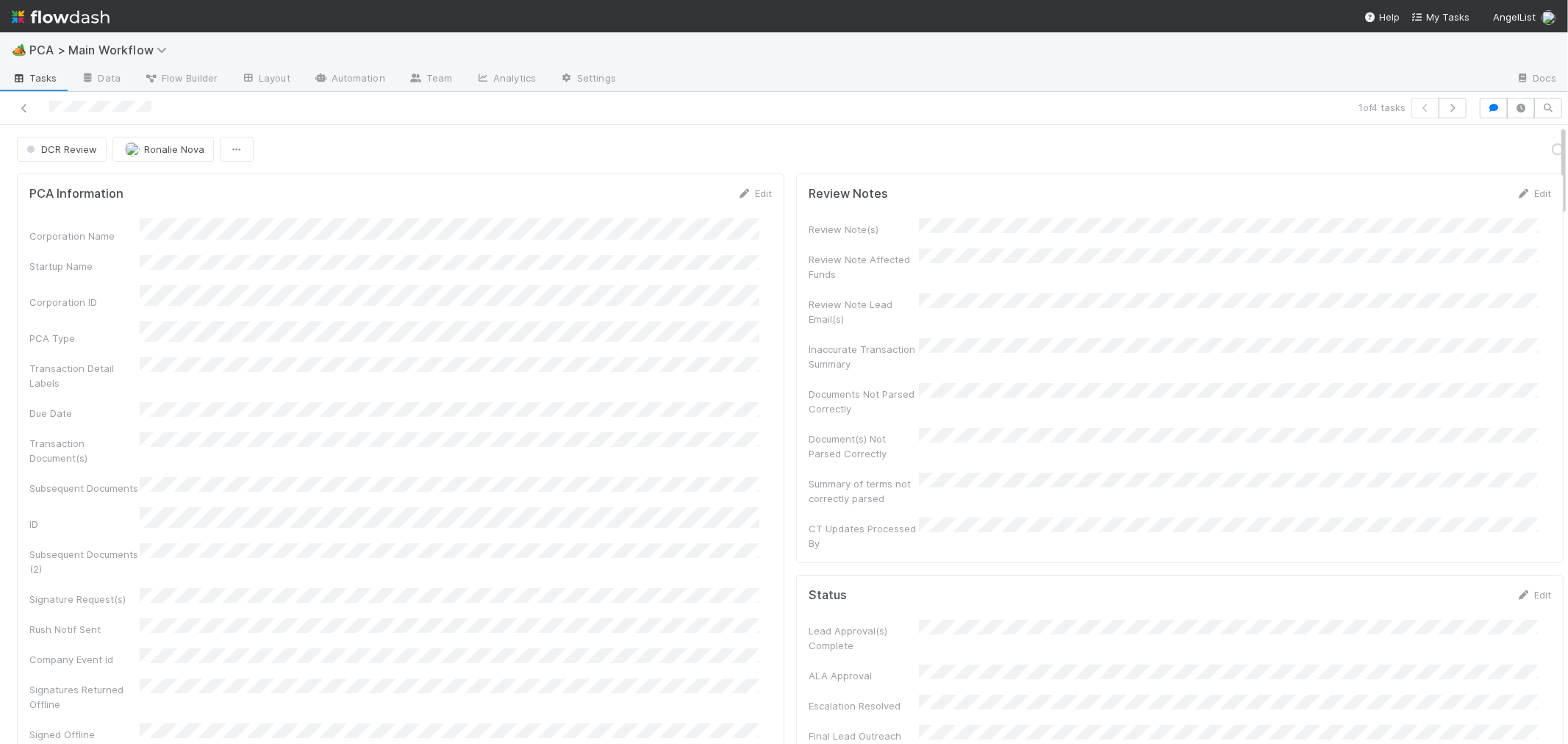
click at [173, 157] on button "Ronalie Nova" at bounding box center [163, 149] width 101 height 25
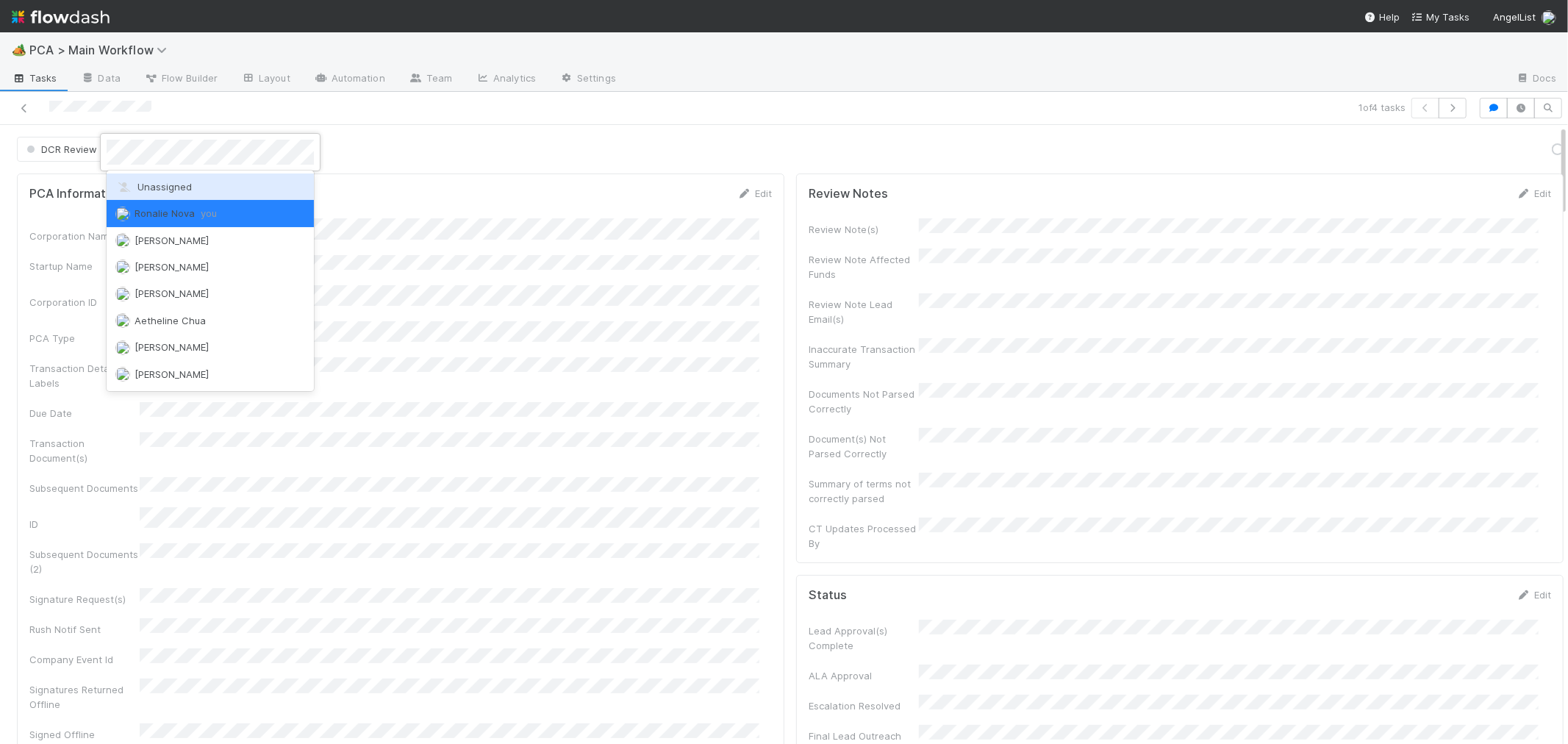
click at [174, 185] on span "Unassigned" at bounding box center [154, 187] width 76 height 12
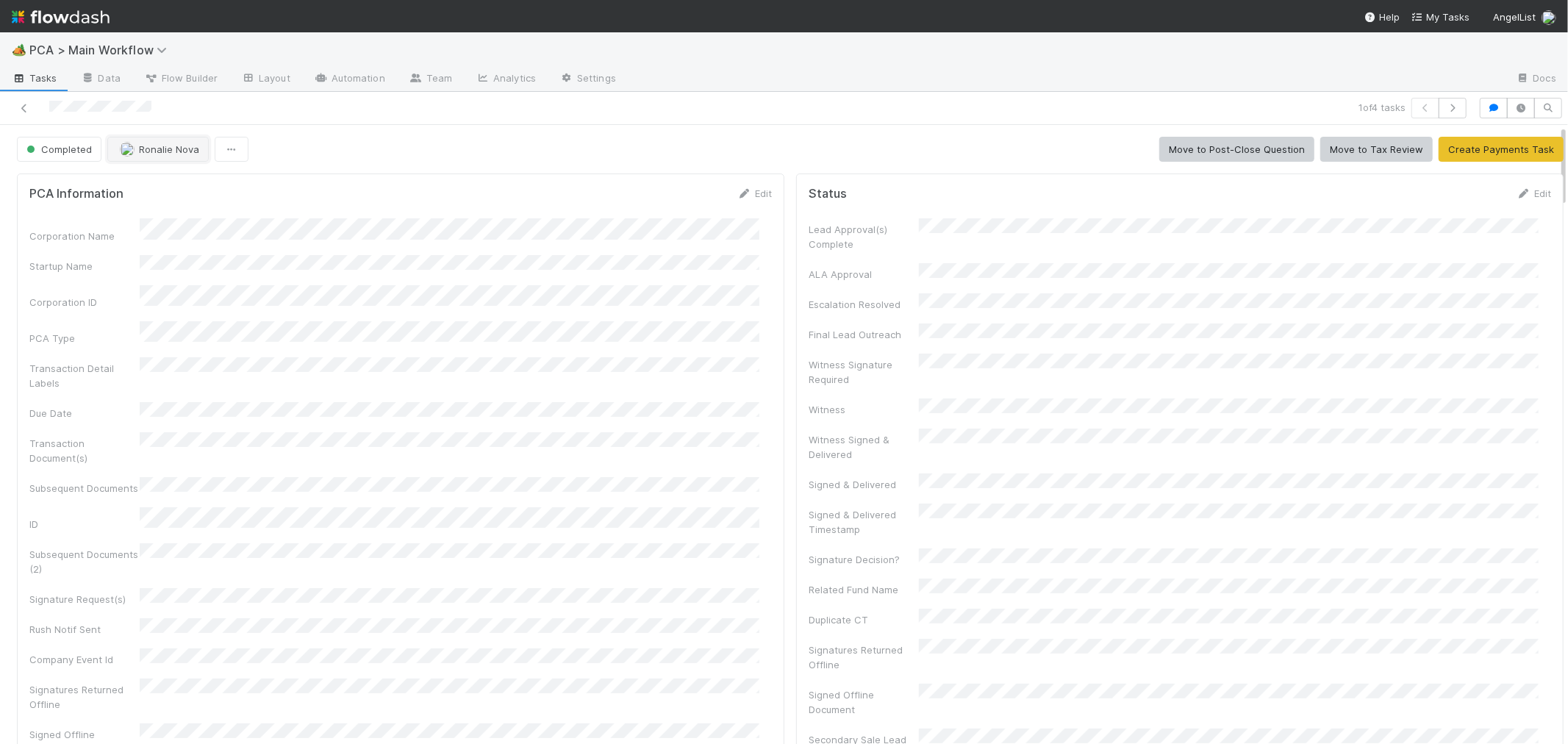
click at [155, 151] on span "Ronalie Nova" at bounding box center [169, 149] width 60 height 12
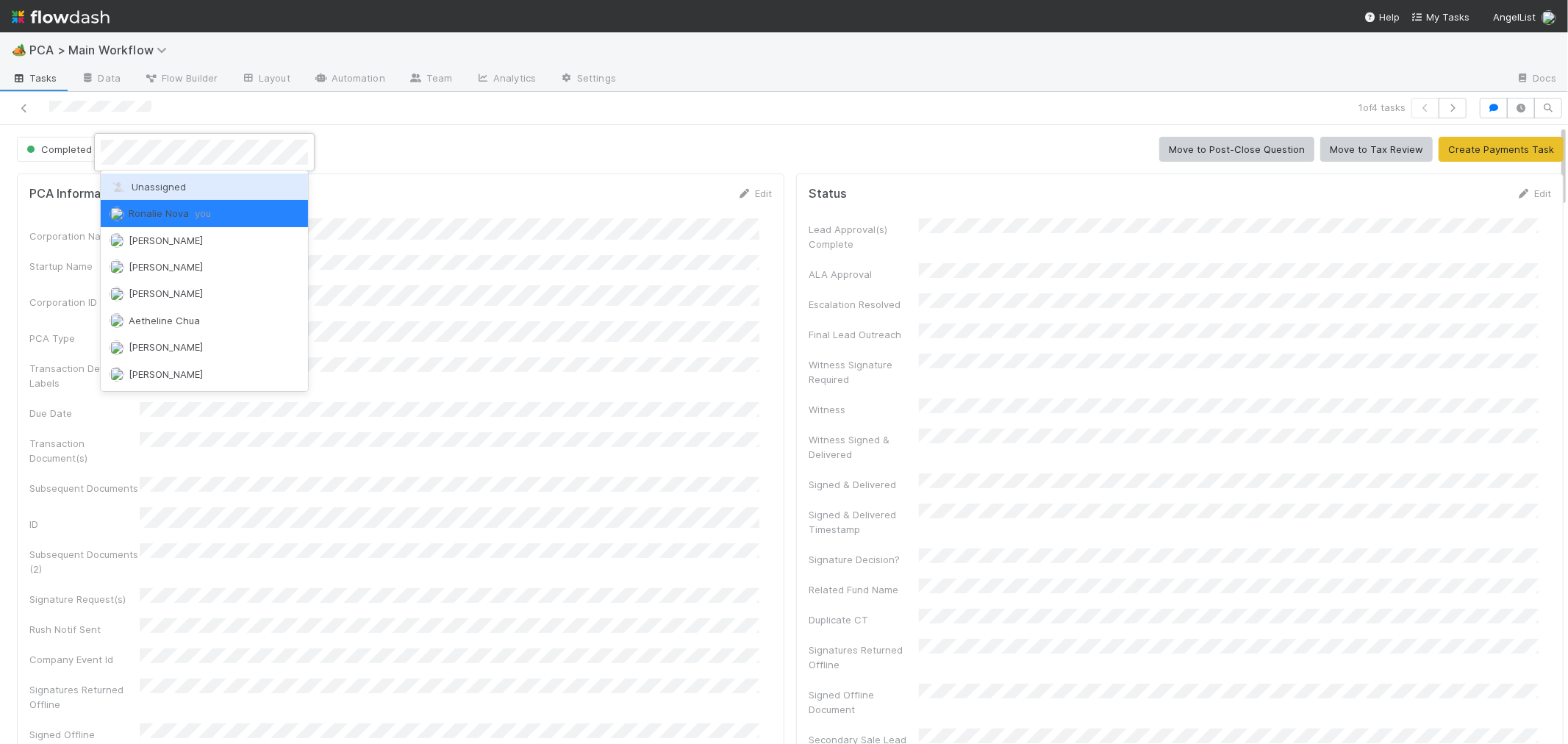
click at [156, 187] on span "Unassigned" at bounding box center [148, 187] width 76 height 12
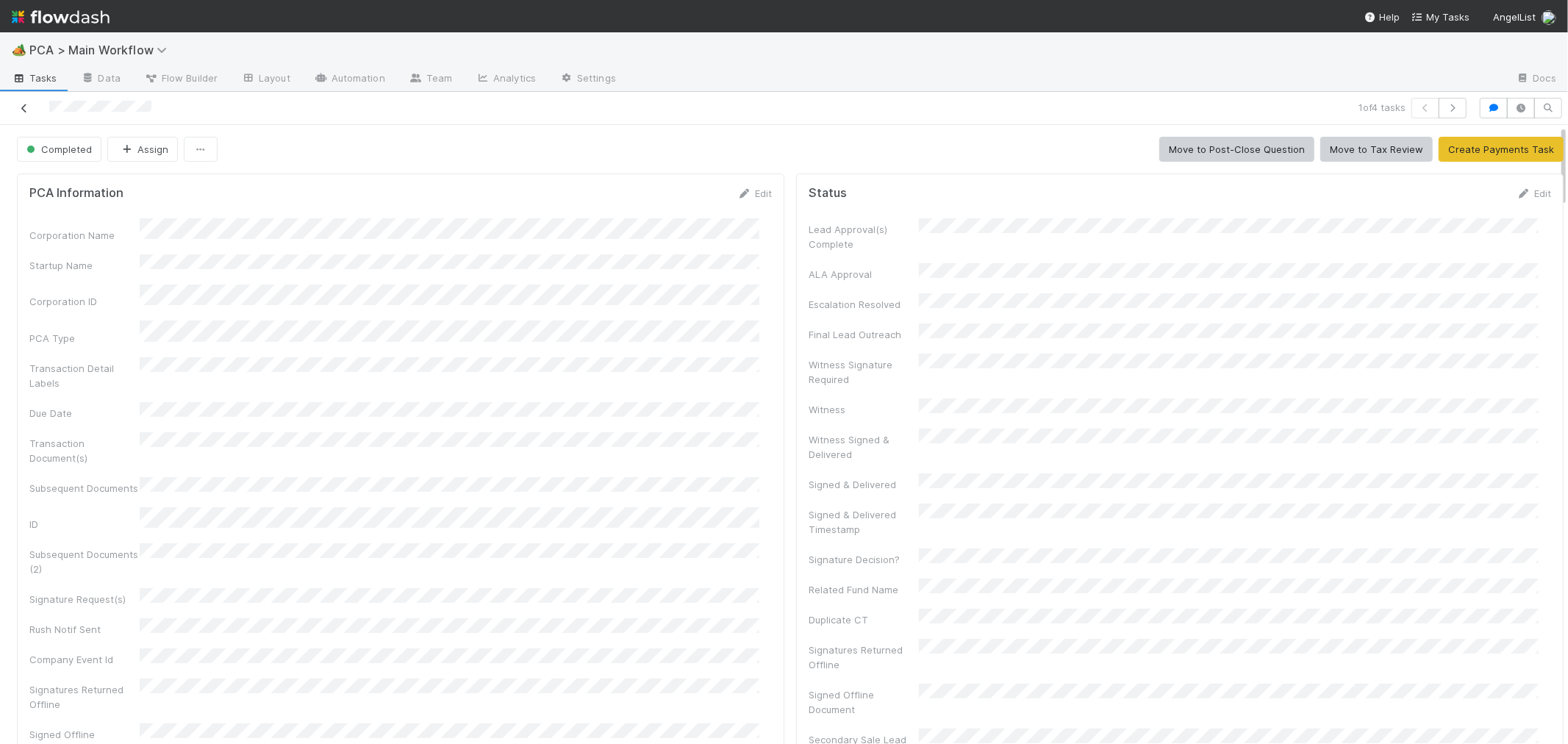
click at [24, 104] on icon at bounding box center [24, 108] width 15 height 10
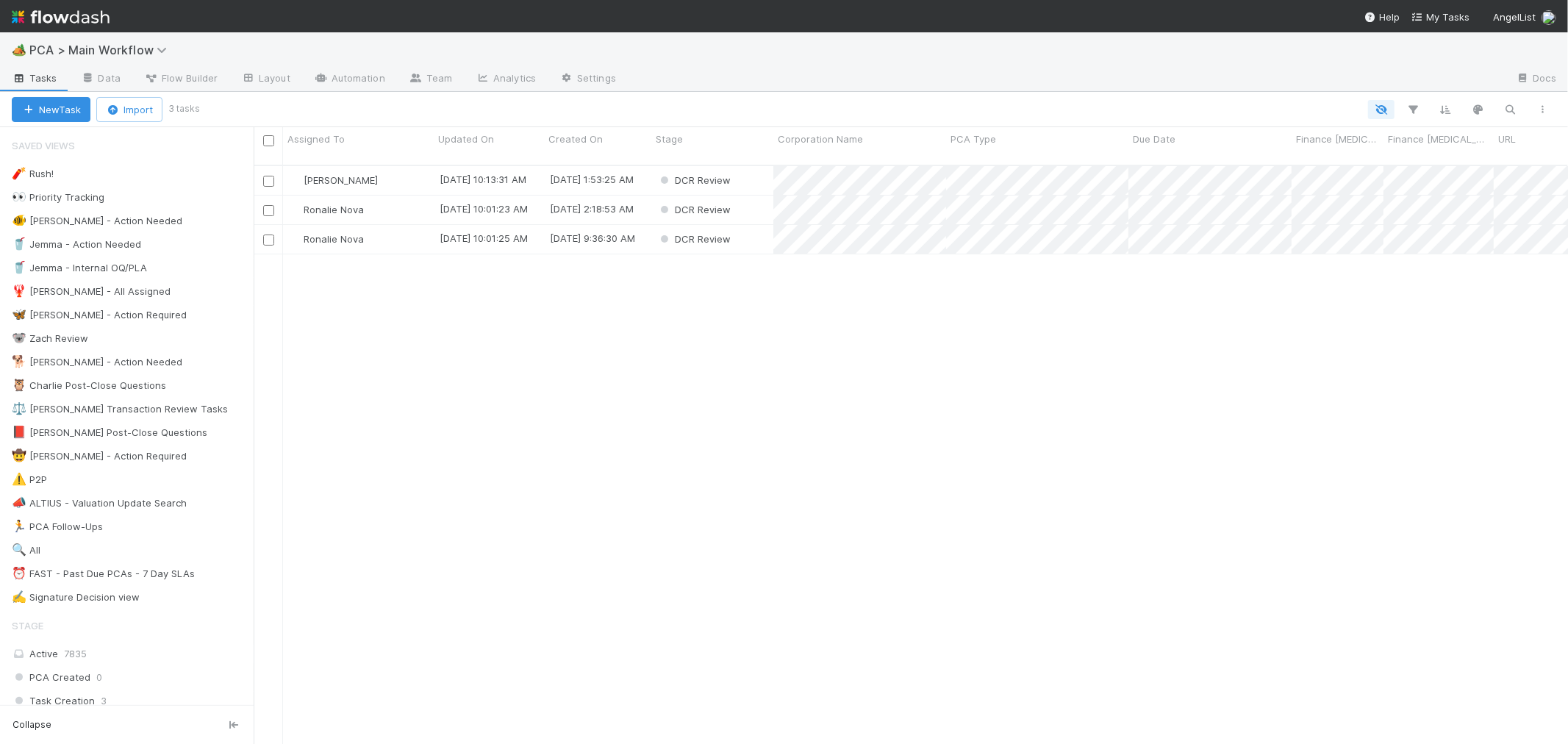
scroll to position [579, 1302]
click at [765, 196] on div "DCR Review" at bounding box center [713, 210] width 122 height 29
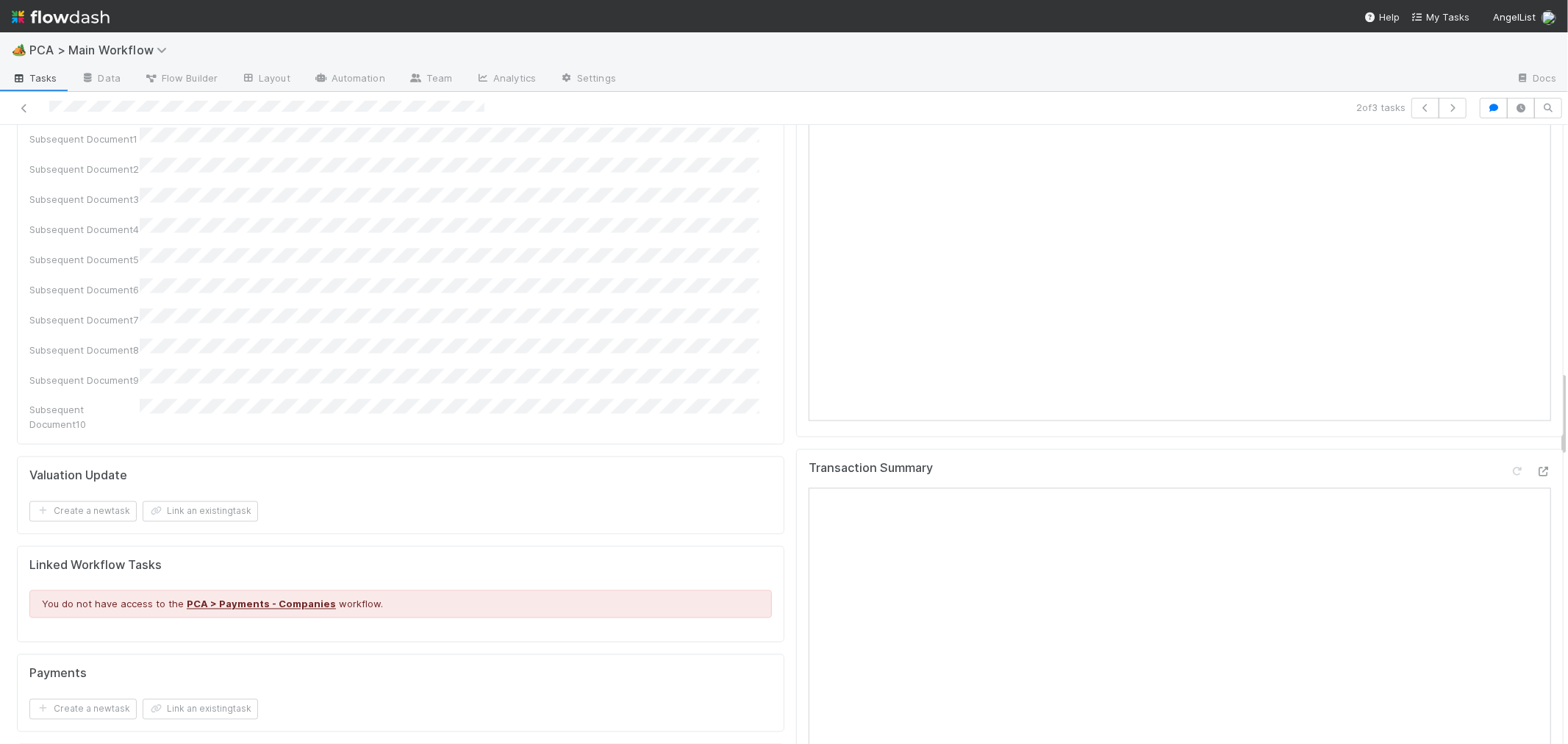
scroll to position [2122, 0]
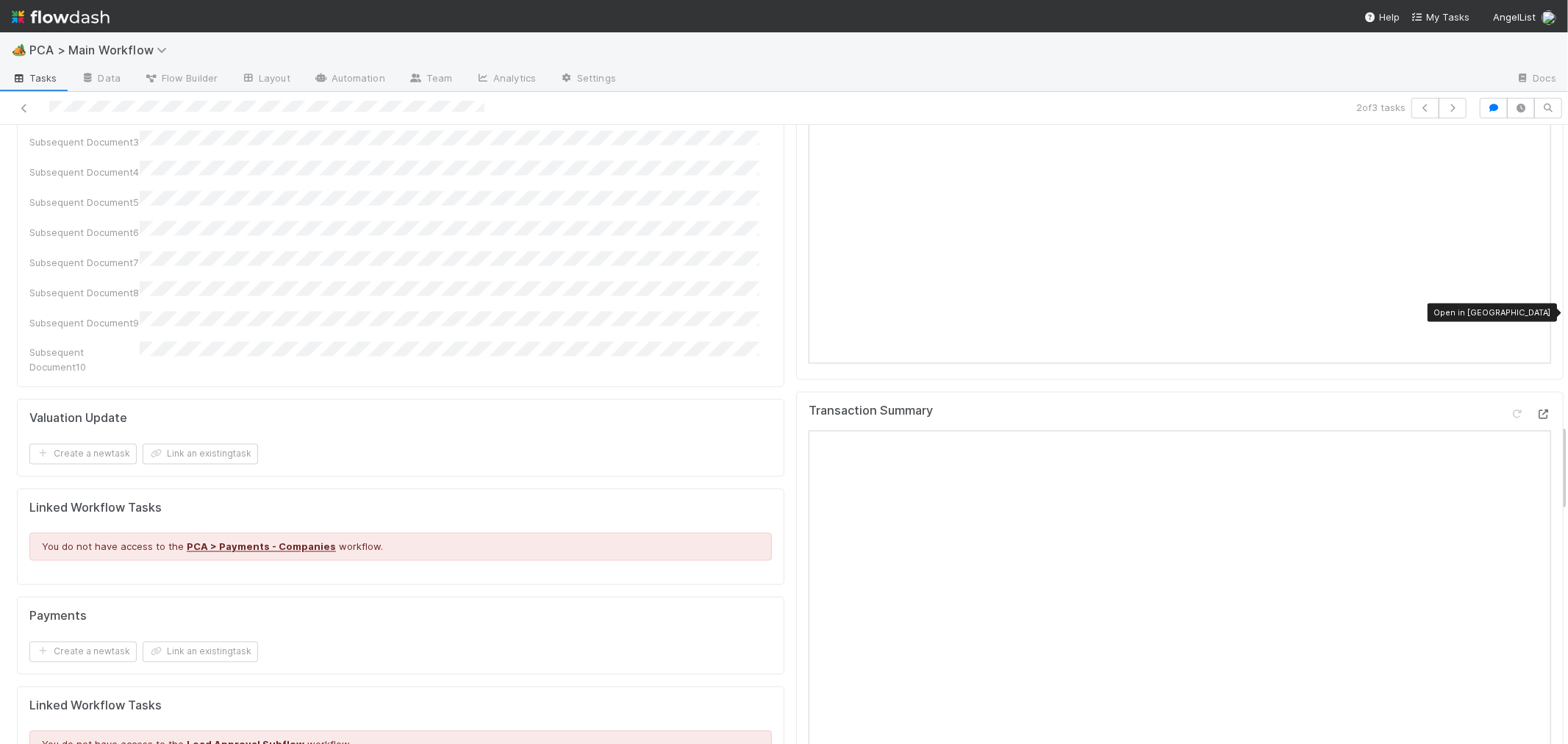
click at [1536, 410] on icon at bounding box center [1544, 415] width 15 height 10
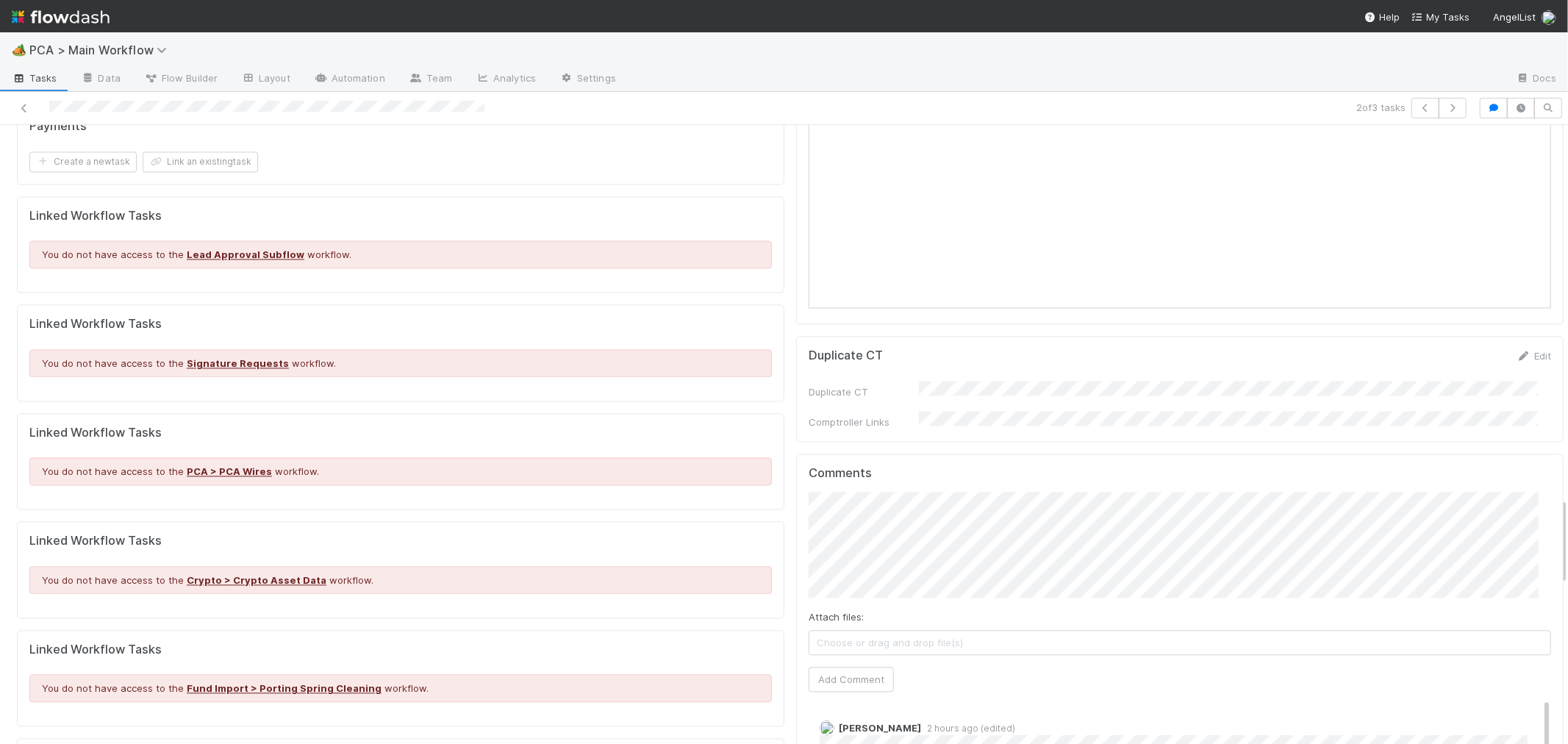
scroll to position [2776, 0]
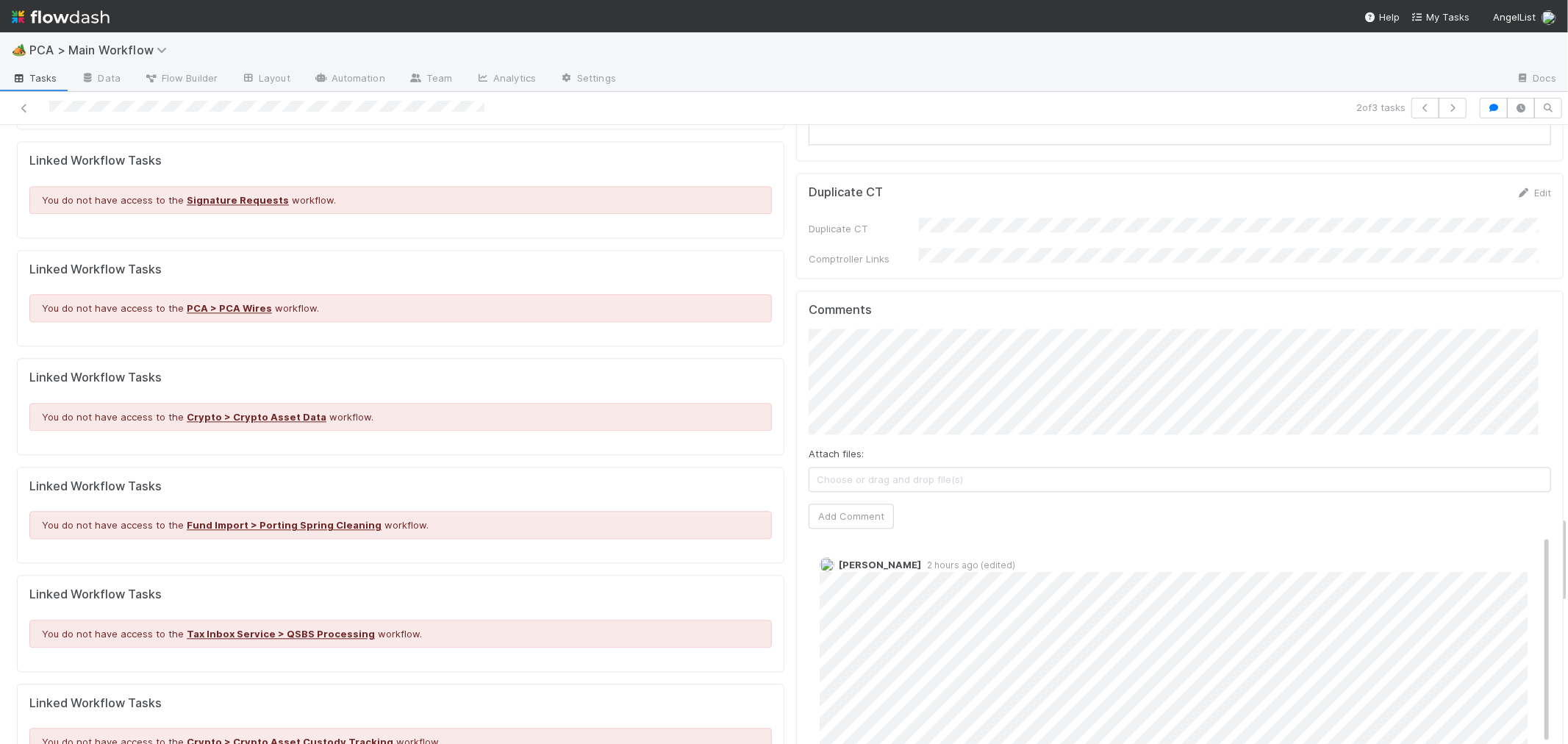
click at [797, 305] on div "Comments Attach files: Choose or drag and drop file(s) Add Comment Marvey Fuent…" at bounding box center [1180, 565] width 768 height 551
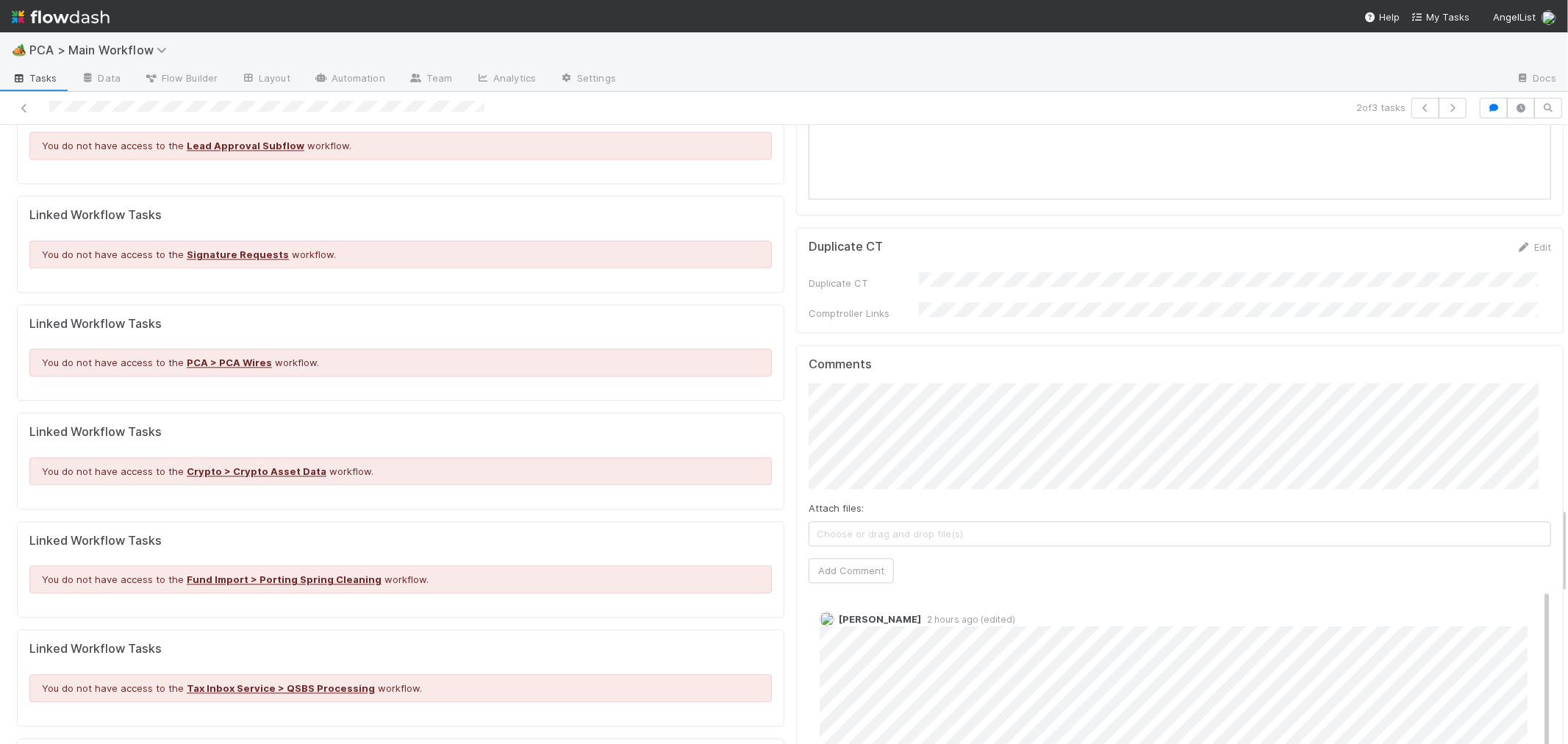
scroll to position [2694, 0]
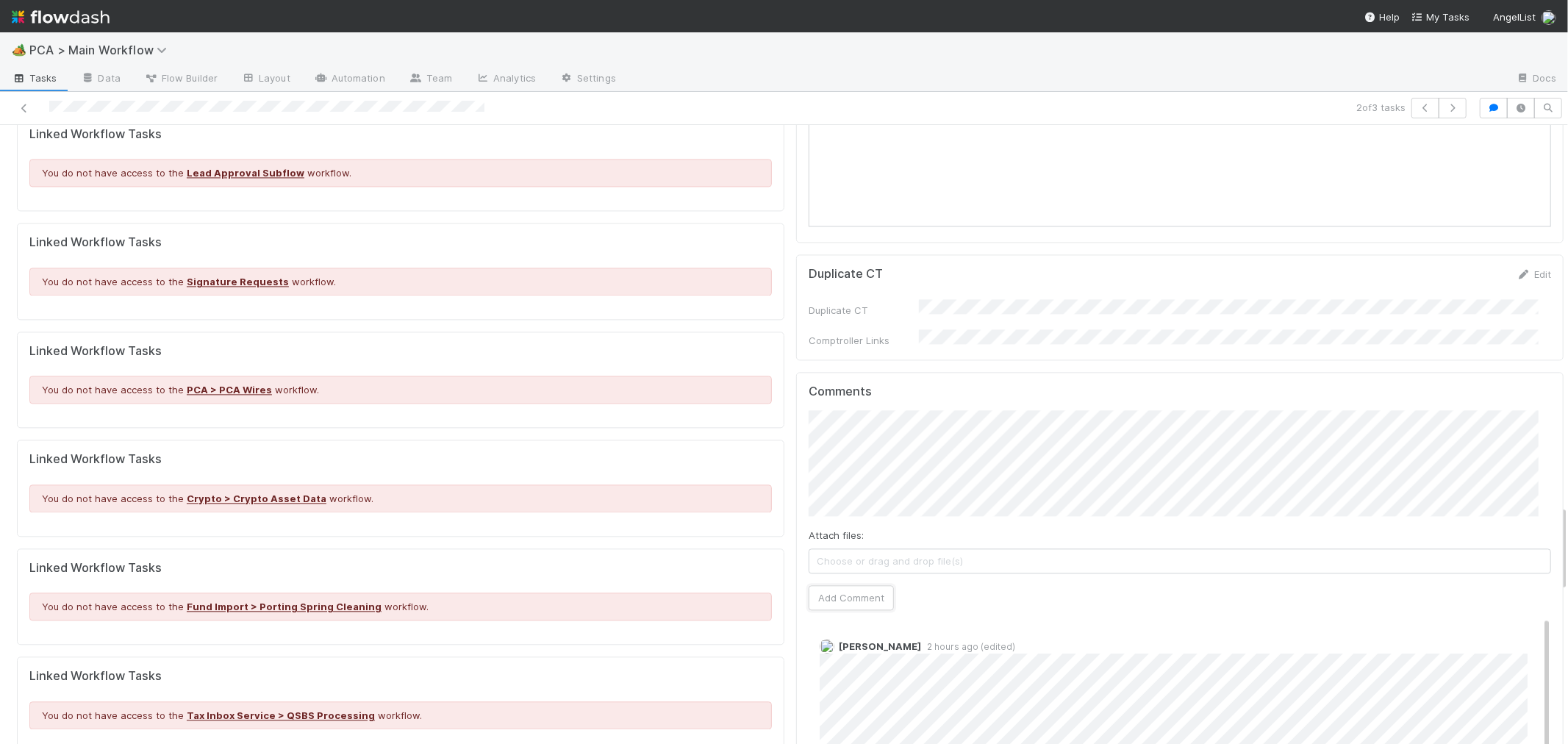
drag, startPoint x: 840, startPoint y: 489, endPoint x: 960, endPoint y: 487, distance: 120.0
click at [840, 585] on button "Add Comment" at bounding box center [852, 598] width 85 height 25
click at [972, 487] on div "Attach files: Choose or drag and drop file(s) Add Comment" at bounding box center [1180, 509] width 743 height 199
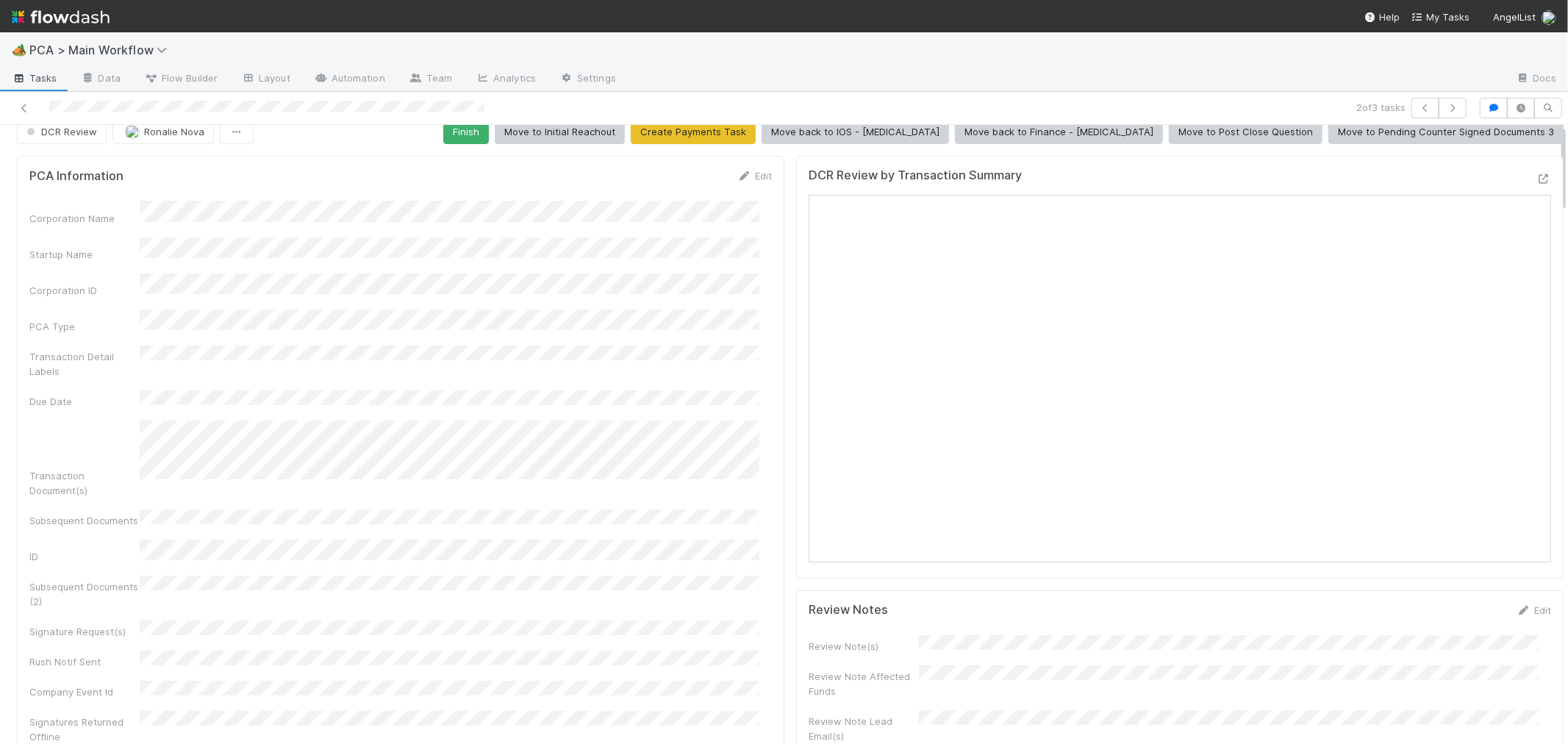
scroll to position [0, 0]
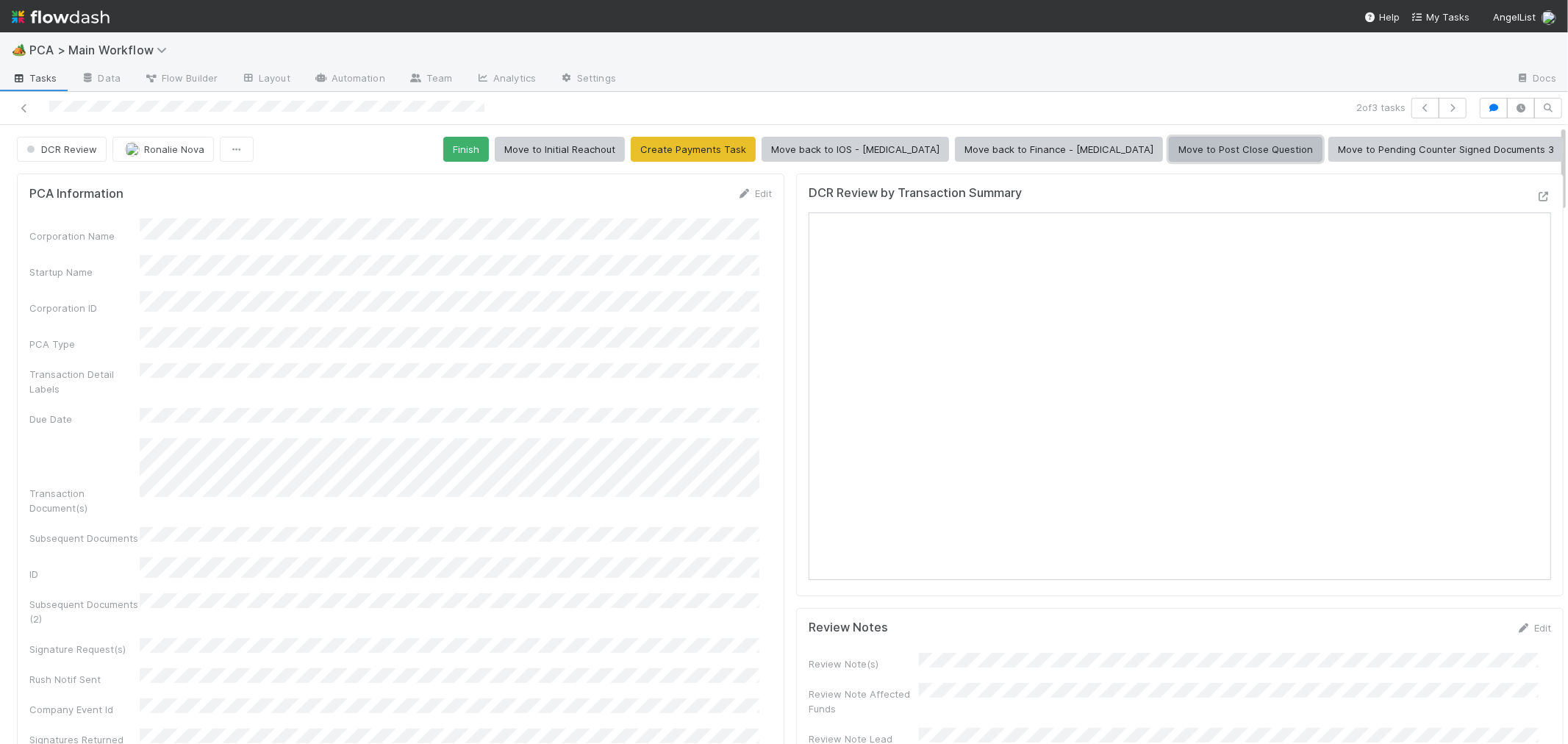
click at [1201, 149] on button "Move to Post Close Question" at bounding box center [1246, 149] width 154 height 25
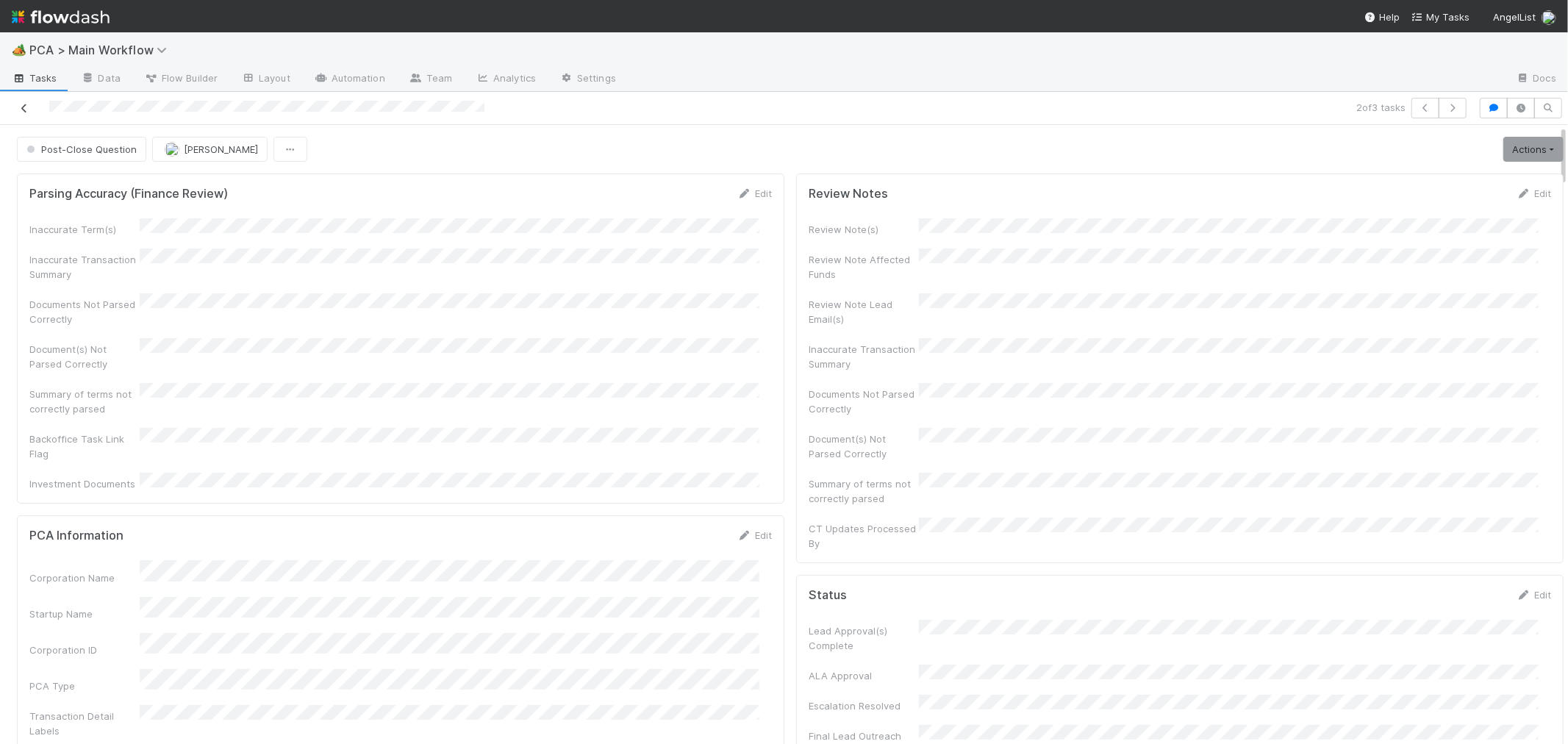
click at [23, 104] on icon at bounding box center [24, 108] width 15 height 10
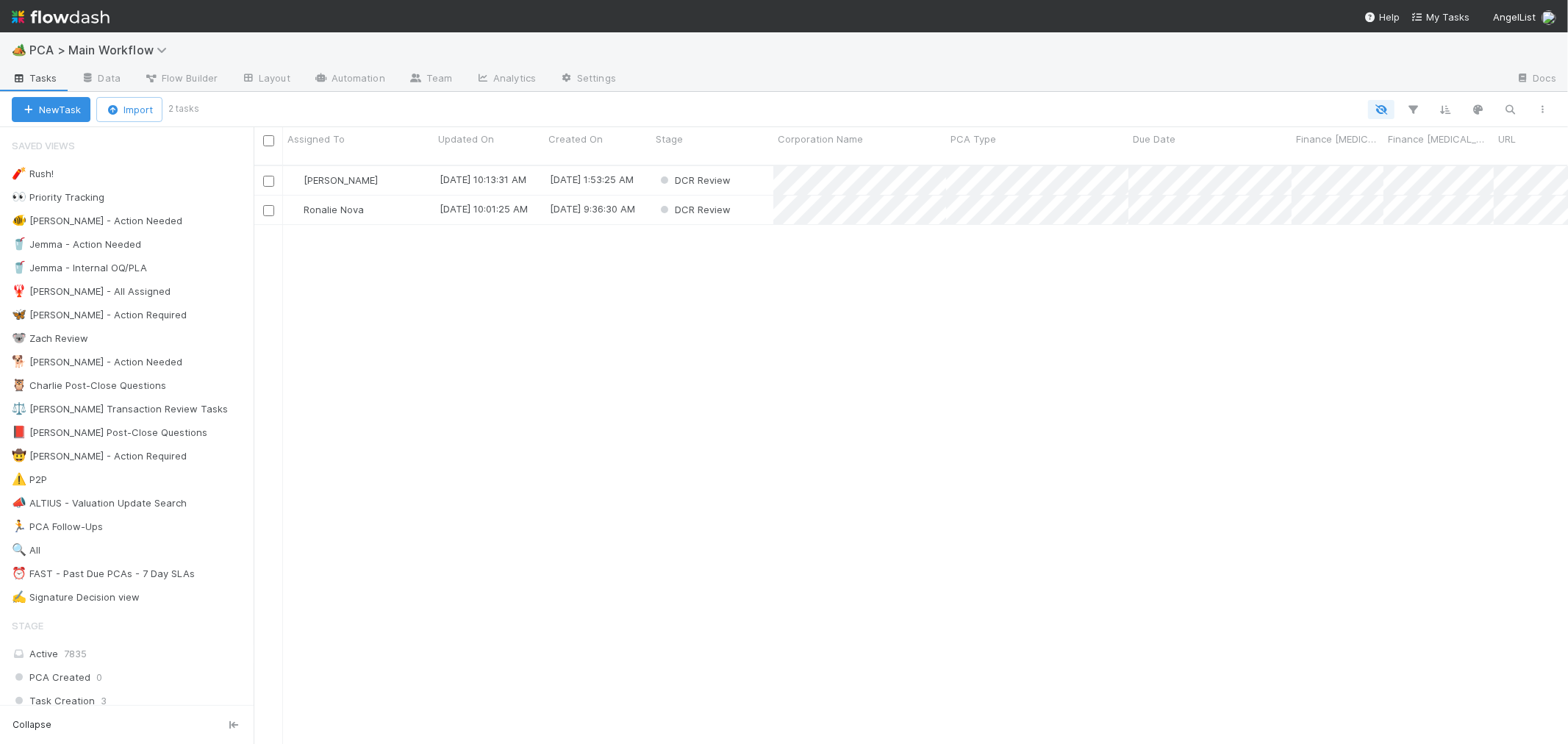
scroll to position [579, 1302]
click at [392, 196] on div "Ronalie Nova" at bounding box center [358, 210] width 151 height 29
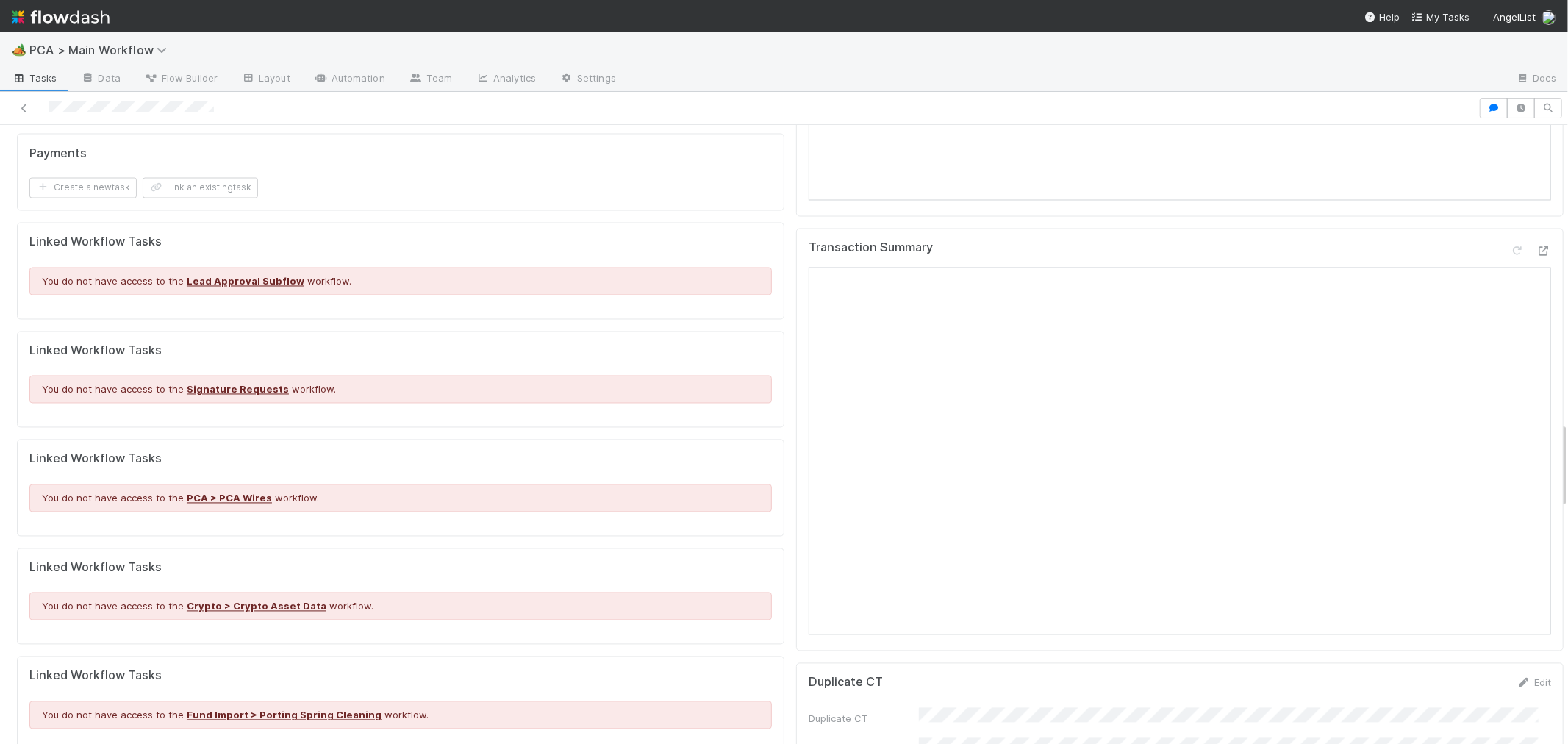
scroll to position [2122, 0]
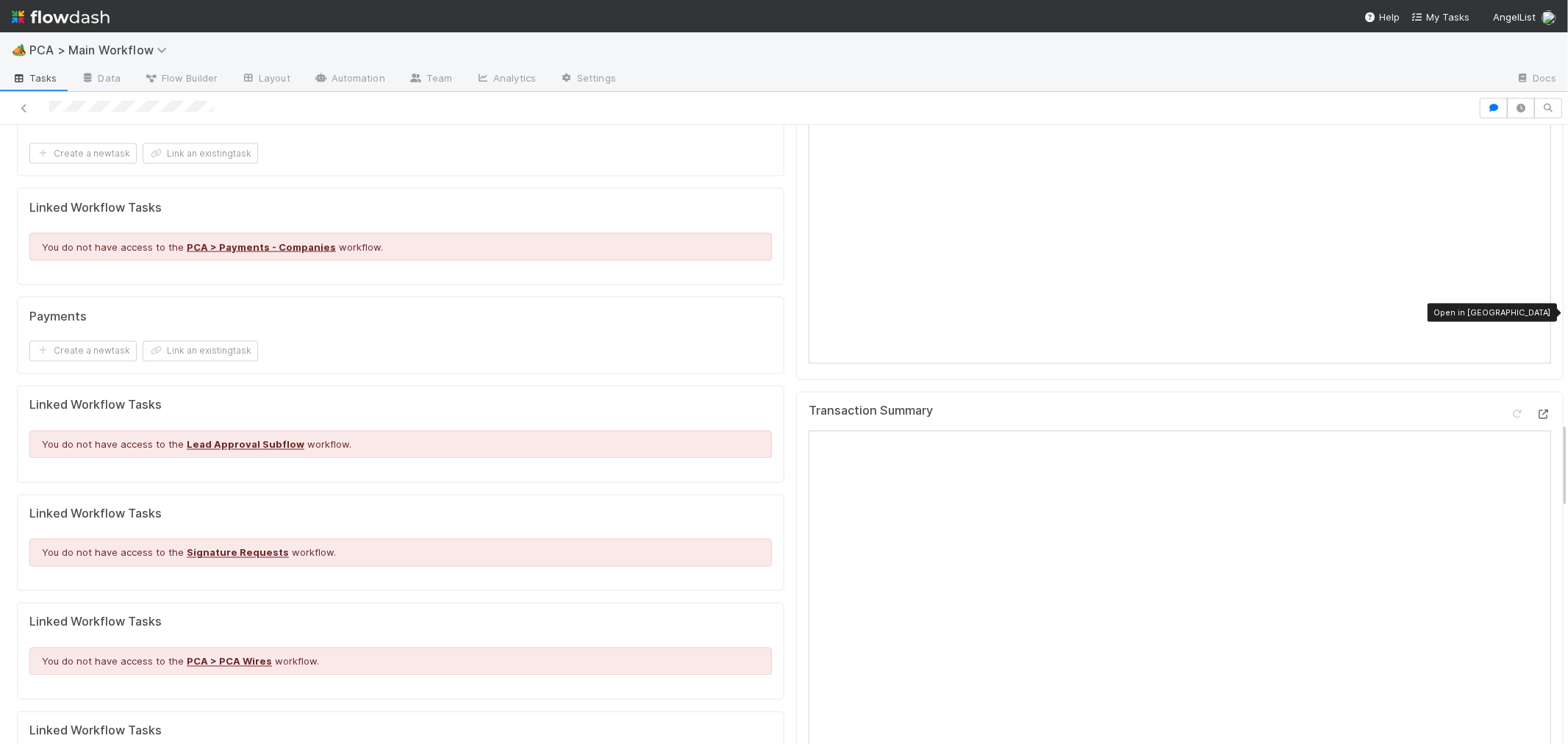
click at [1536, 410] on icon at bounding box center [1544, 415] width 15 height 10
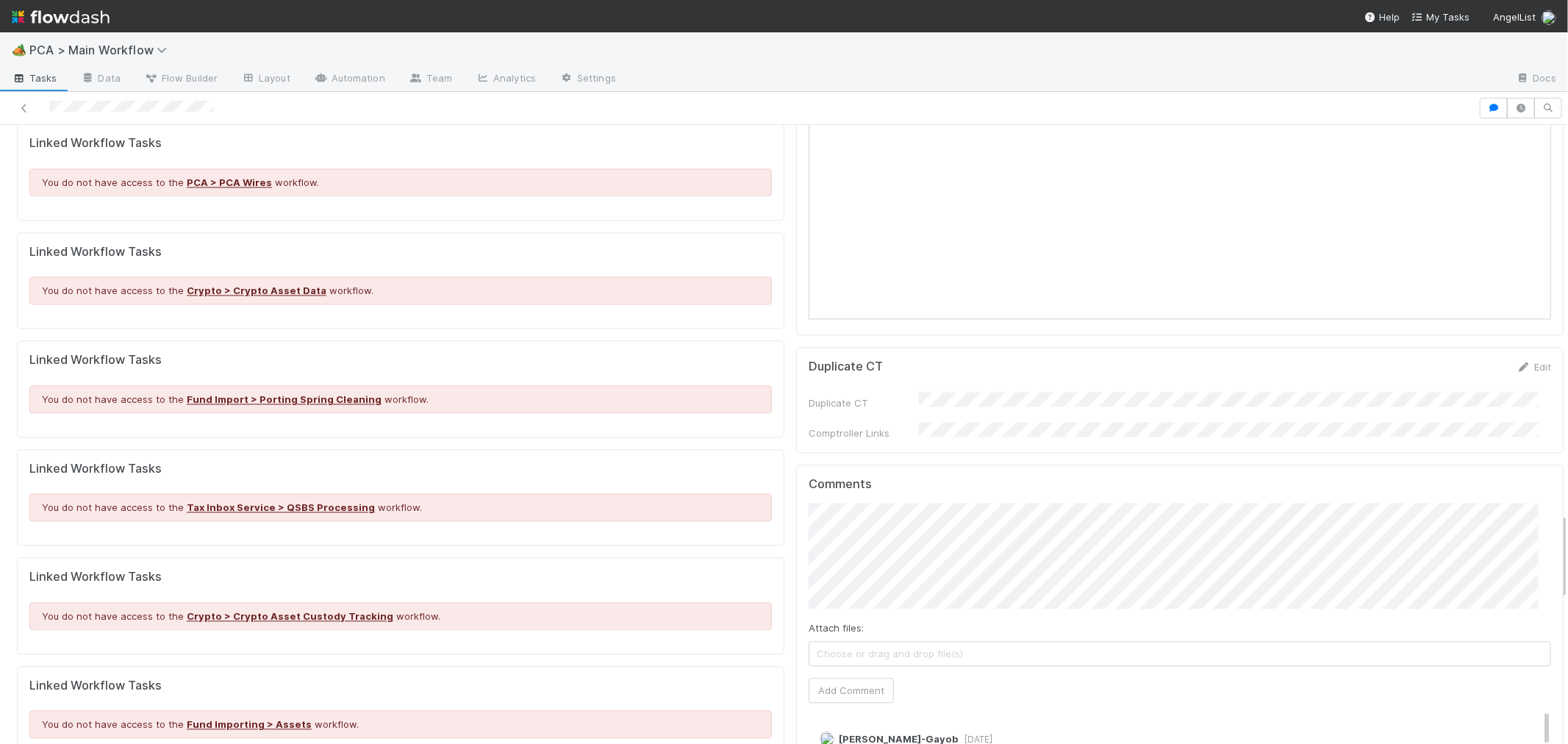
scroll to position [2776, 0]
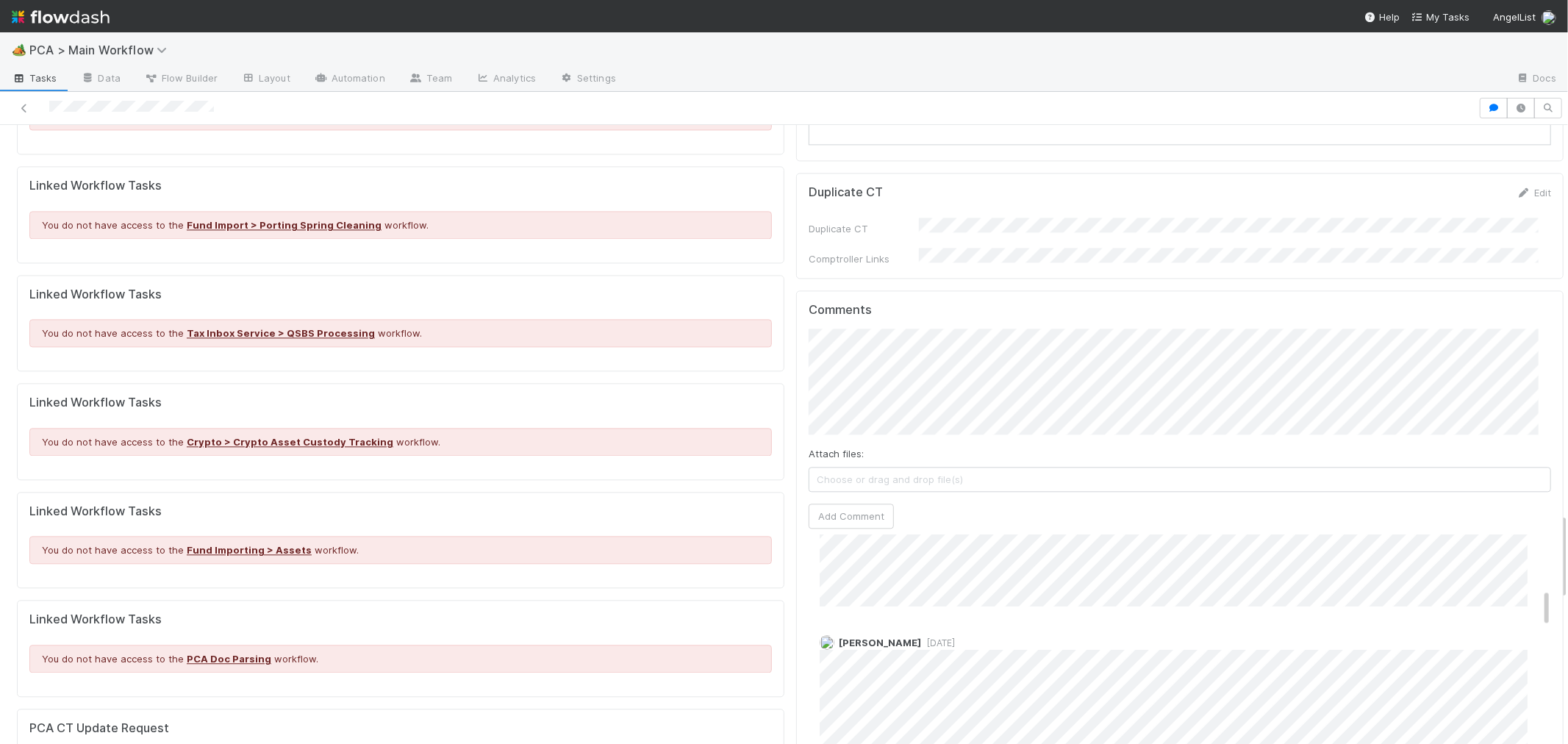
scroll to position [408, 0]
click at [825, 506] on span "Choose or drag and drop file(s)" at bounding box center [1180, 518] width 741 height 24
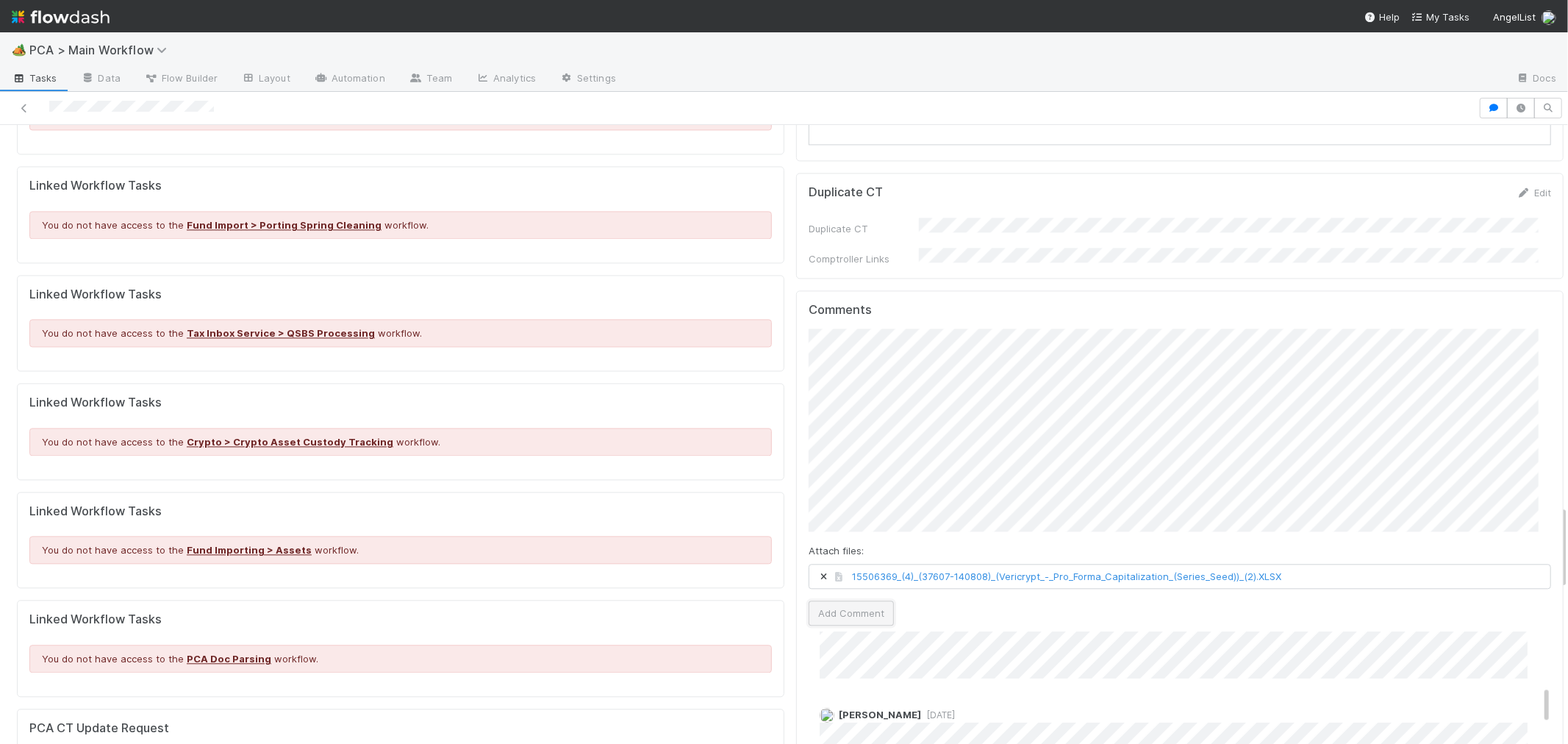
click at [817, 601] on button "Add Comment" at bounding box center [852, 613] width 85 height 25
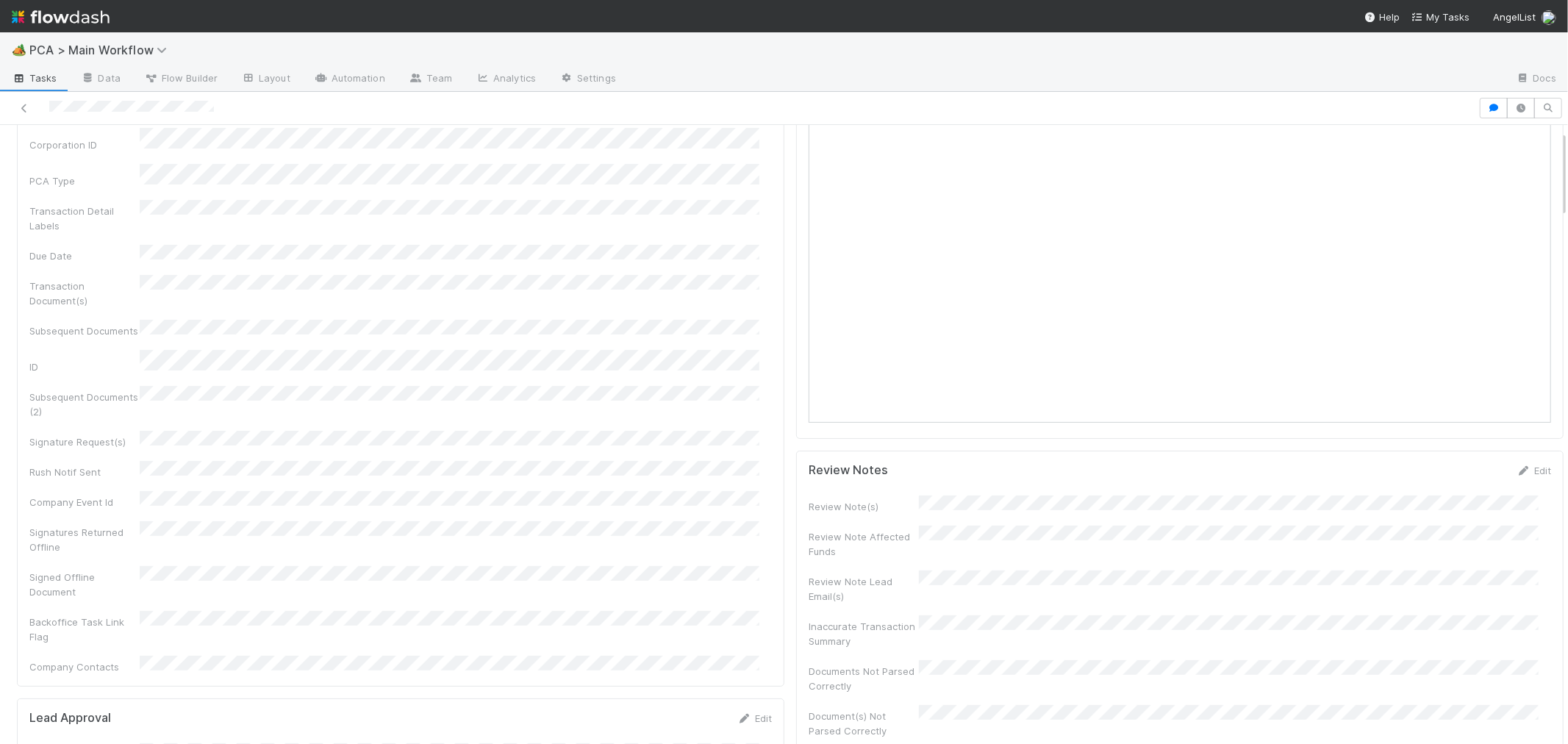
scroll to position [0, 0]
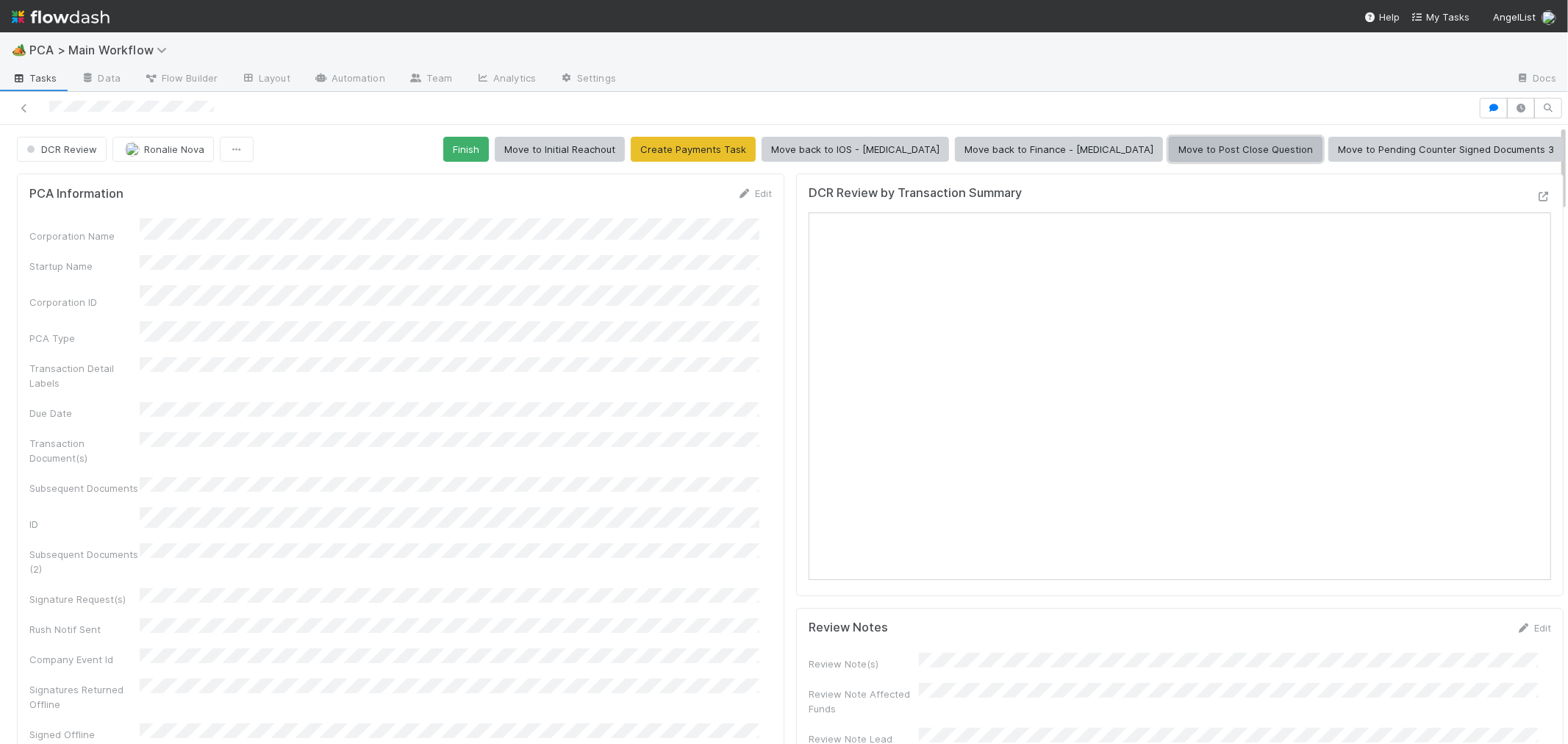
click at [1194, 150] on button "Move to Post Close Question" at bounding box center [1246, 149] width 154 height 25
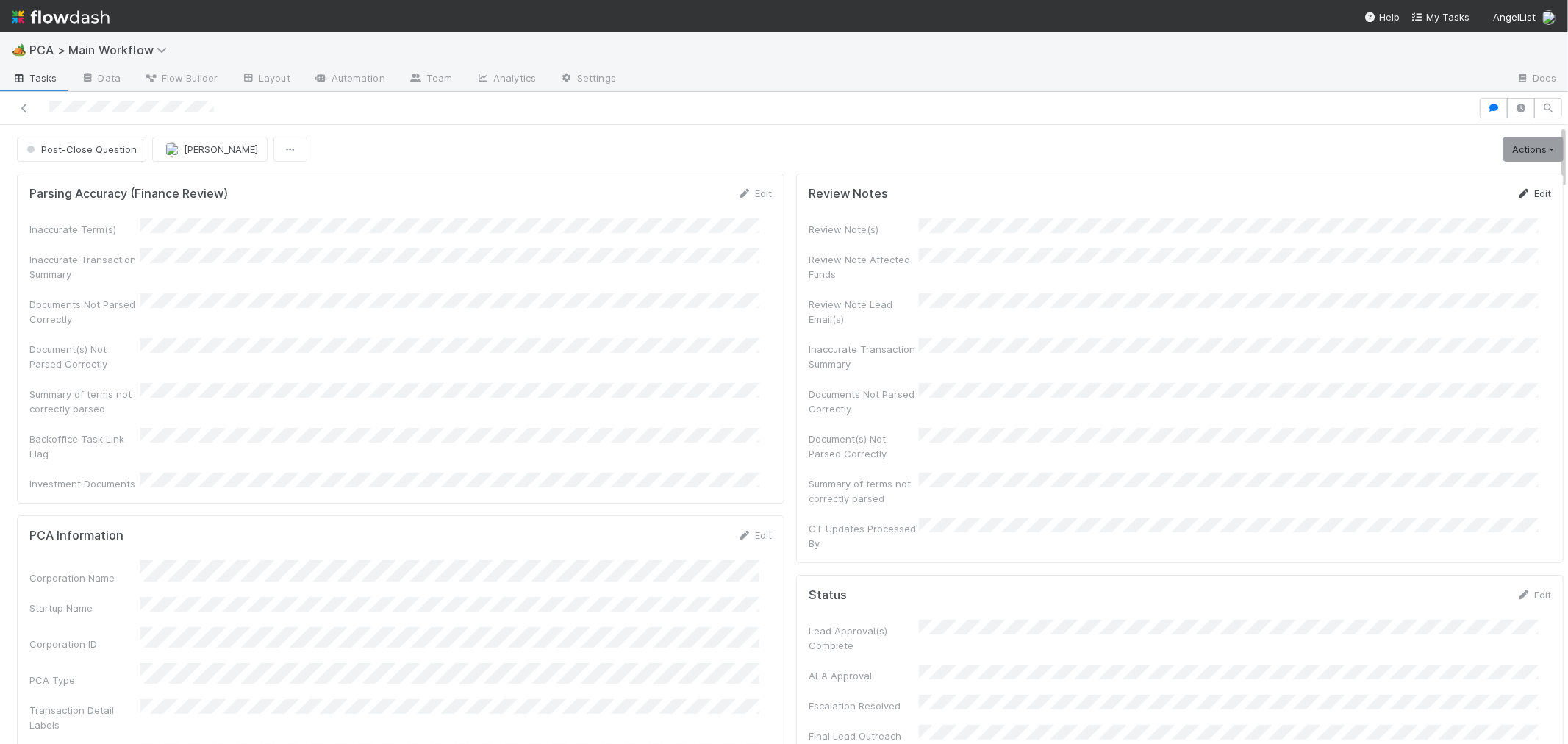
click at [1517, 194] on link "Edit" at bounding box center [1533, 193] width 35 height 12
click at [1453, 200] on button "Save" at bounding box center [1472, 198] width 42 height 25
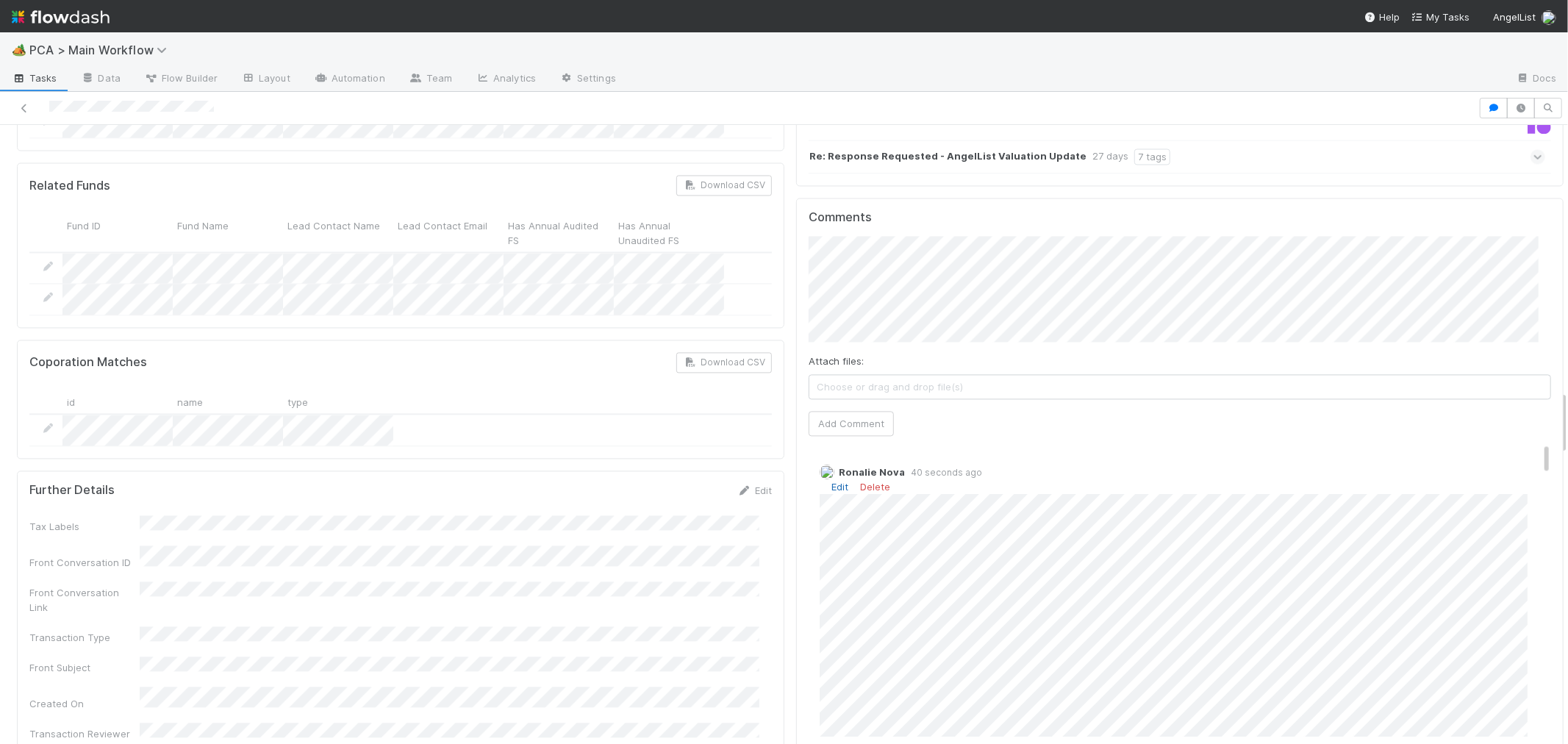
click at [832, 481] on link "Edit" at bounding box center [840, 487] width 17 height 12
click at [834, 481] on link "Edit" at bounding box center [840, 487] width 17 height 12
type input "https://comptroller.internal.angellist.com/v/transaction_summaries/follow_ons/e…"
click at [1108, 420] on button "Ok" at bounding box center [1116, 423] width 32 height 25
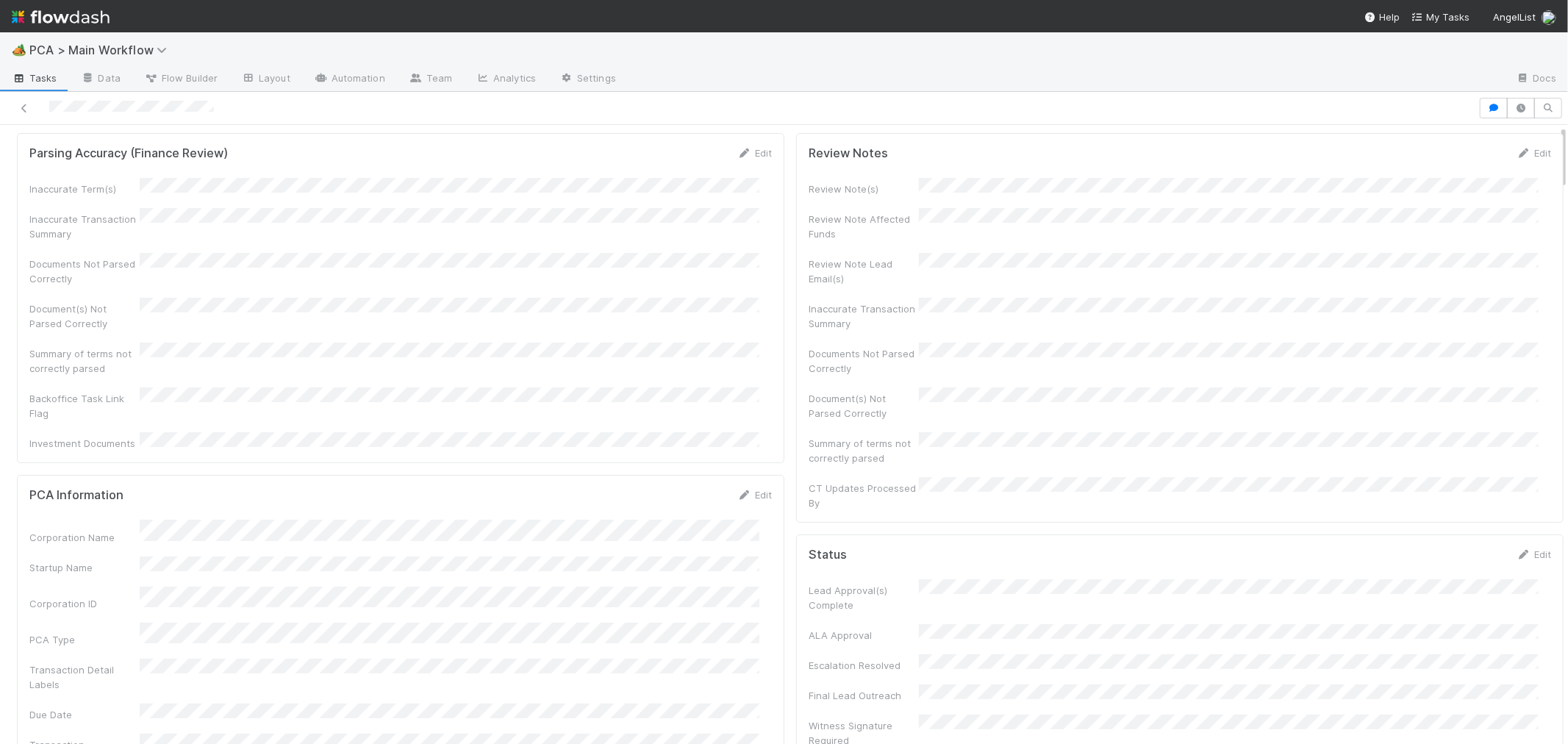
scroll to position [0, 0]
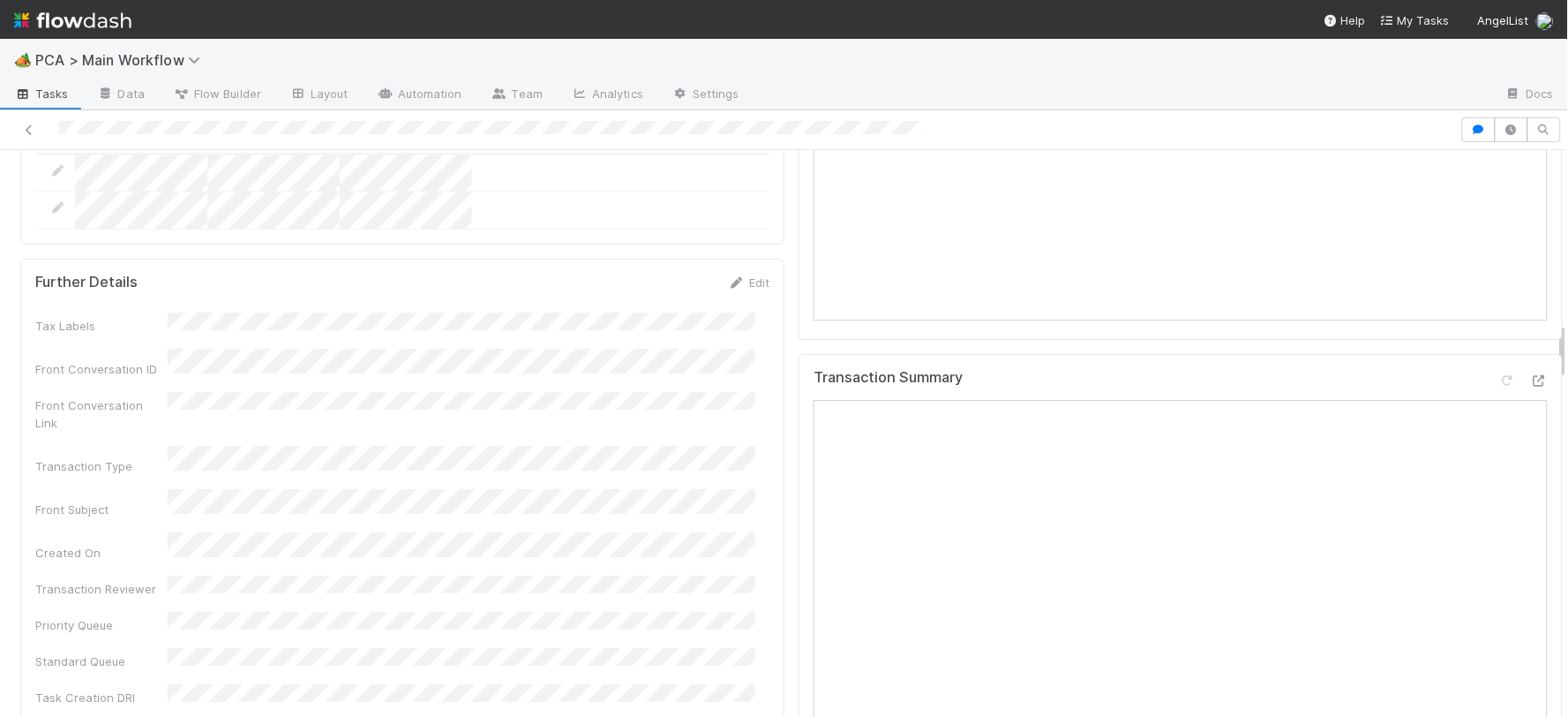
scroll to position [1666, 0]
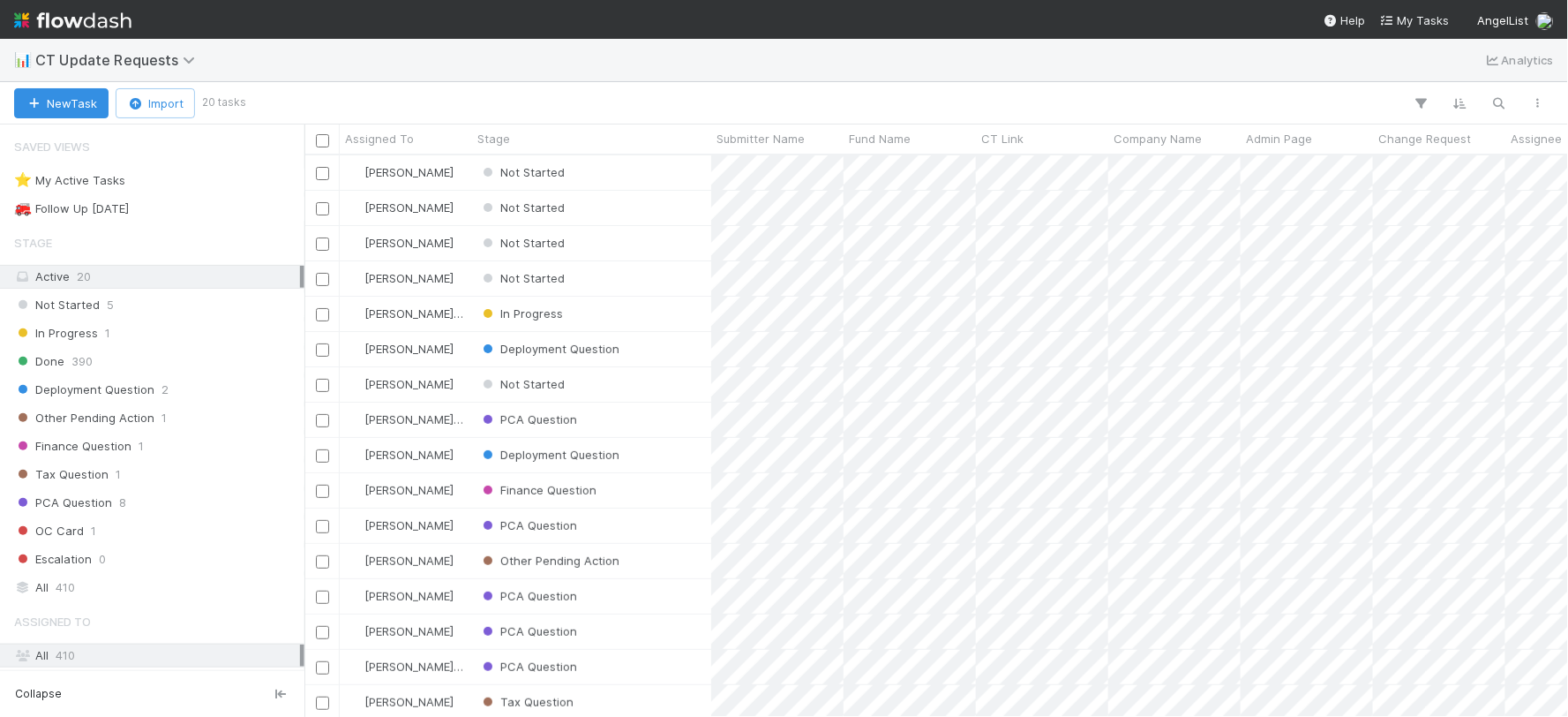
scroll to position [546, 1249]
click at [641, 168] on div "Not Started" at bounding box center [592, 172] width 239 height 34
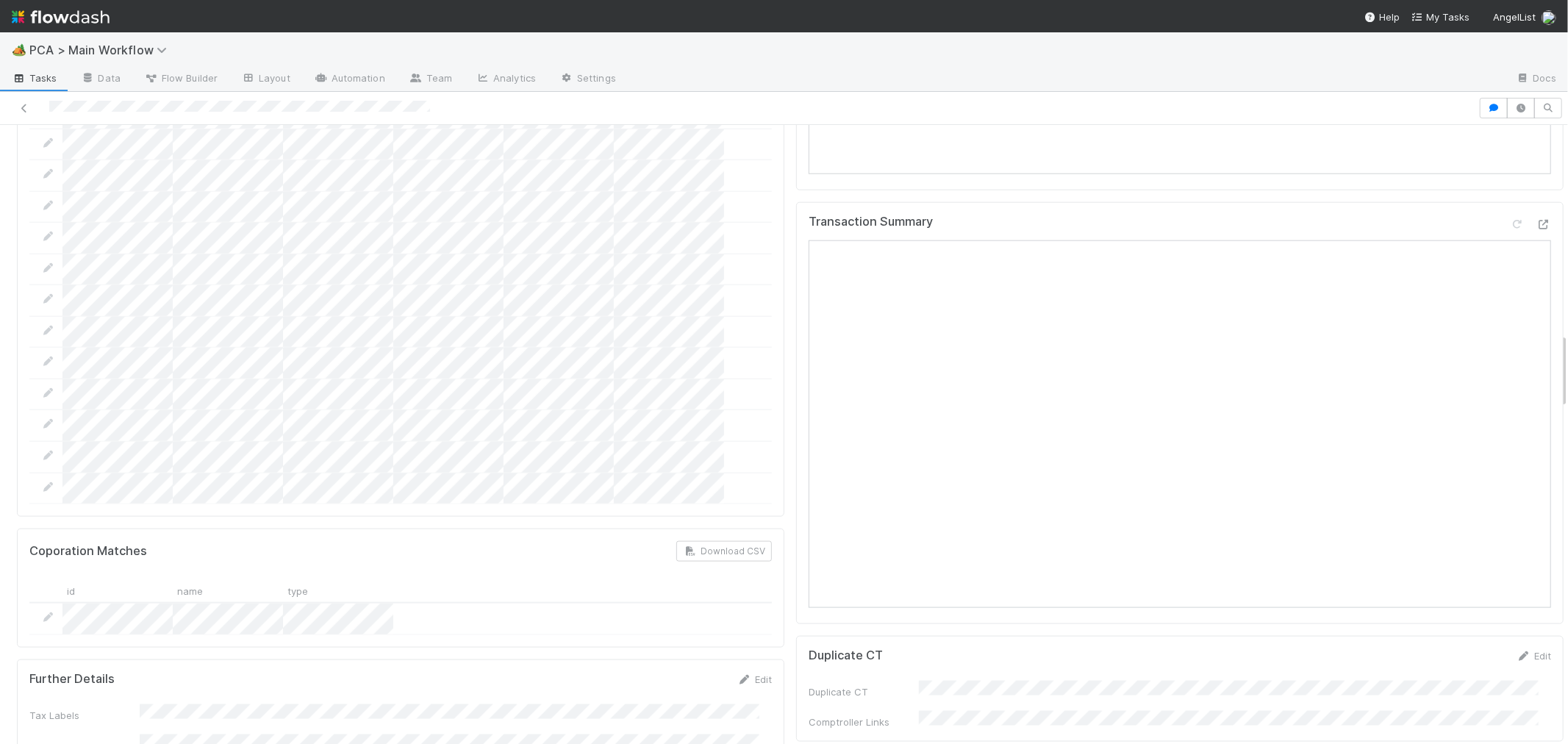
scroll to position [1387, 0]
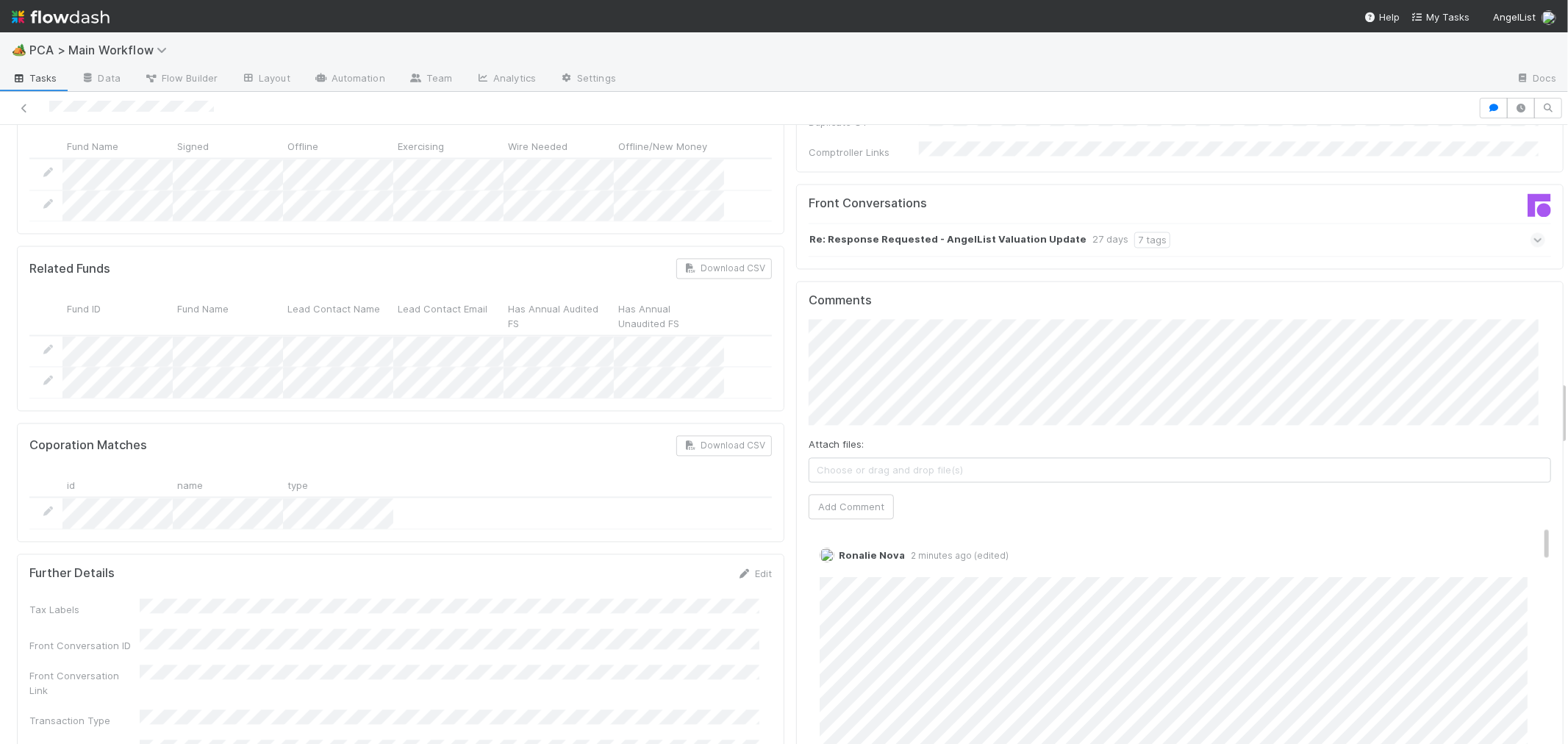
scroll to position [2450, 0]
click at [832, 562] on link "Edit" at bounding box center [840, 568] width 17 height 12
drag, startPoint x: 35, startPoint y: 18, endPoint x: 114, endPoint y: 4, distance: 80.2
click at [35, 18] on img at bounding box center [60, 17] width 98 height 25
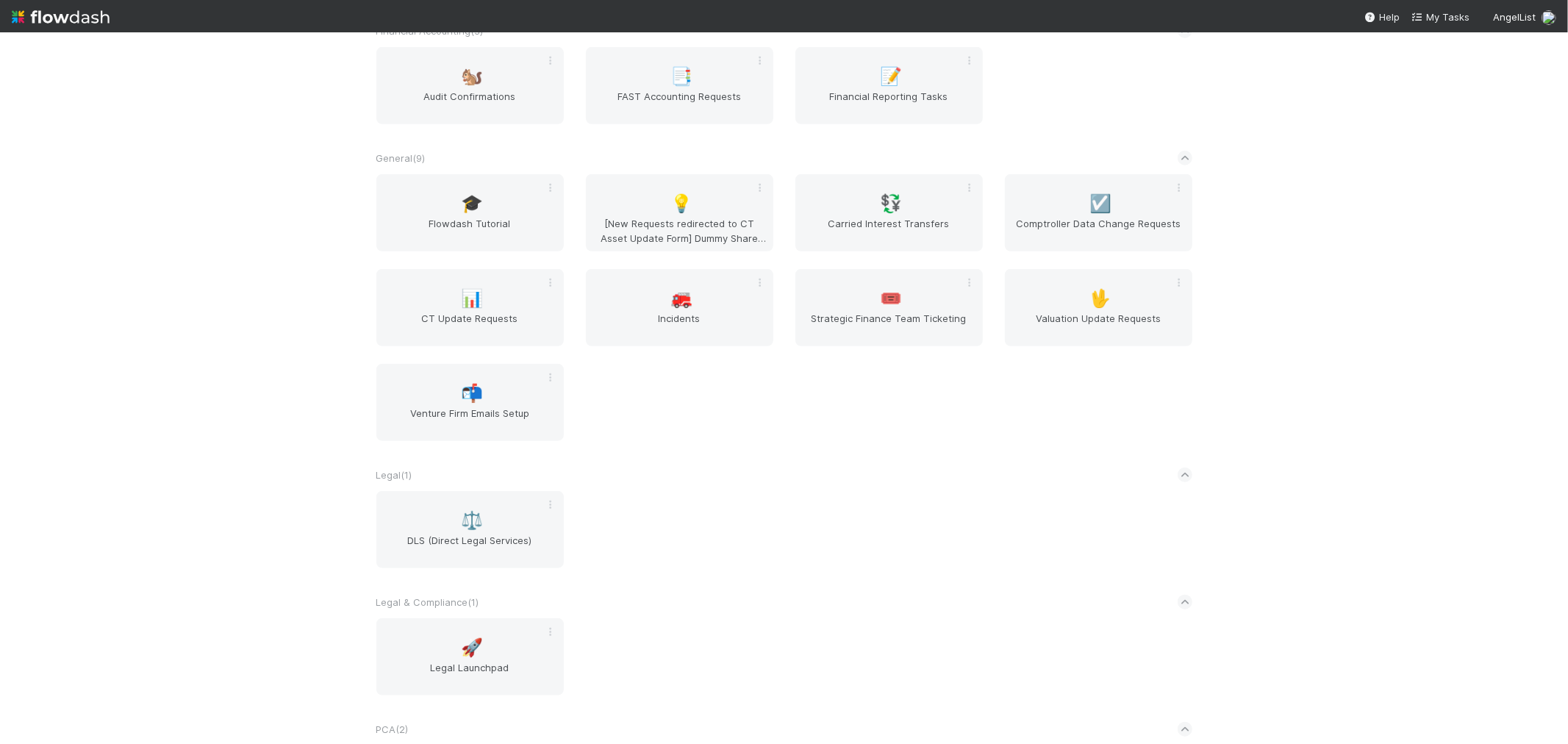
scroll to position [1323, 0]
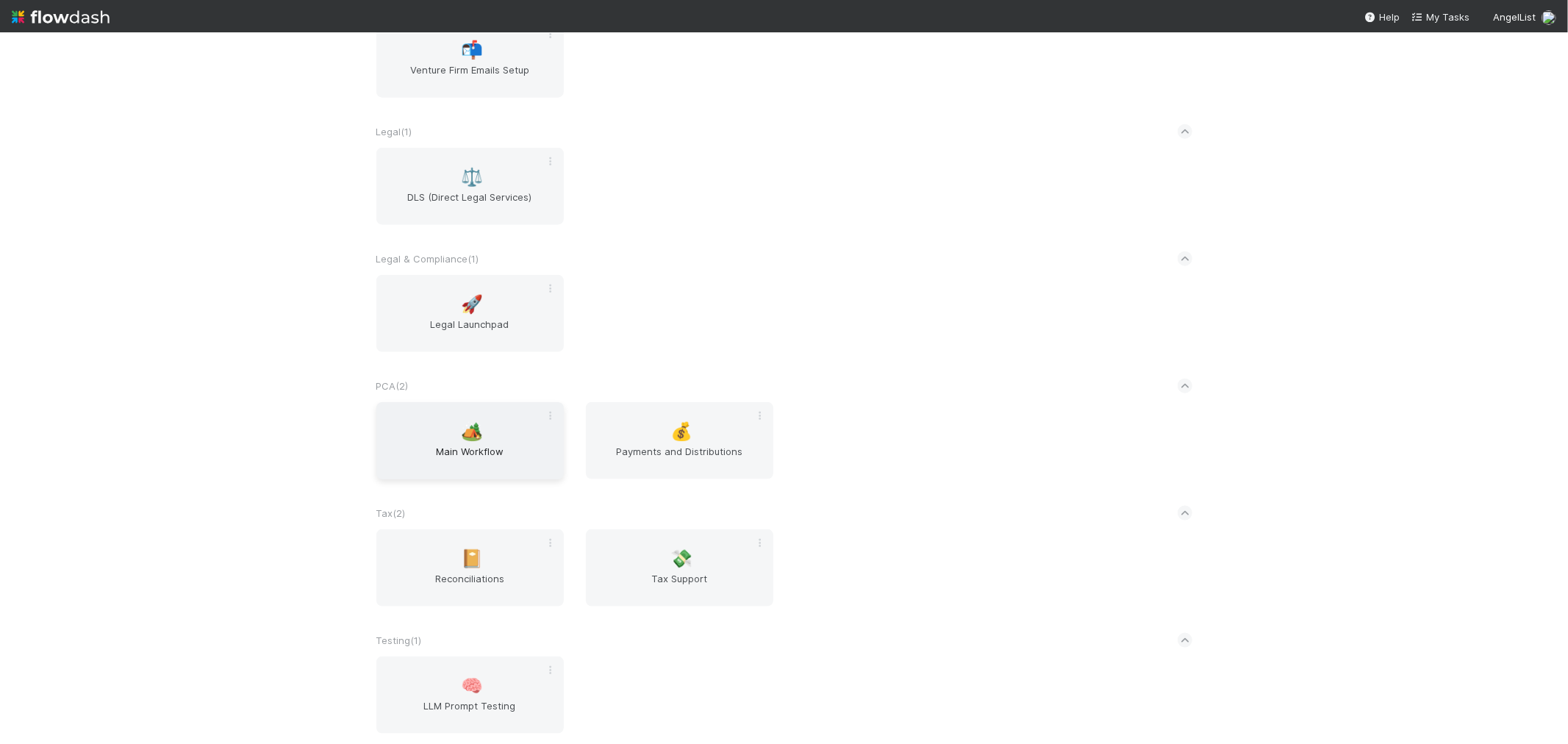
click at [432, 432] on div "🏕️ Main Workflow" at bounding box center [470, 440] width 188 height 77
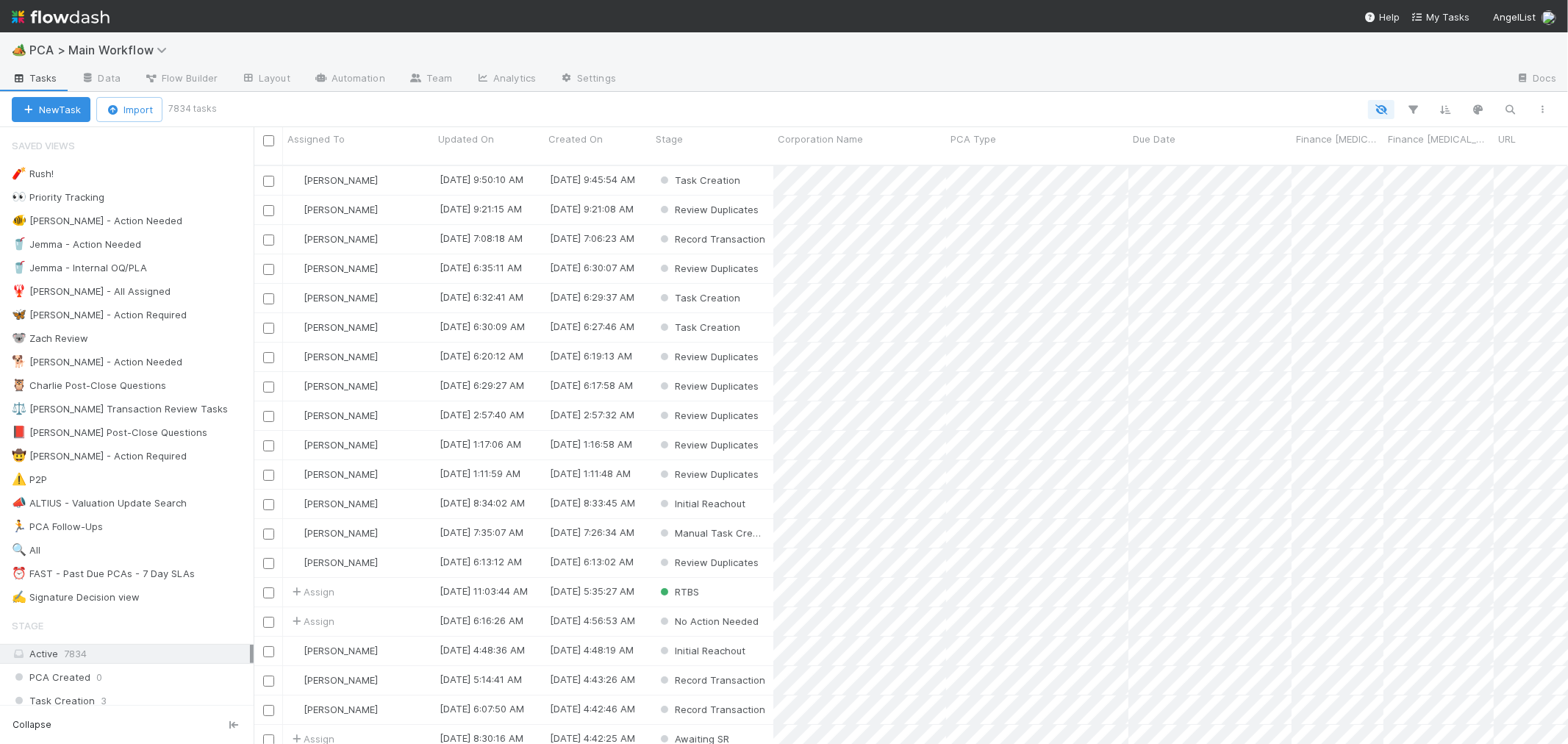
scroll to position [579, 1302]
click at [232, 582] on div "⏰ FAST - Past Due PCAs - 7 Day SLAs 82" at bounding box center [132, 573] width 242 height 18
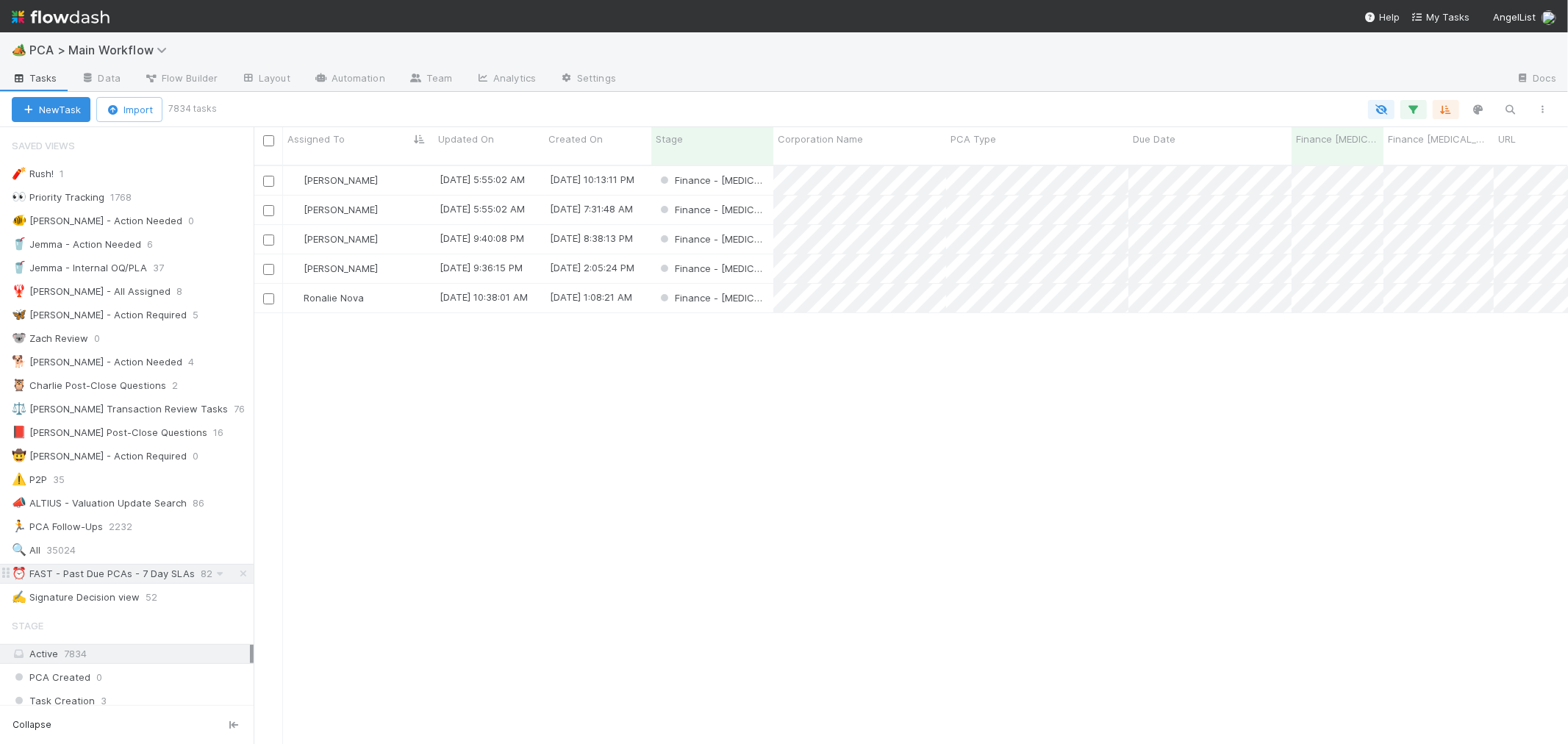
scroll to position [579, 1302]
click at [1414, 107] on icon "button" at bounding box center [1414, 110] width 15 height 13
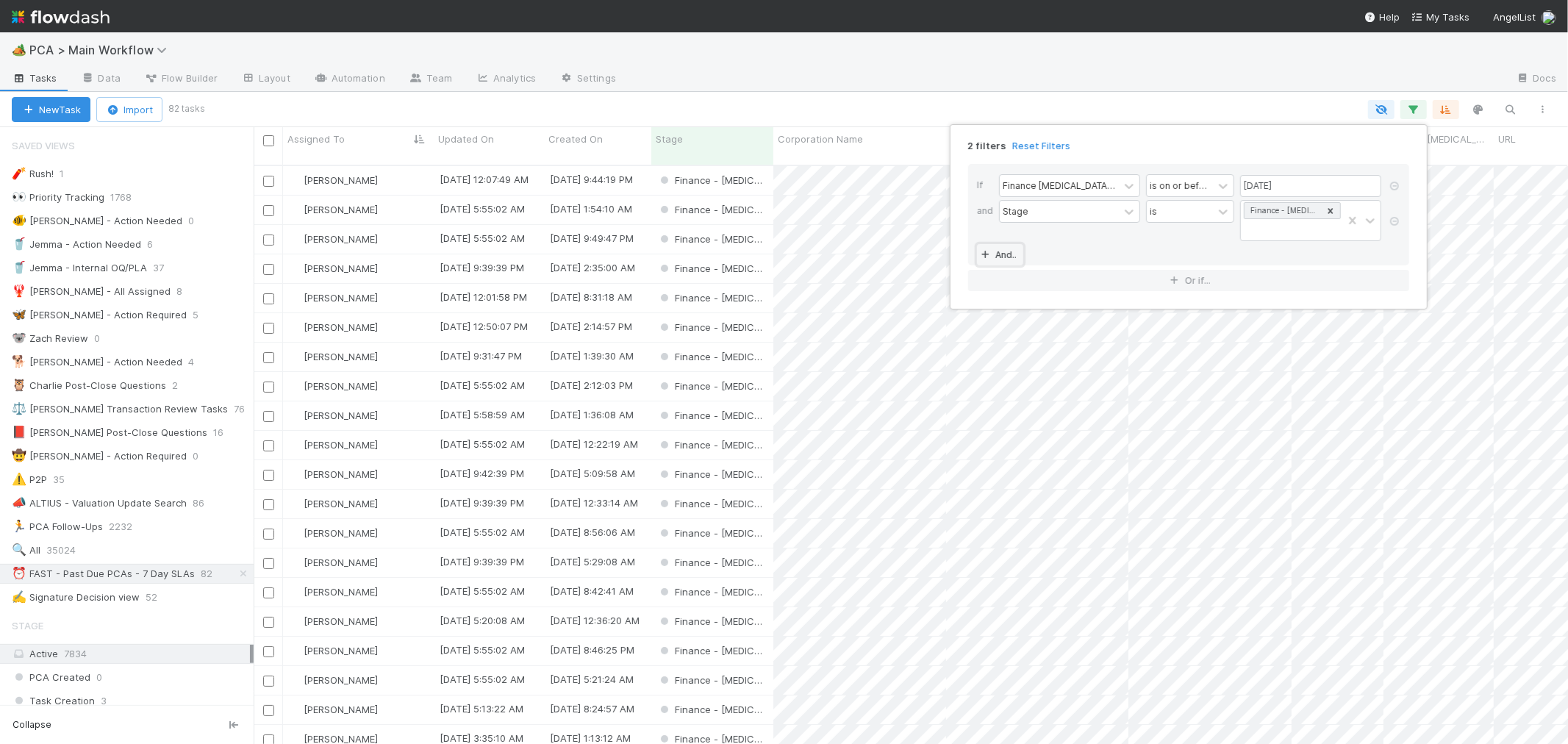
click at [1011, 244] on link "And.." at bounding box center [1000, 254] width 46 height 21
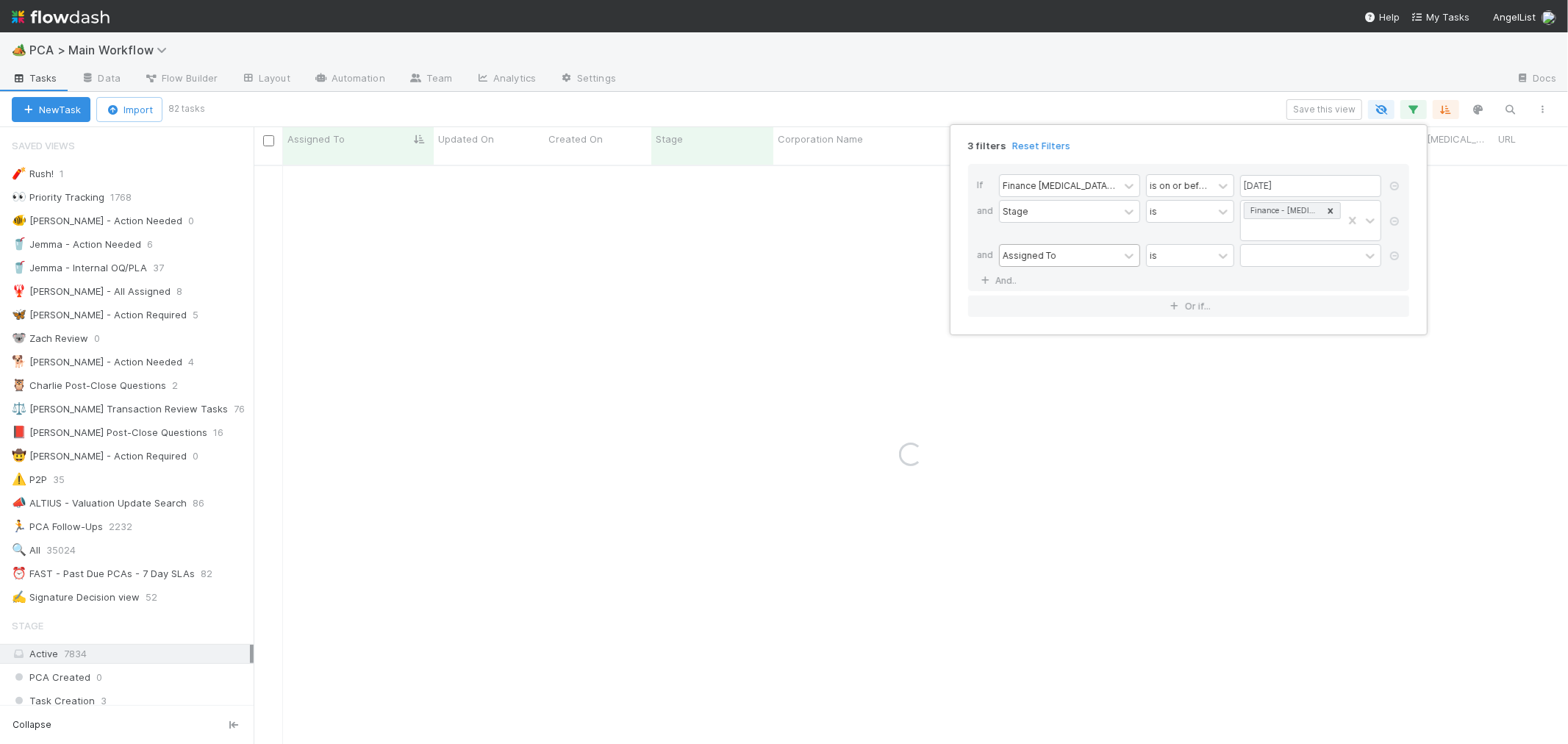
click at [1053, 248] on div "Assigned To" at bounding box center [1030, 255] width 54 height 13
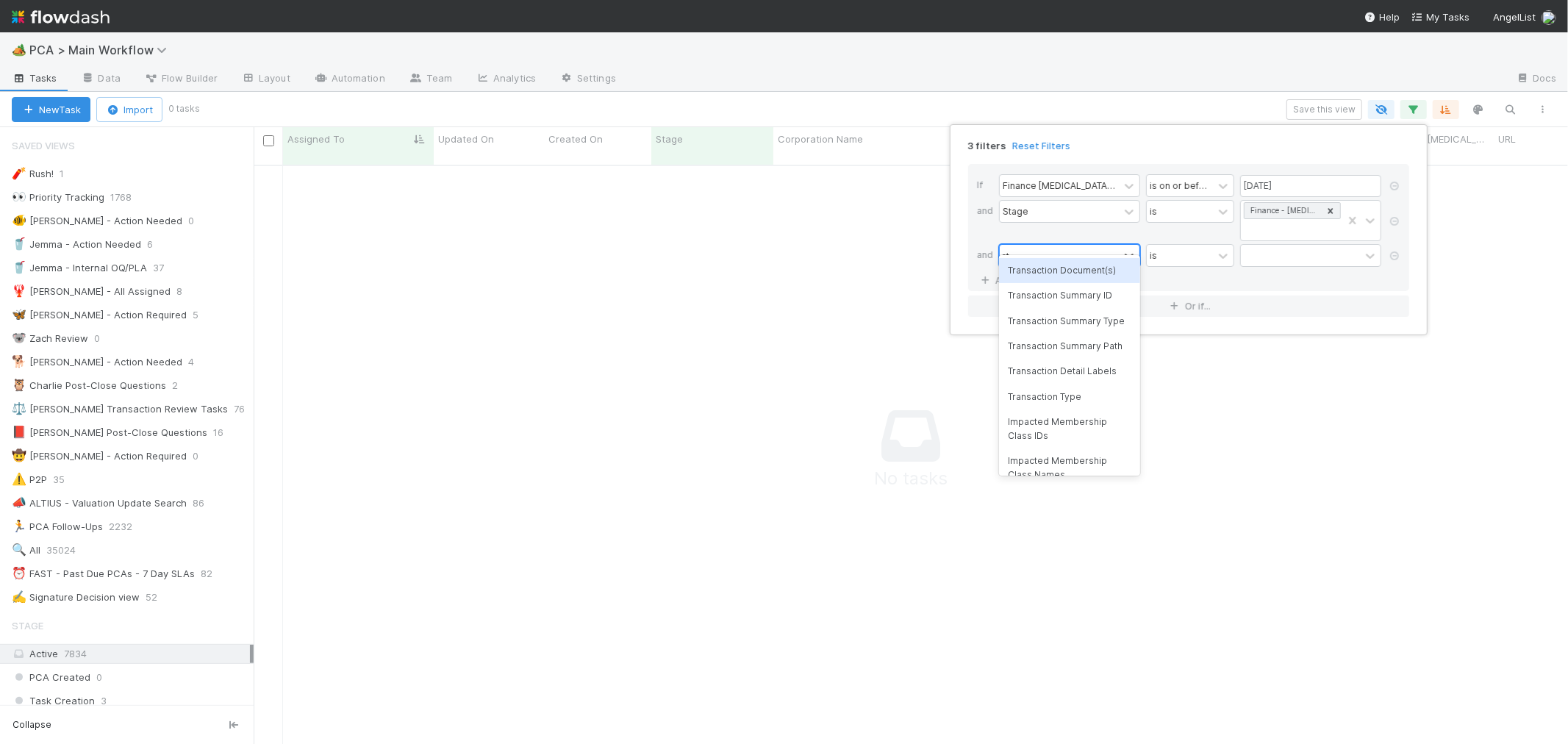
scroll to position [567, 1289]
type input "ct update"
click at [1091, 262] on div "CT Updates Processed By" at bounding box center [1070, 271] width 141 height 25
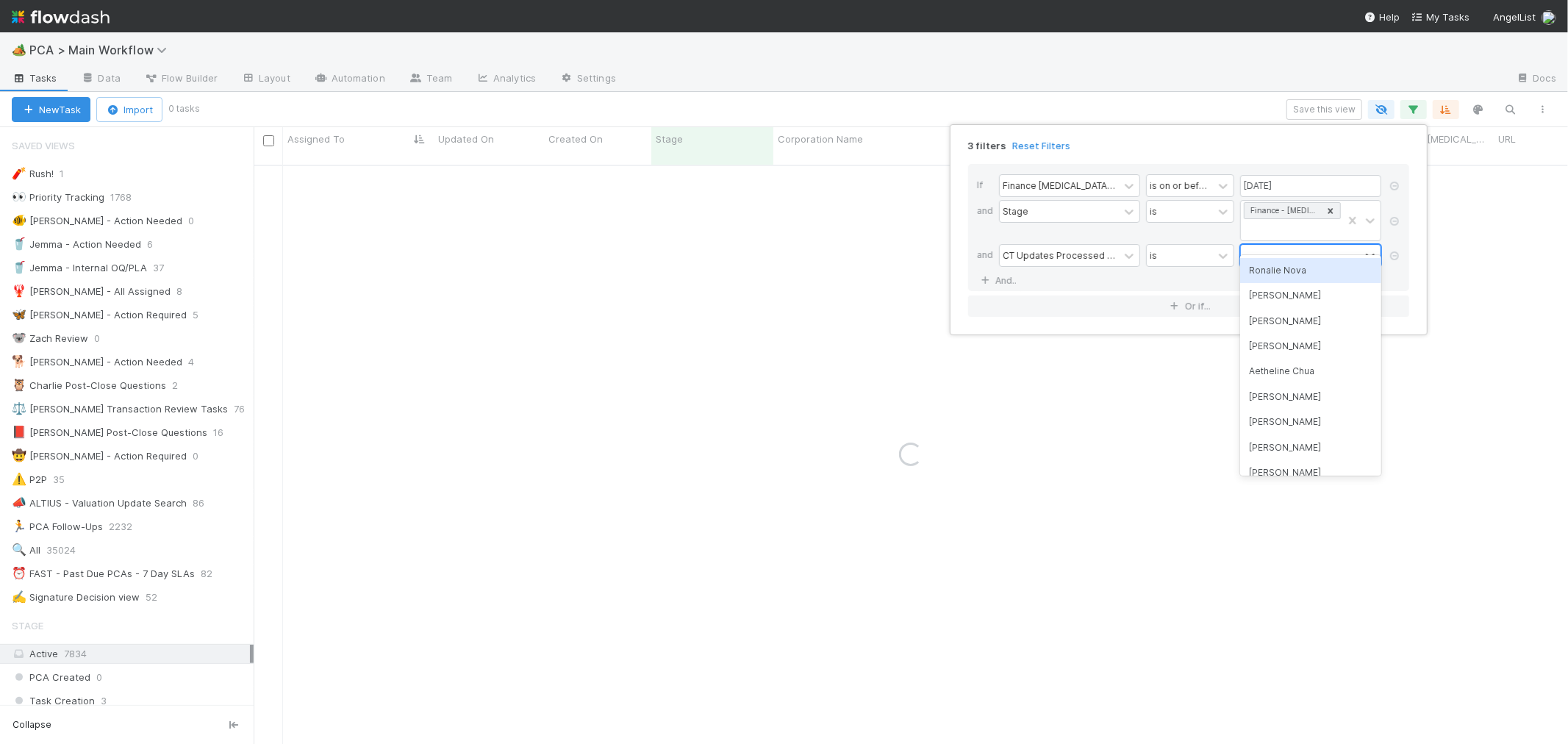
click at [1258, 245] on div at bounding box center [1300, 255] width 119 height 21
click at [1274, 269] on div "Ronalie Nova" at bounding box center [1311, 271] width 141 height 25
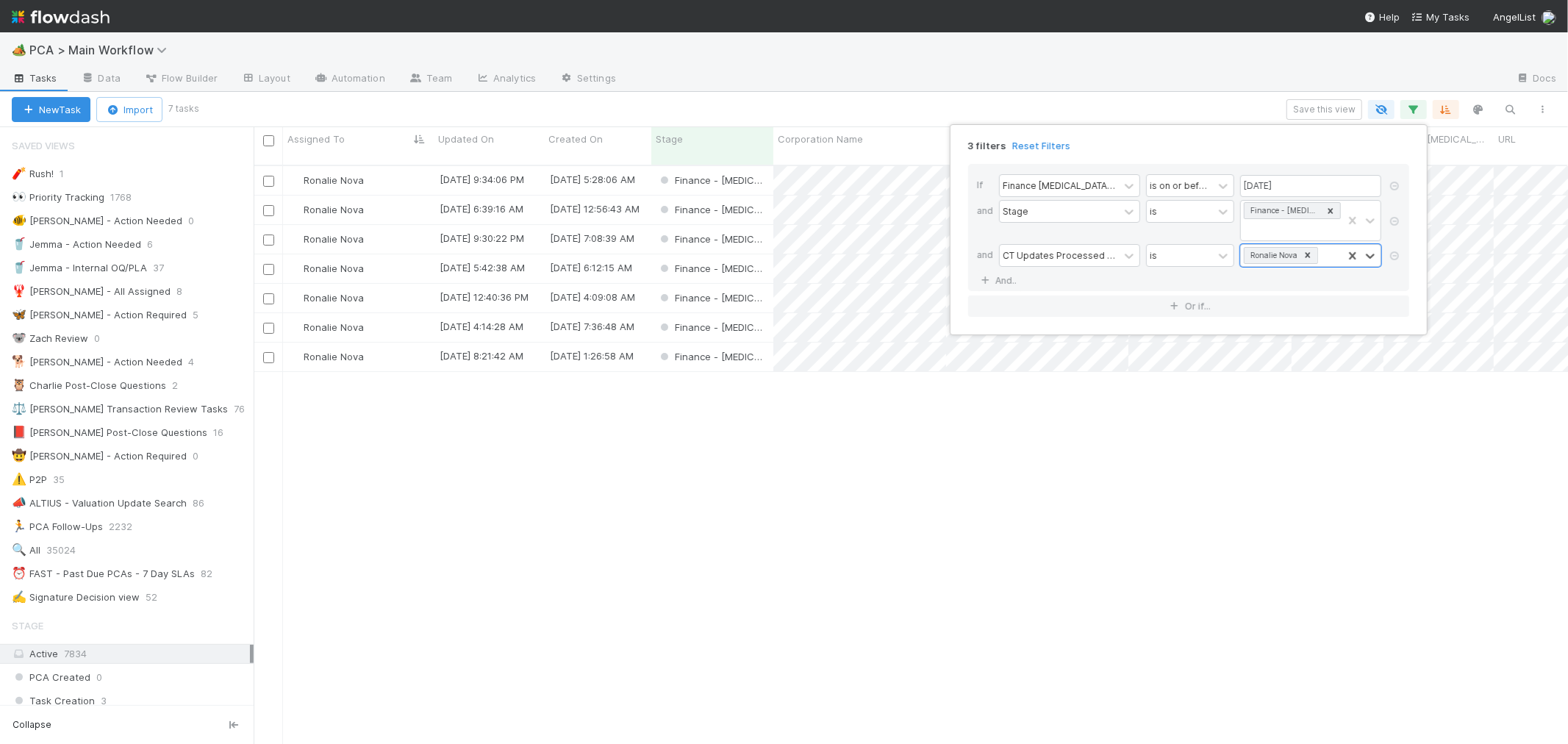
scroll to position [579, 1302]
drag, startPoint x: 688, startPoint y: 564, endPoint x: 716, endPoint y: 515, distance: 56.4
click at [688, 564] on div "3 filters Reset Filters If Finance ICU Due Date is on or before 08/22/2025 and …" at bounding box center [784, 372] width 1568 height 744
click at [759, 168] on div "Finance - [MEDICAL_DATA]" at bounding box center [713, 180] width 122 height 29
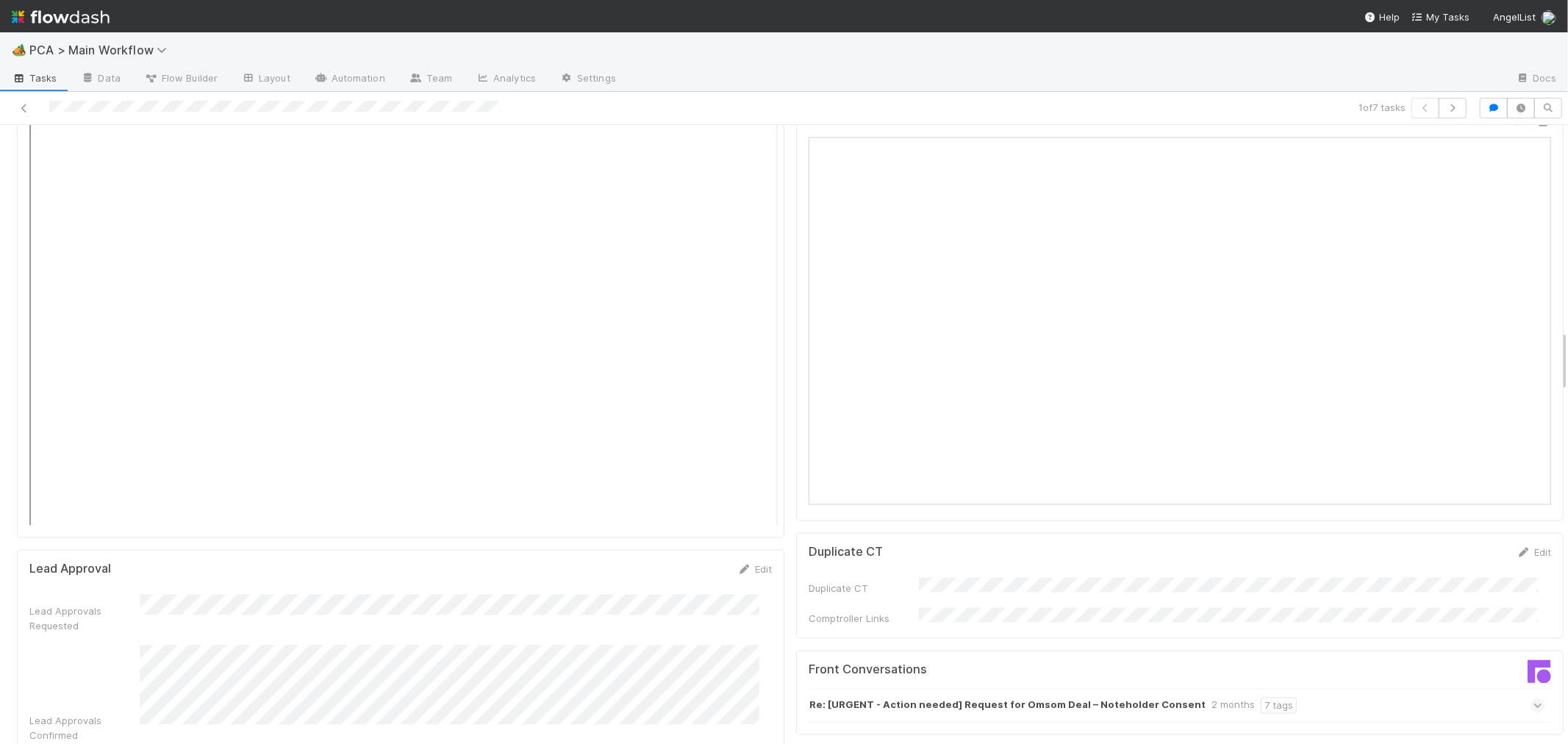
scroll to position [1878, 0]
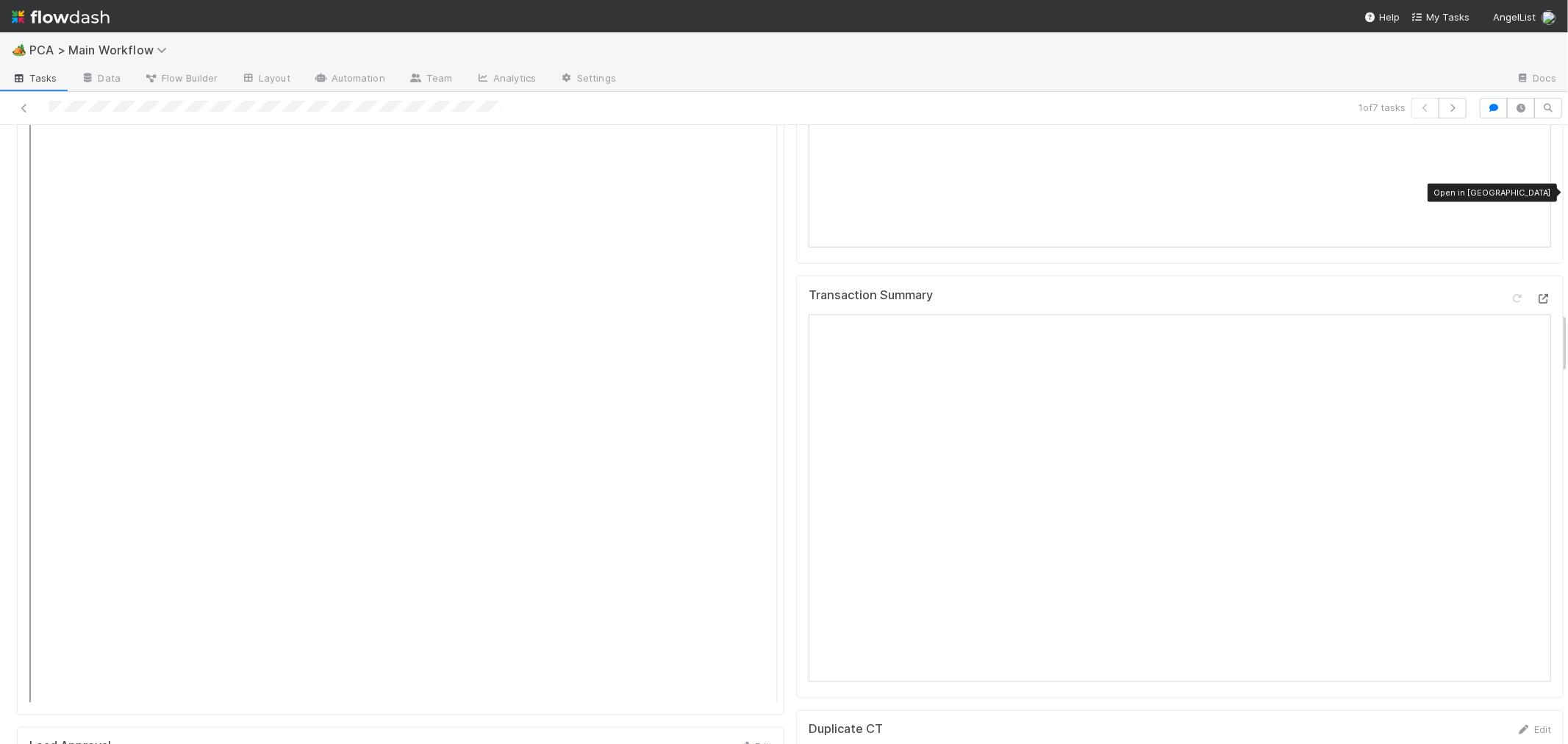
click at [1536, 294] on icon at bounding box center [1544, 298] width 15 height 10
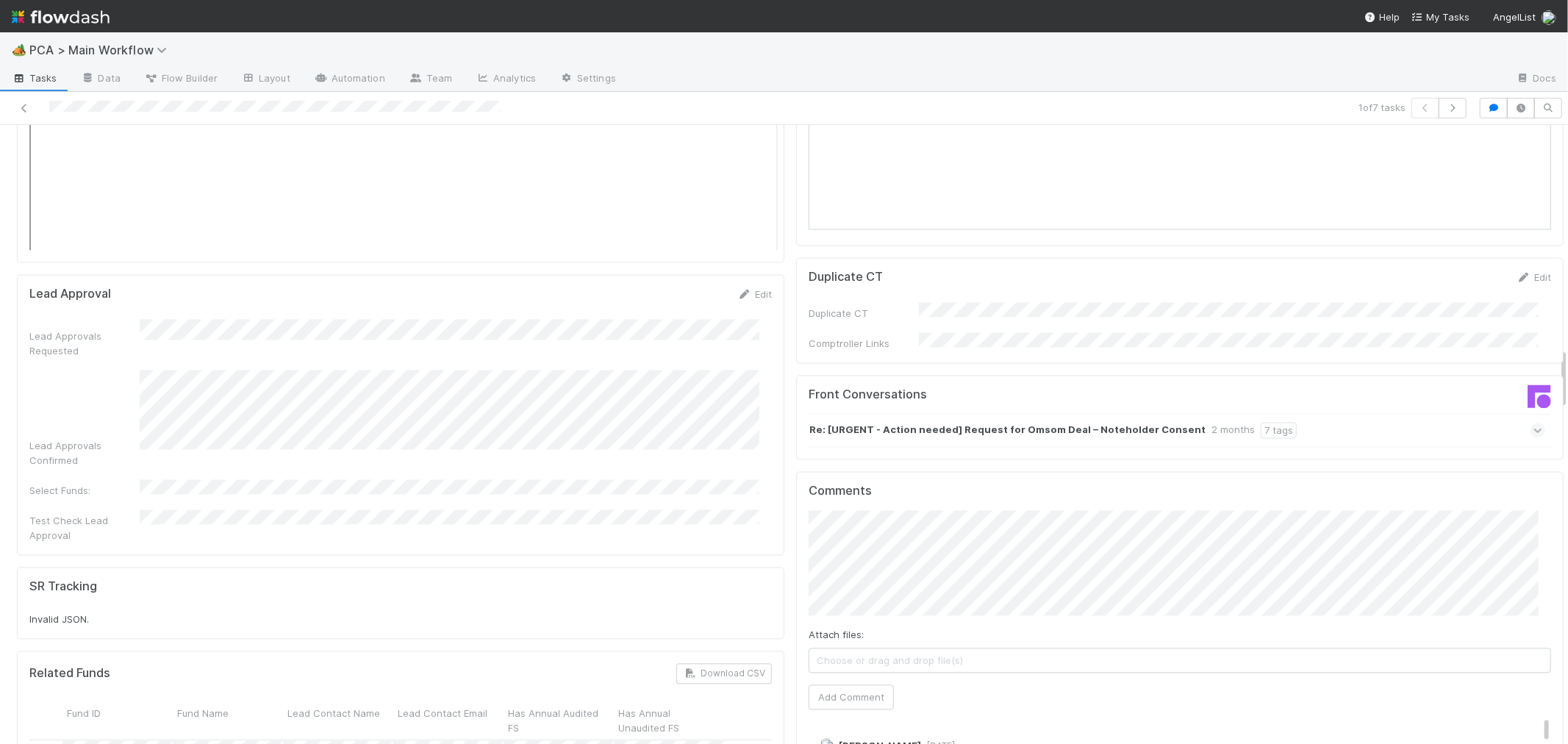
scroll to position [2531, 0]
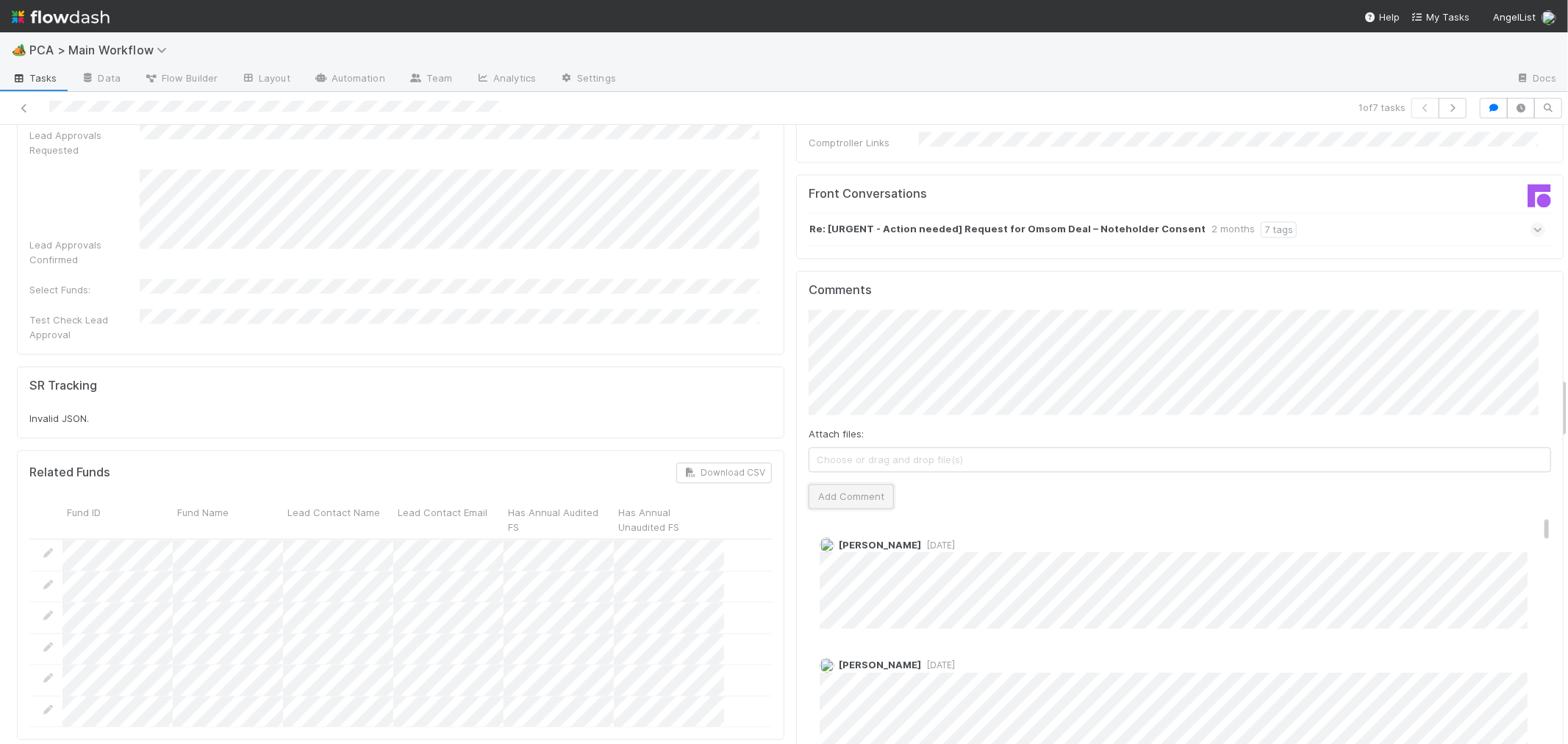
click at [859, 484] on button "Add Comment" at bounding box center [852, 496] width 85 height 25
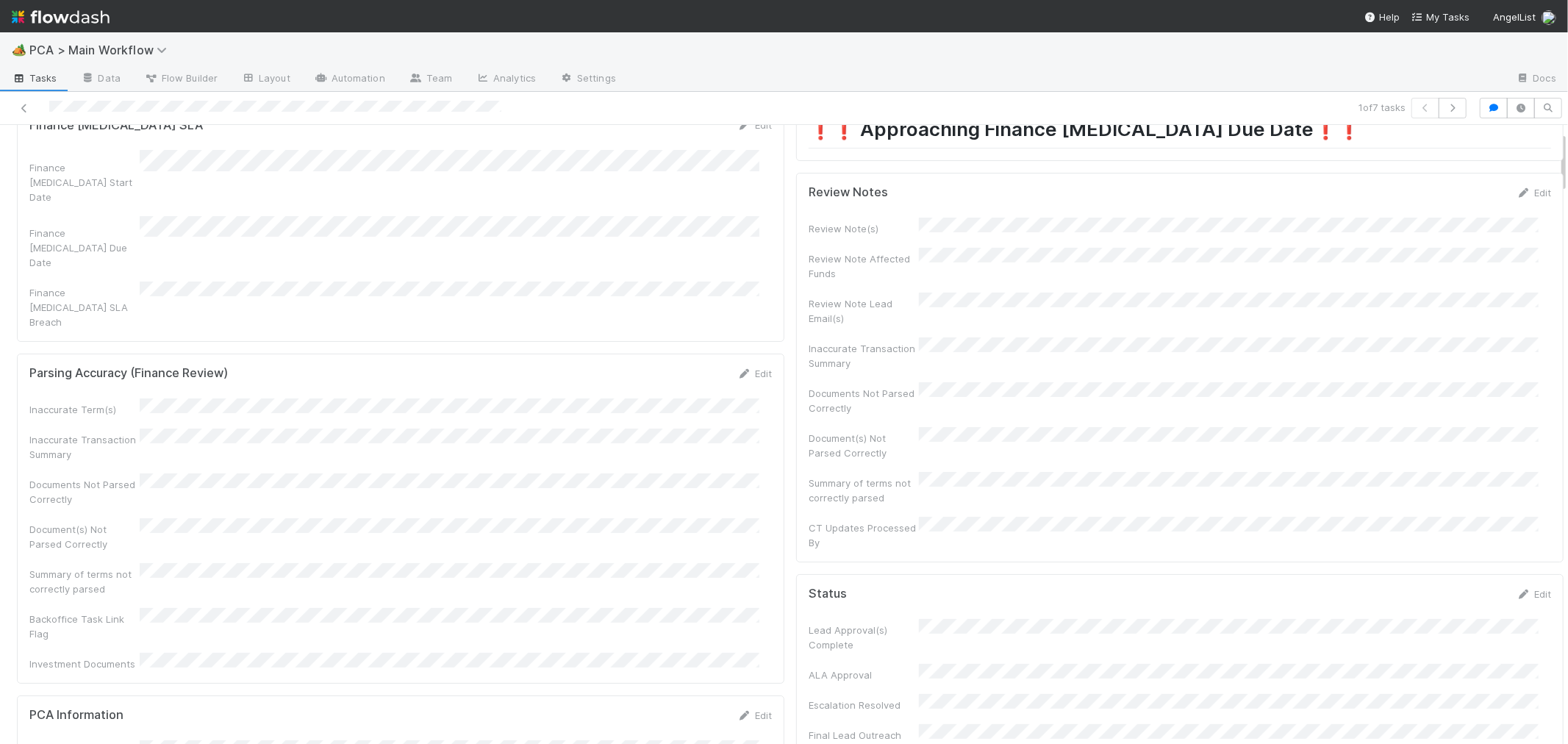
scroll to position [0, 0]
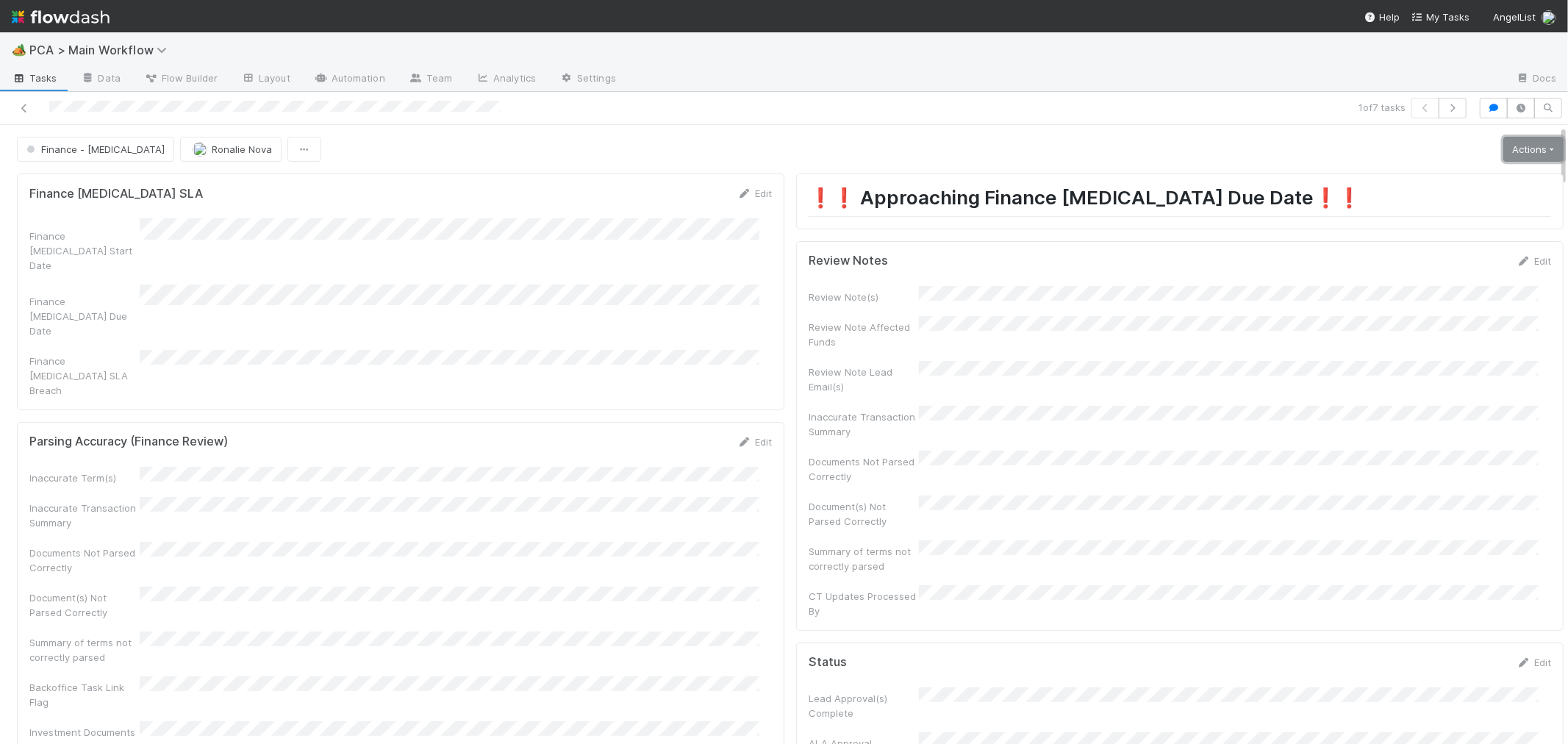
drag, startPoint x: 1486, startPoint y: 146, endPoint x: 1461, endPoint y: 167, distance: 32.6
click at [1503, 146] on link "Actions" at bounding box center [1533, 149] width 60 height 25
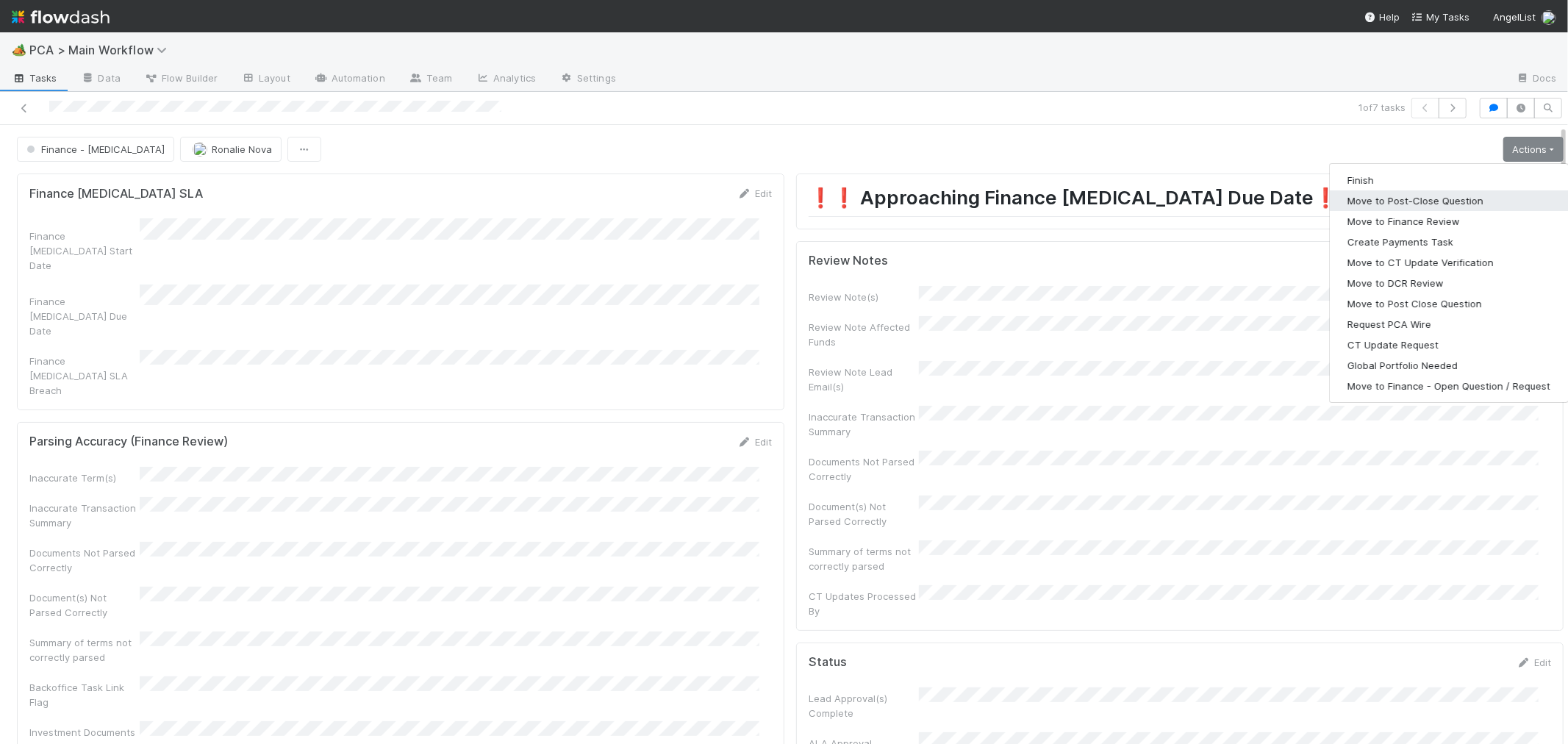
click at [1422, 198] on button "Move to Post-Close Question" at bounding box center [1449, 201] width 238 height 21
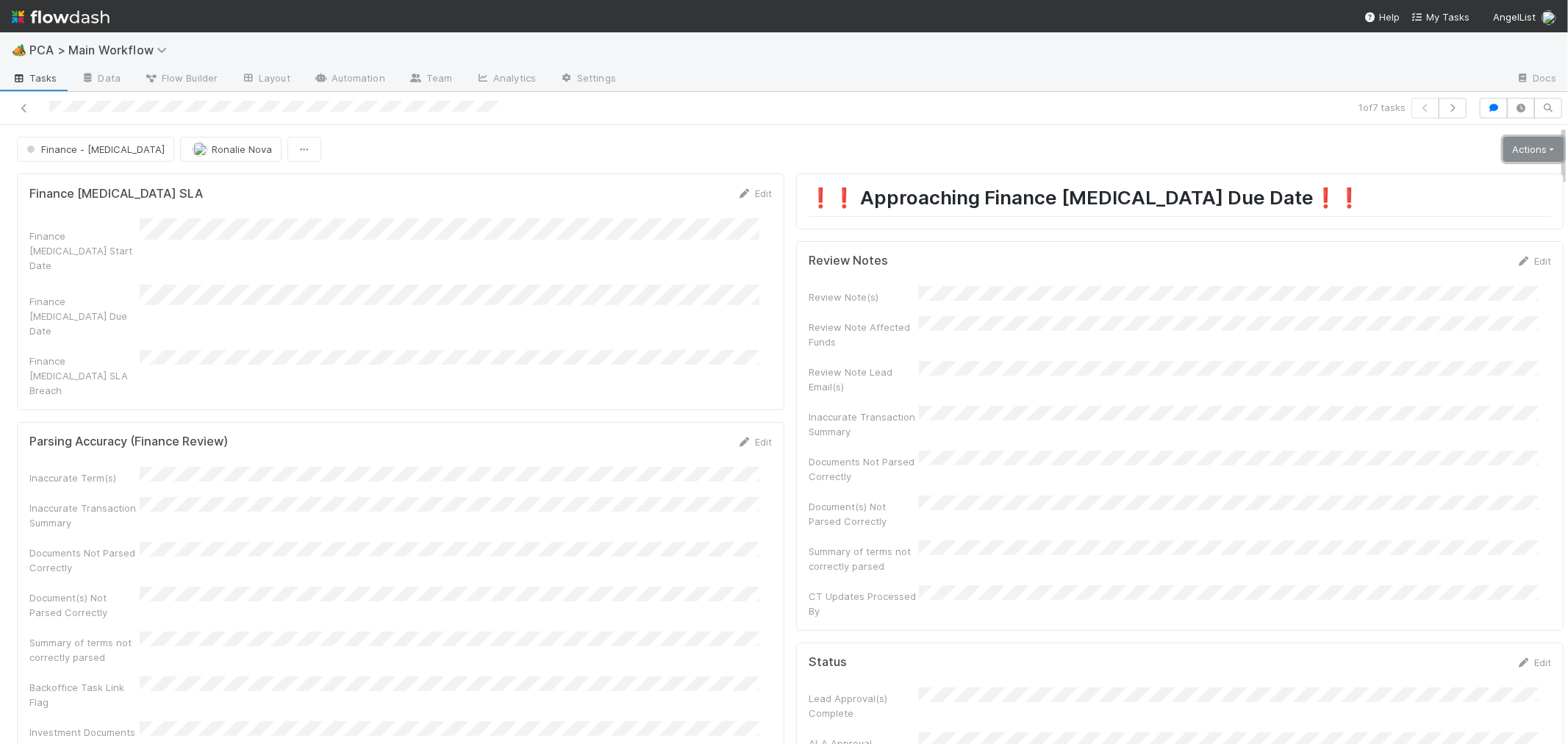
click at [1508, 149] on link "Actions" at bounding box center [1533, 149] width 60 height 25
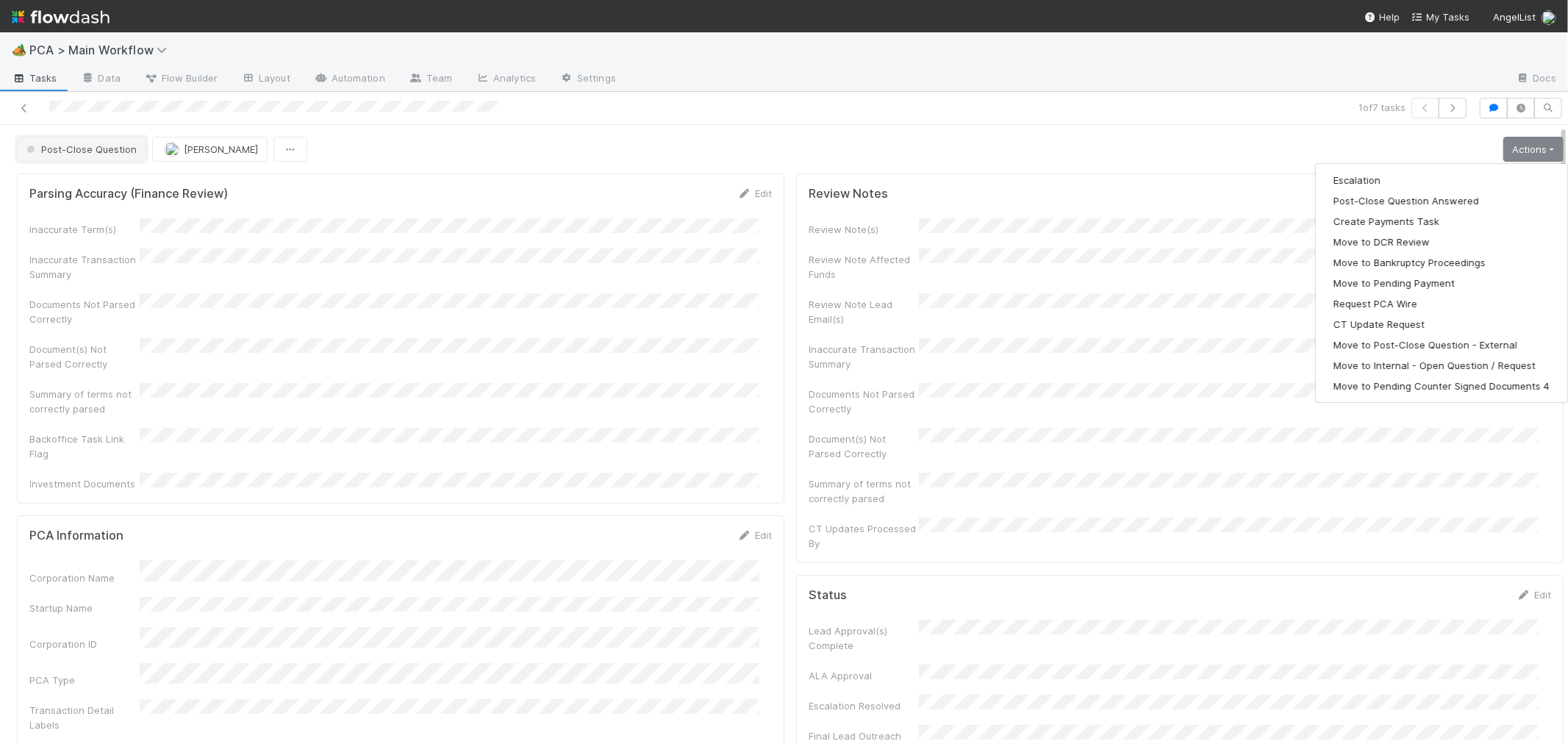
click at [126, 150] on span "Post-Close Question" at bounding box center [80, 149] width 113 height 12
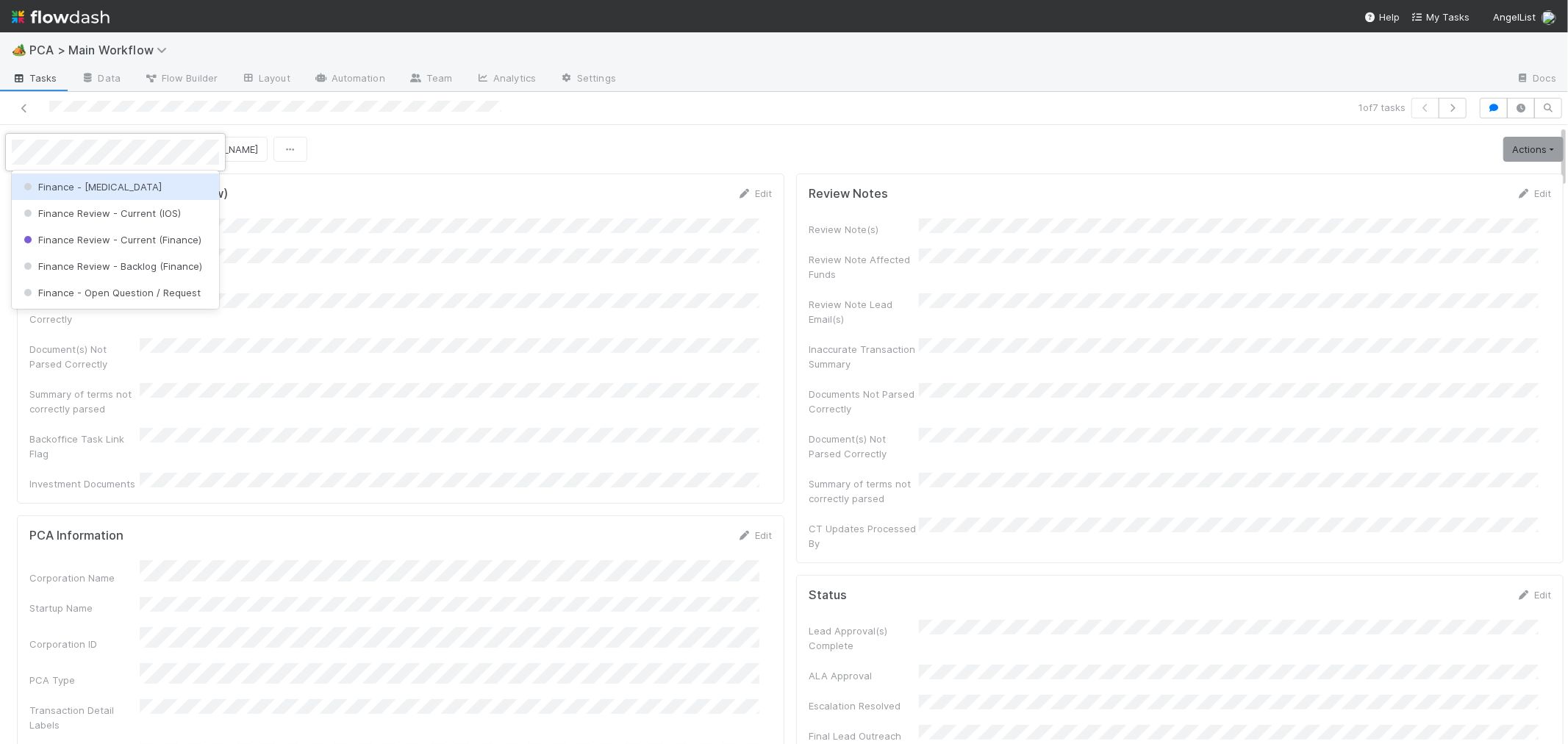
click at [152, 186] on div "Finance - [MEDICAL_DATA]" at bounding box center [115, 187] width 207 height 26
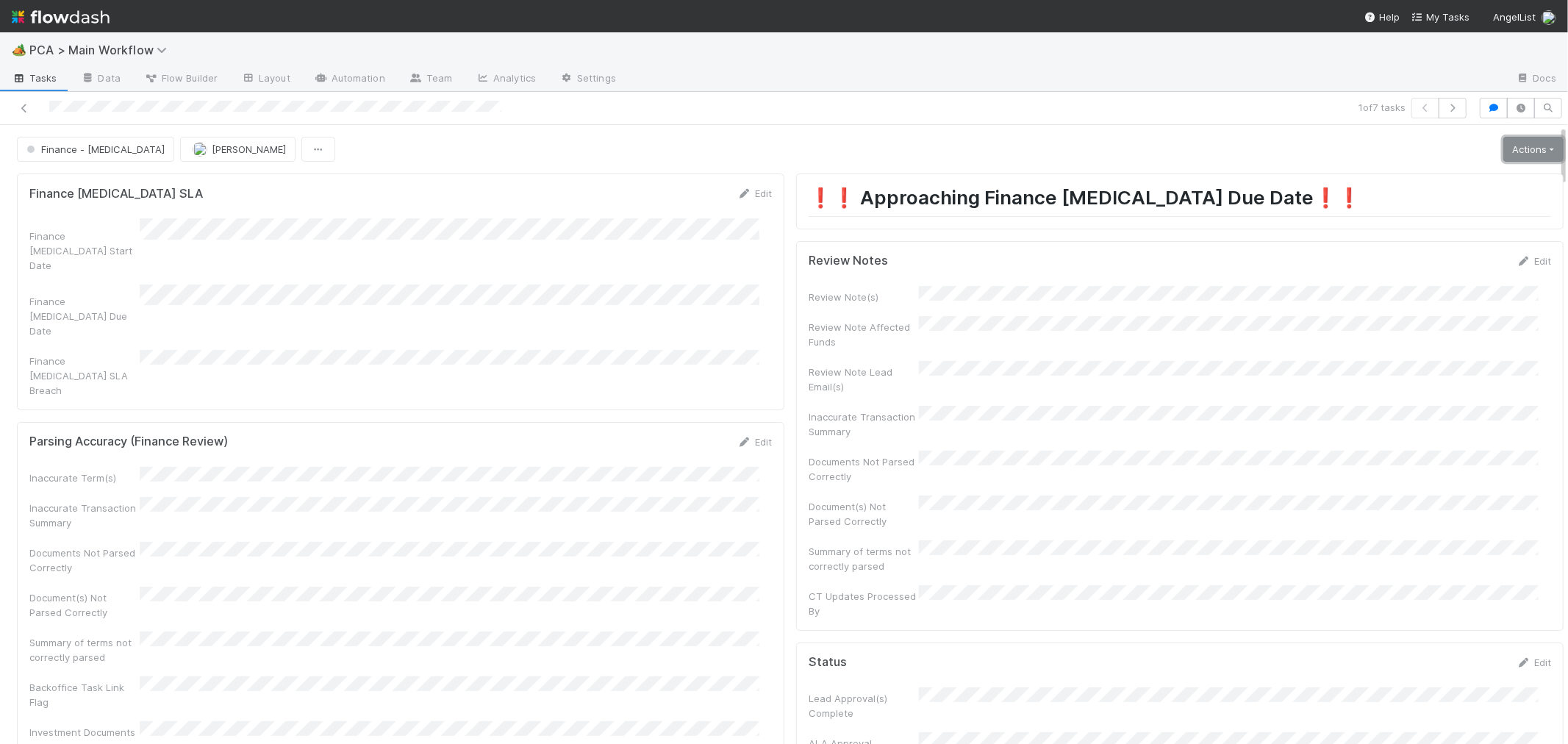
click at [1503, 151] on link "Actions" at bounding box center [1533, 149] width 60 height 25
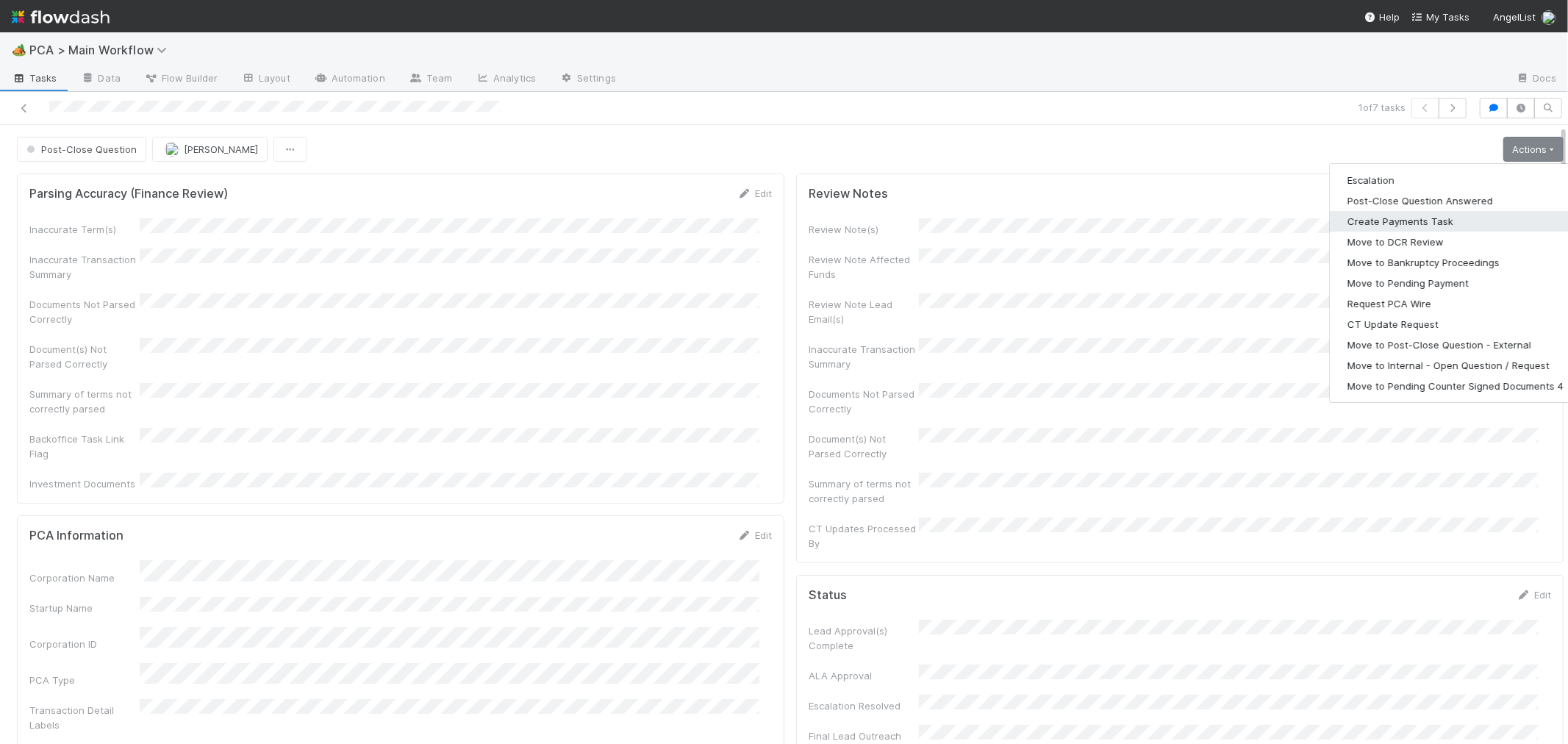
click at [1388, 221] on button "Create Payments Task" at bounding box center [1455, 221] width 252 height 21
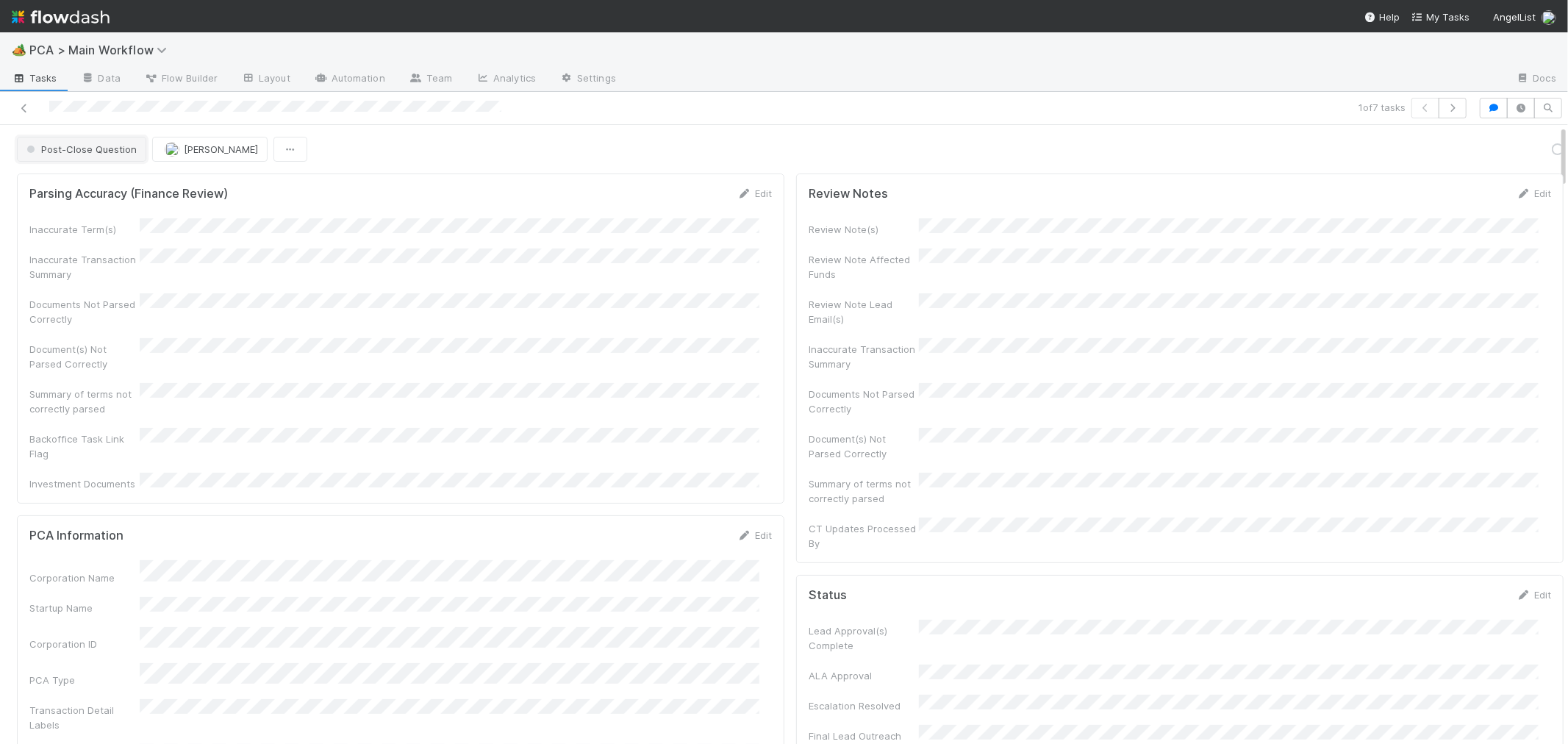
click at [101, 151] on span "Post-Close Question" at bounding box center [80, 149] width 113 height 12
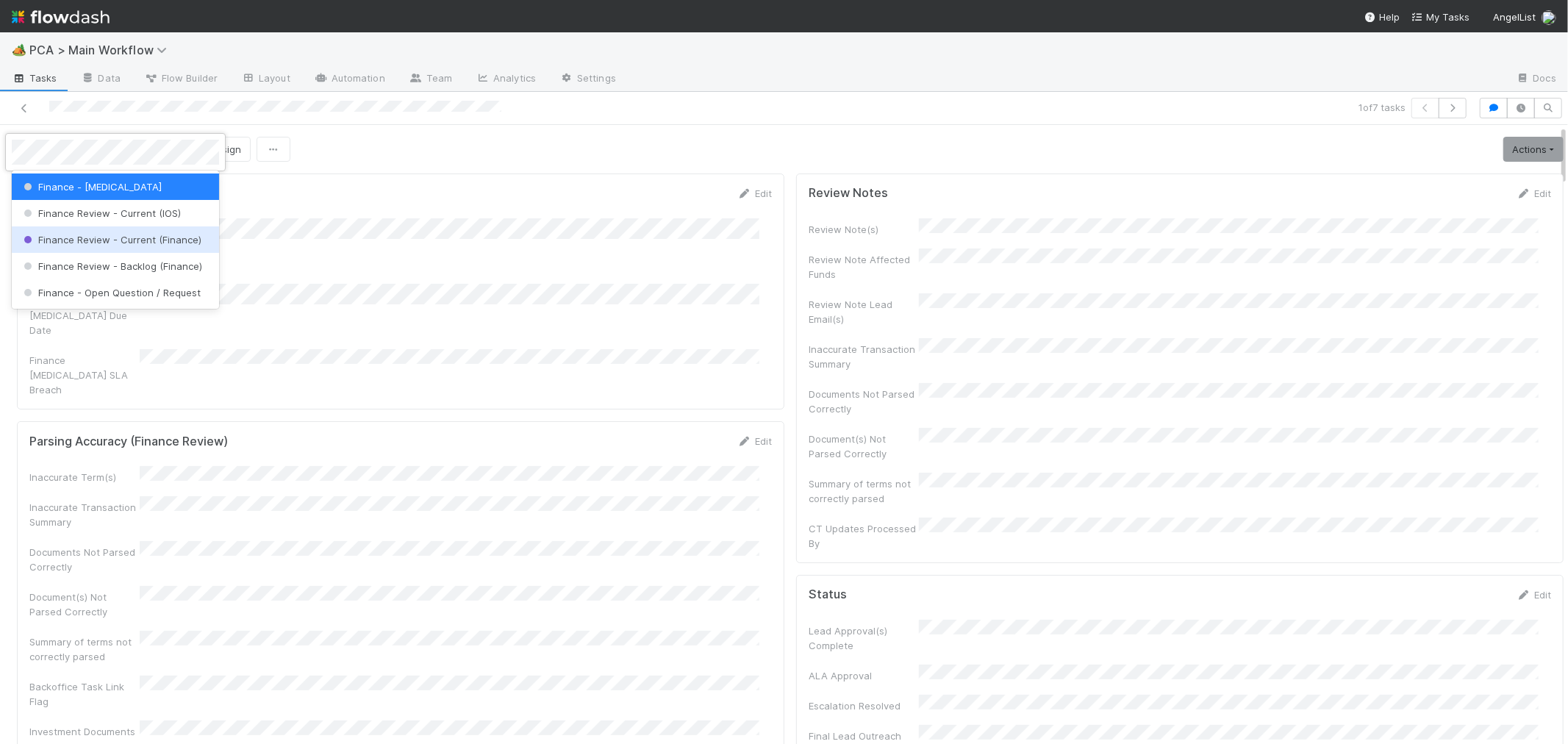
click at [149, 247] on div "Finance Review - Current (Finance)" at bounding box center [115, 240] width 207 height 26
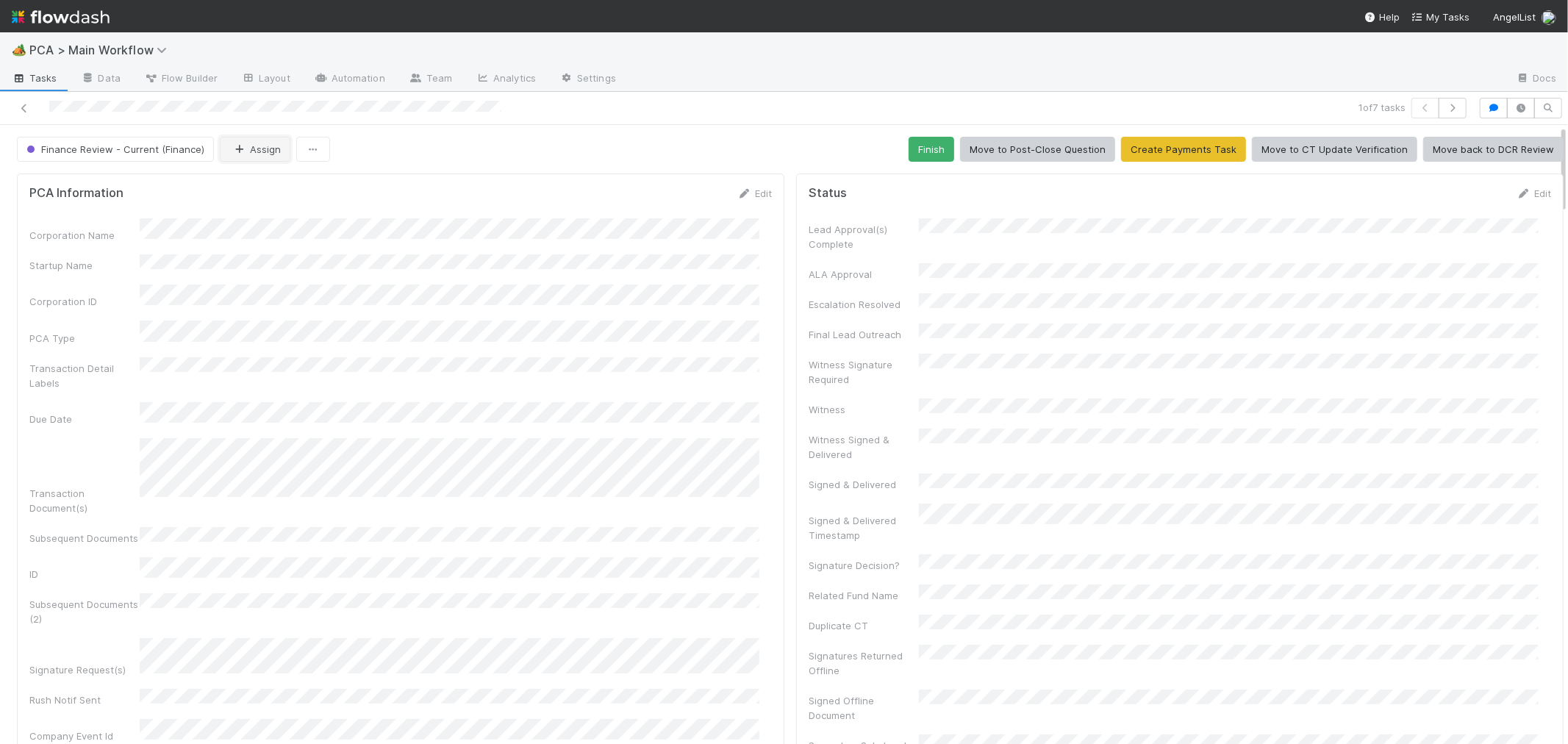
click at [266, 151] on button "Assign" at bounding box center [255, 149] width 71 height 25
click at [350, 271] on div "Jacob Weiss" at bounding box center [314, 267] width 207 height 26
click at [23, 110] on icon at bounding box center [24, 108] width 15 height 10
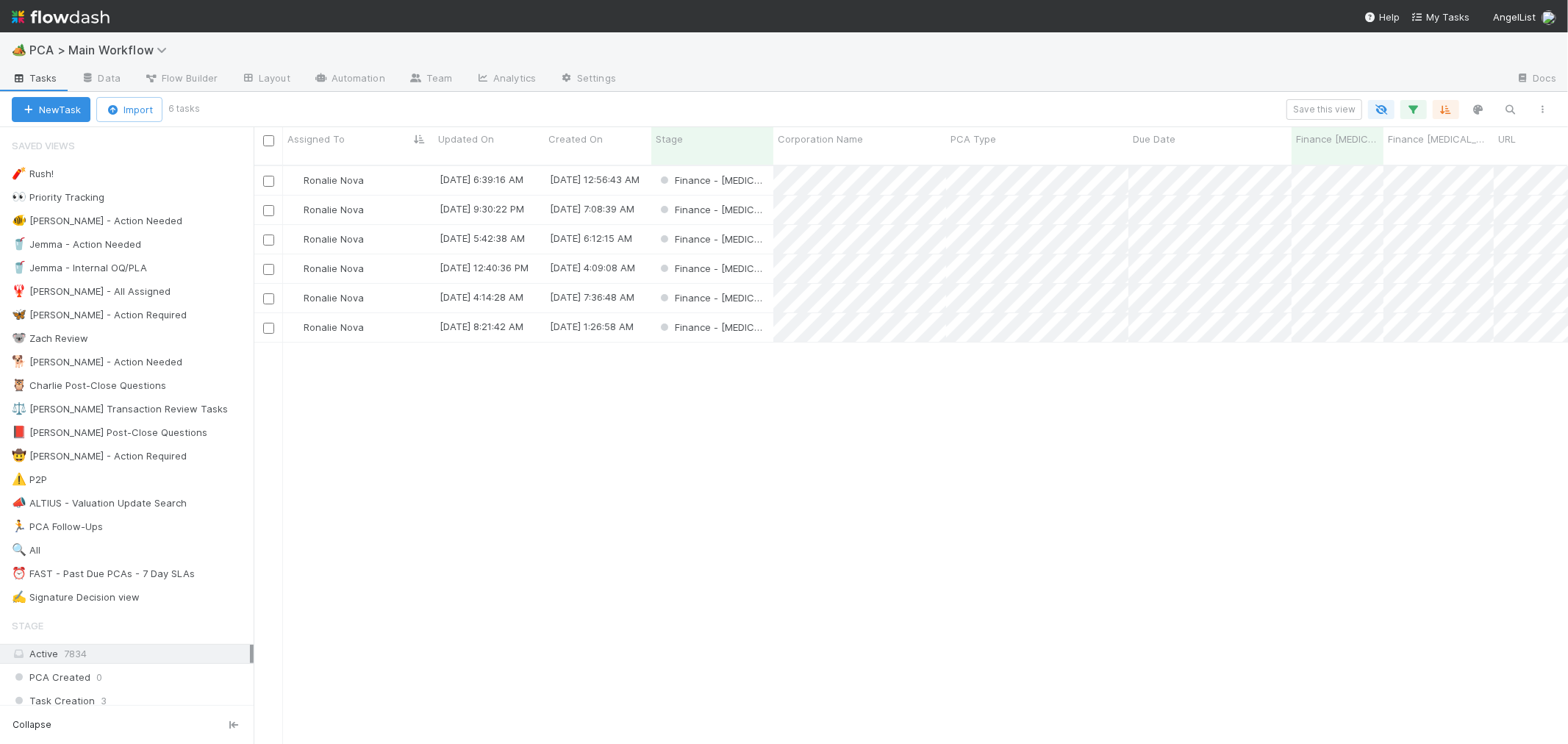
scroll to position [579, 1302]
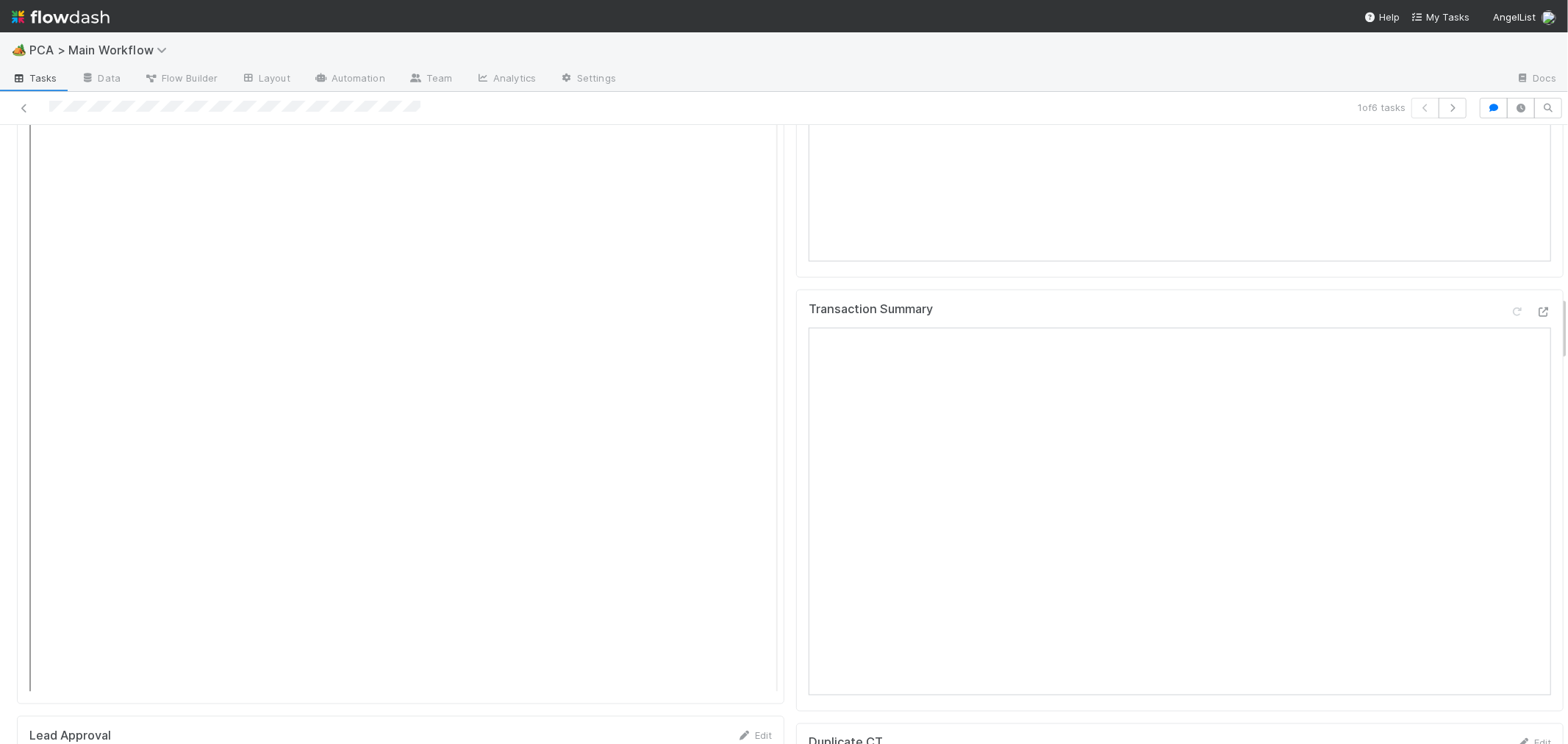
scroll to position [1633, 0]
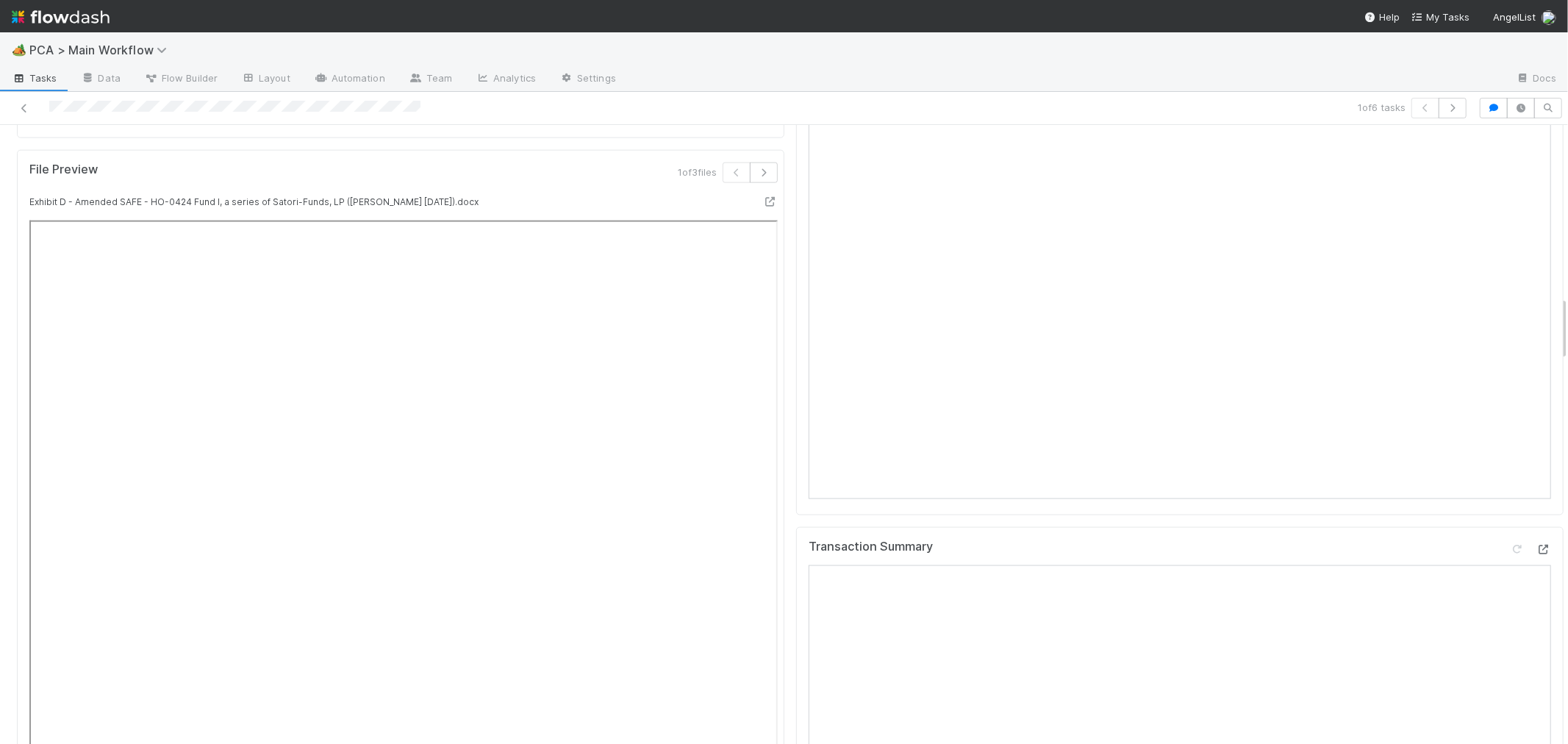
click at [1536, 545] on icon at bounding box center [1544, 549] width 15 height 10
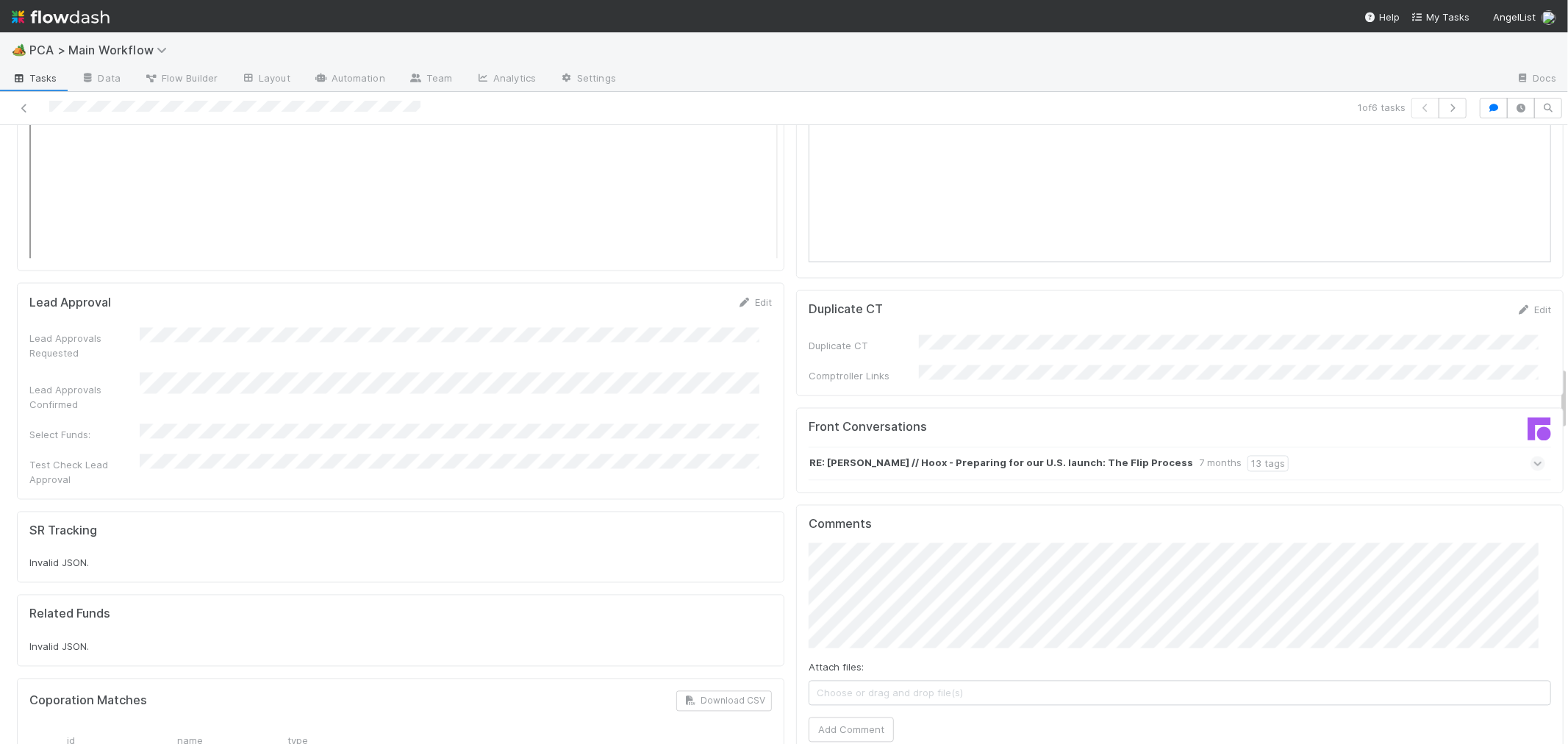
scroll to position [2450, 0]
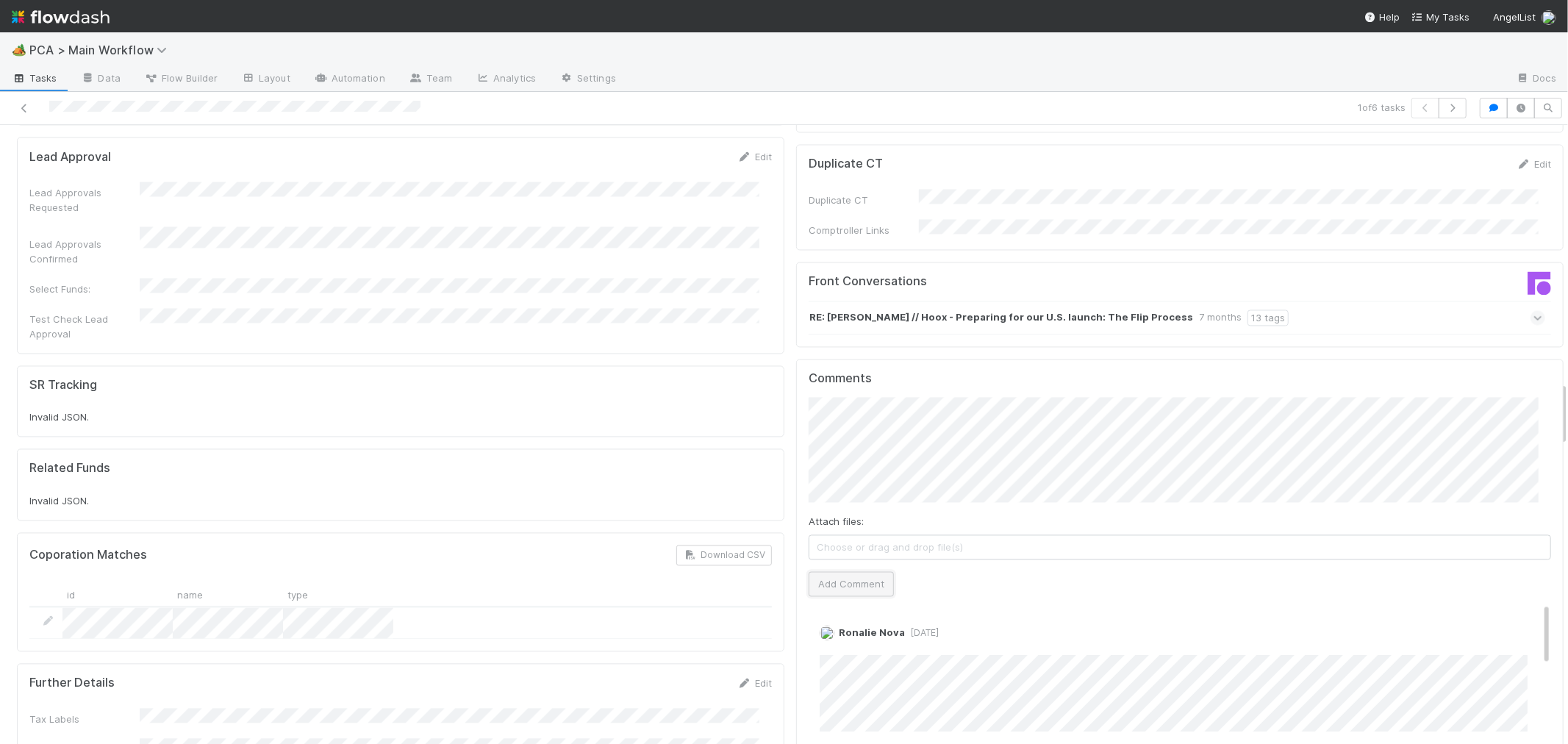
click at [829, 571] on button "Add Comment" at bounding box center [852, 584] width 85 height 25
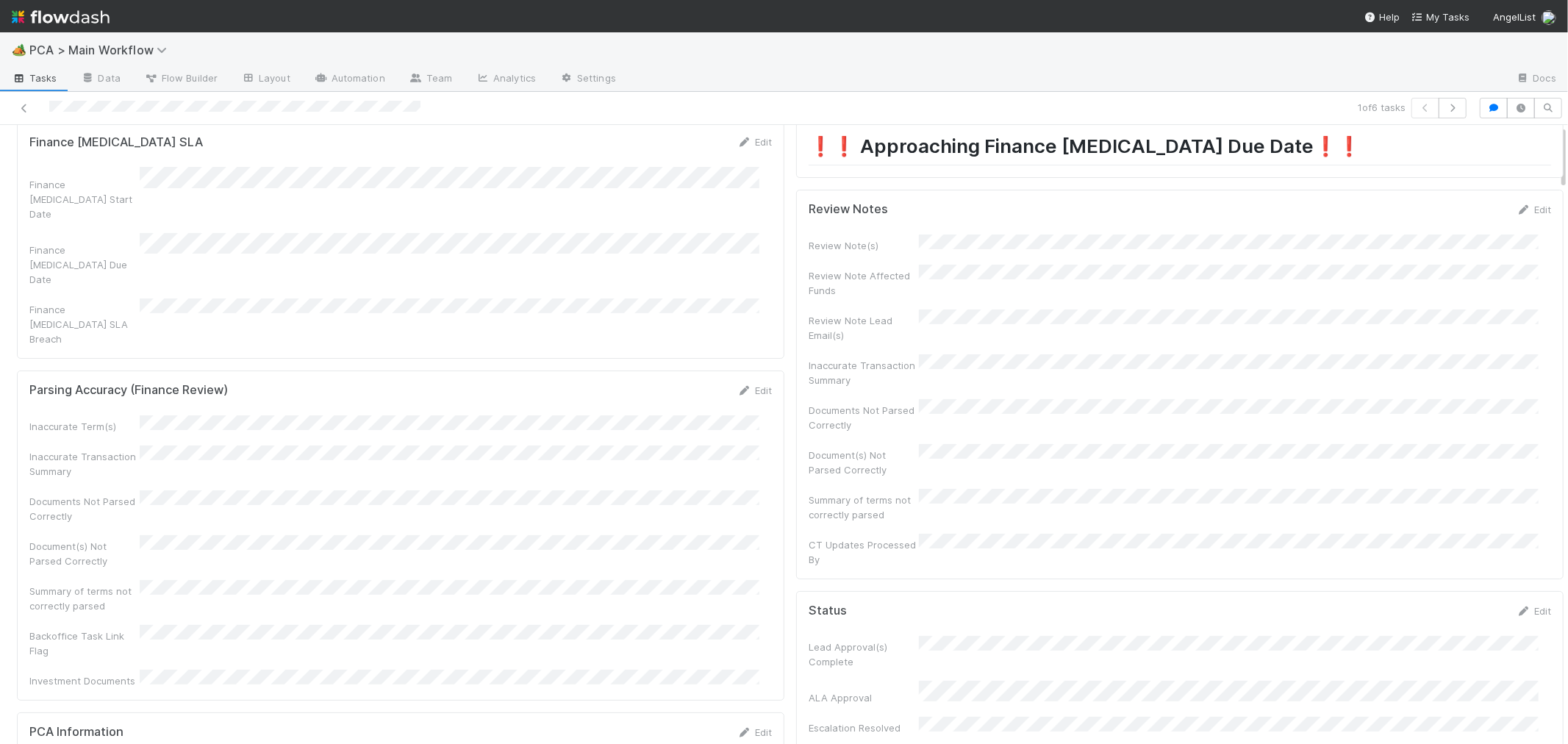
scroll to position [0, 0]
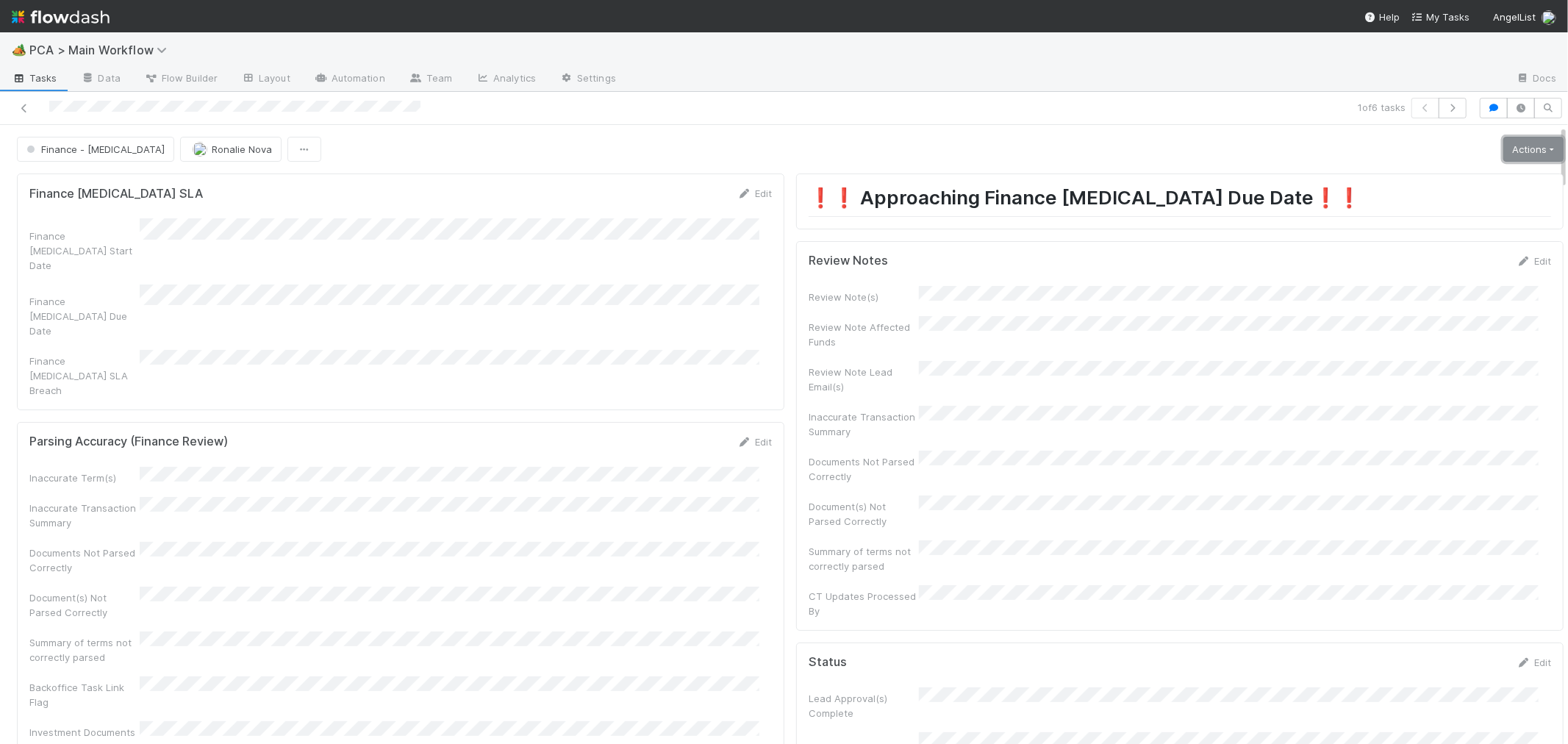
click at [1503, 157] on link "Actions" at bounding box center [1533, 149] width 60 height 25
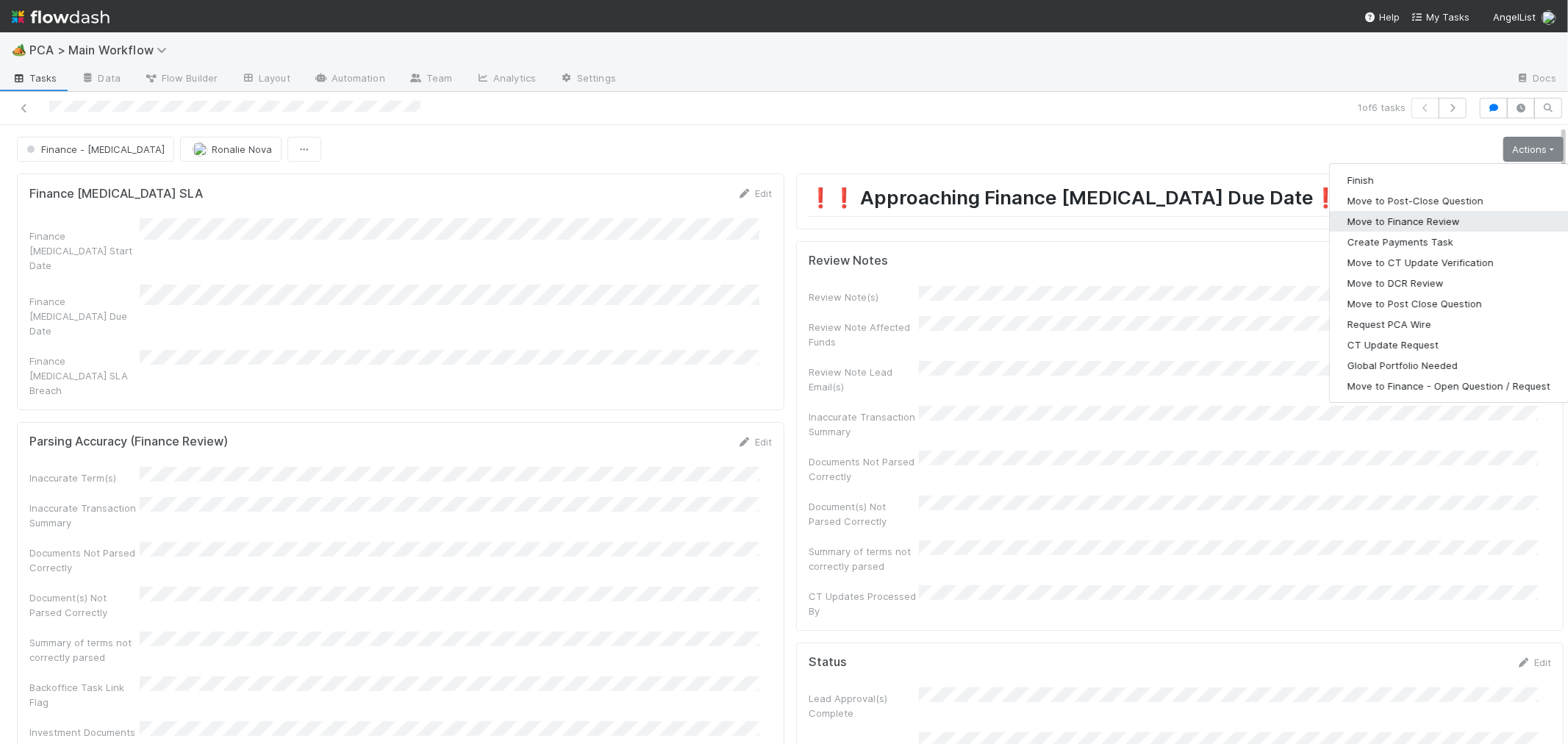
click at [1398, 219] on button "Move to Finance Review" at bounding box center [1449, 221] width 238 height 21
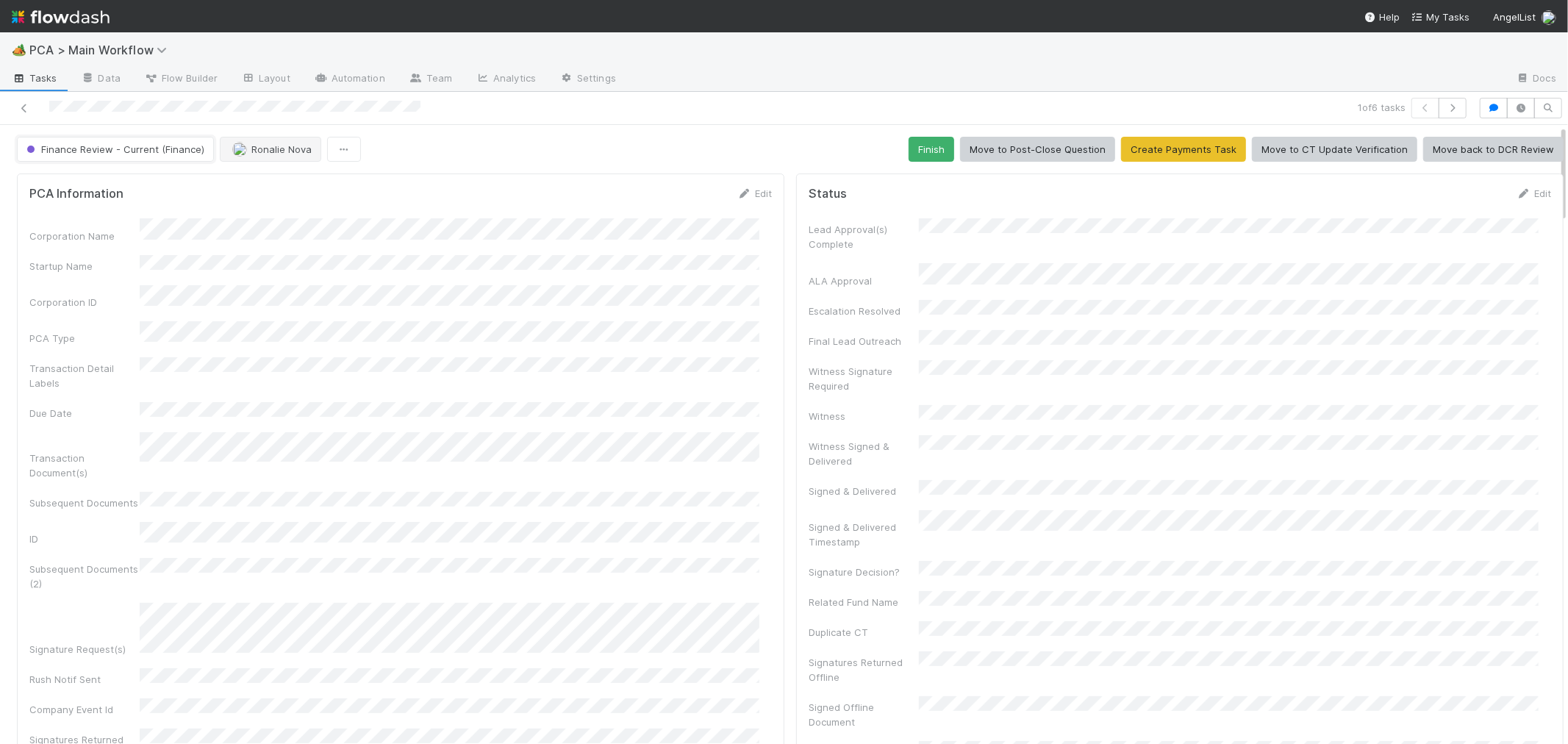
click at [185, 143] on button "Finance Review - Current (Finance)" at bounding box center [115, 149] width 197 height 25
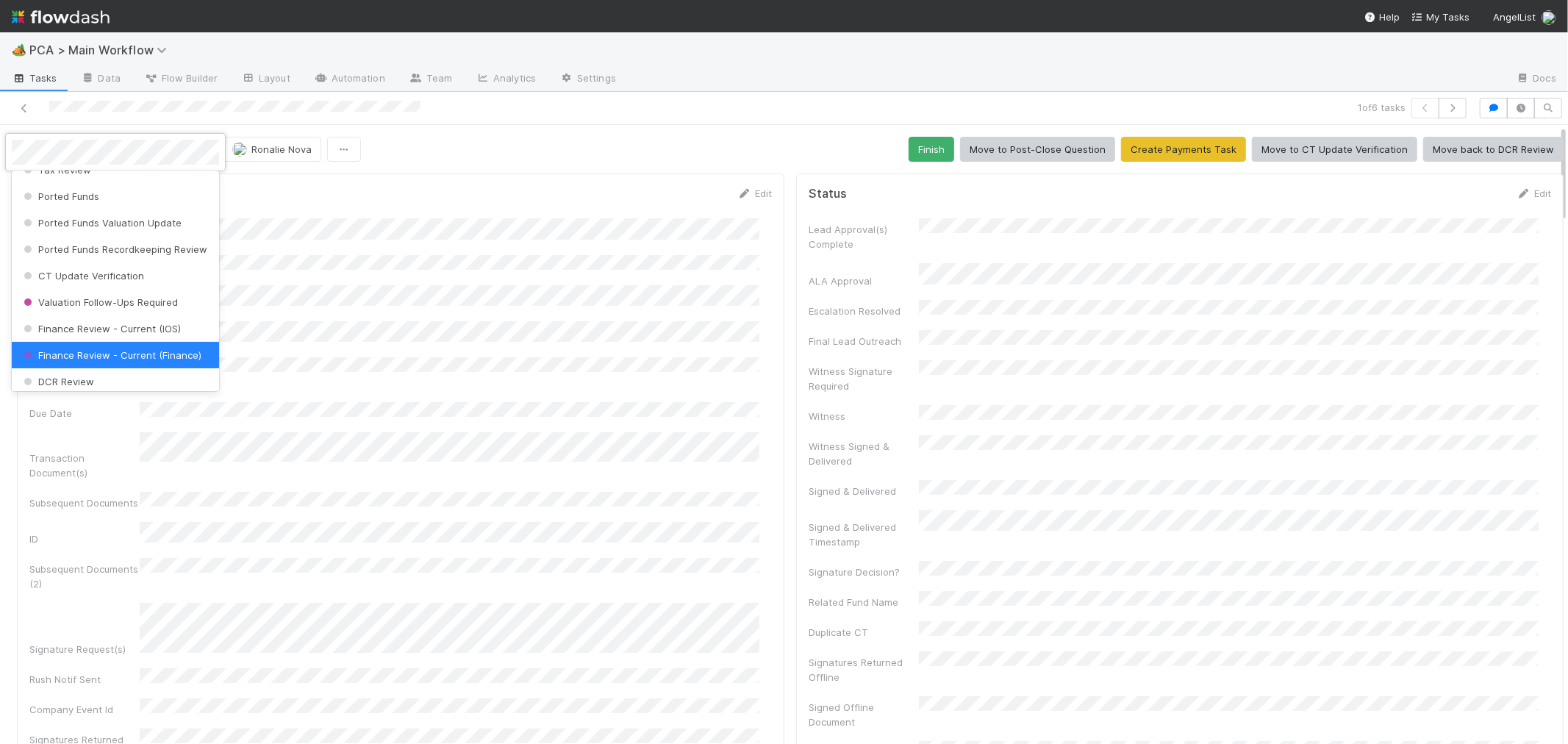
click at [278, 187] on div at bounding box center [784, 372] width 1568 height 744
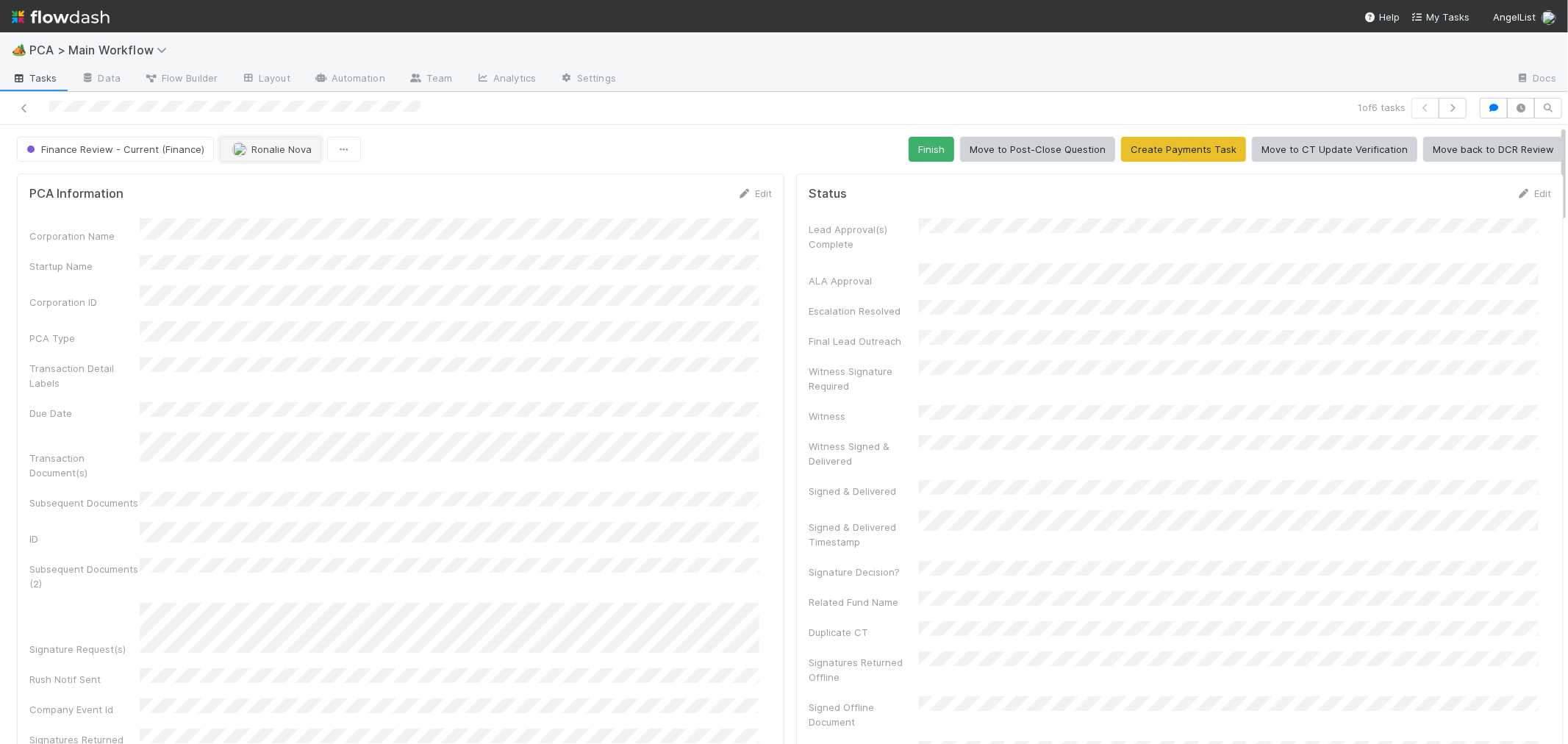
click at [263, 149] on span "Ronalie Nova" at bounding box center [282, 149] width 60 height 12
click at [298, 218] on div "Jacob Weiss" at bounding box center [314, 214] width 207 height 26
click at [26, 107] on icon at bounding box center [24, 108] width 15 height 10
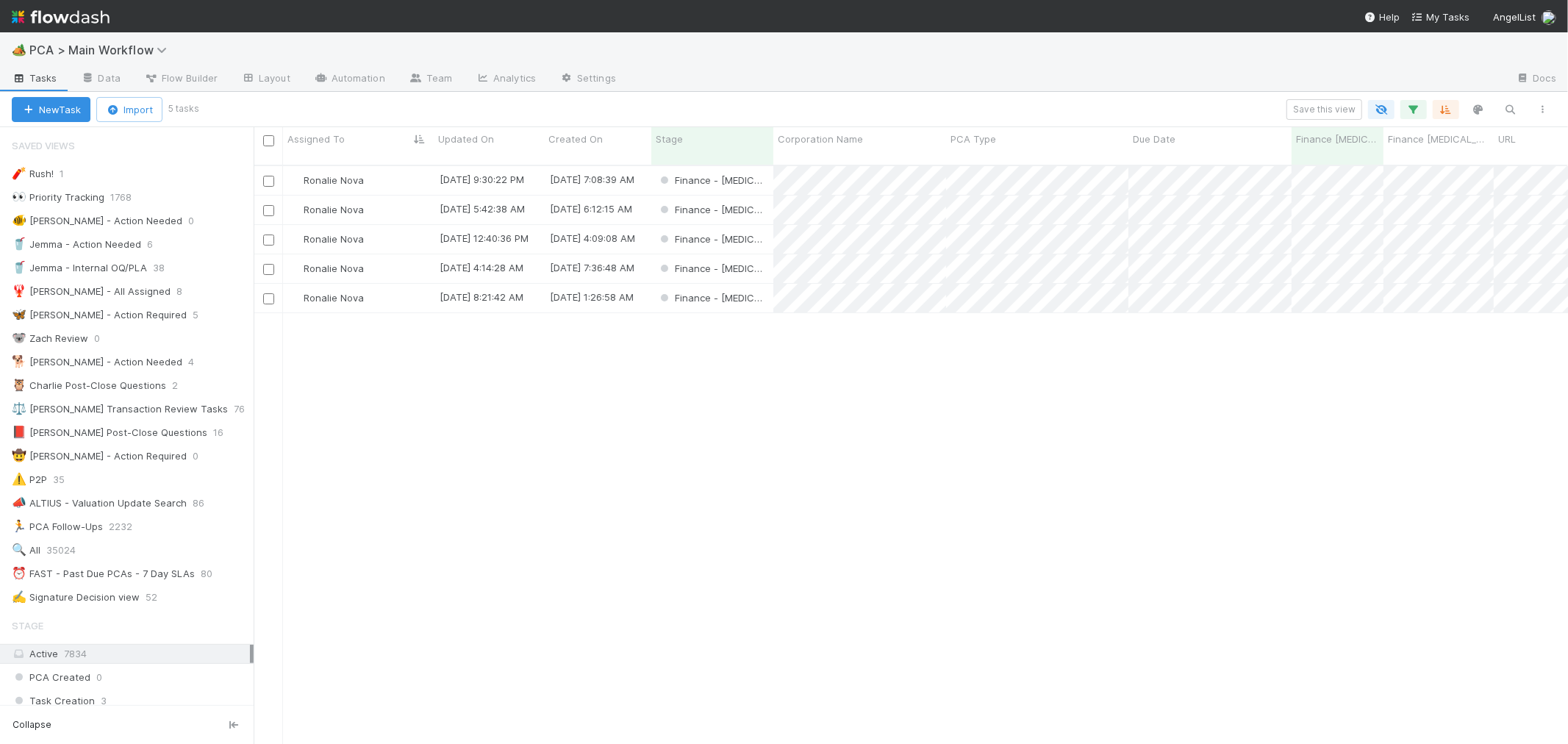
scroll to position [12, 12]
click at [402, 166] on div "Ronalie Nova" at bounding box center [358, 180] width 151 height 29
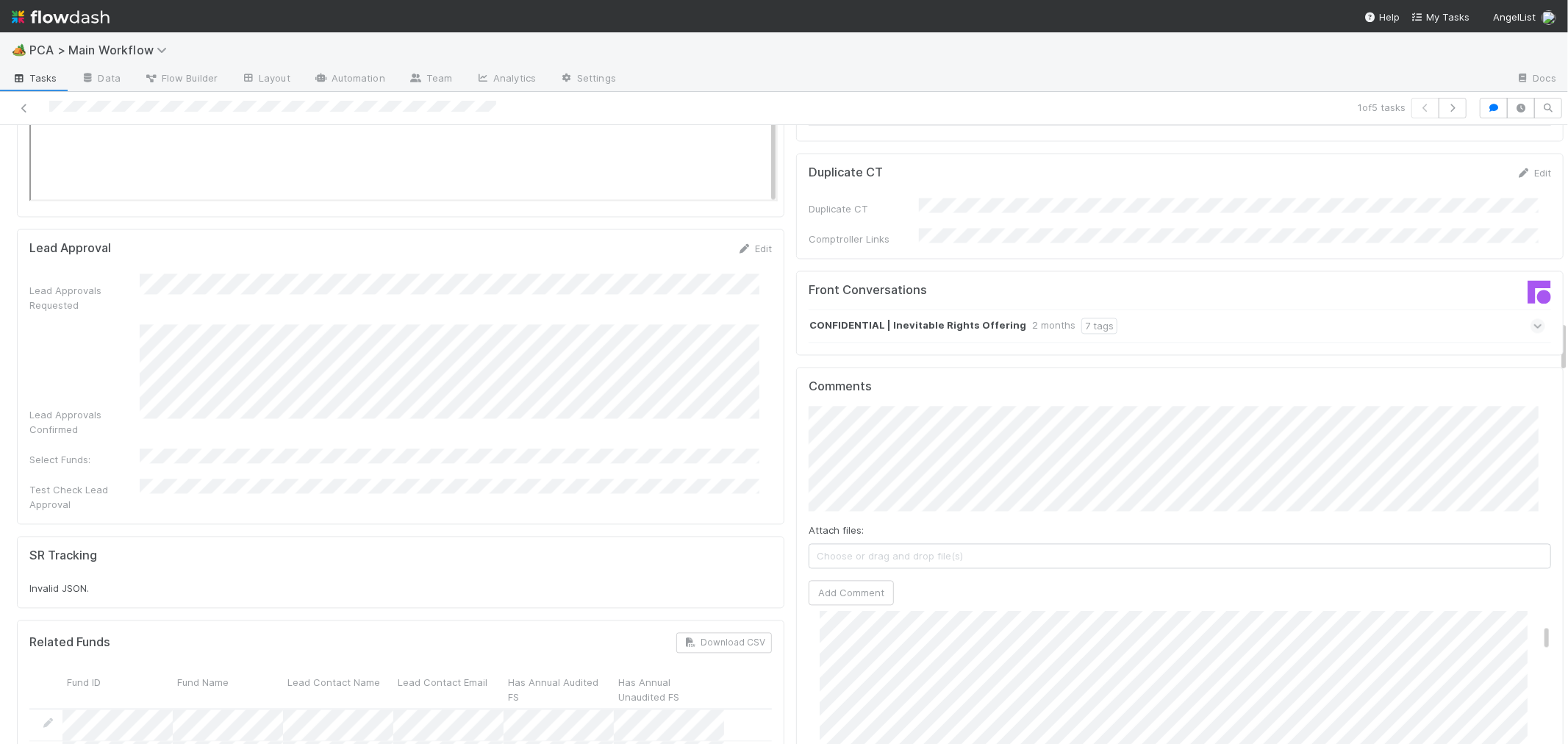
scroll to position [1959, 0]
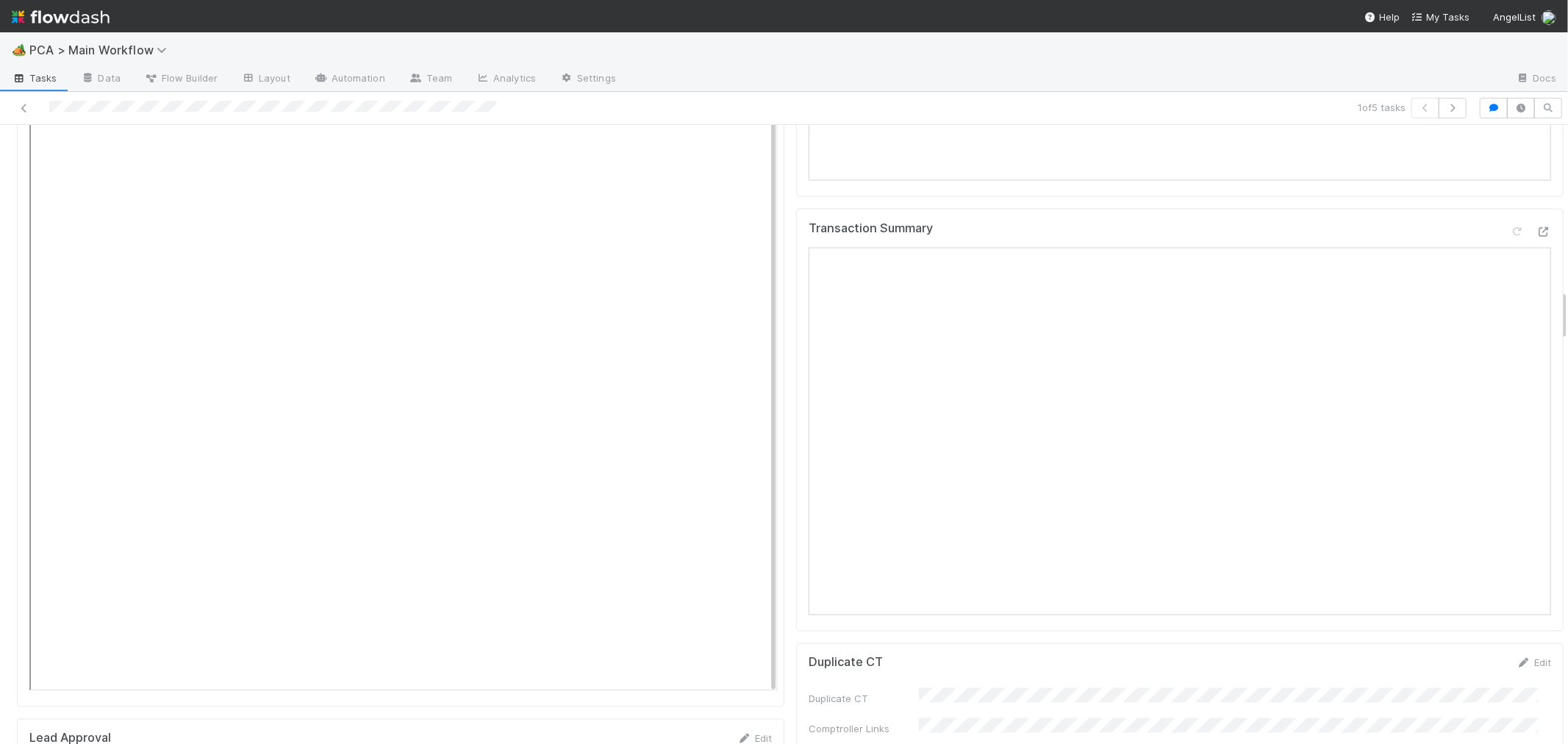
click at [165, 104] on div at bounding box center [374, 108] width 736 height 21
copy icon
click at [24, 105] on icon at bounding box center [24, 108] width 15 height 10
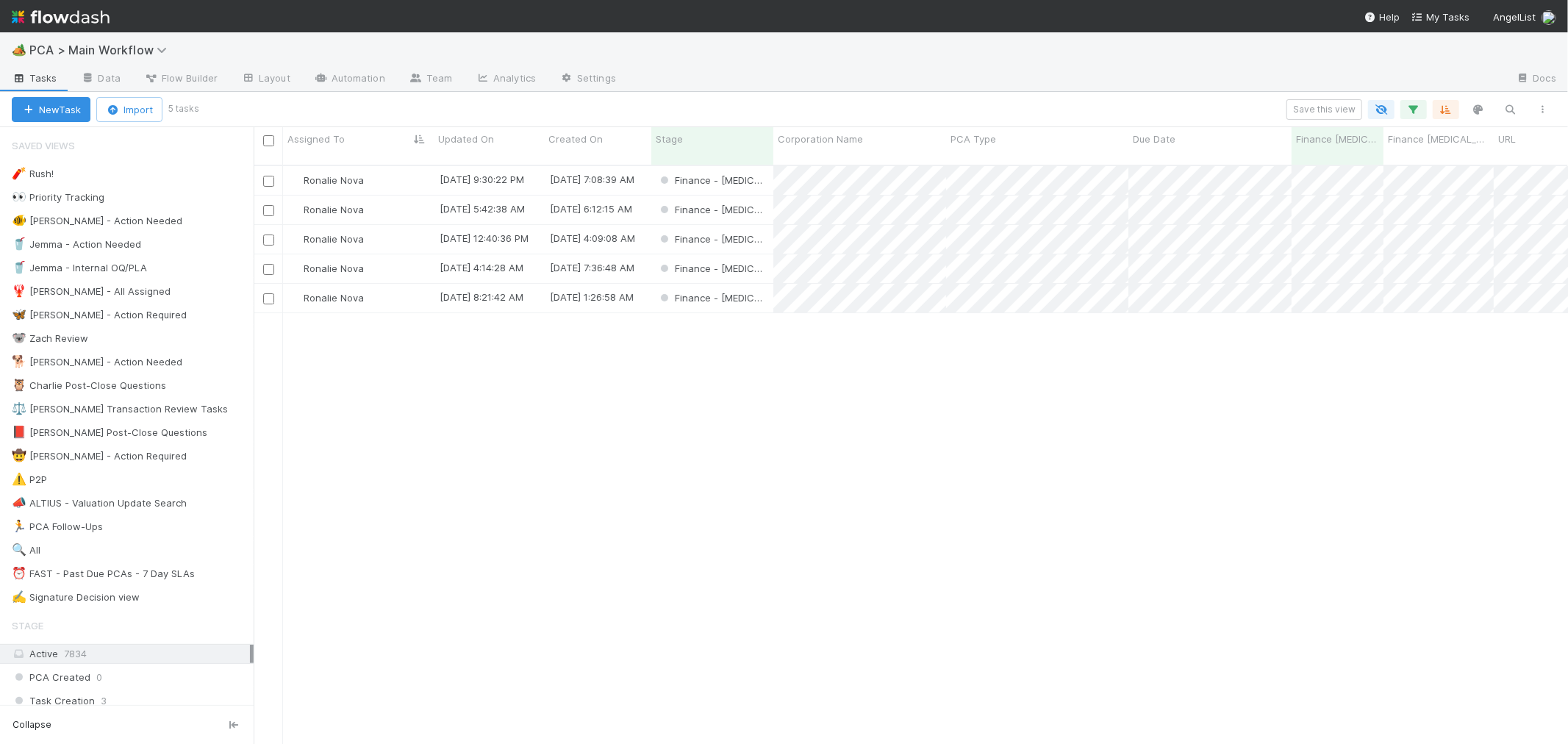
scroll to position [579, 1302]
click at [765, 196] on div "Finance - [MEDICAL_DATA]" at bounding box center [713, 210] width 122 height 29
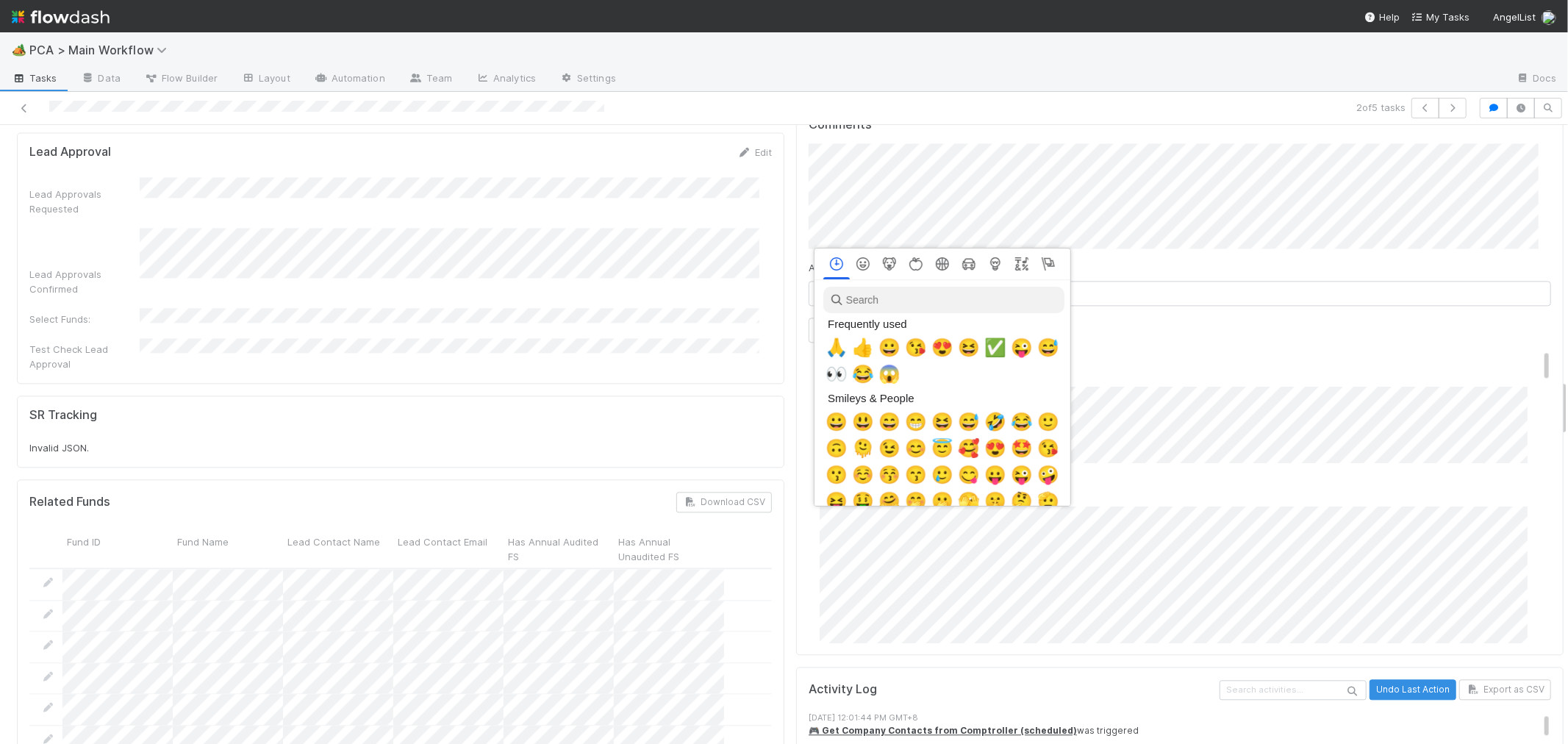
scroll to position [0, 6]
click at [829, 348] on span "🙏" at bounding box center [834, 348] width 22 height 21
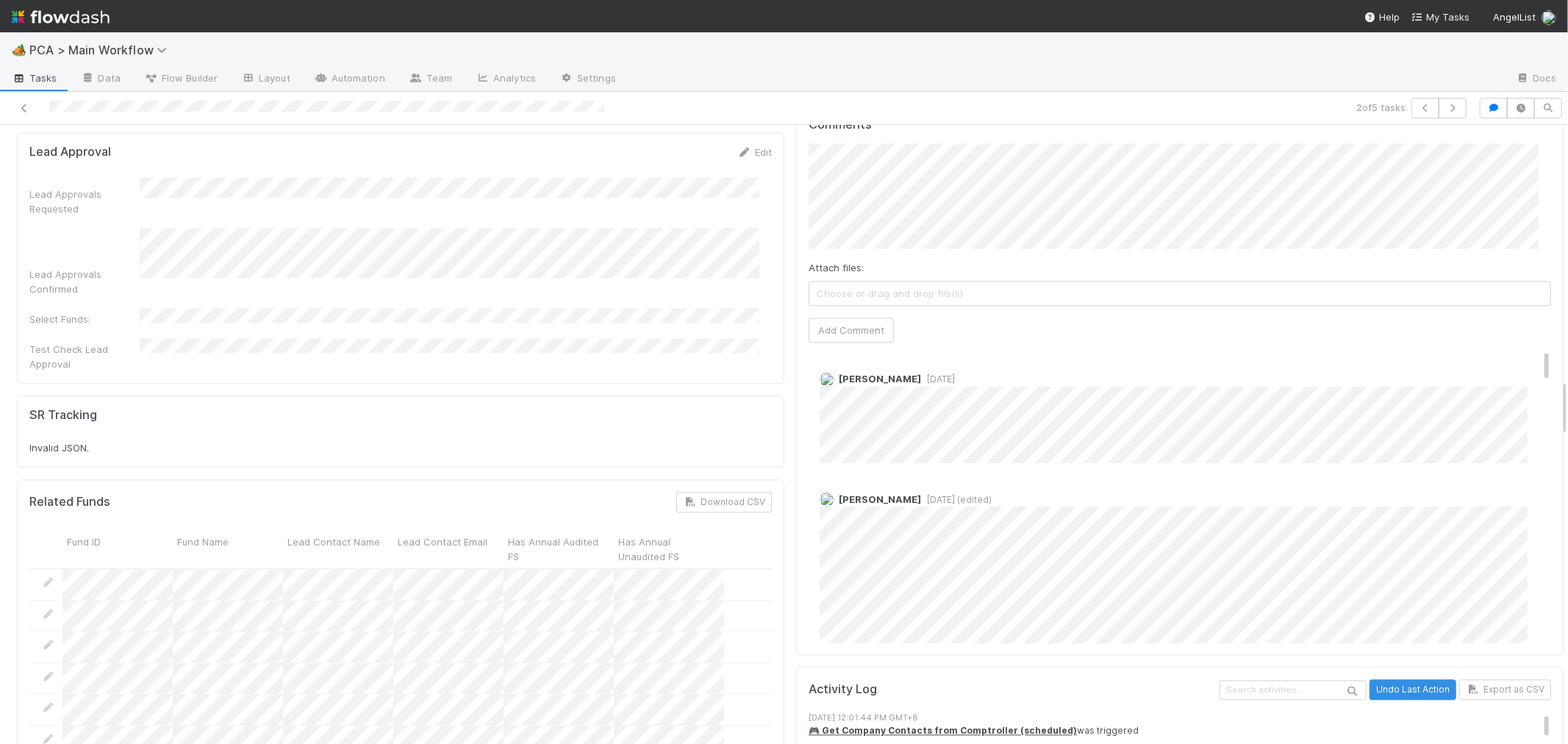
click at [1130, 481] on div "Josh Tarr 5 days ago (edited)" at bounding box center [1186, 620] width 755 height 279
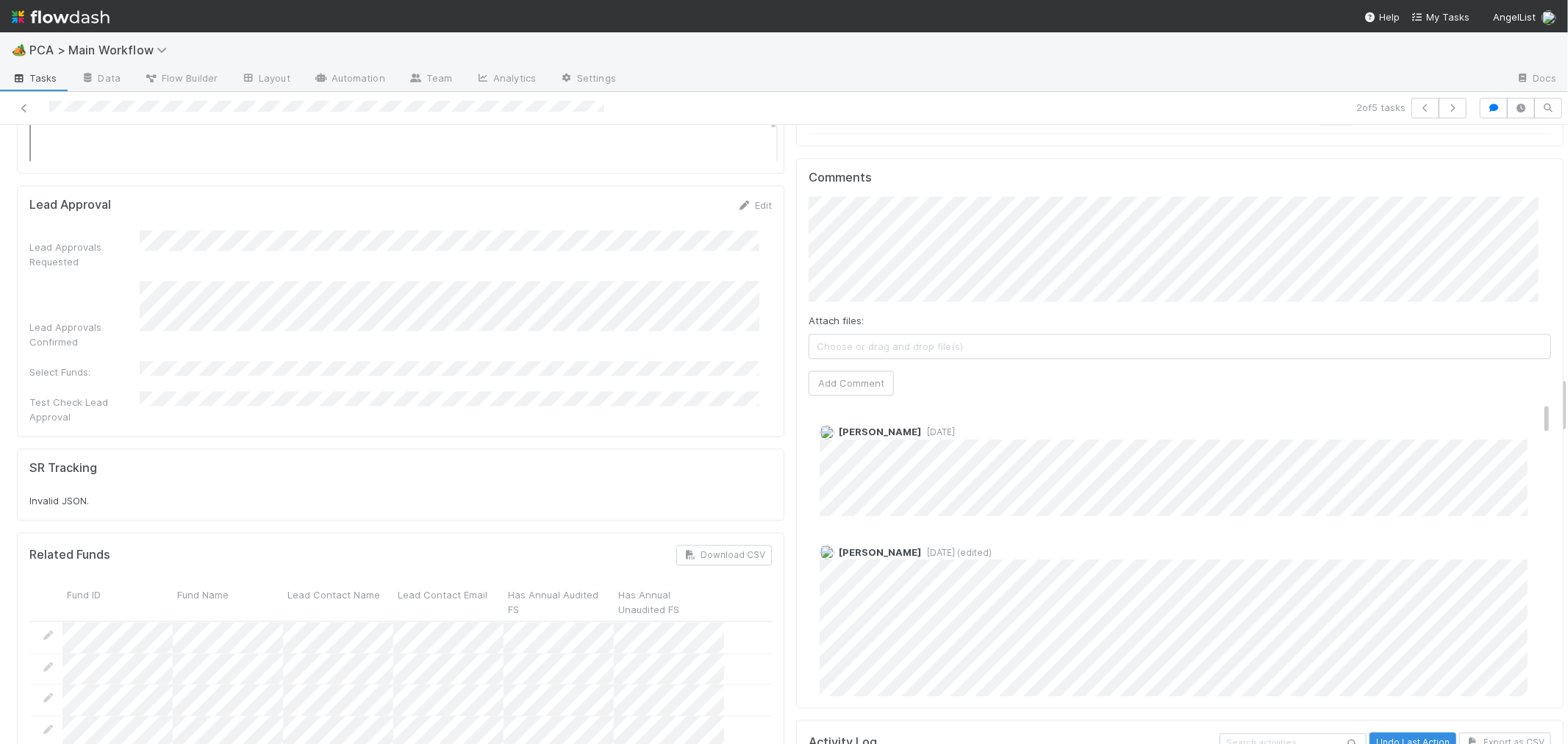
scroll to position [2655, 0]
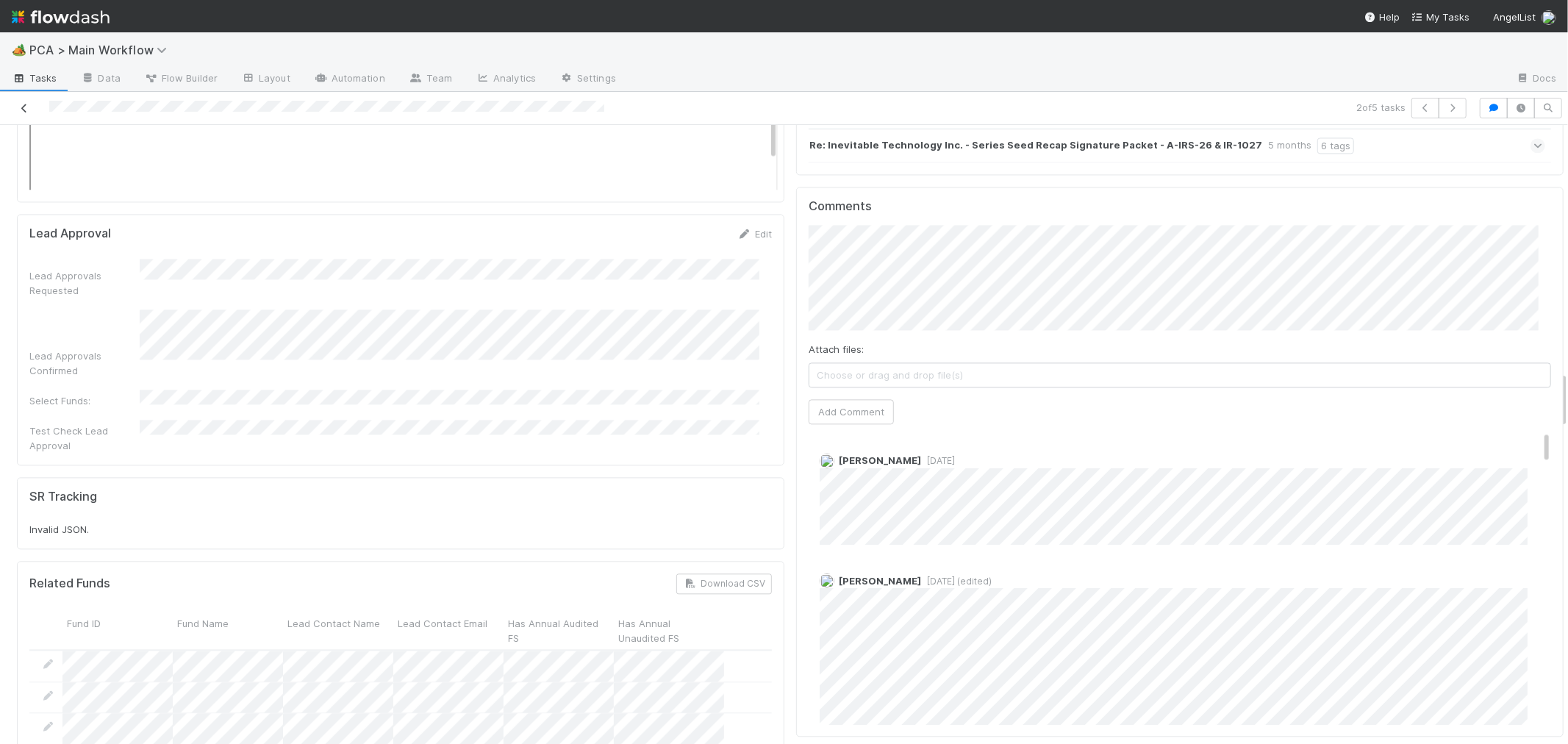
click at [18, 101] on link at bounding box center [24, 108] width 15 height 15
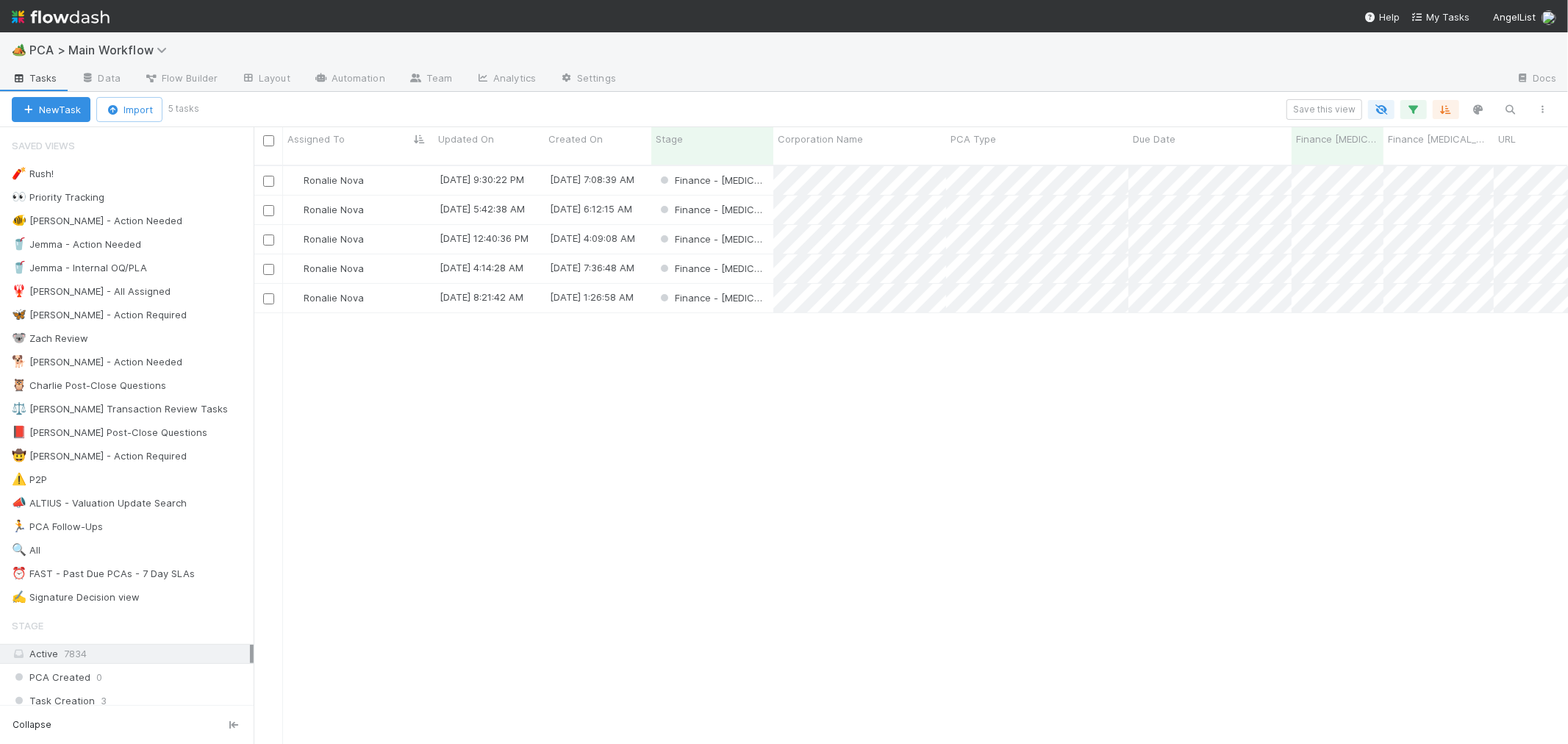
scroll to position [579, 1302]
click at [758, 225] on div "Finance - [MEDICAL_DATA]" at bounding box center [713, 239] width 122 height 29
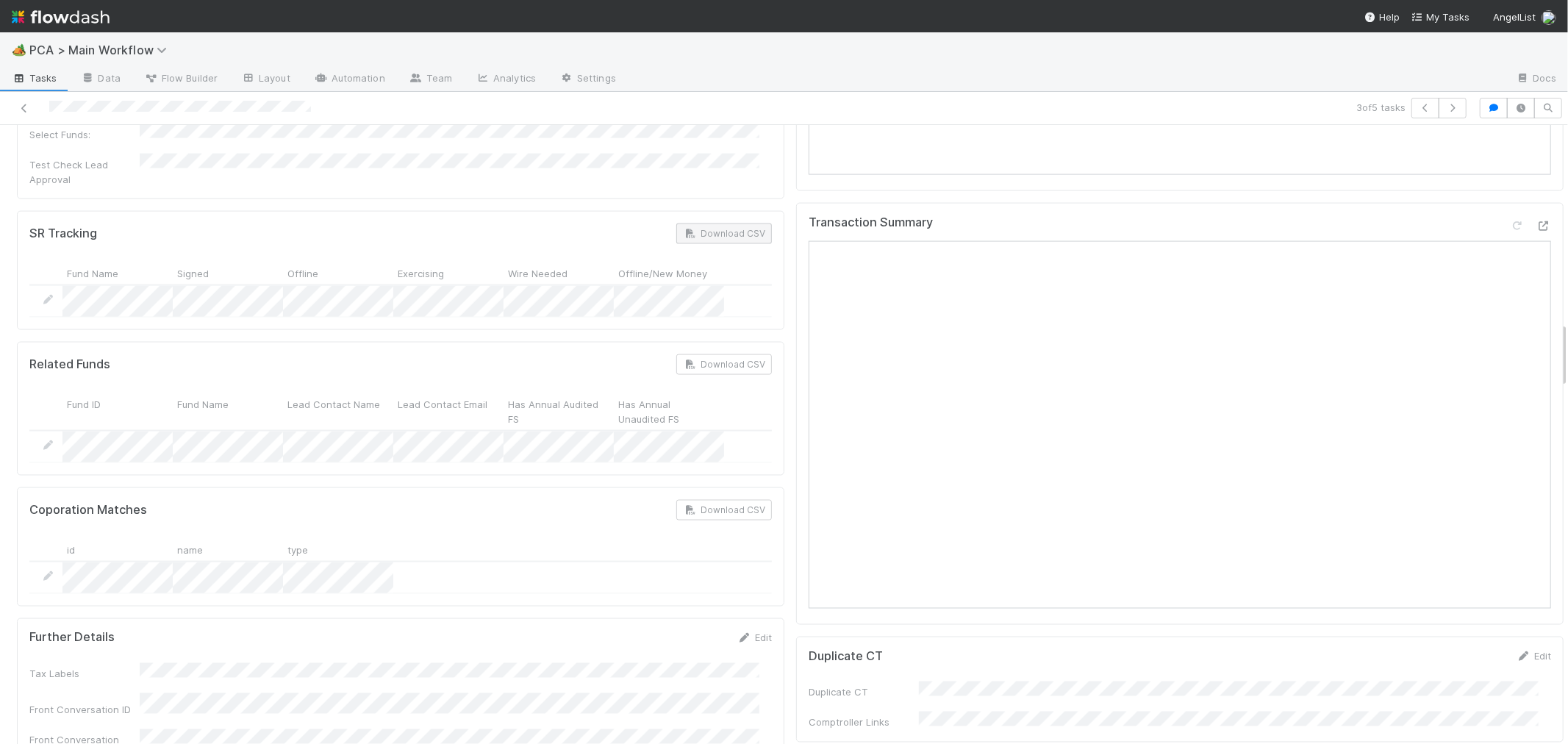
scroll to position [1796, 0]
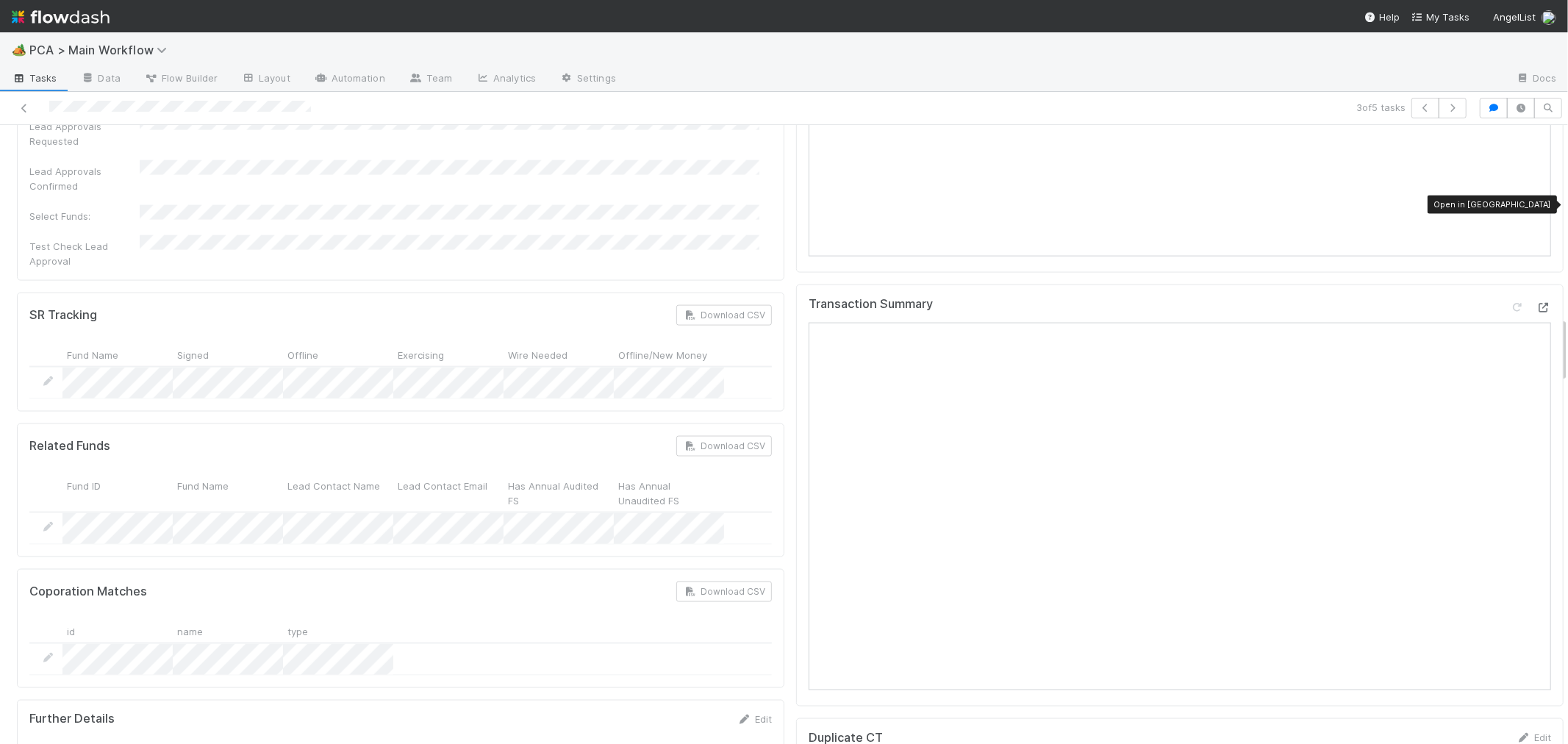
click at [1536, 303] on icon at bounding box center [1544, 307] width 15 height 10
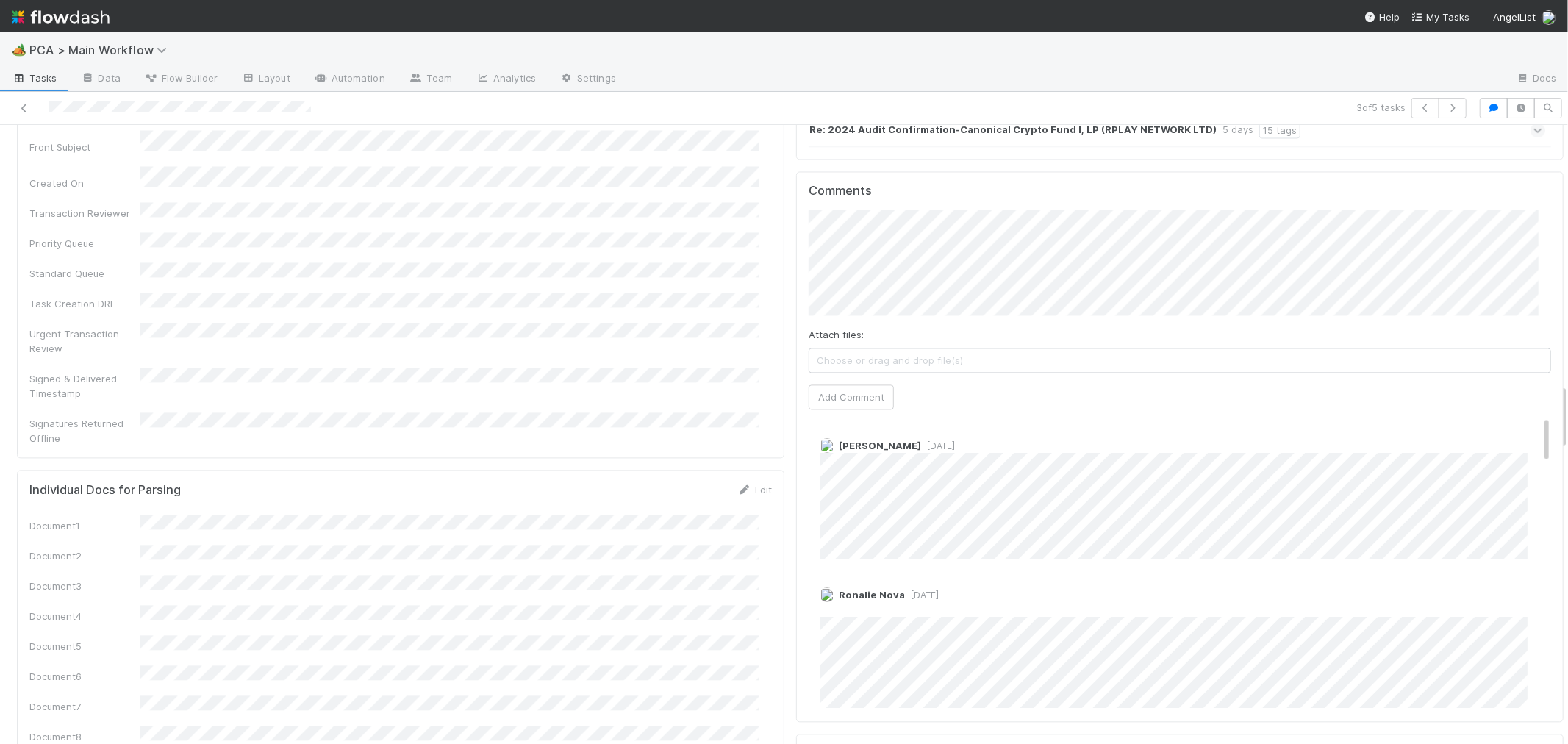
scroll to position [2286, 0]
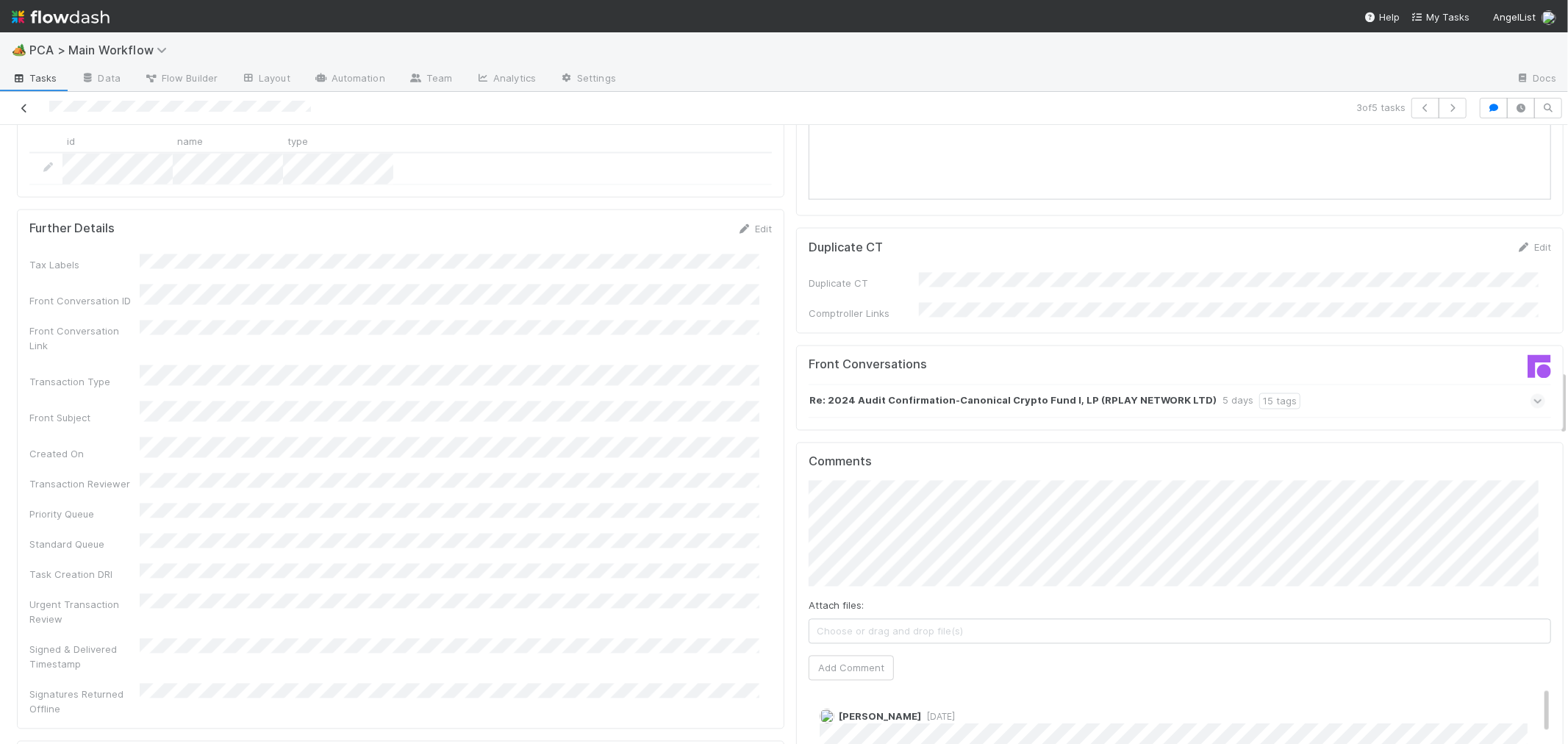
click at [28, 106] on icon at bounding box center [24, 108] width 15 height 10
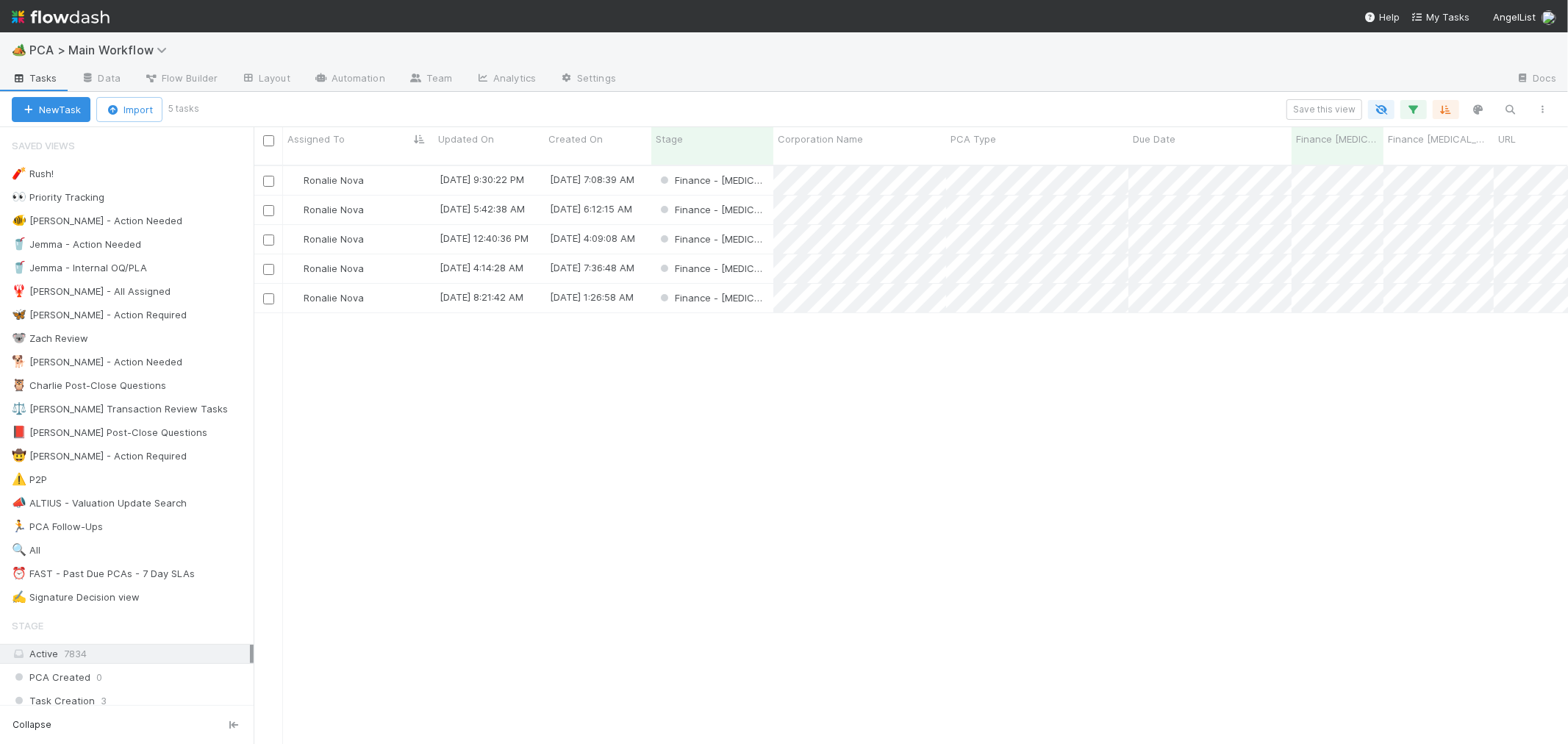
scroll to position [579, 1302]
click at [1008, 420] on div "Ronalie Nova 8/14/25, 9:30:22 PM 2/6/25, 7:08:39 AM Finance - ICU 1 0 0 0 Ronal…" at bounding box center [910, 461] width 1314 height 590
click at [766, 254] on div "Finance - [MEDICAL_DATA]" at bounding box center [713, 268] width 122 height 29
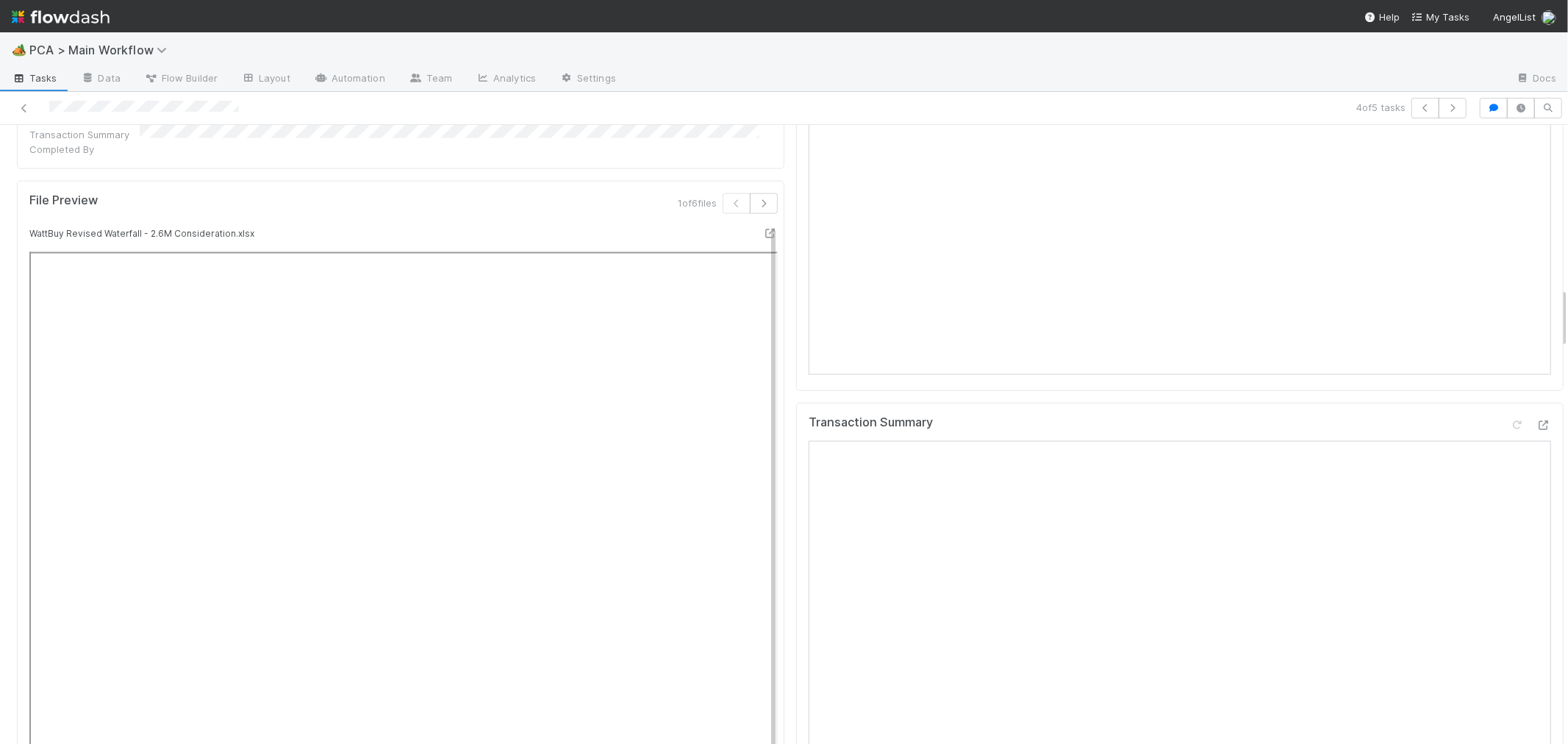
scroll to position [1551, 0]
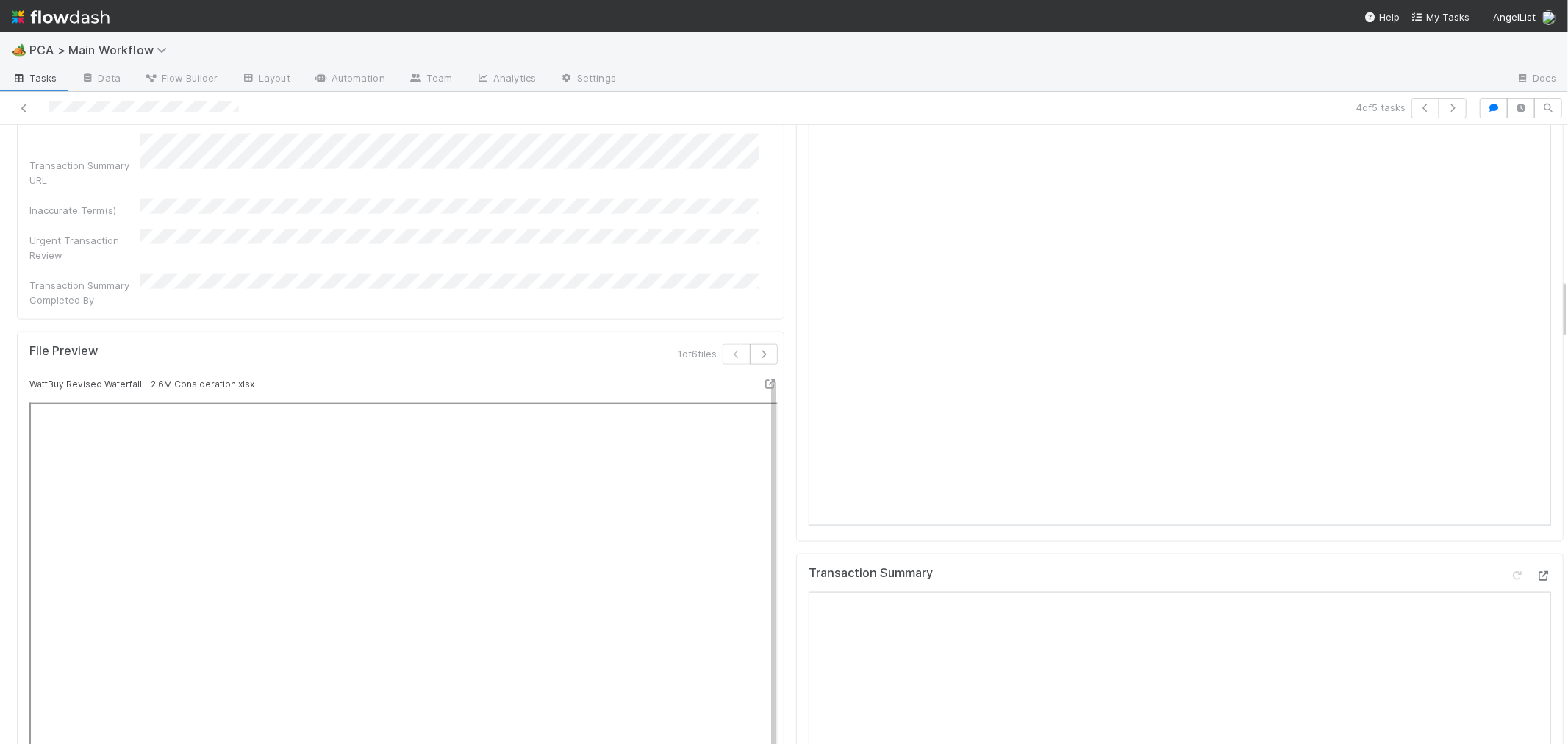
click at [1536, 571] on icon at bounding box center [1544, 576] width 15 height 10
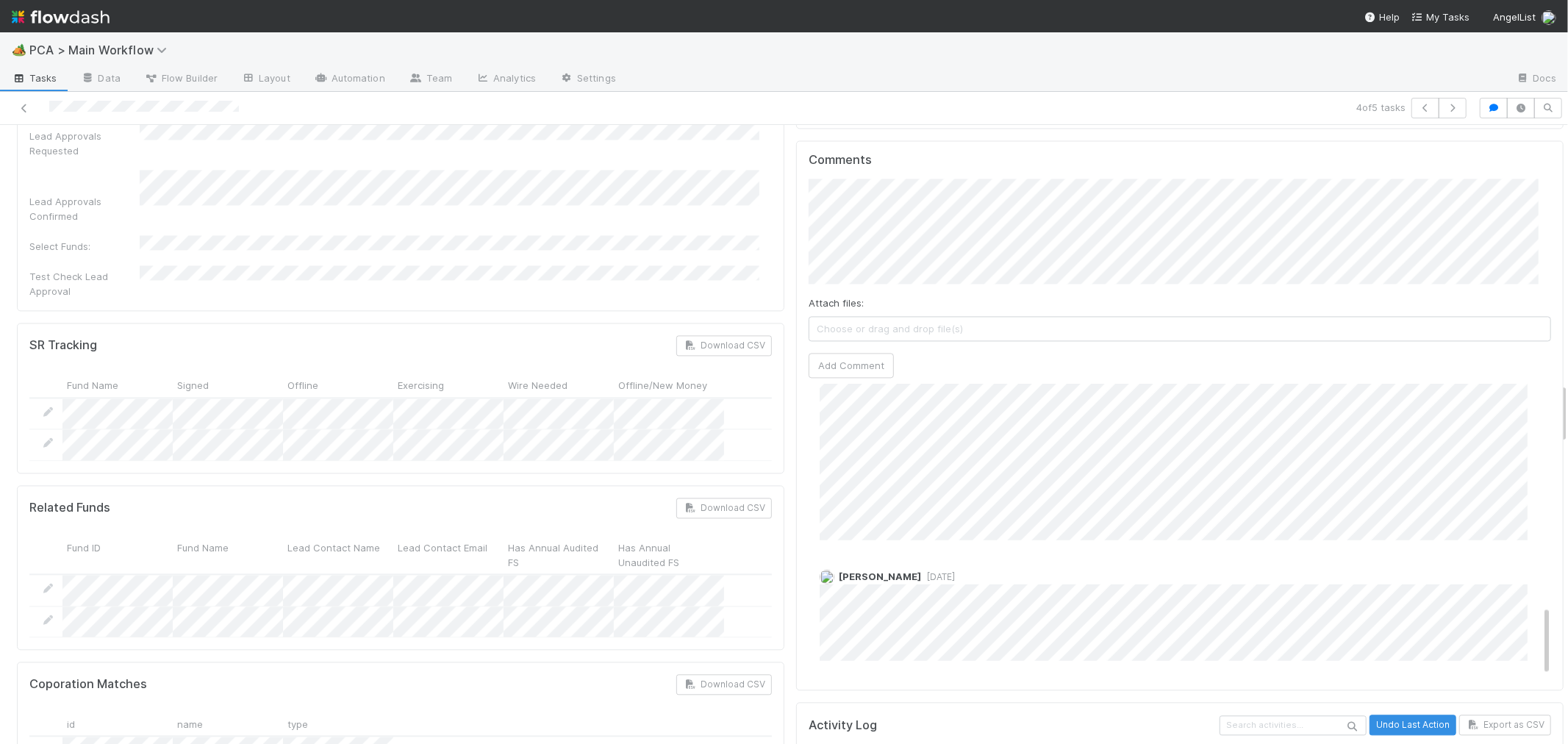
scroll to position [848, 0]
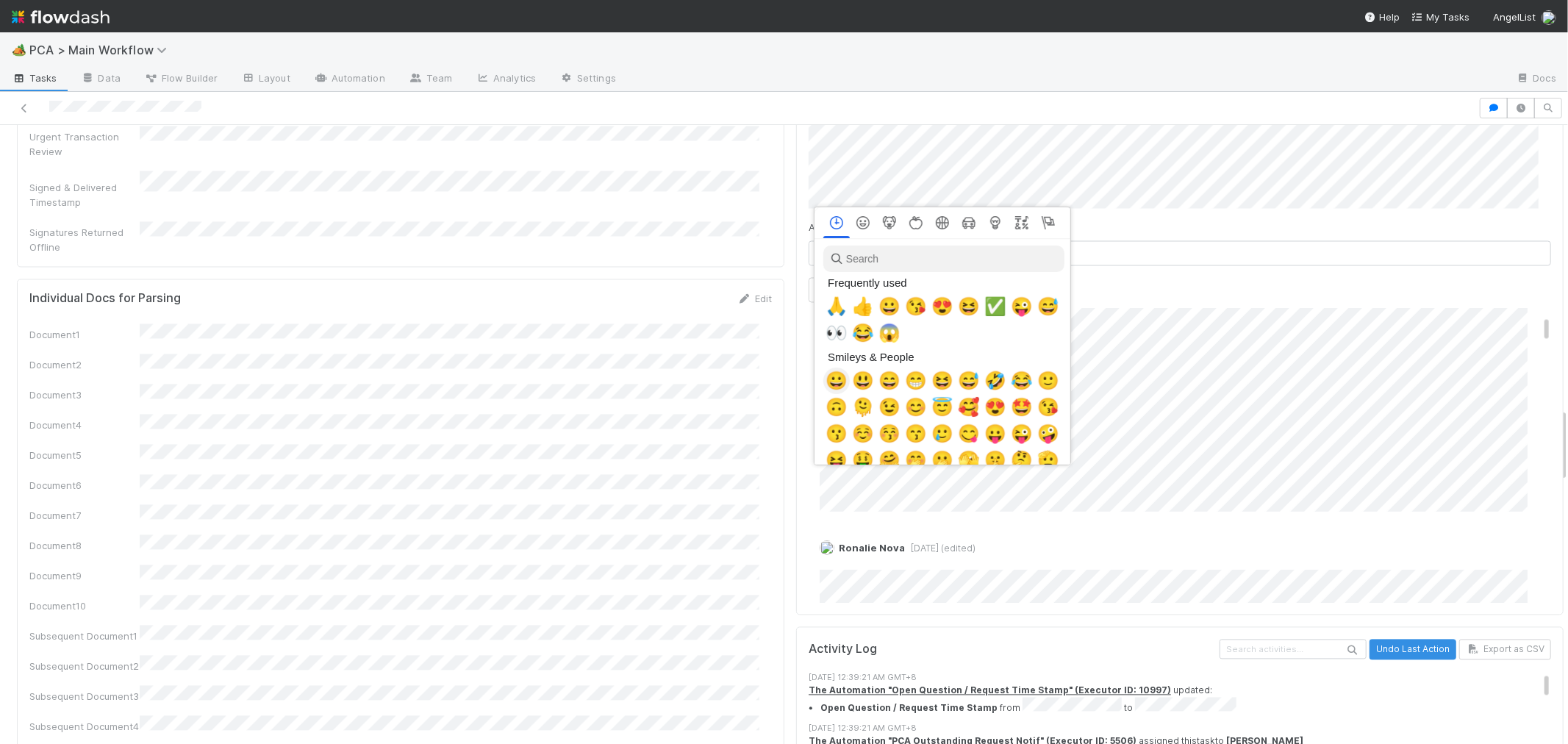
scroll to position [0, 6]
click at [824, 296] on span "🙏" at bounding box center [834, 307] width 22 height 21
click at [838, 302] on span "🙏" at bounding box center [834, 307] width 22 height 21
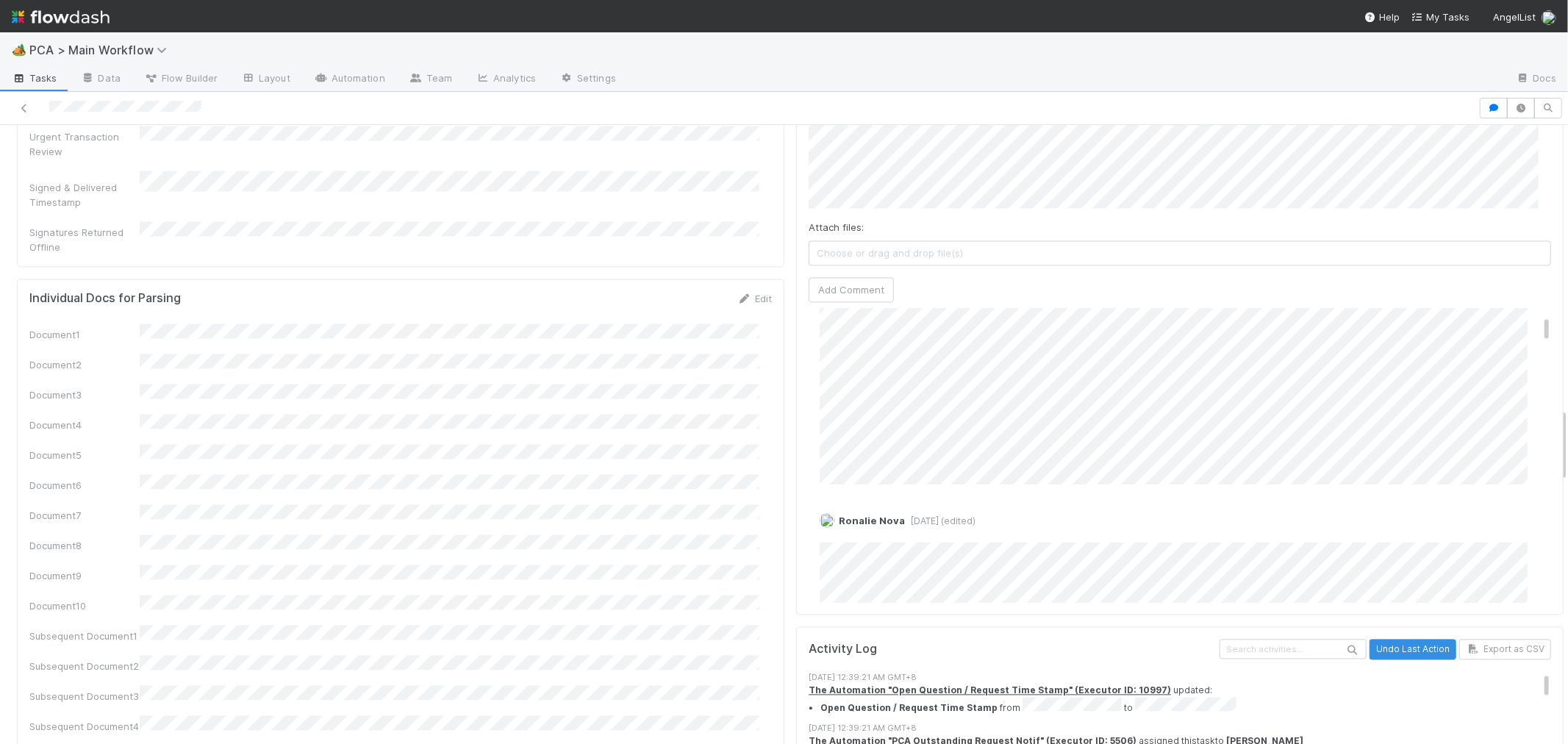
scroll to position [245, 0]
